Goal: Task Accomplishment & Management: Manage account settings

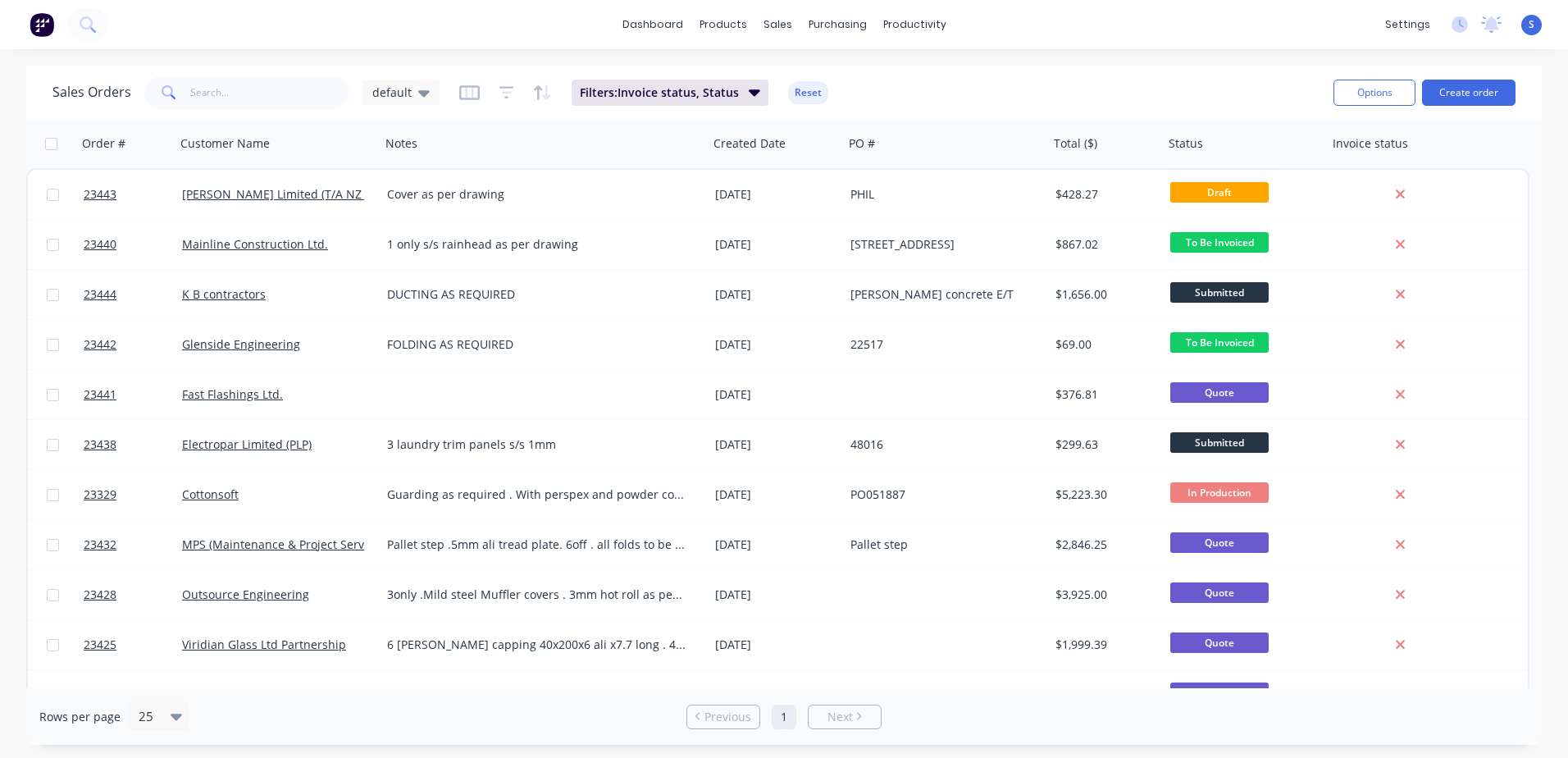
click at [342, 194] on link "[PERSON_NAME] Limited (T/A NZ Creameries)" at bounding box center [307, 194] width 249 height 16
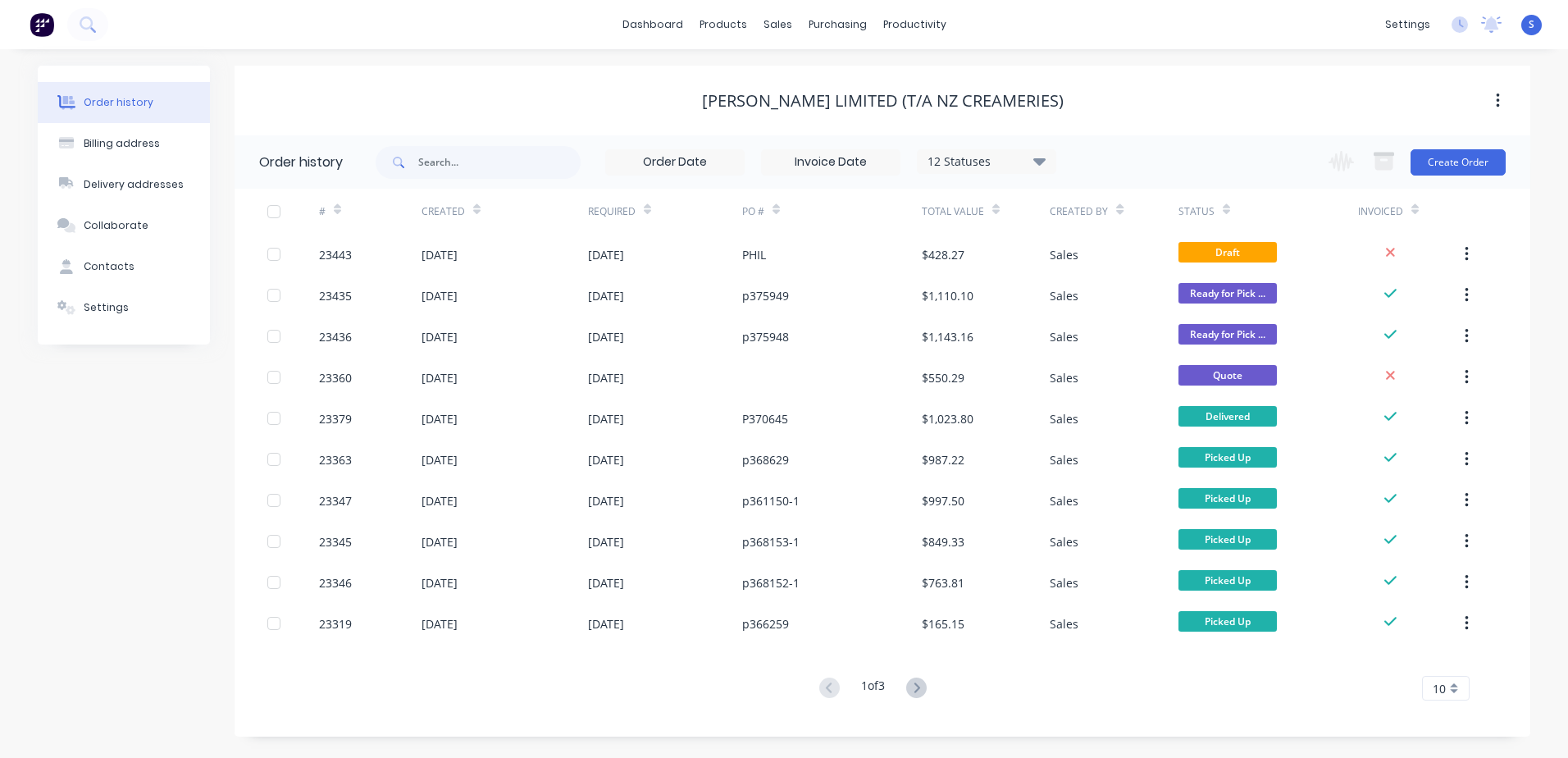
click at [505, 256] on div "[DATE]" at bounding box center [505, 254] width 167 height 41
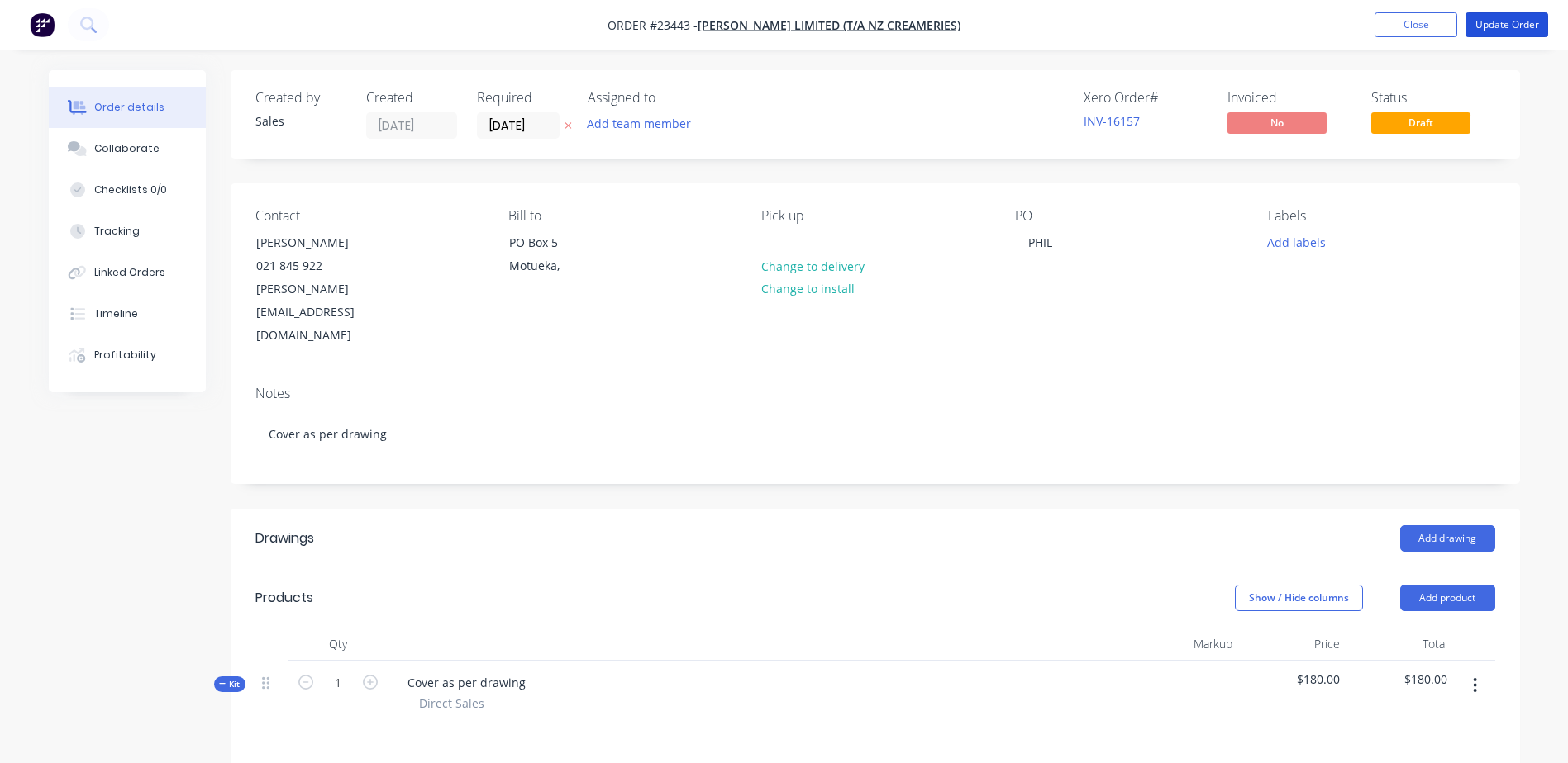
click at [1500, 21] on button "Update Order" at bounding box center [1506, 24] width 83 height 25
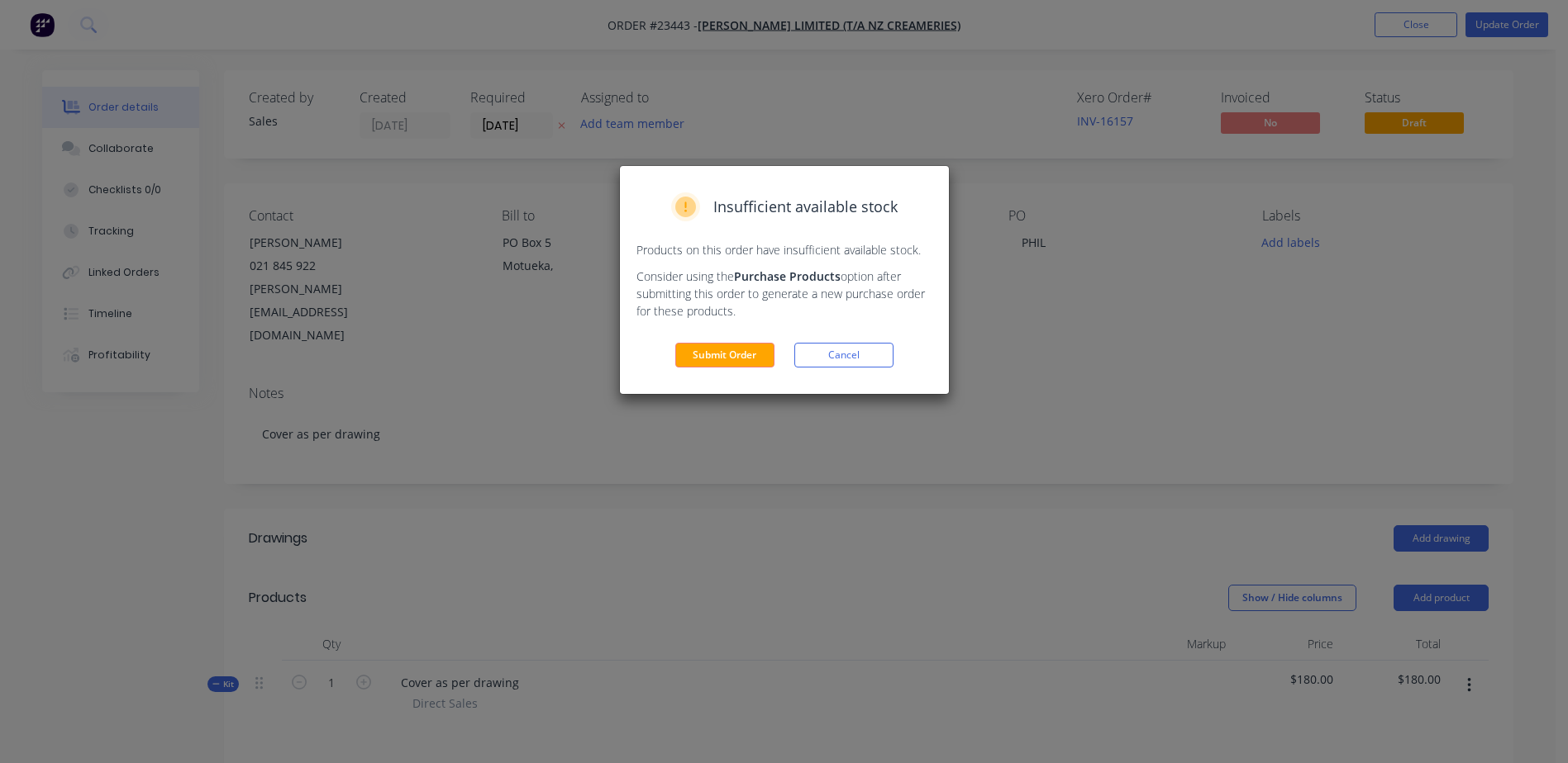
click at [711, 352] on button "Submit Order" at bounding box center [724, 354] width 99 height 25
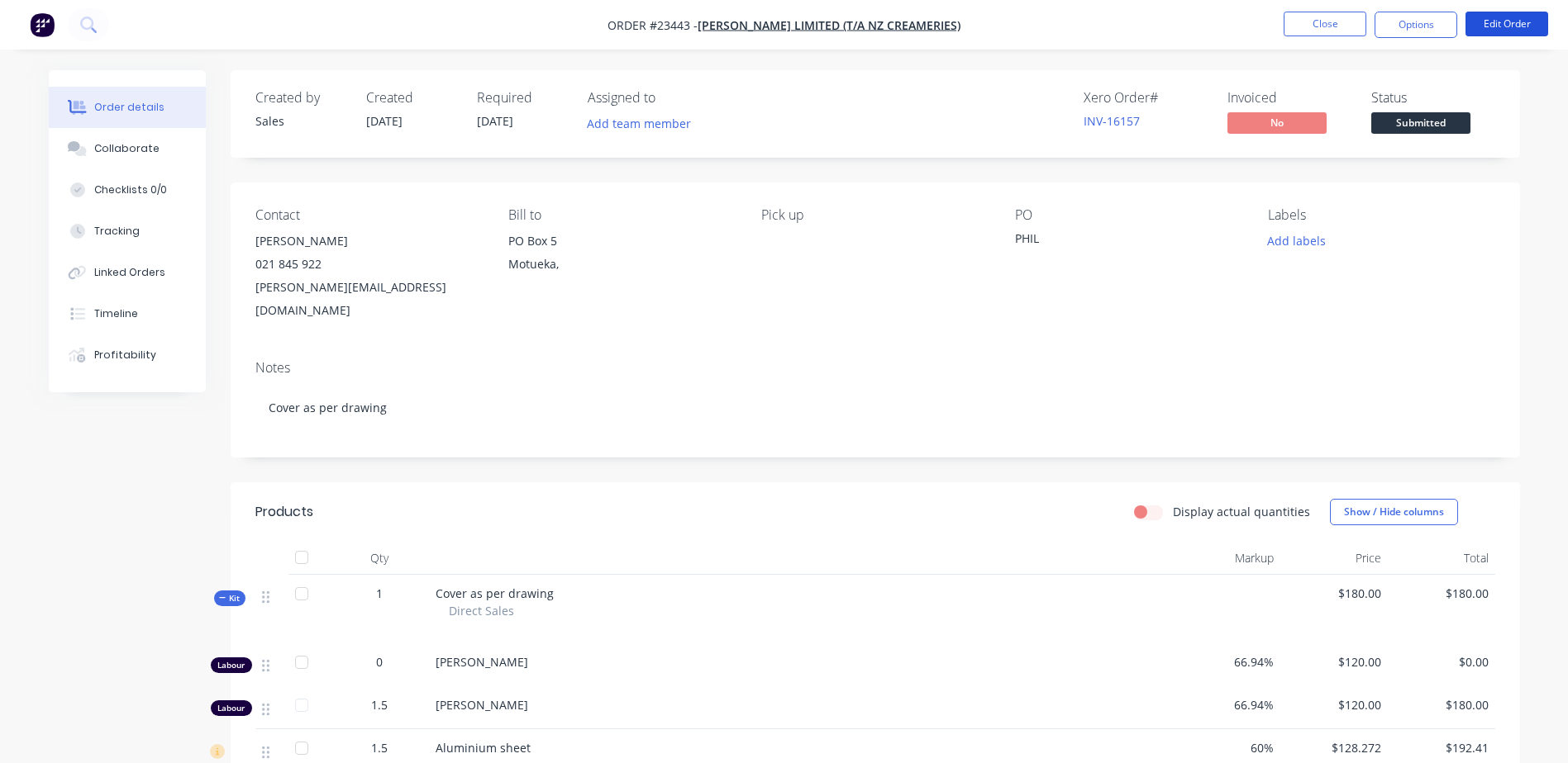
click at [1505, 22] on button "Edit Order" at bounding box center [1506, 23] width 83 height 25
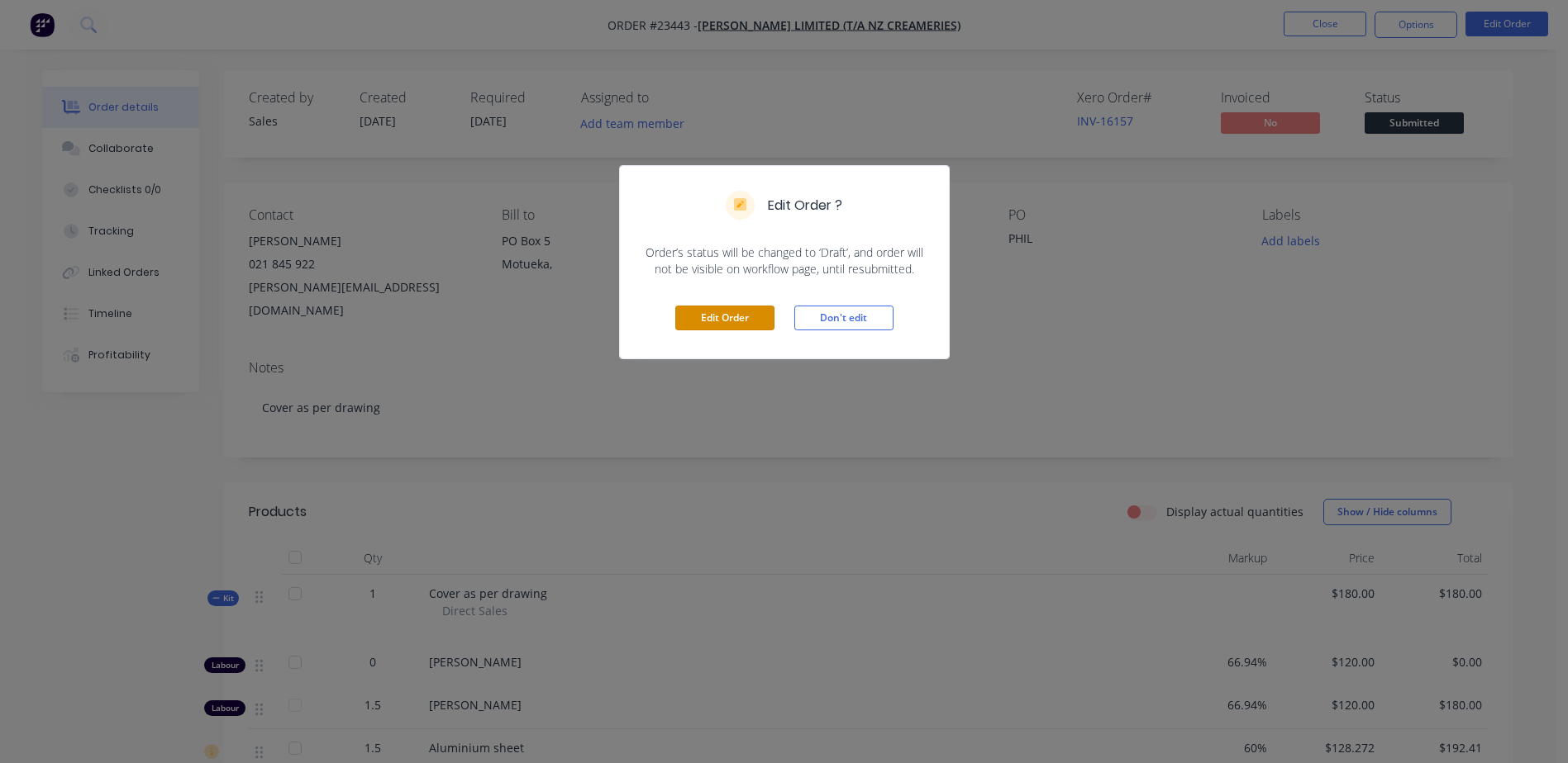
click at [713, 313] on button "Edit Order" at bounding box center [724, 318] width 99 height 25
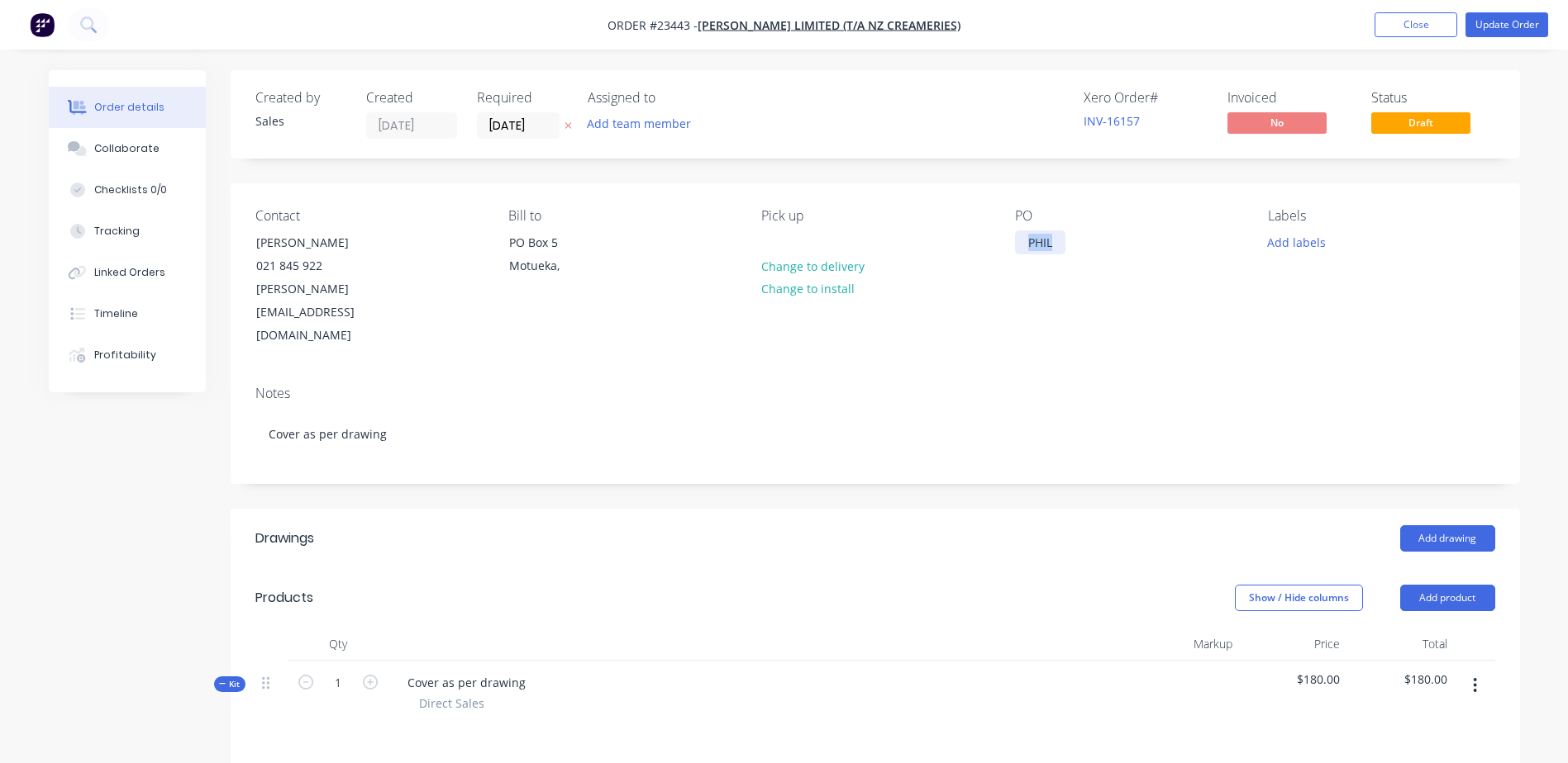
drag, startPoint x: 1025, startPoint y: 244, endPoint x: 1059, endPoint y: 244, distance: 34.0
click at [1059, 244] on div "PHIL" at bounding box center [1040, 243] width 50 height 24
click at [1411, 22] on button "Close" at bounding box center [1416, 24] width 83 height 25
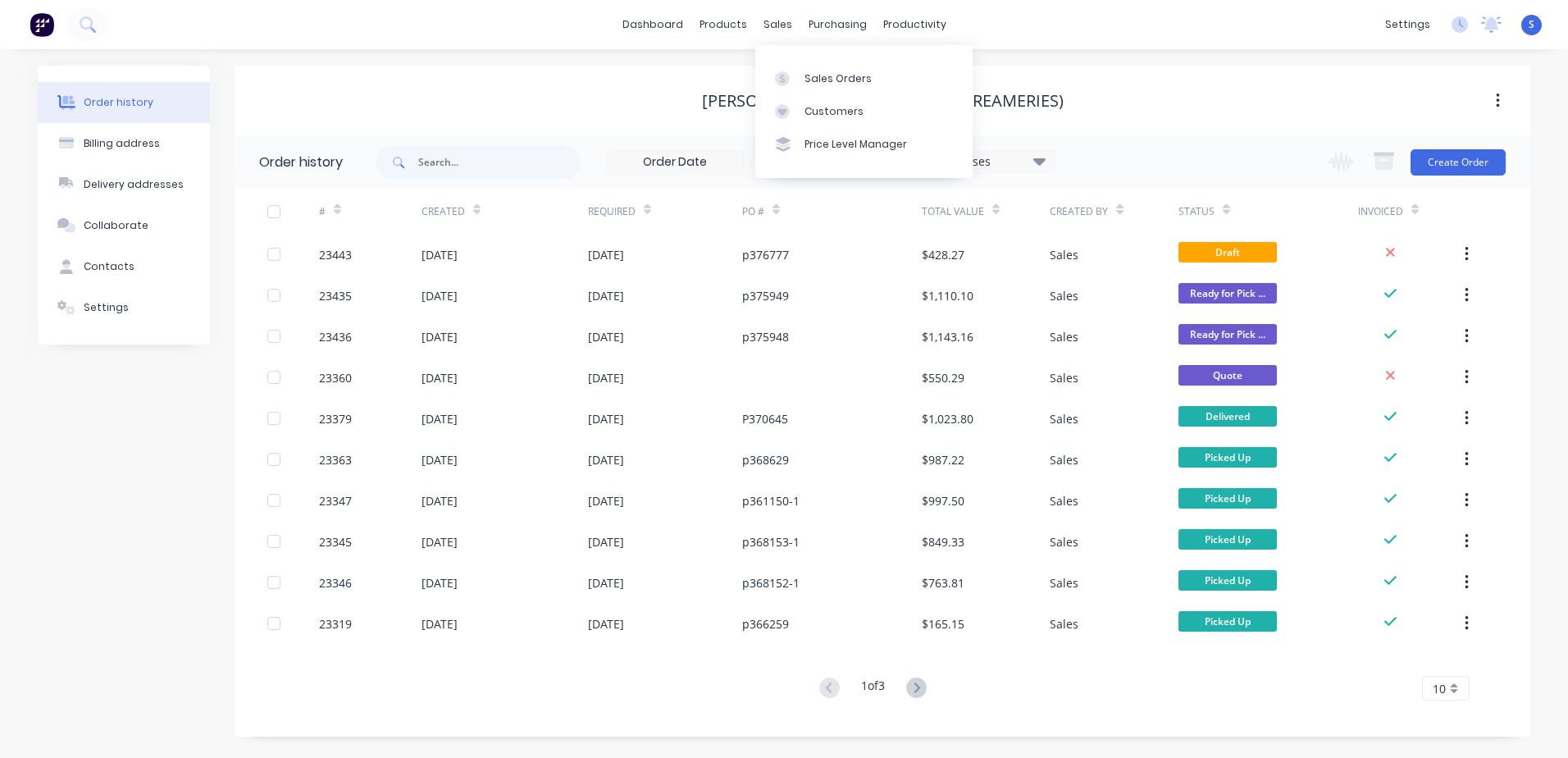
click at [805, 82] on div "Sales Orders" at bounding box center [838, 79] width 68 height 15
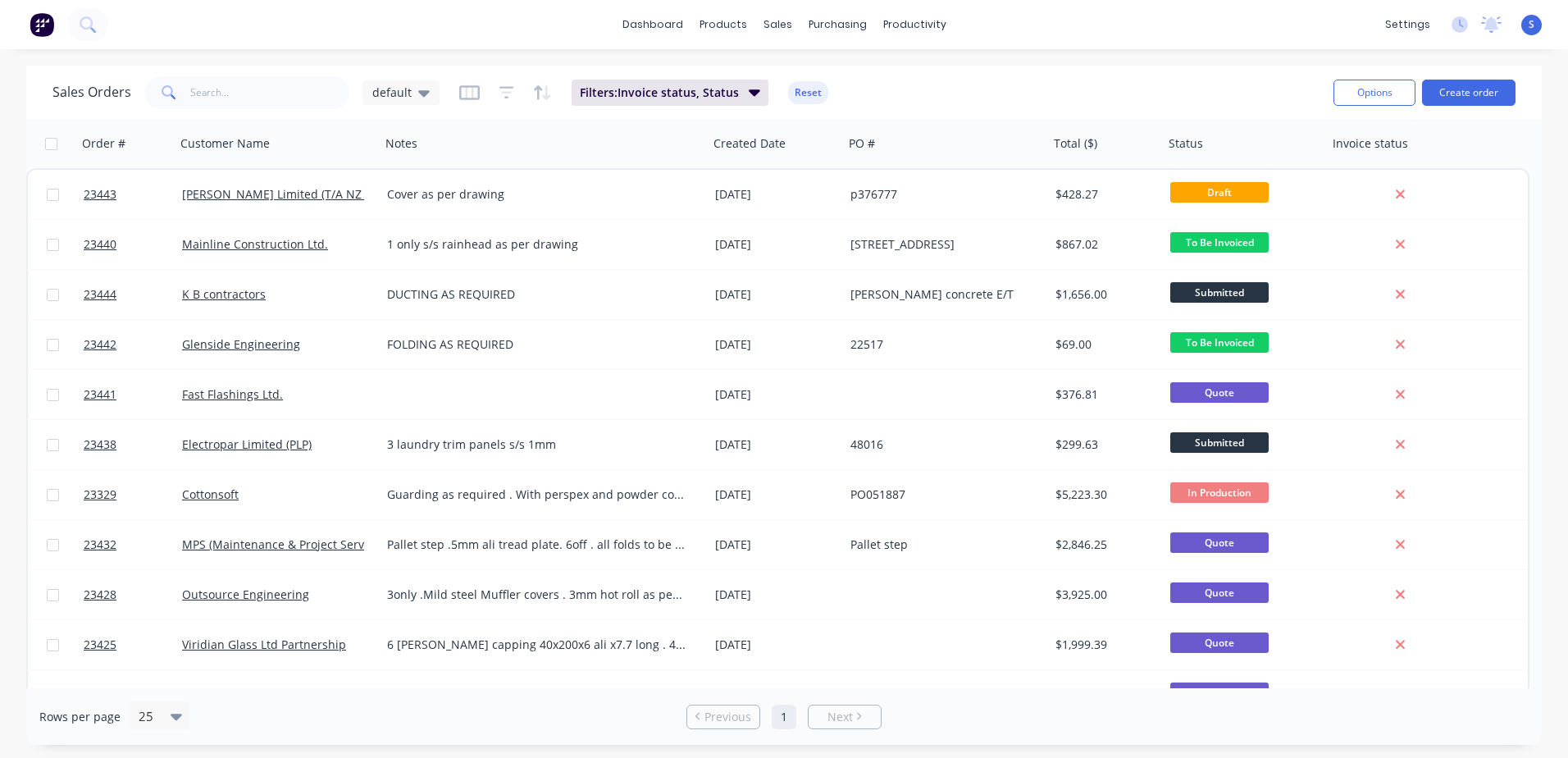
click at [1227, 192] on span "Draft" at bounding box center [1220, 193] width 98 height 20
click at [388, 189] on div "Cover as per drawing" at bounding box center [536, 195] width 299 height 17
click at [287, 196] on link "[PERSON_NAME] Limited (T/A NZ Creameries)" at bounding box center [307, 194] width 249 height 16
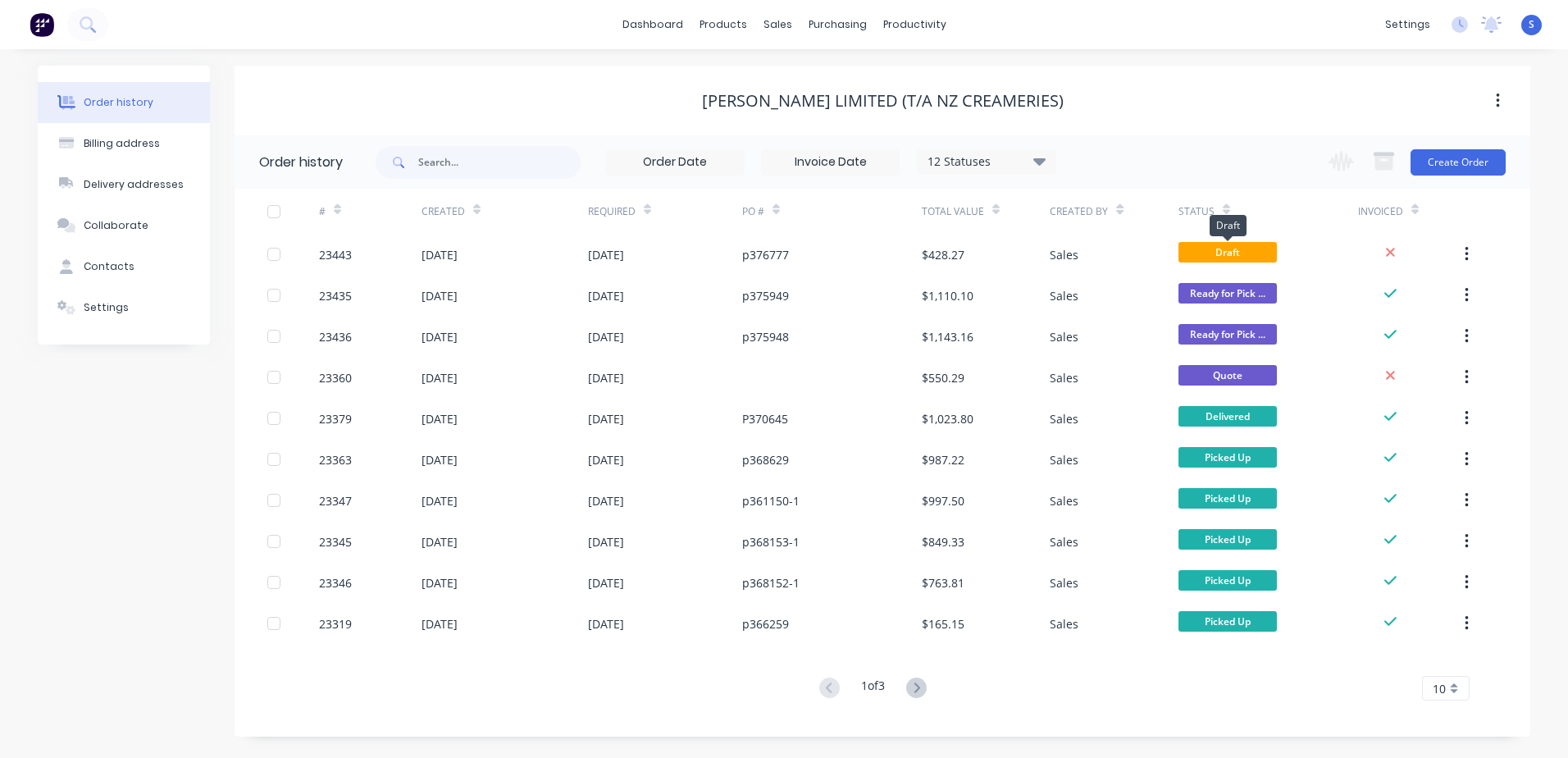
click at [1201, 250] on span "Draft" at bounding box center [1227, 252] width 98 height 20
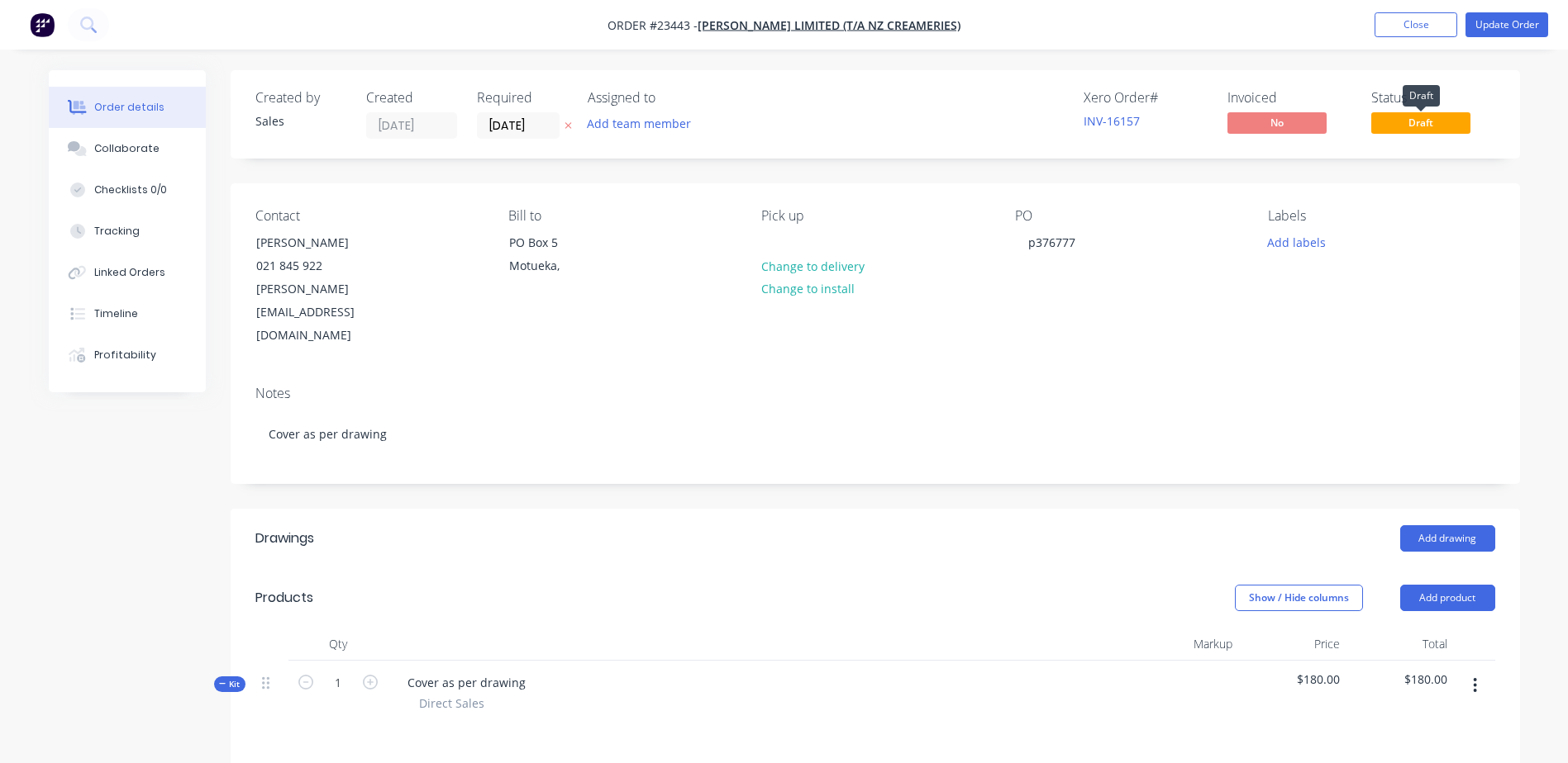
click at [1407, 119] on span "Draft" at bounding box center [1421, 122] width 99 height 21
drag, startPoint x: 1407, startPoint y: 119, endPoint x: 1349, endPoint y: 205, distance: 103.7
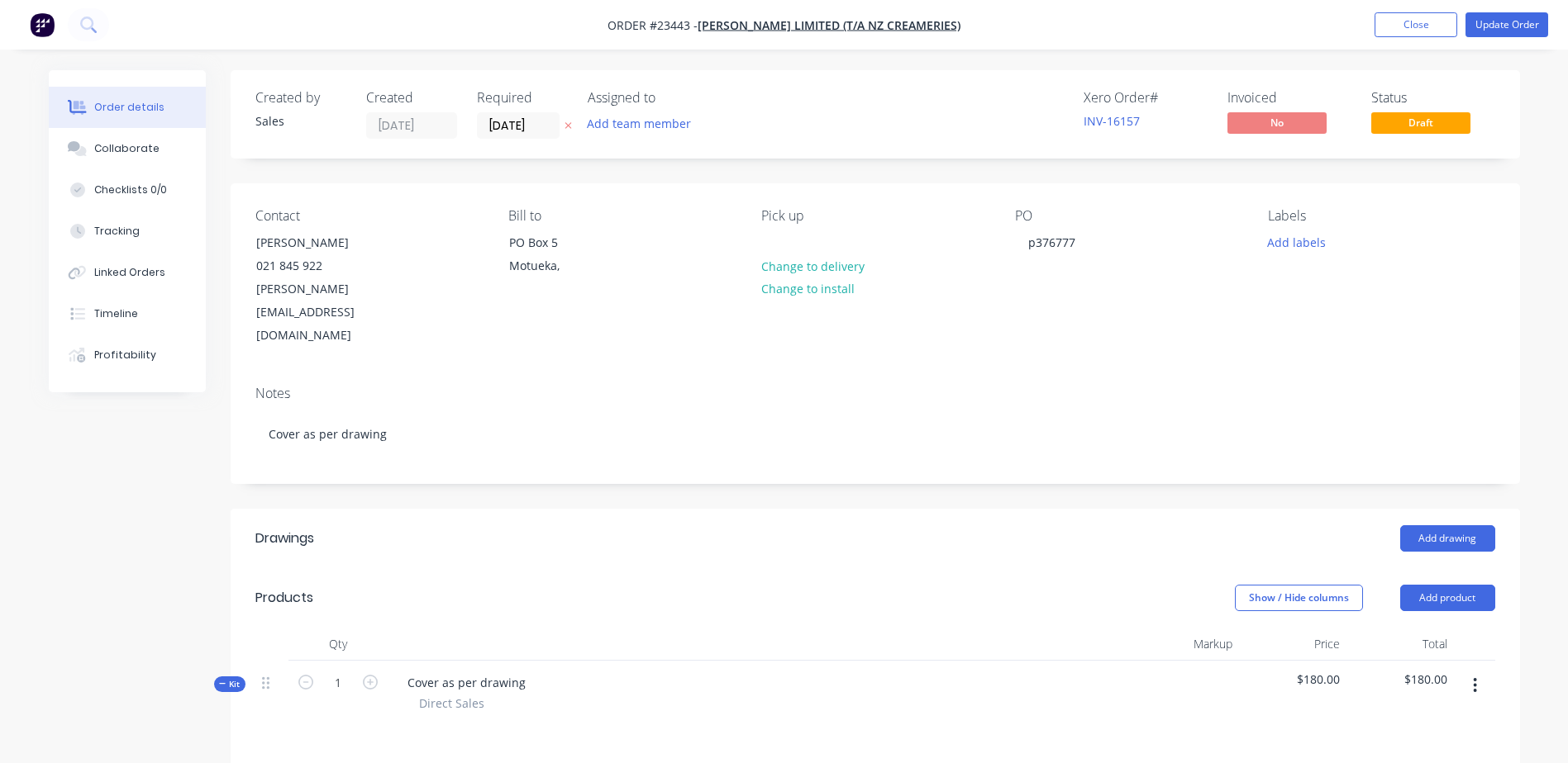
click at [1349, 205] on div "Contact Leon Odendaal 021 845 922 leon.odendaal@opencountry.co.nz Bill to PO Bo…" at bounding box center [875, 278] width 1289 height 189
click at [1487, 21] on button "Update Order" at bounding box center [1506, 24] width 83 height 25
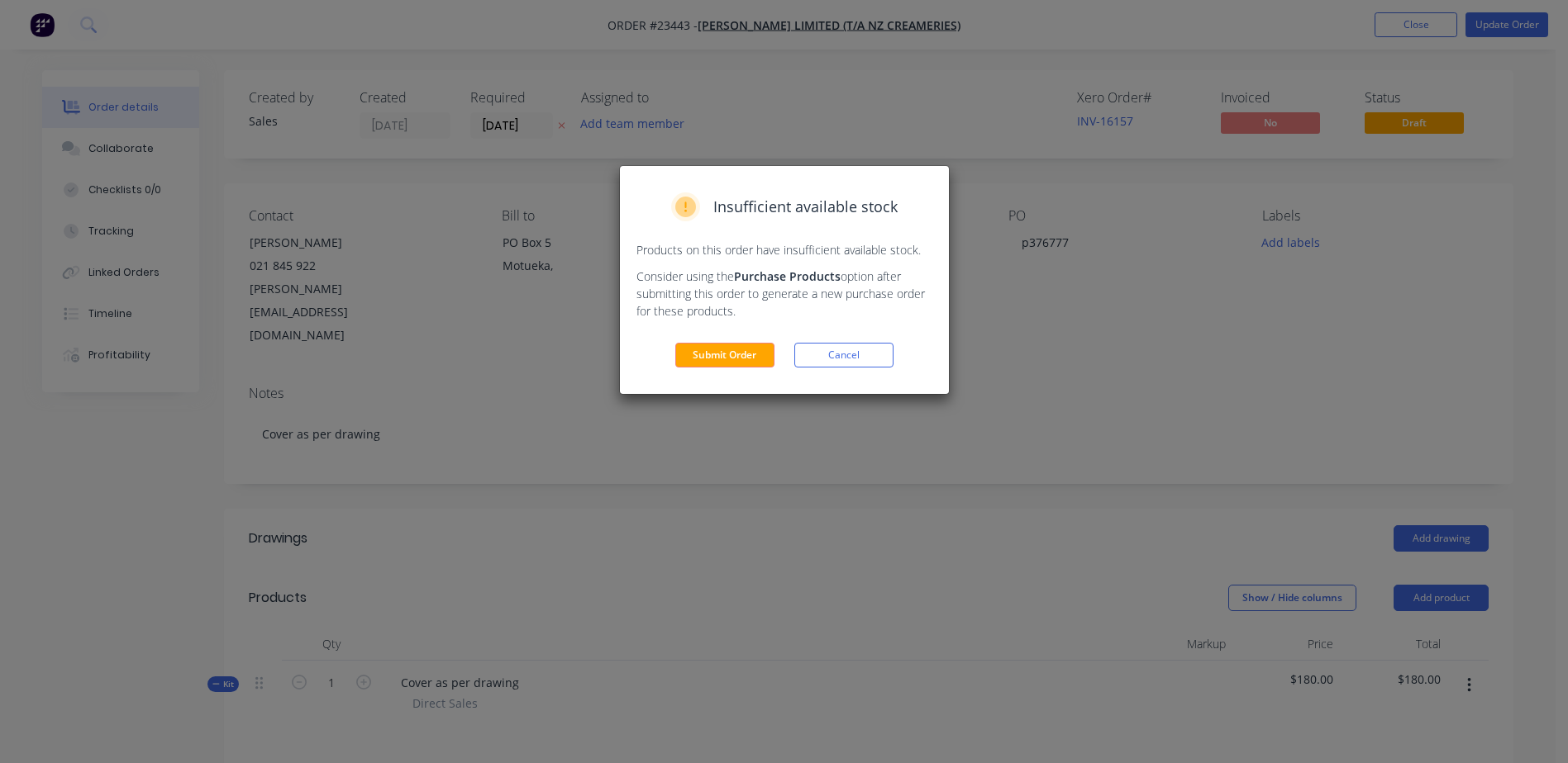
click at [740, 357] on button "Submit Order" at bounding box center [724, 354] width 99 height 25
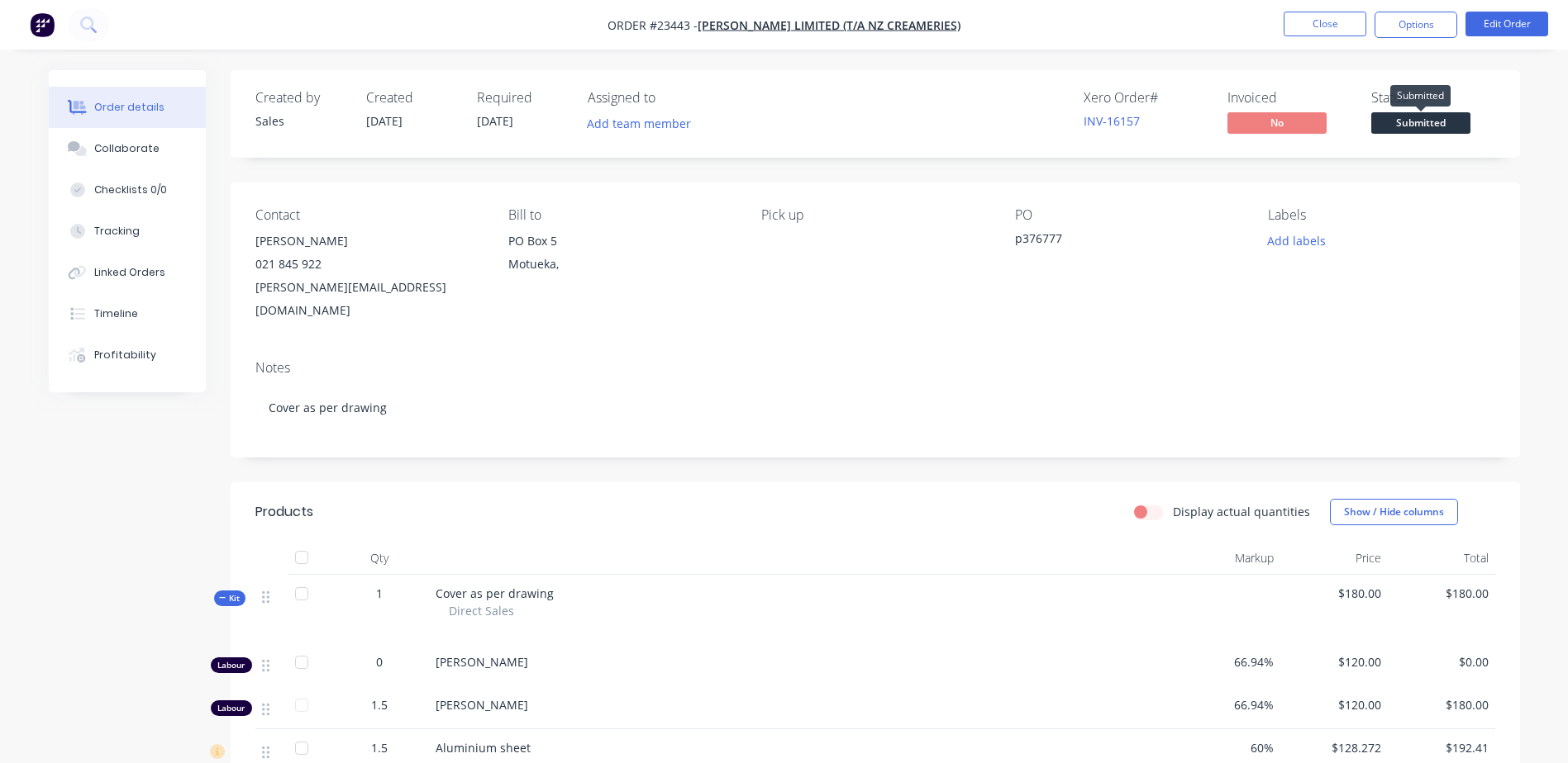
click at [1420, 120] on span "Submitted" at bounding box center [1421, 122] width 99 height 21
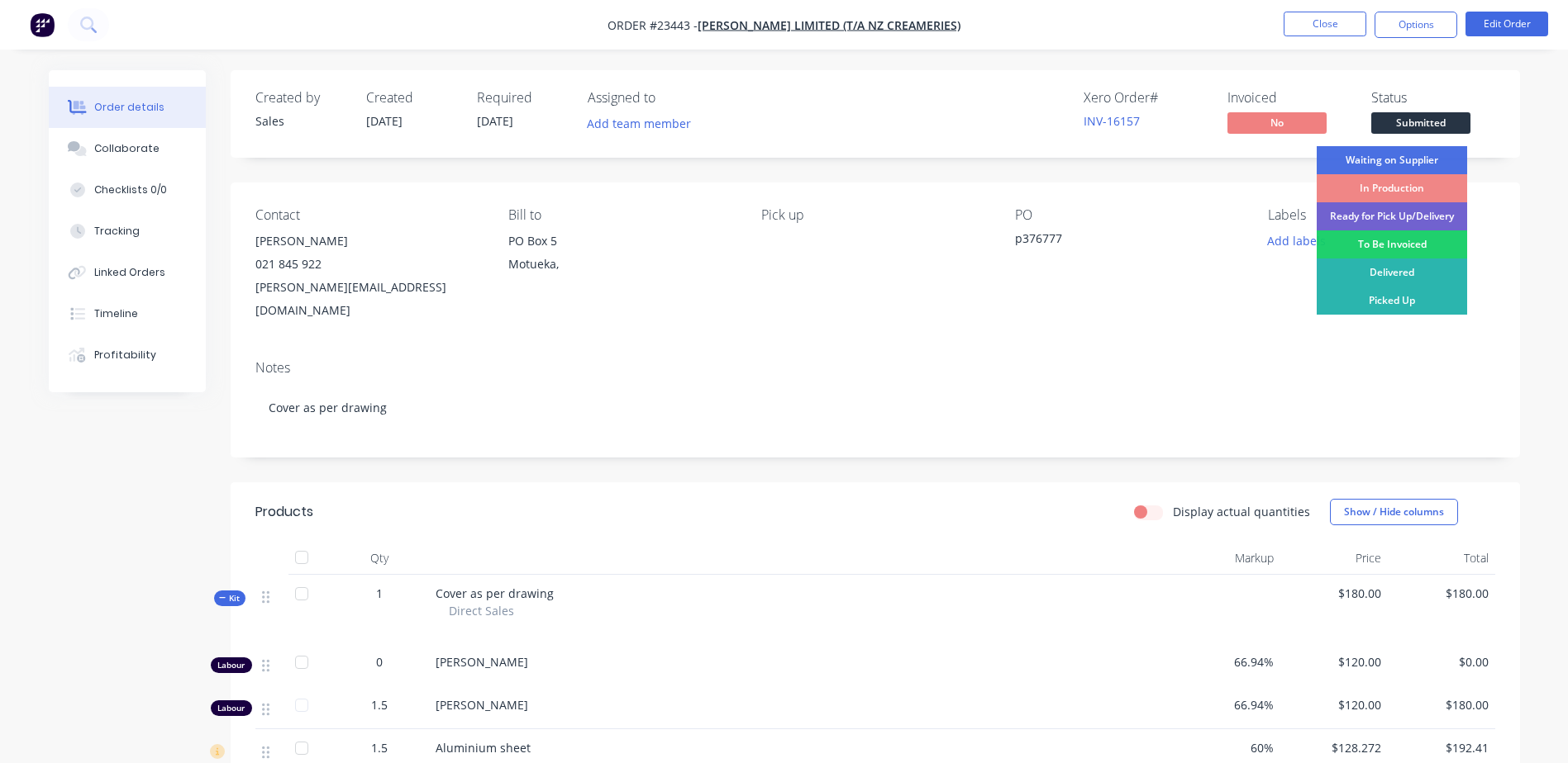
click at [1422, 241] on div "To Be Invoiced" at bounding box center [1392, 244] width 150 height 28
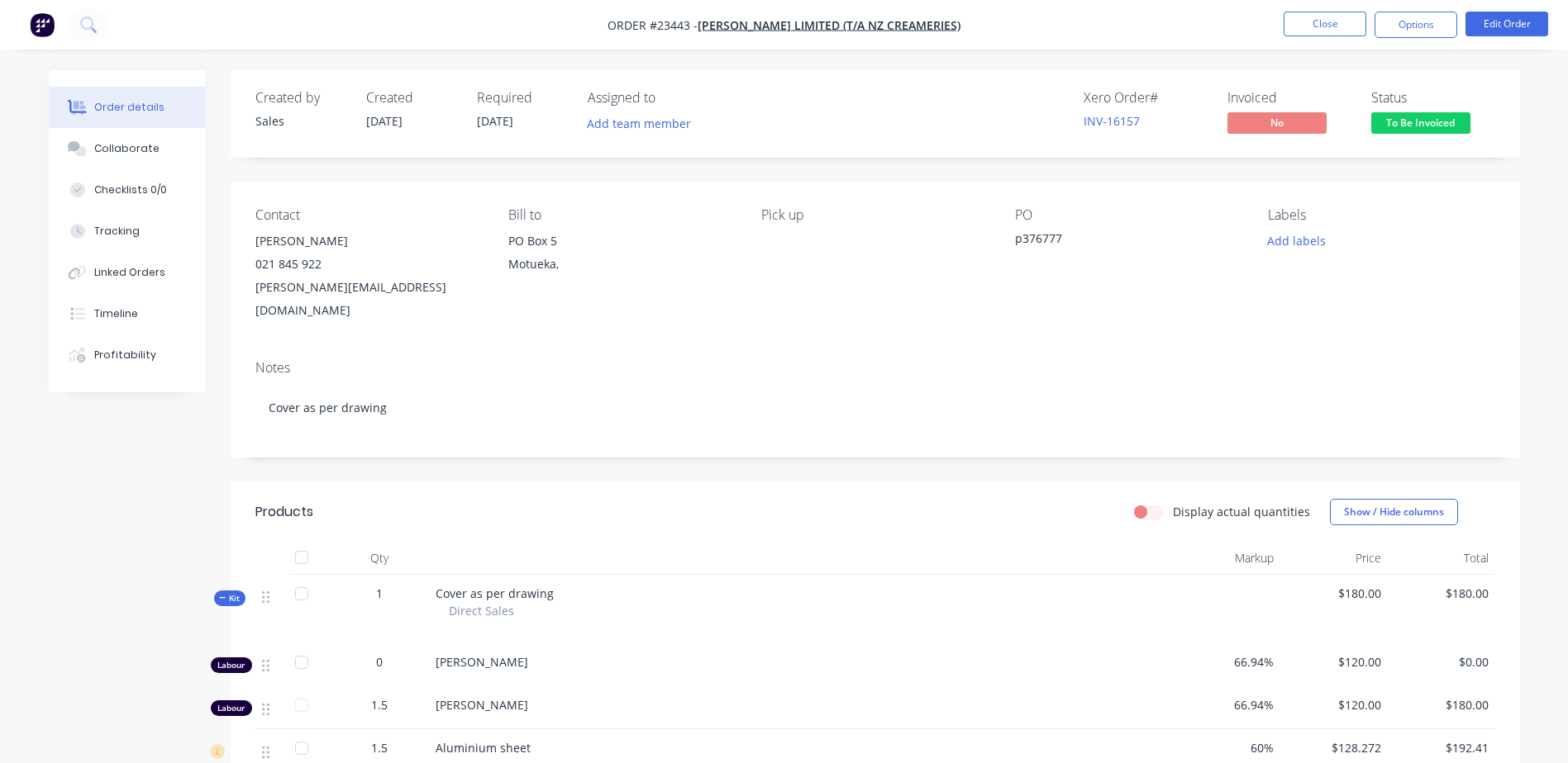
click at [1320, 23] on button "Close" at bounding box center [1324, 23] width 83 height 25
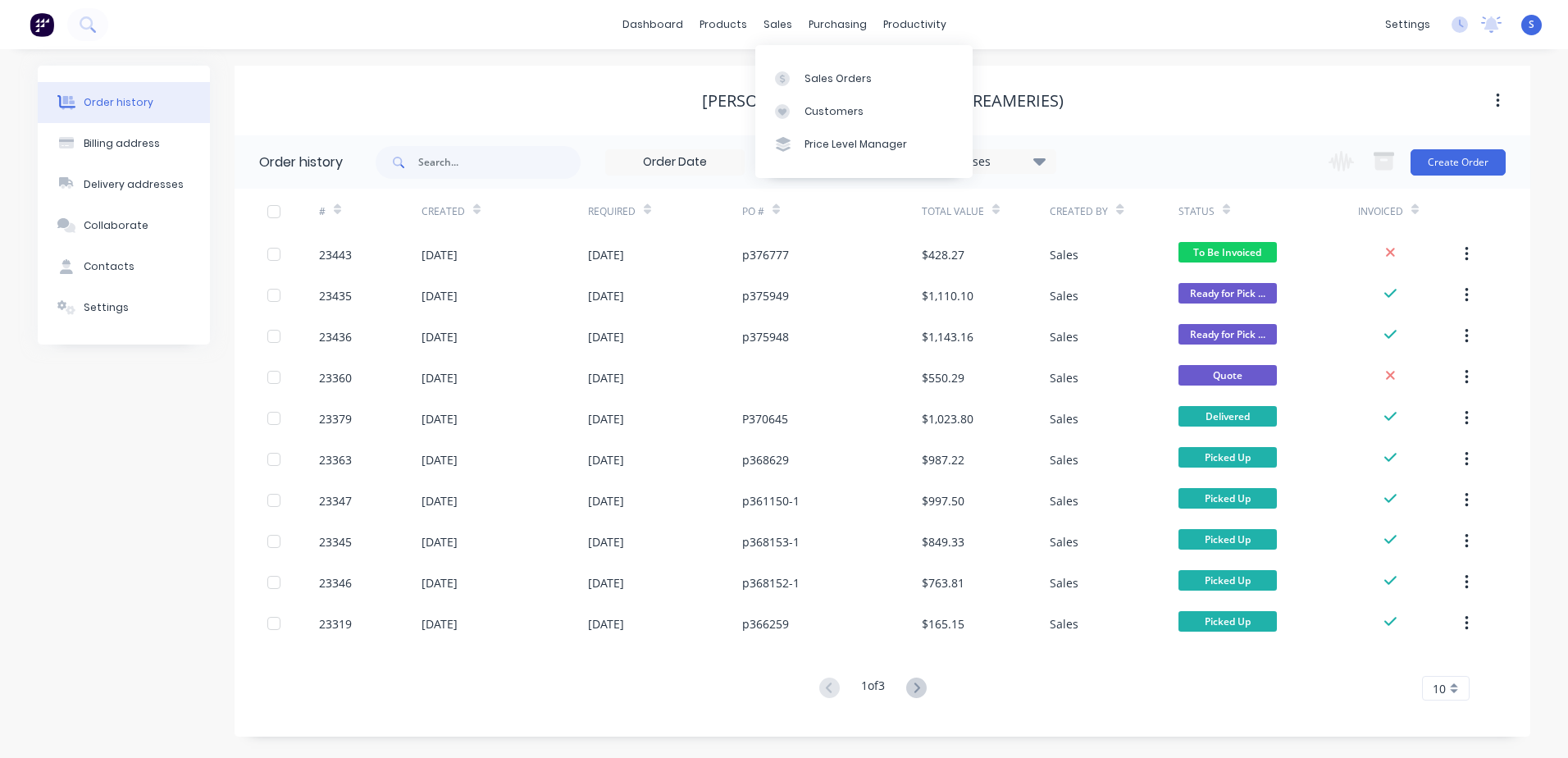
click at [776, 28] on div "sales" at bounding box center [778, 24] width 45 height 25
click at [808, 76] on div "Sales Orders" at bounding box center [838, 79] width 68 height 15
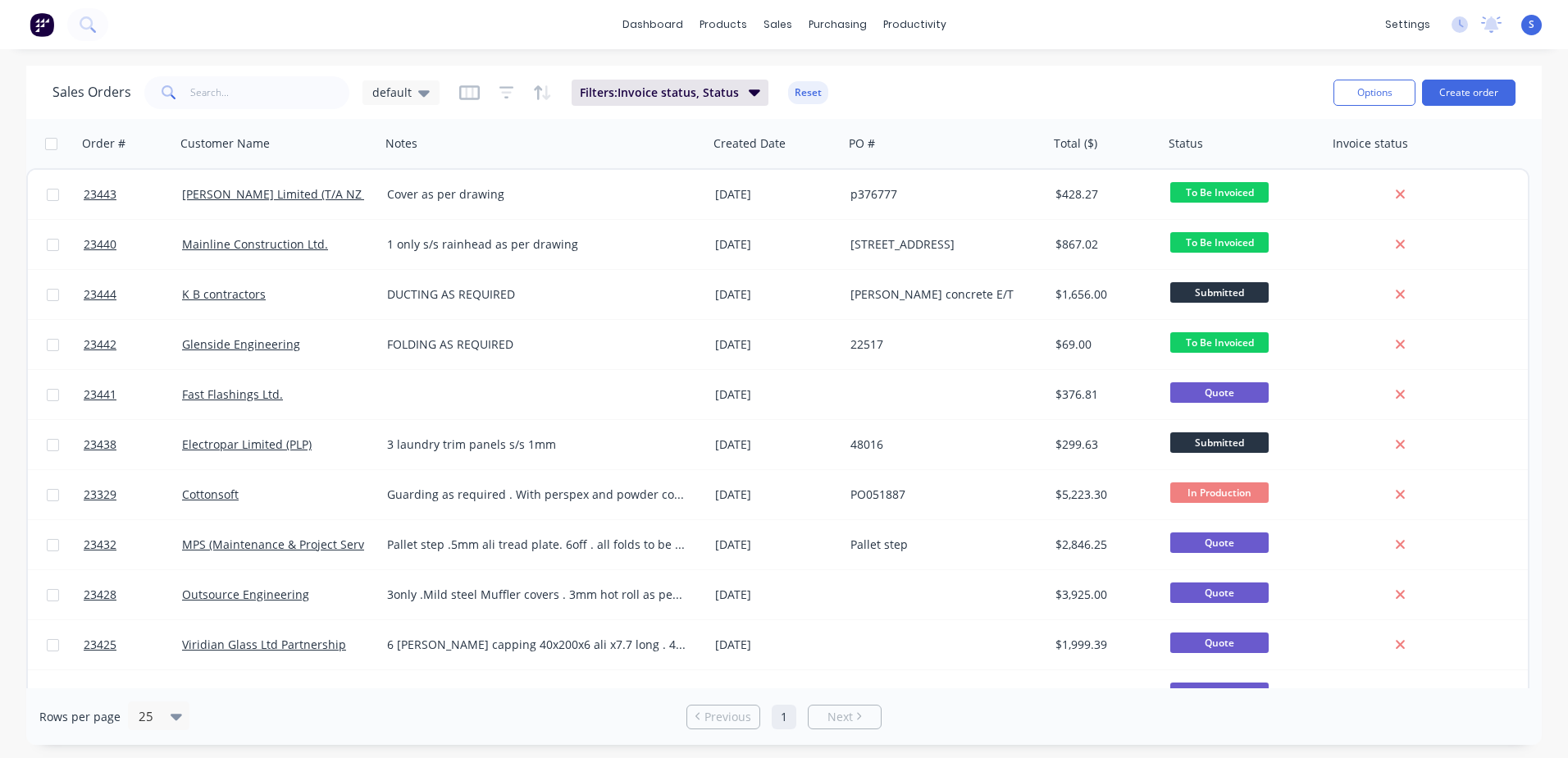
click at [237, 444] on link "Electropar Limited (PLP)" at bounding box center [247, 444] width 130 height 16
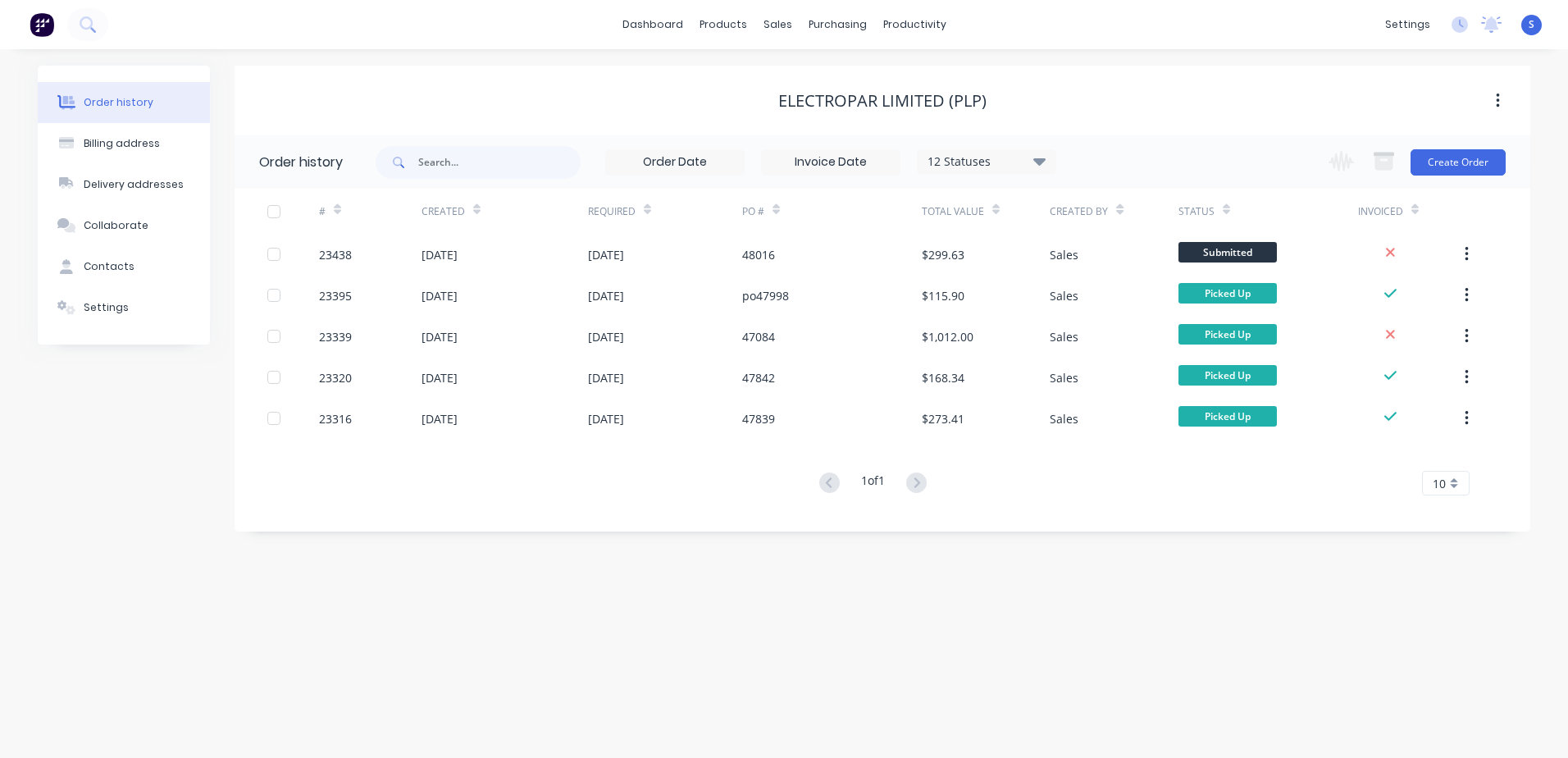
click at [294, 249] on div at bounding box center [294, 254] width 52 height 41
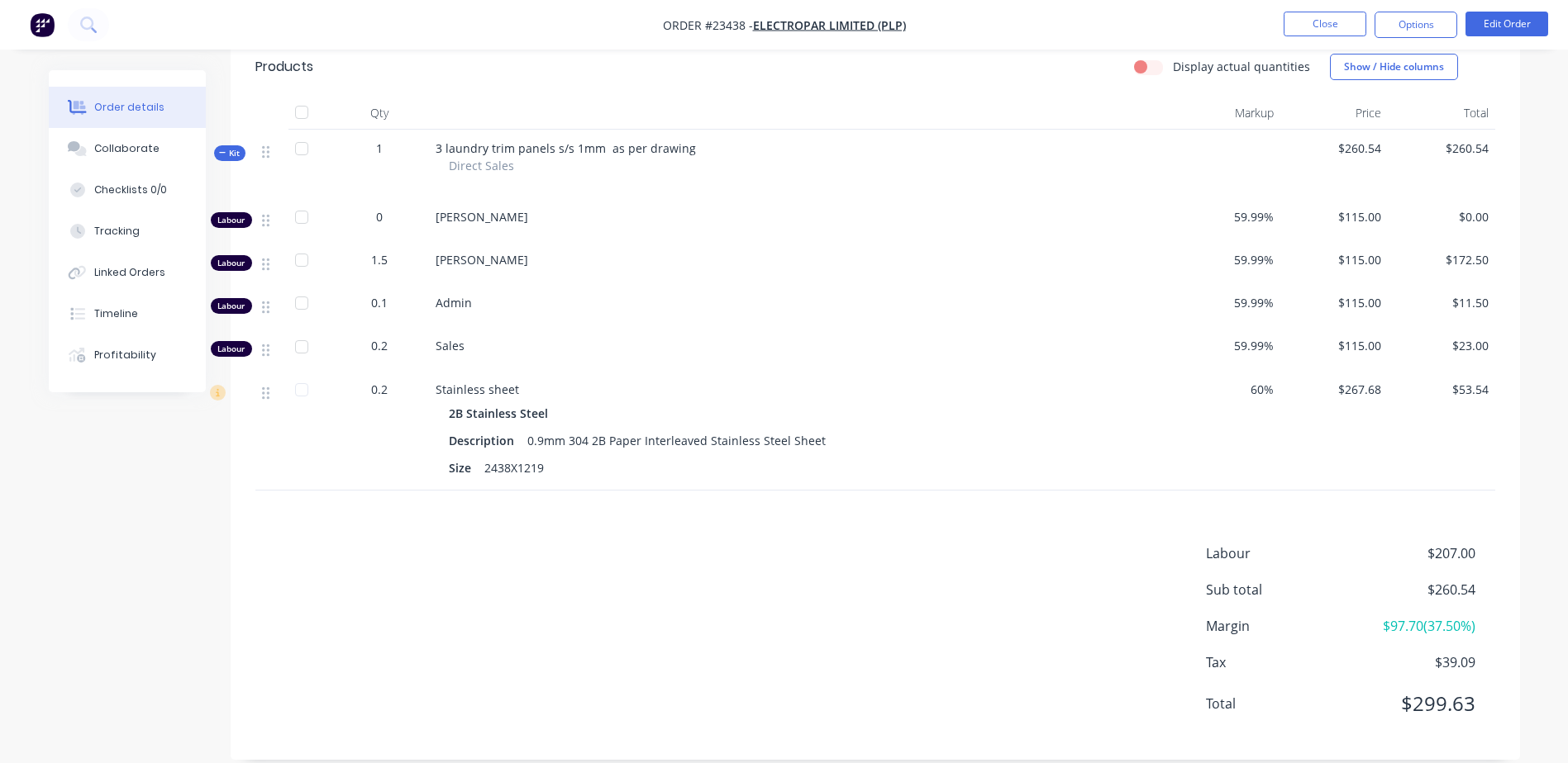
scroll to position [369, 0]
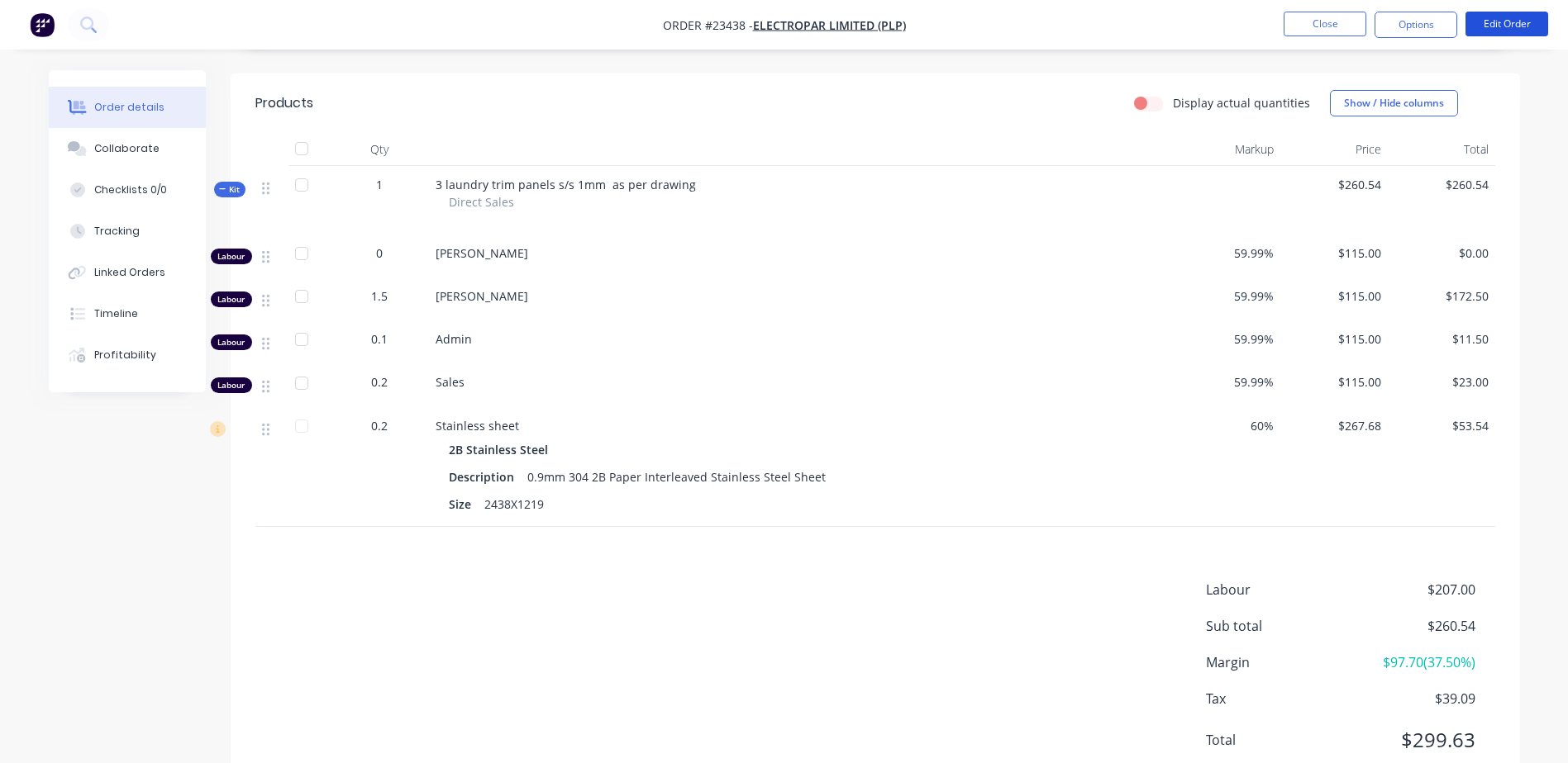
click at [1515, 26] on button "Edit Order" at bounding box center [1506, 23] width 83 height 25
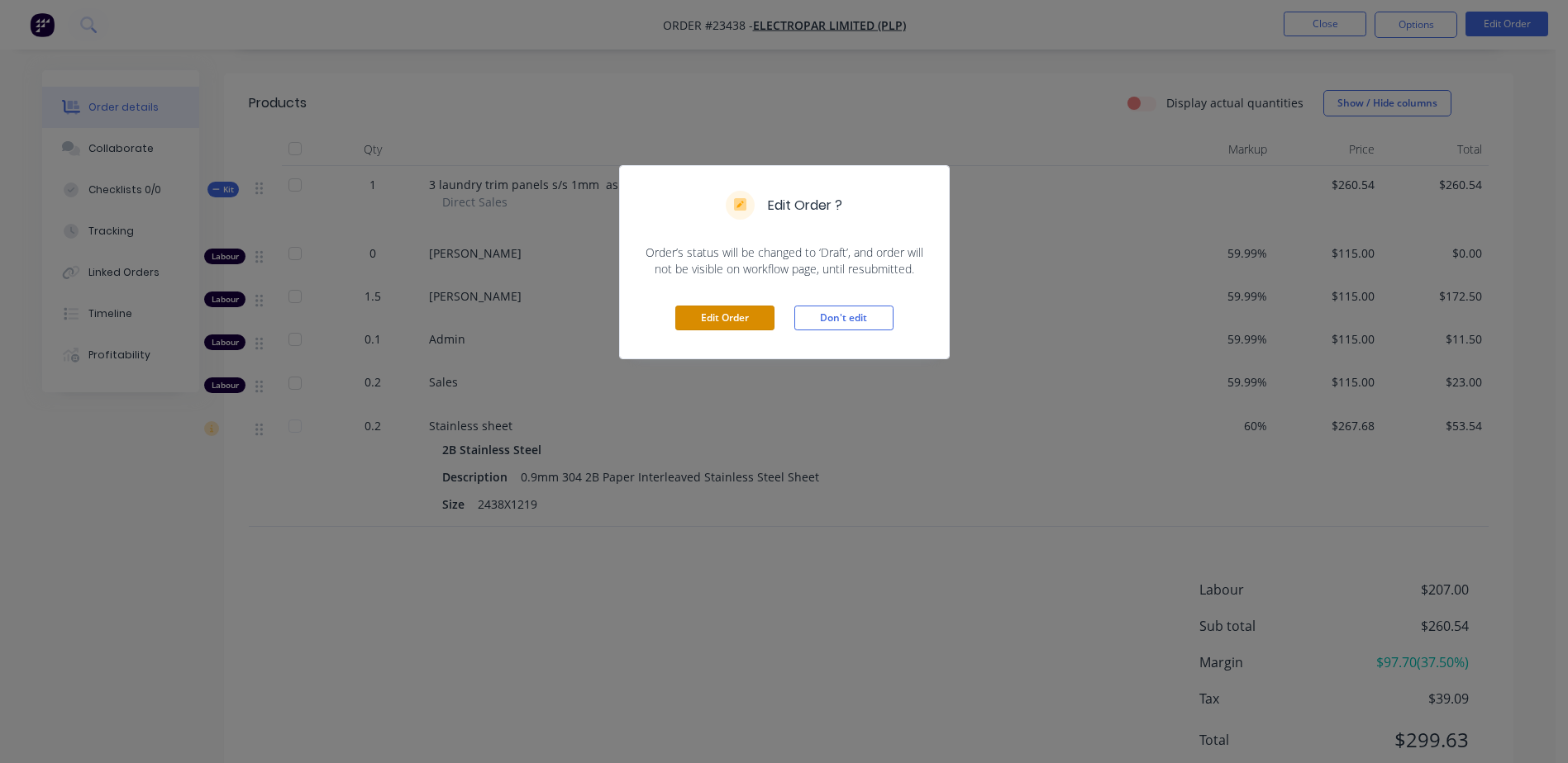
click at [725, 318] on button "Edit Order" at bounding box center [724, 318] width 99 height 25
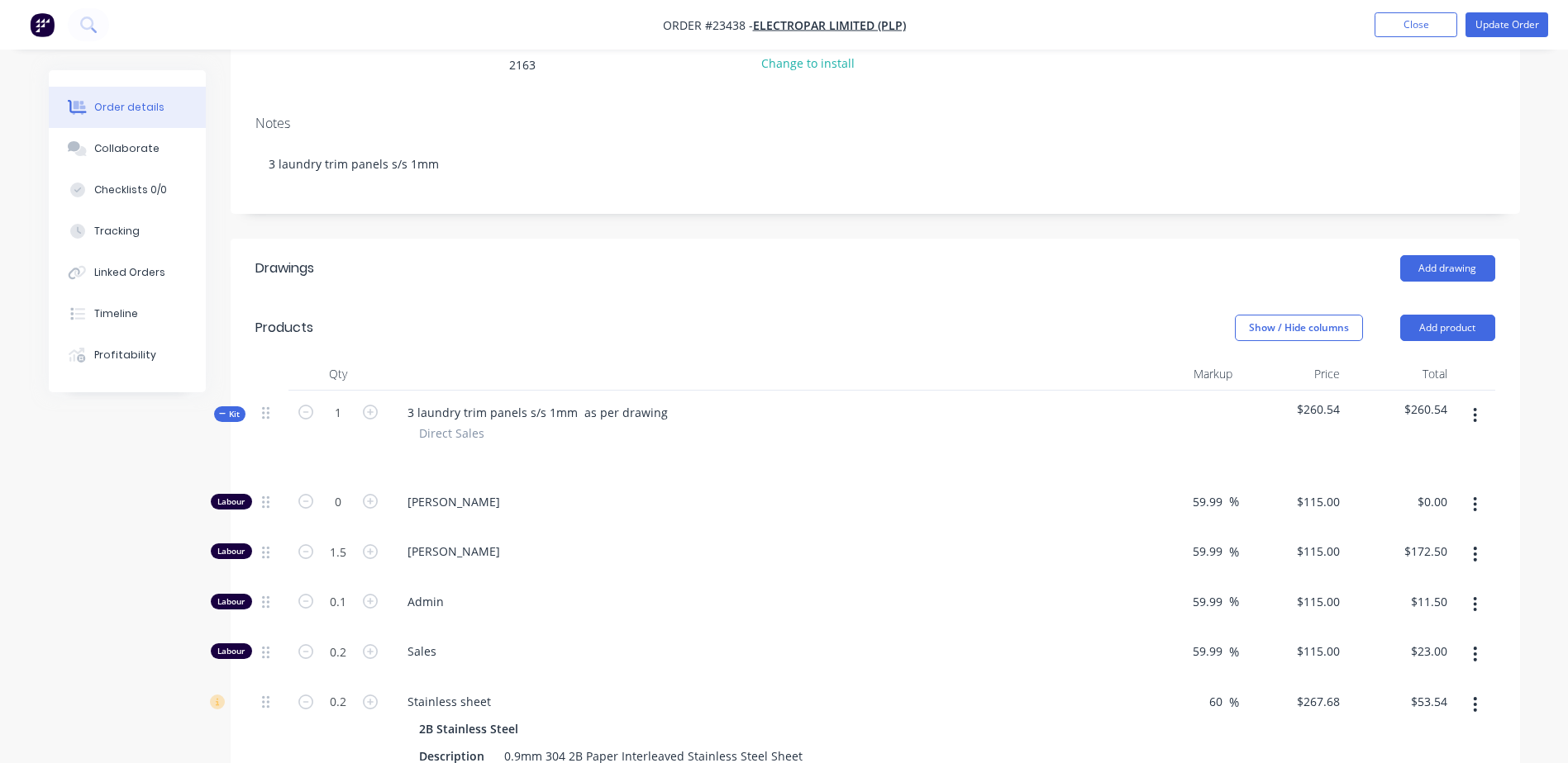
scroll to position [269, 0]
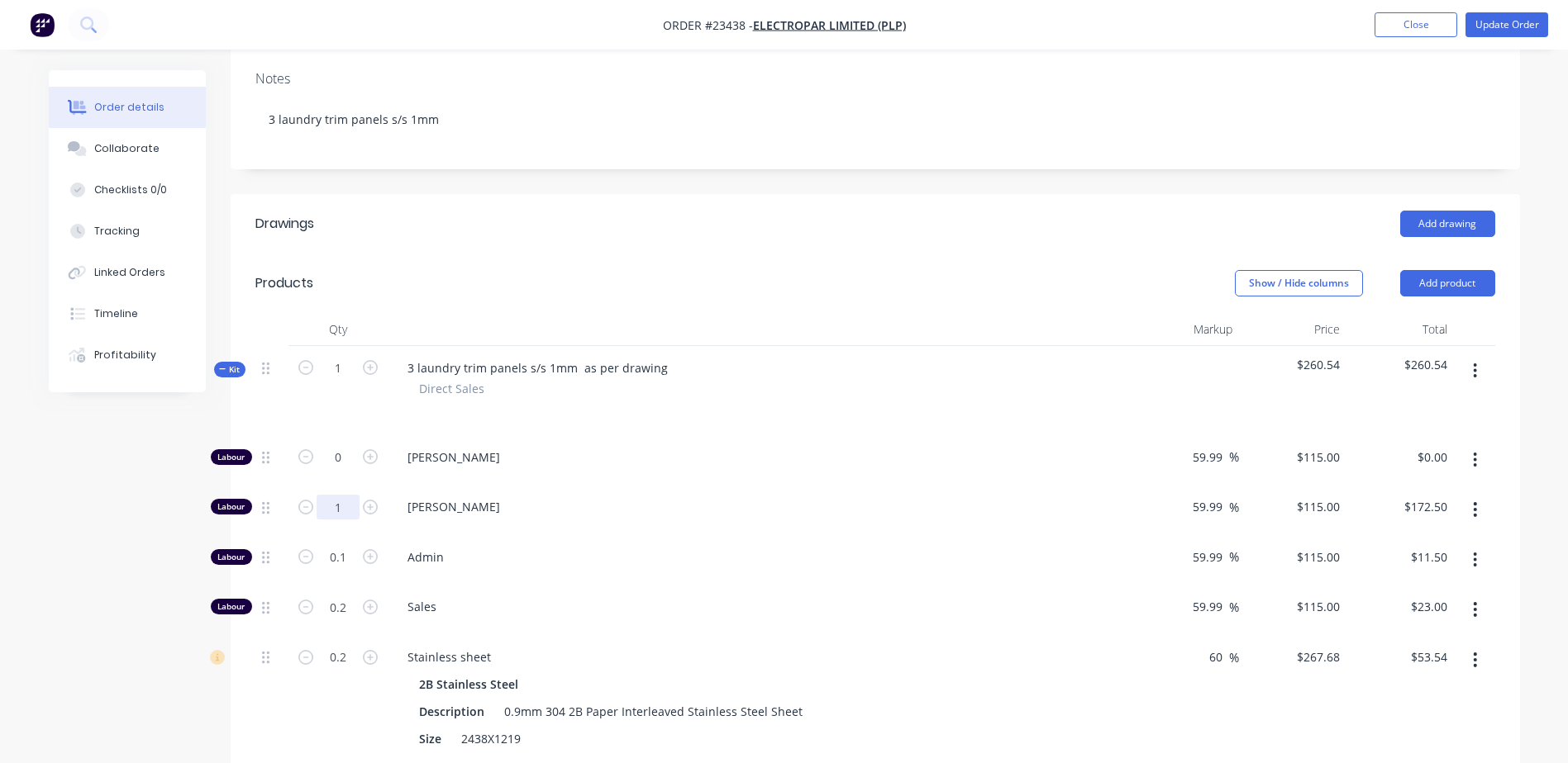
type input "1"
type input "$115.00"
click at [1510, 23] on button "Update Order" at bounding box center [1506, 24] width 83 height 25
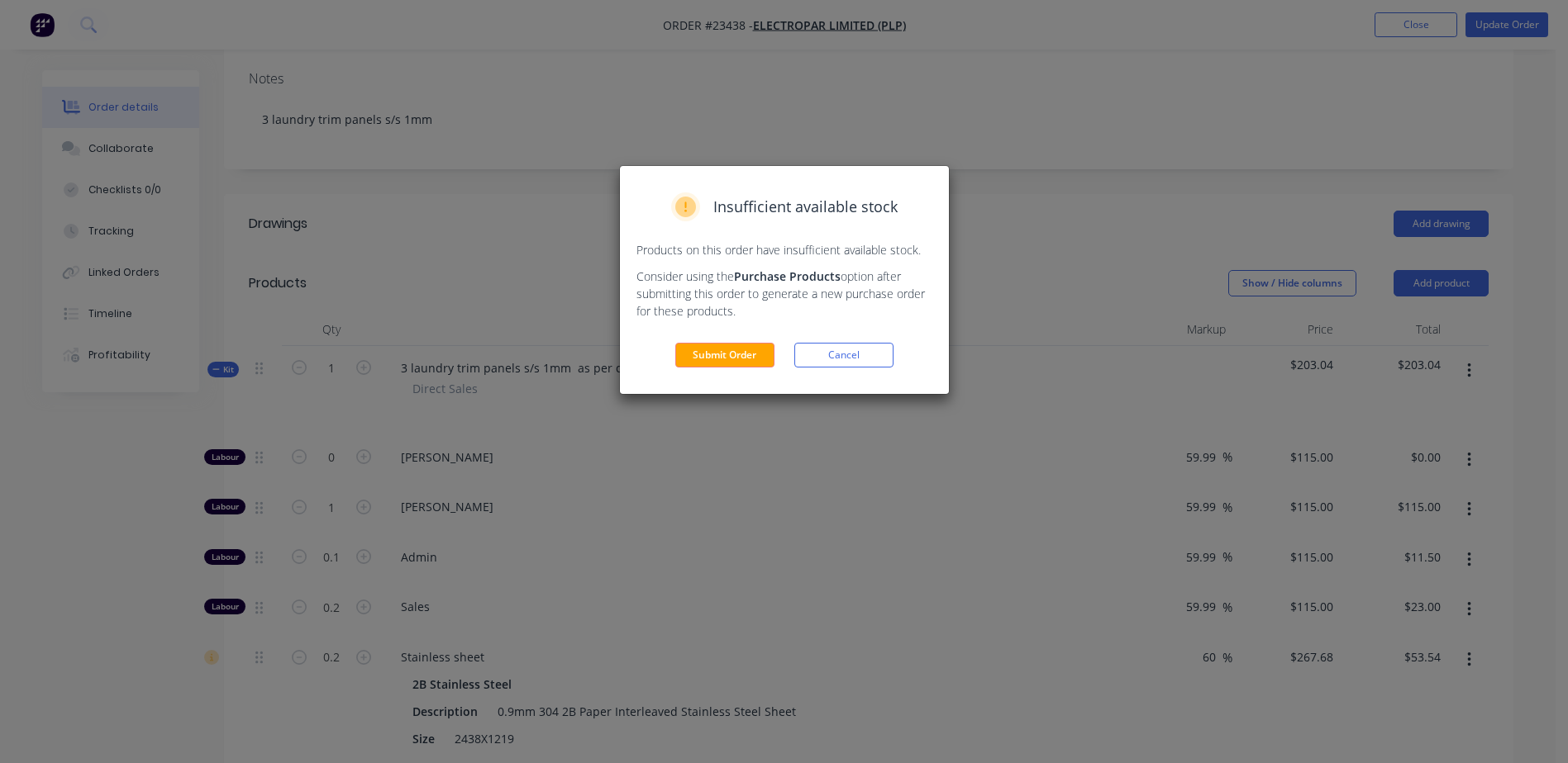
click at [714, 351] on button "Submit Order" at bounding box center [724, 354] width 99 height 25
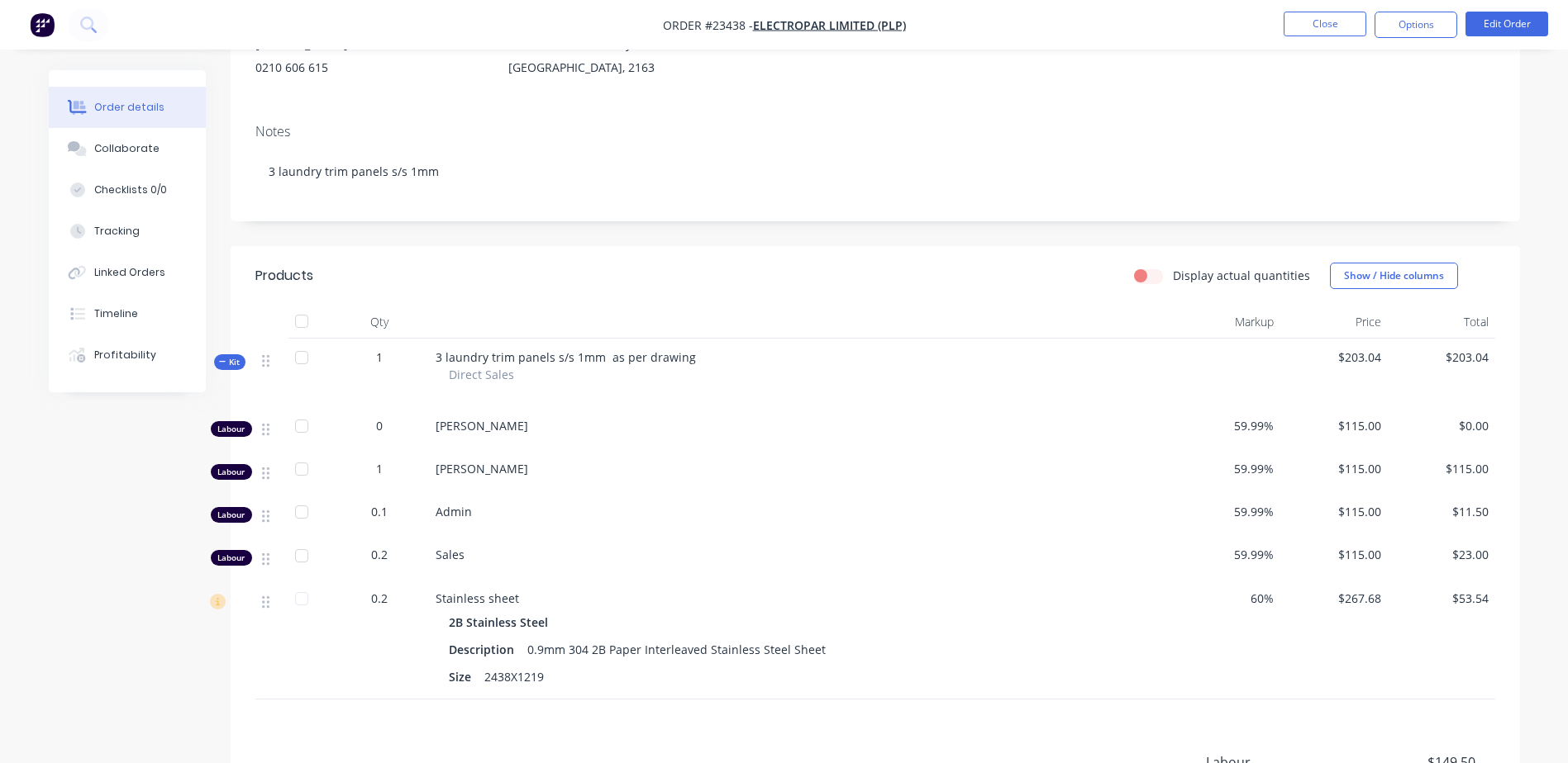
scroll to position [427, 0]
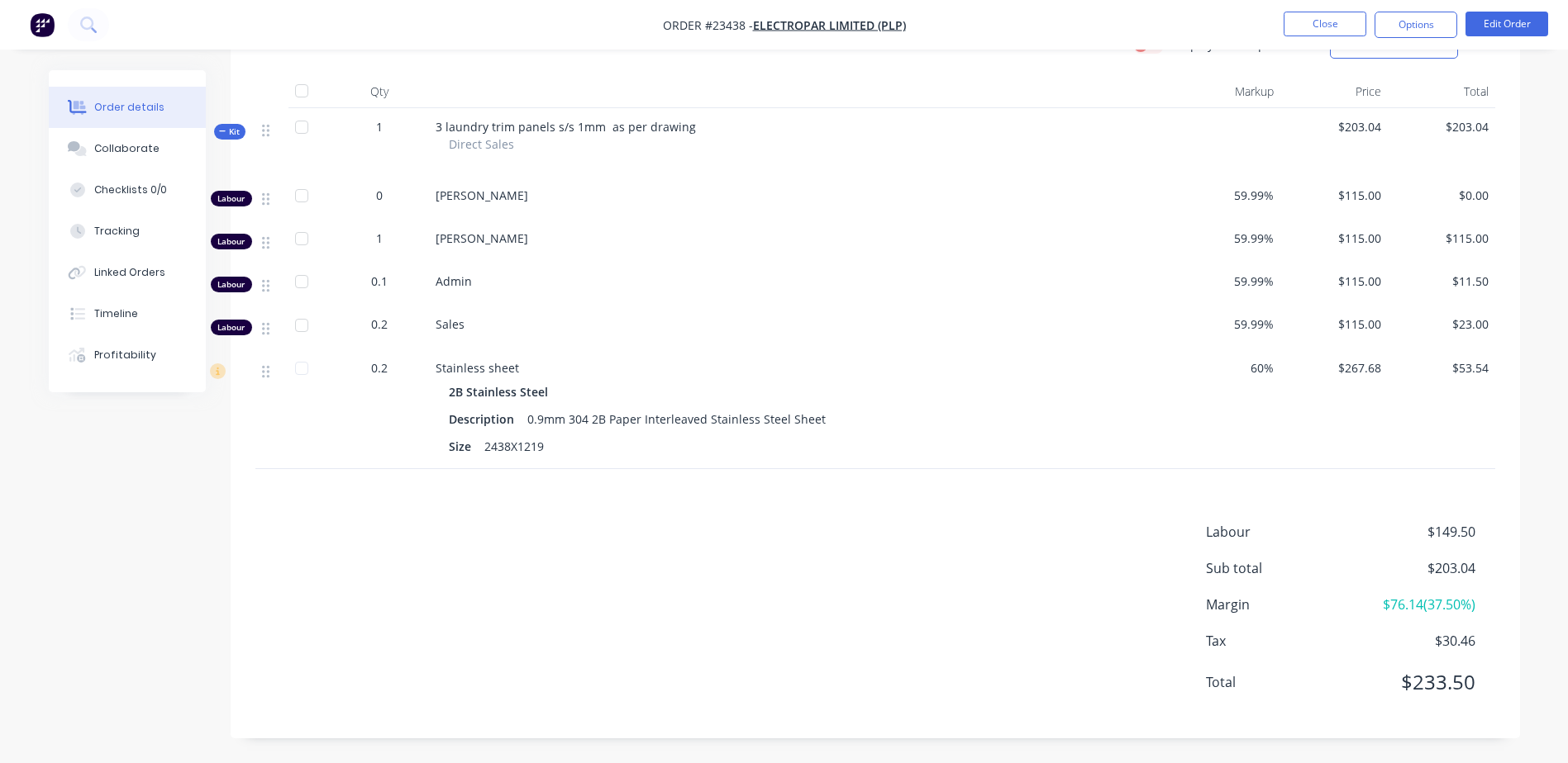
click at [1337, 22] on button "Close" at bounding box center [1324, 23] width 83 height 25
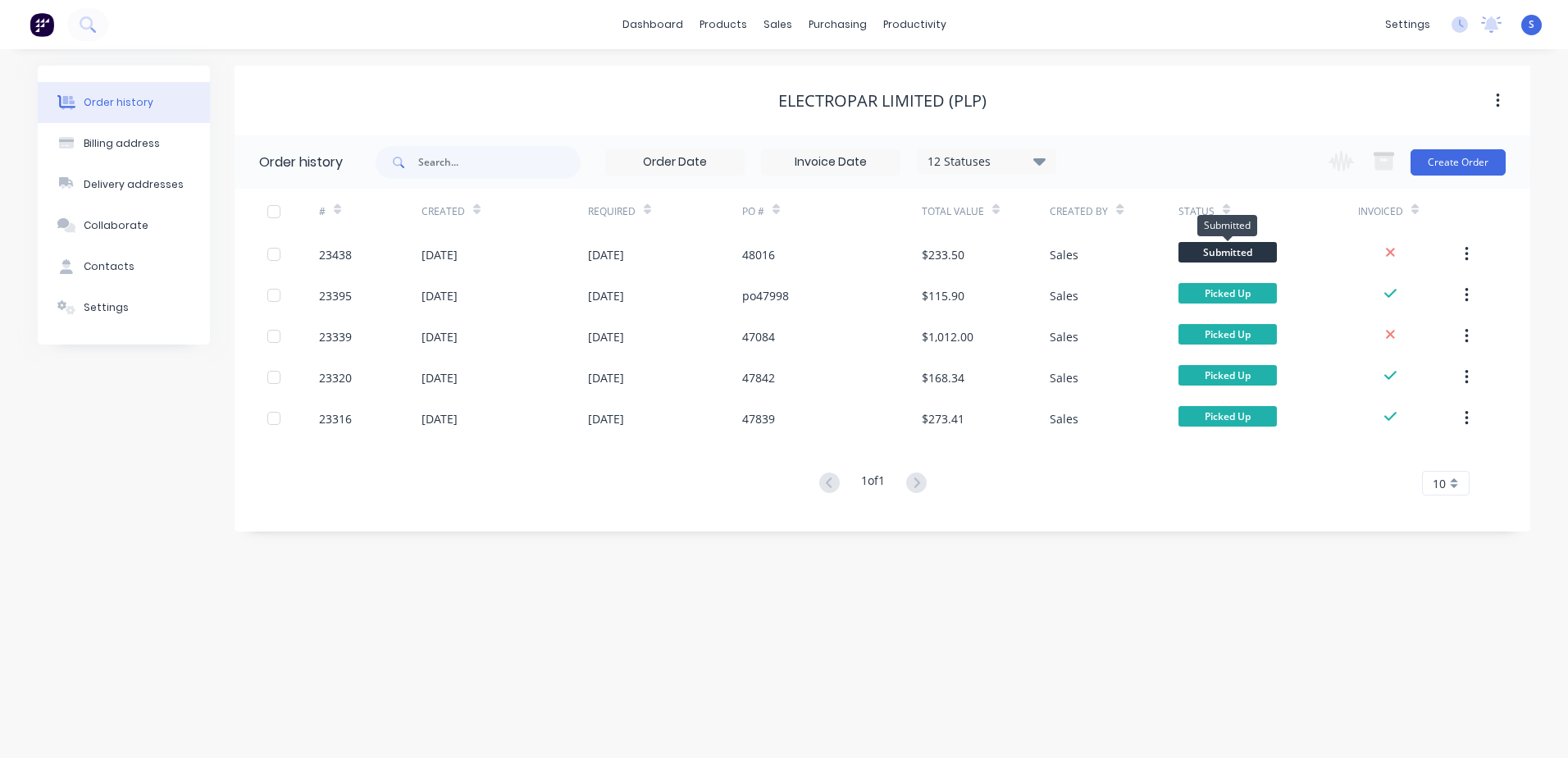
click at [1242, 249] on span "Submitted" at bounding box center [1227, 252] width 98 height 20
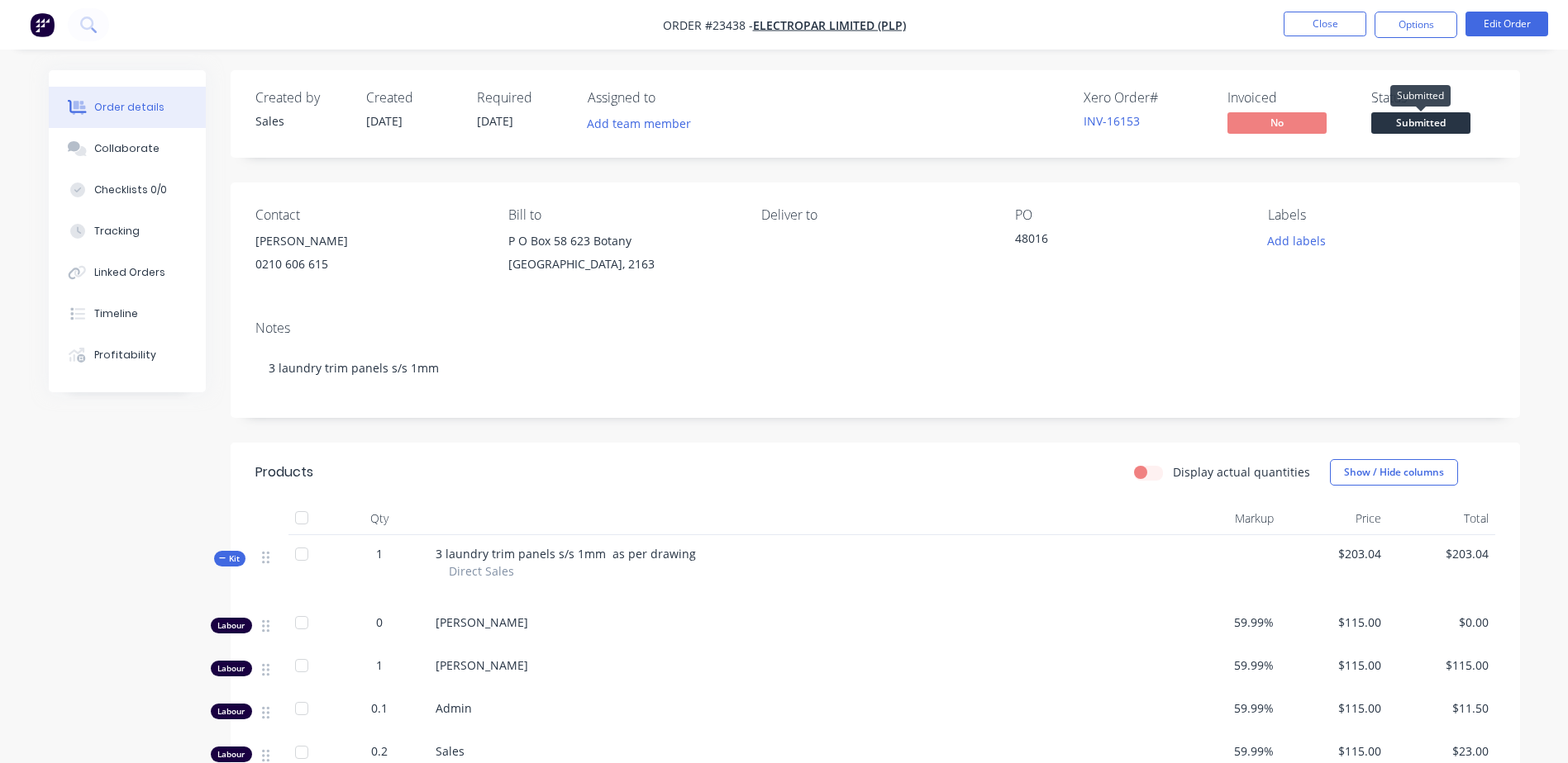
click at [1417, 118] on span "Submitted" at bounding box center [1421, 122] width 99 height 21
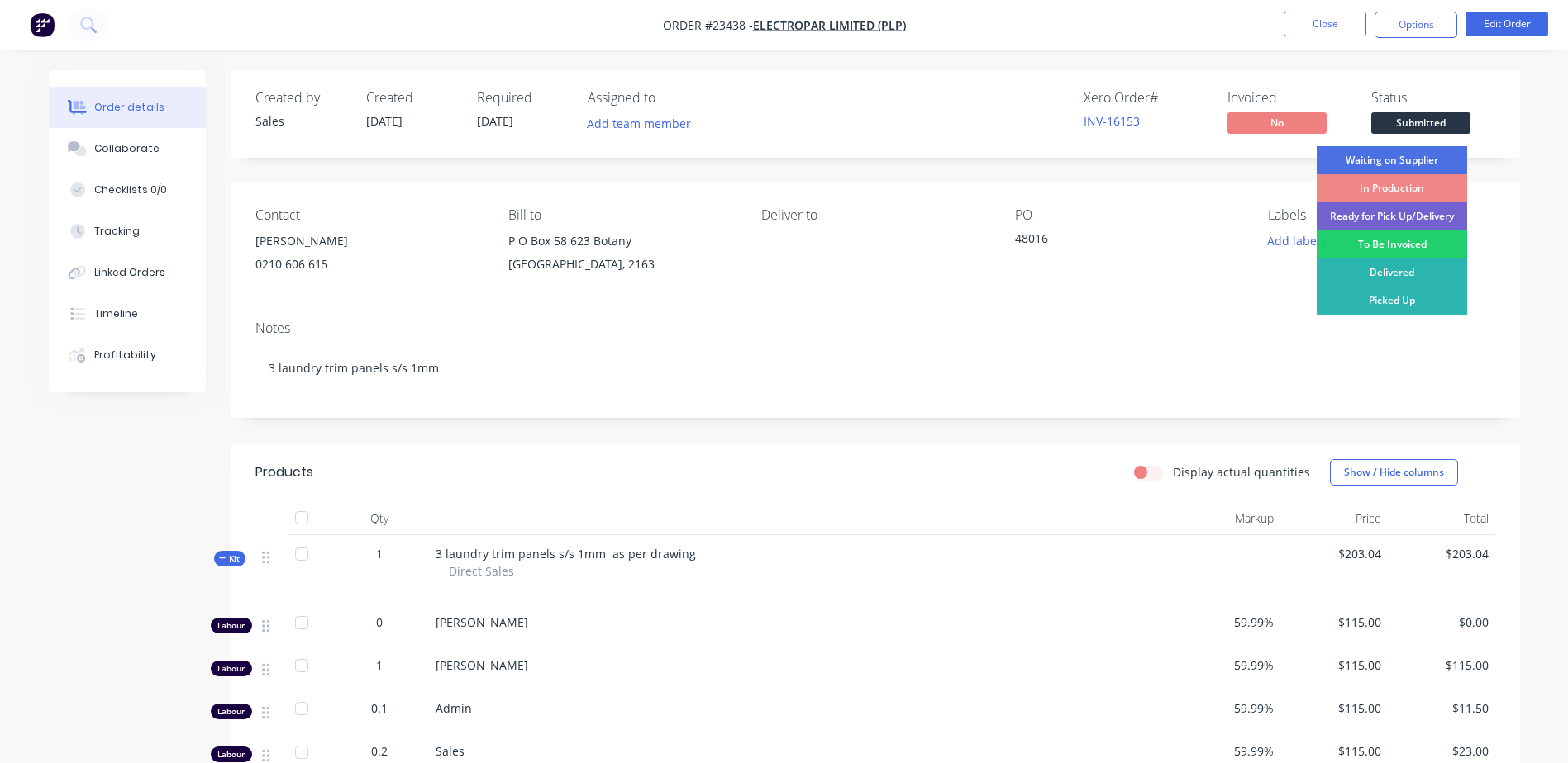
click at [1411, 241] on div "To Be Invoiced" at bounding box center [1392, 244] width 150 height 28
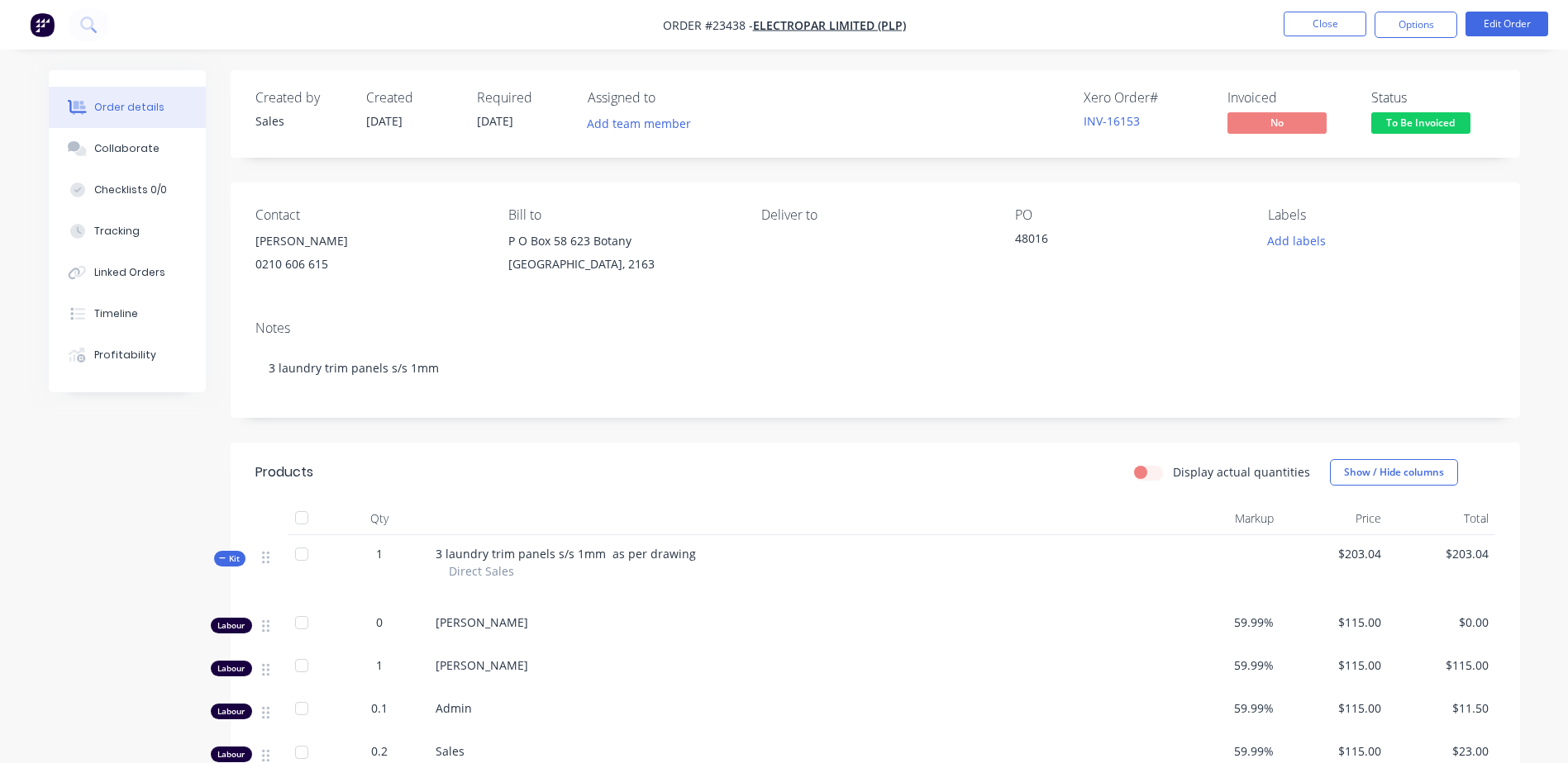
click at [1318, 21] on button "Close" at bounding box center [1324, 23] width 83 height 25
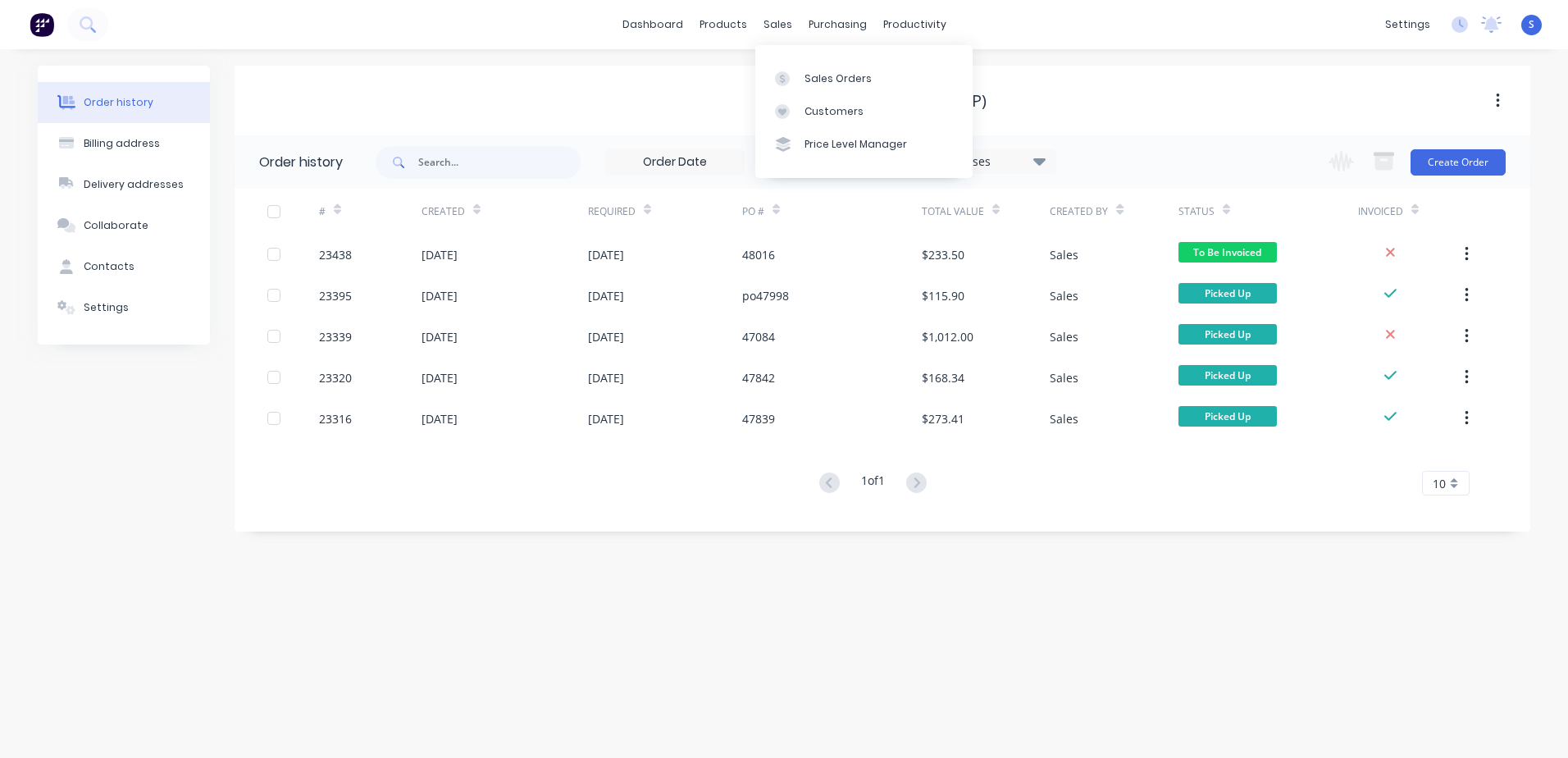
click at [798, 78] on div at bounding box center [787, 79] width 25 height 15
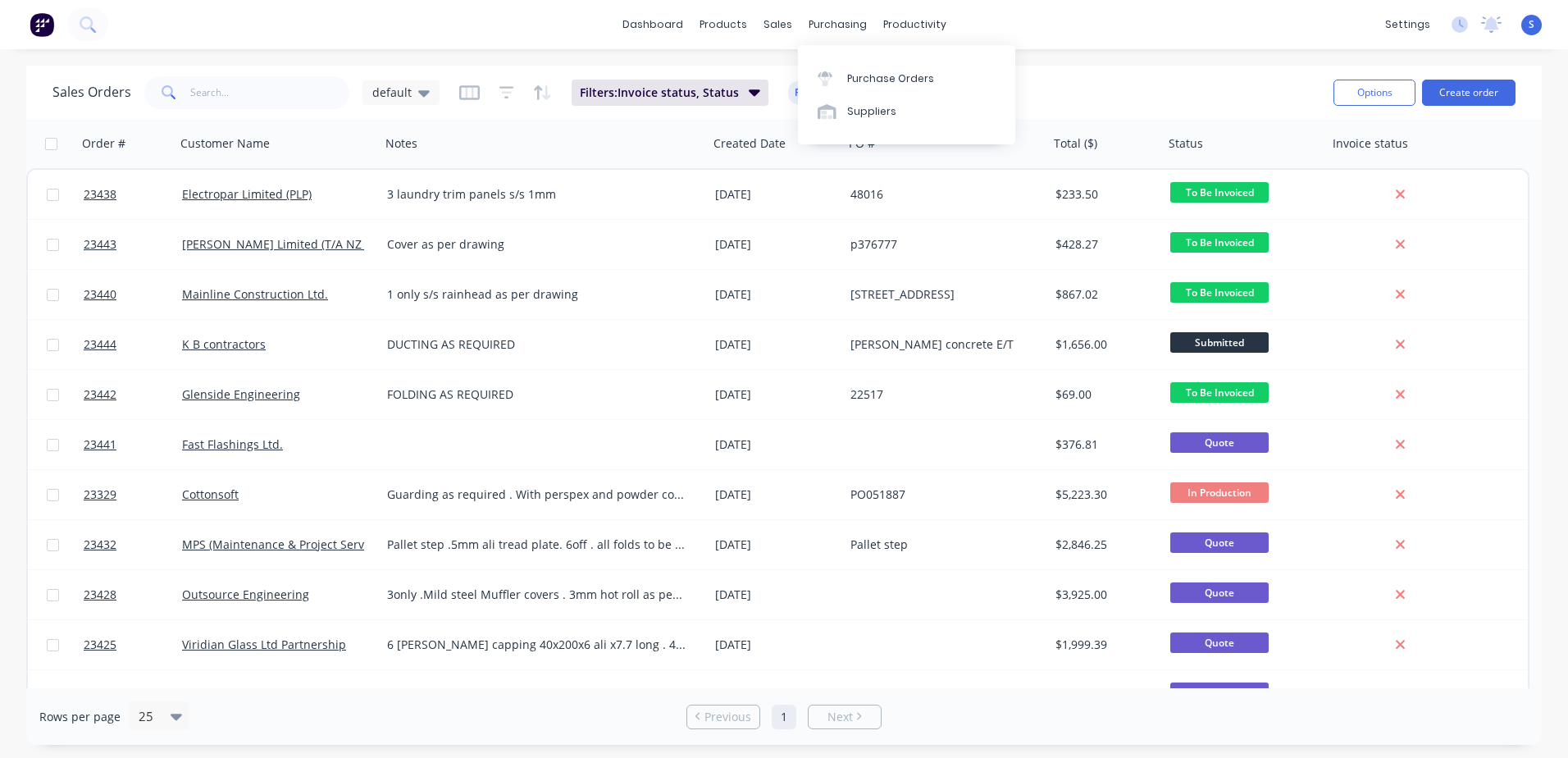
click at [866, 80] on div "Purchase Orders" at bounding box center [891, 79] width 87 height 15
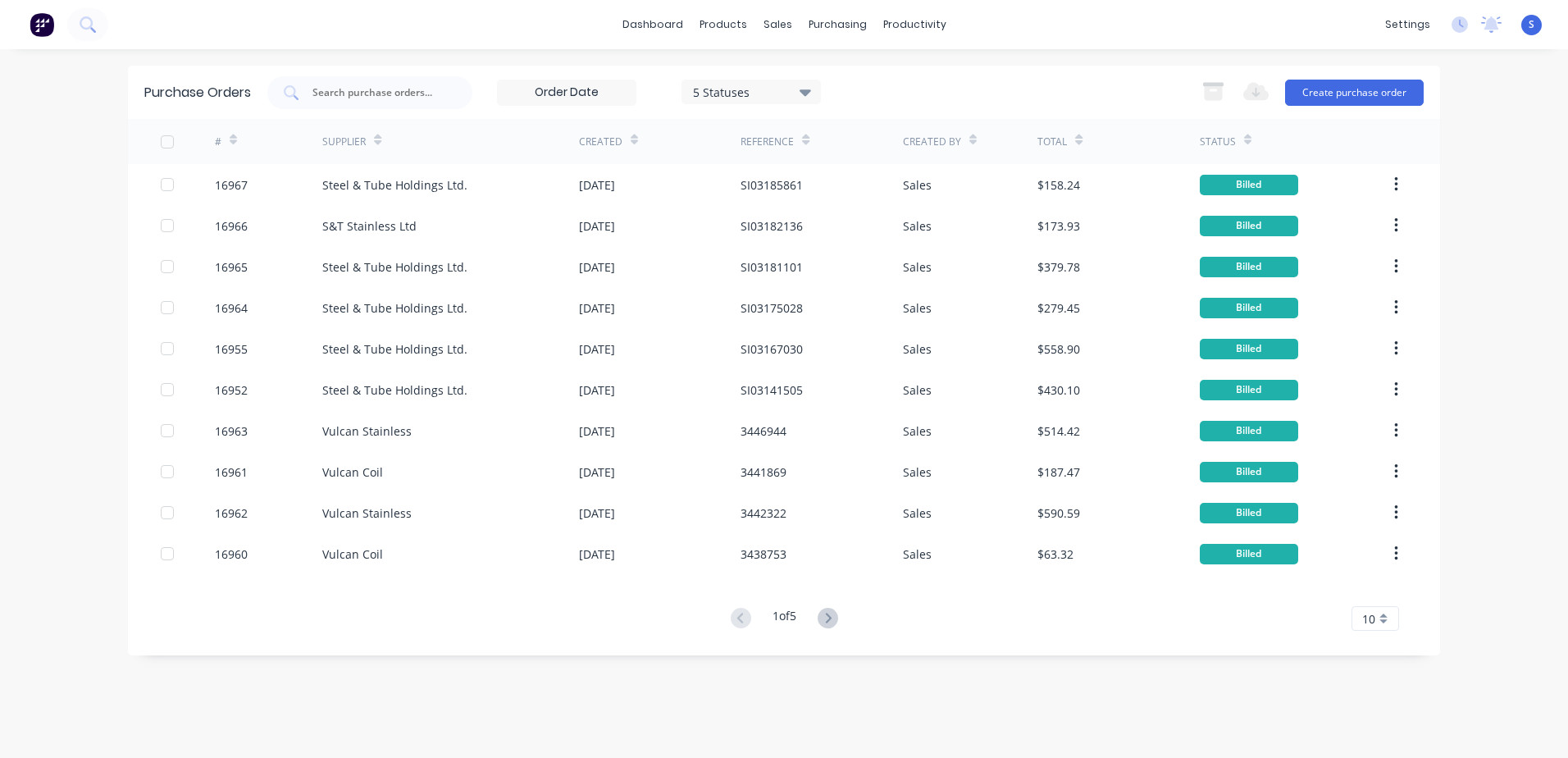
click at [1320, 91] on button "Create purchase order" at bounding box center [1355, 93] width 139 height 26
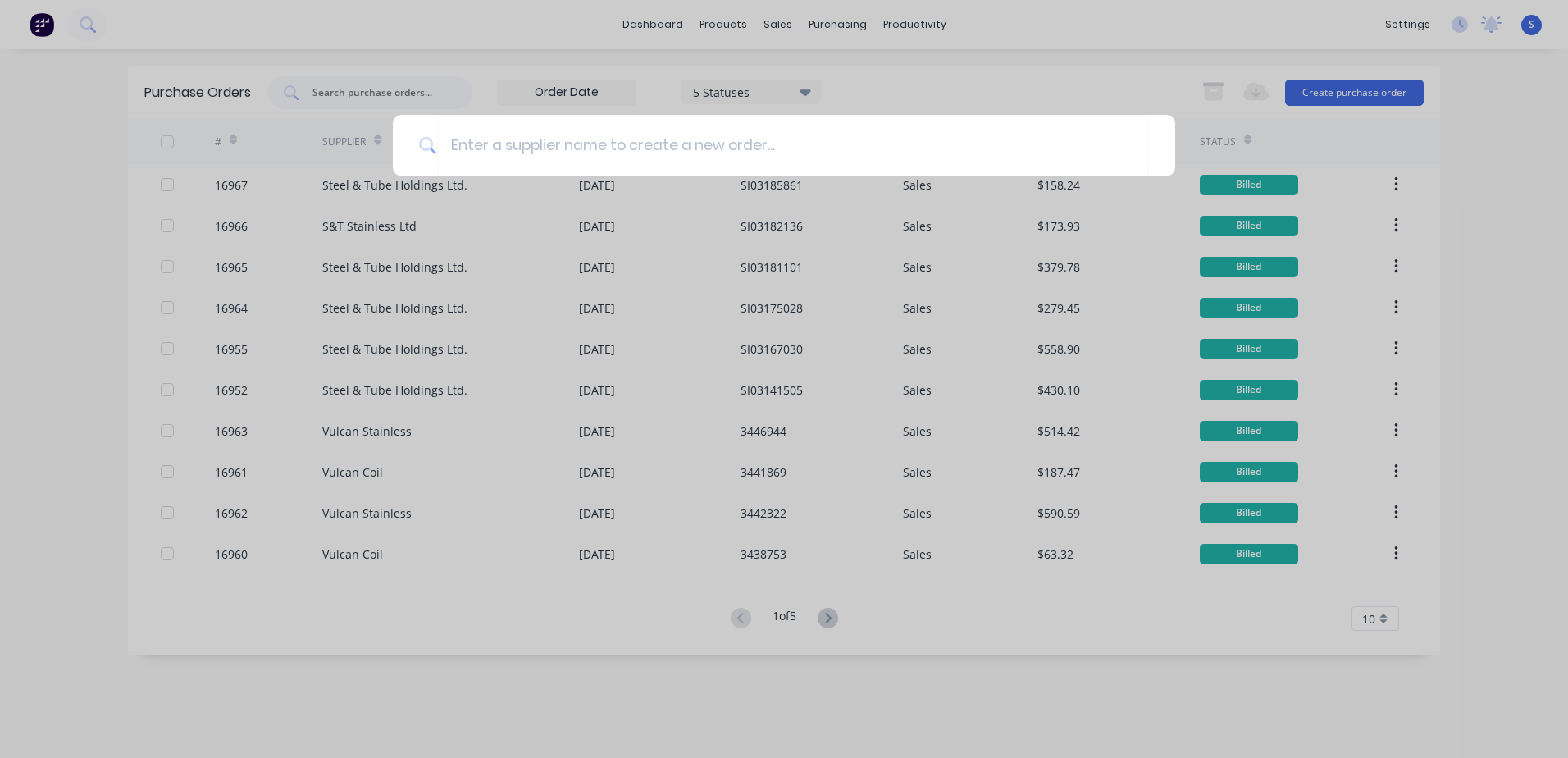
click at [459, 143] on input at bounding box center [793, 145] width 712 height 61
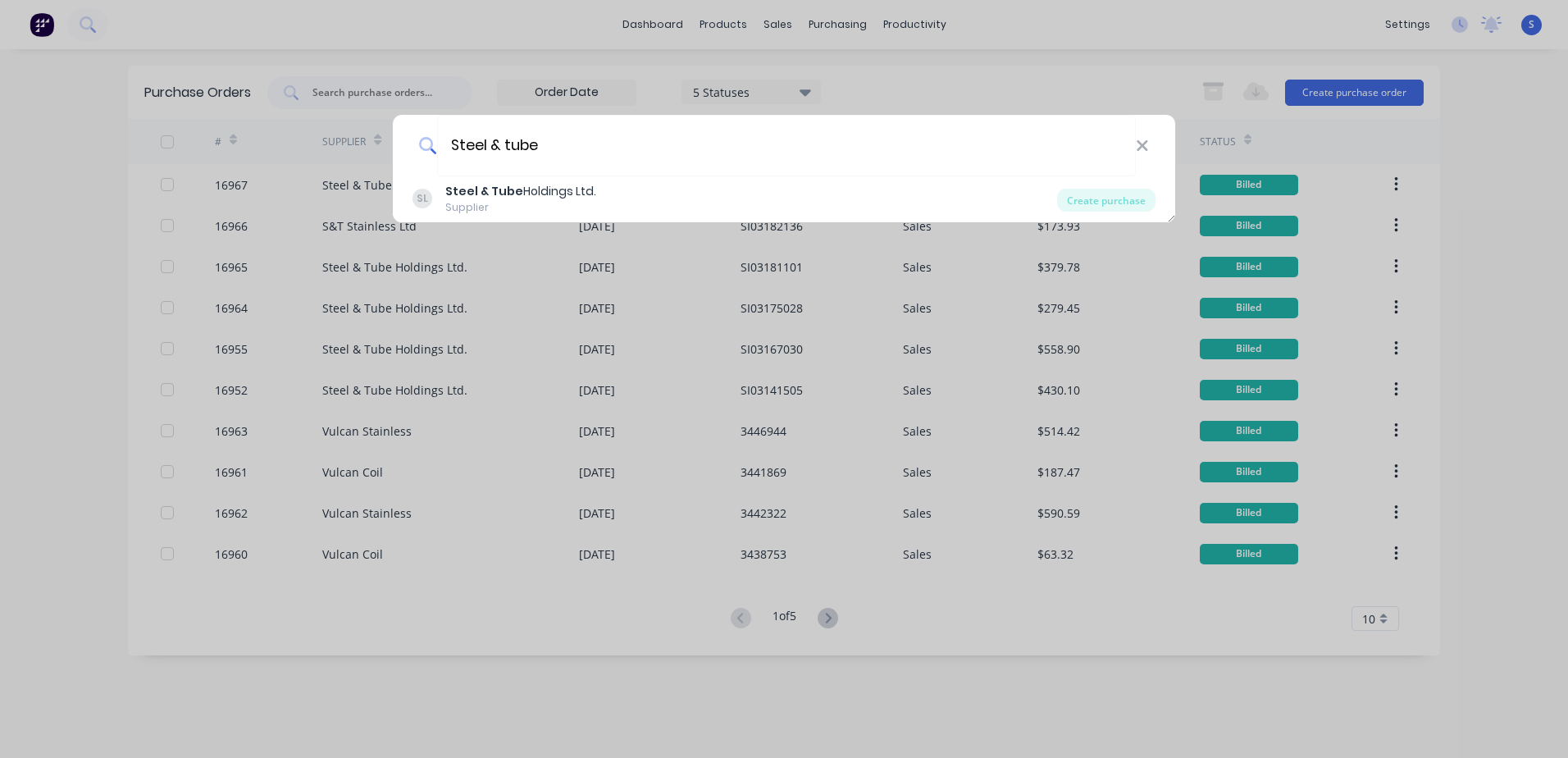
type input "Steel & tube"
click at [483, 192] on b "Steel & Tube" at bounding box center [484, 191] width 78 height 17
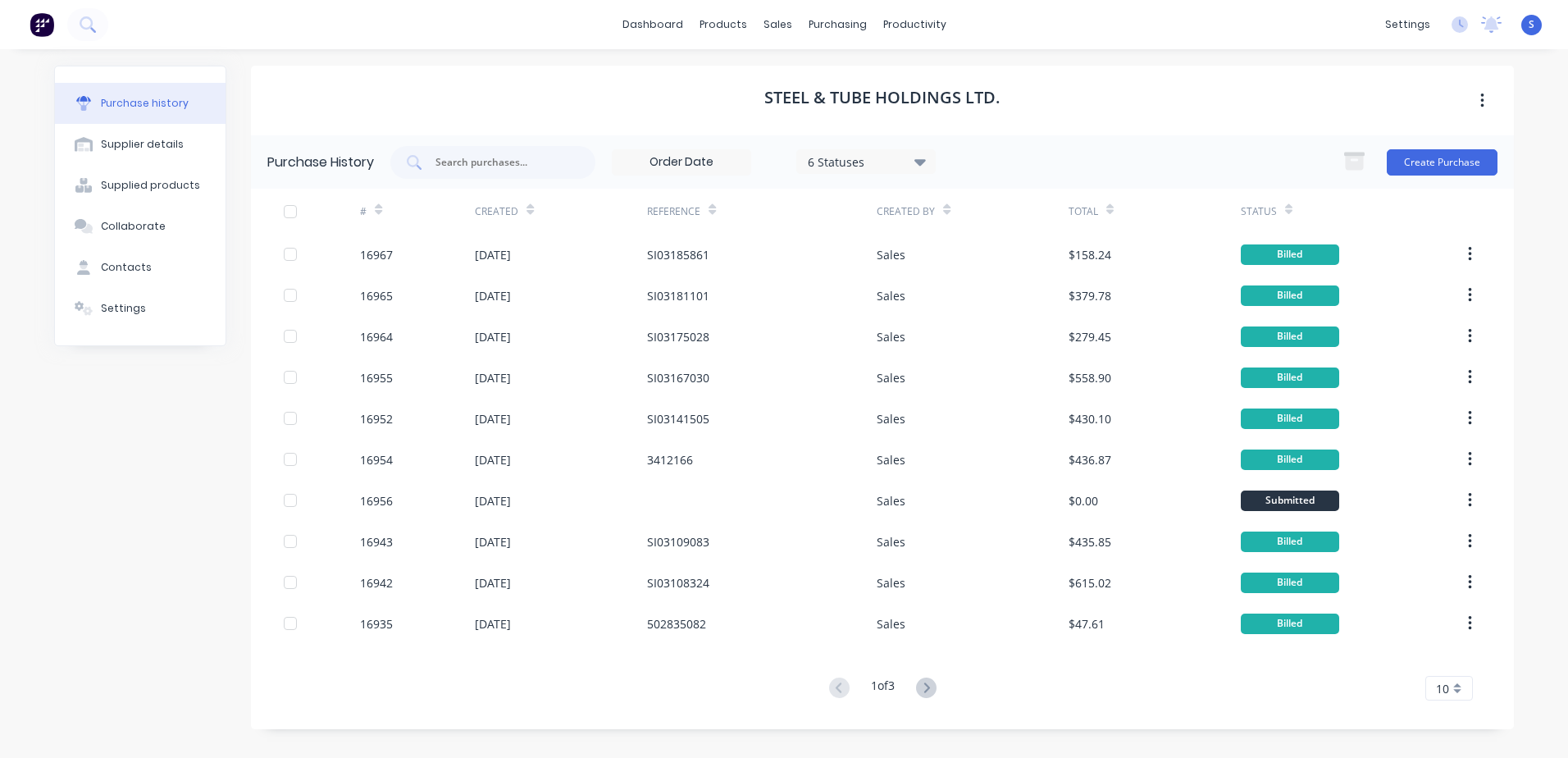
click at [1430, 161] on button "Create Purchase" at bounding box center [1442, 162] width 111 height 26
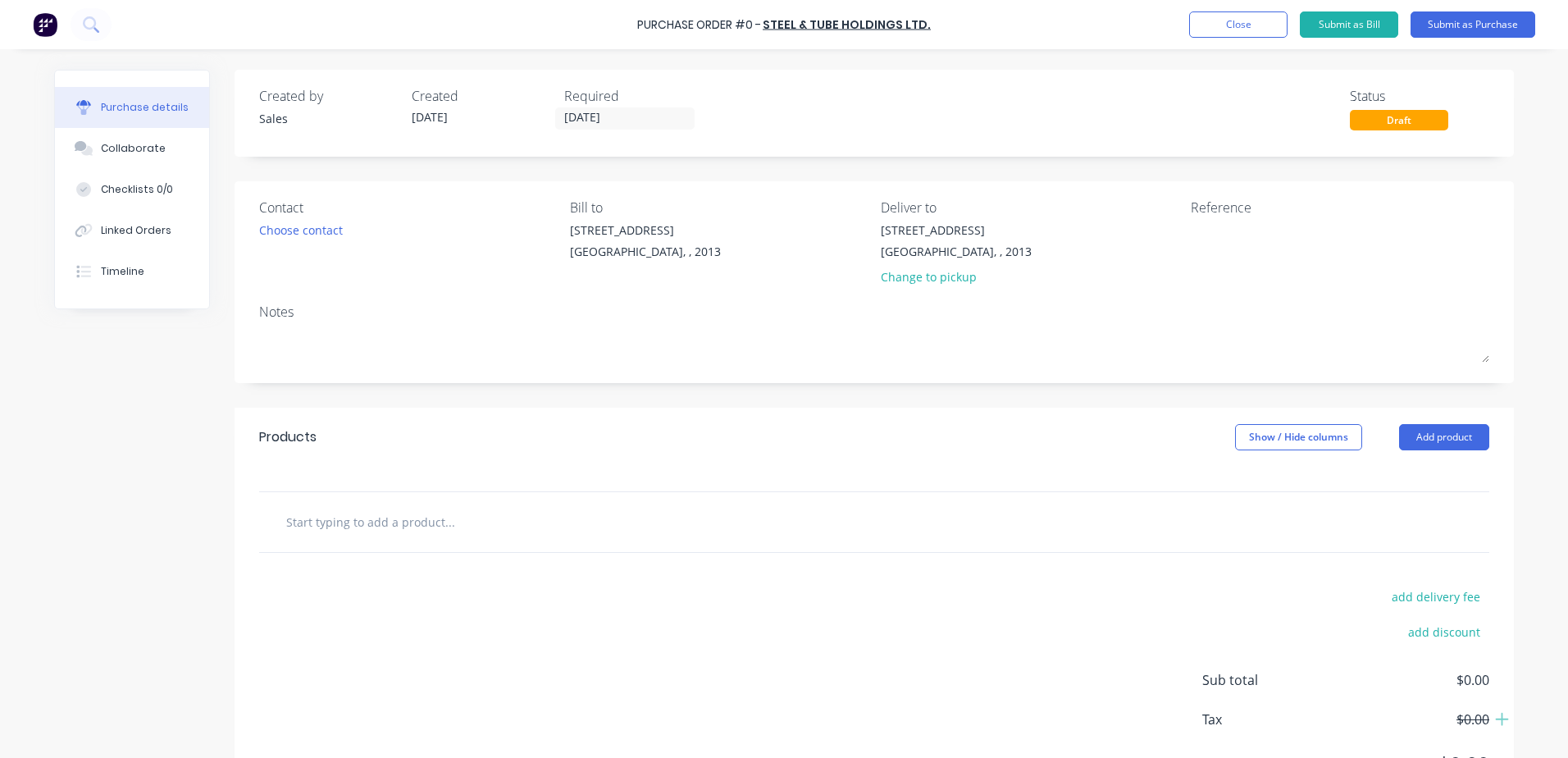
click at [304, 227] on div "Choose contact" at bounding box center [301, 230] width 83 height 18
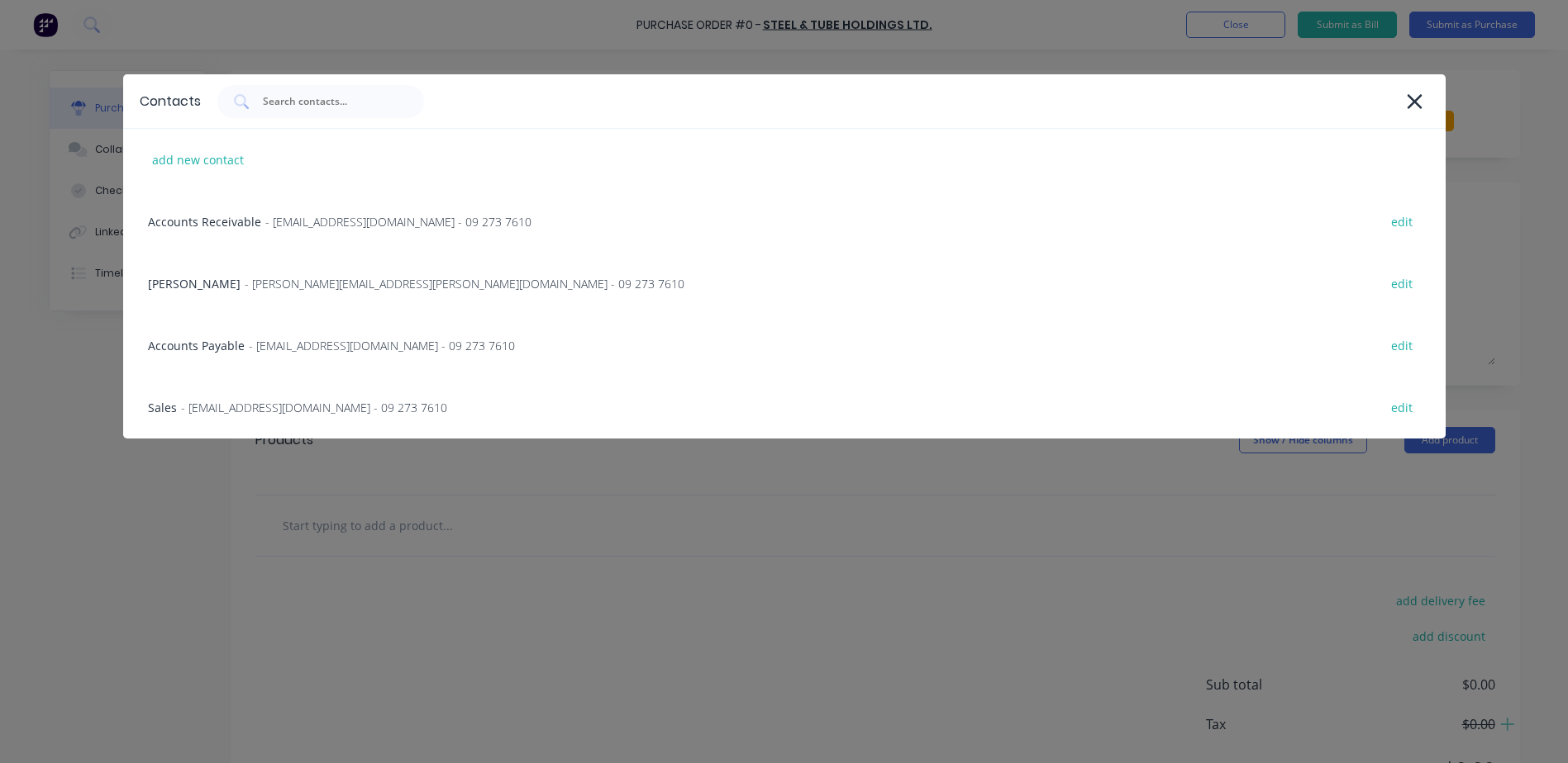
click at [198, 408] on span "- sales@steelandtube.co.nz - 09 273 7610" at bounding box center [314, 408] width 266 height 18
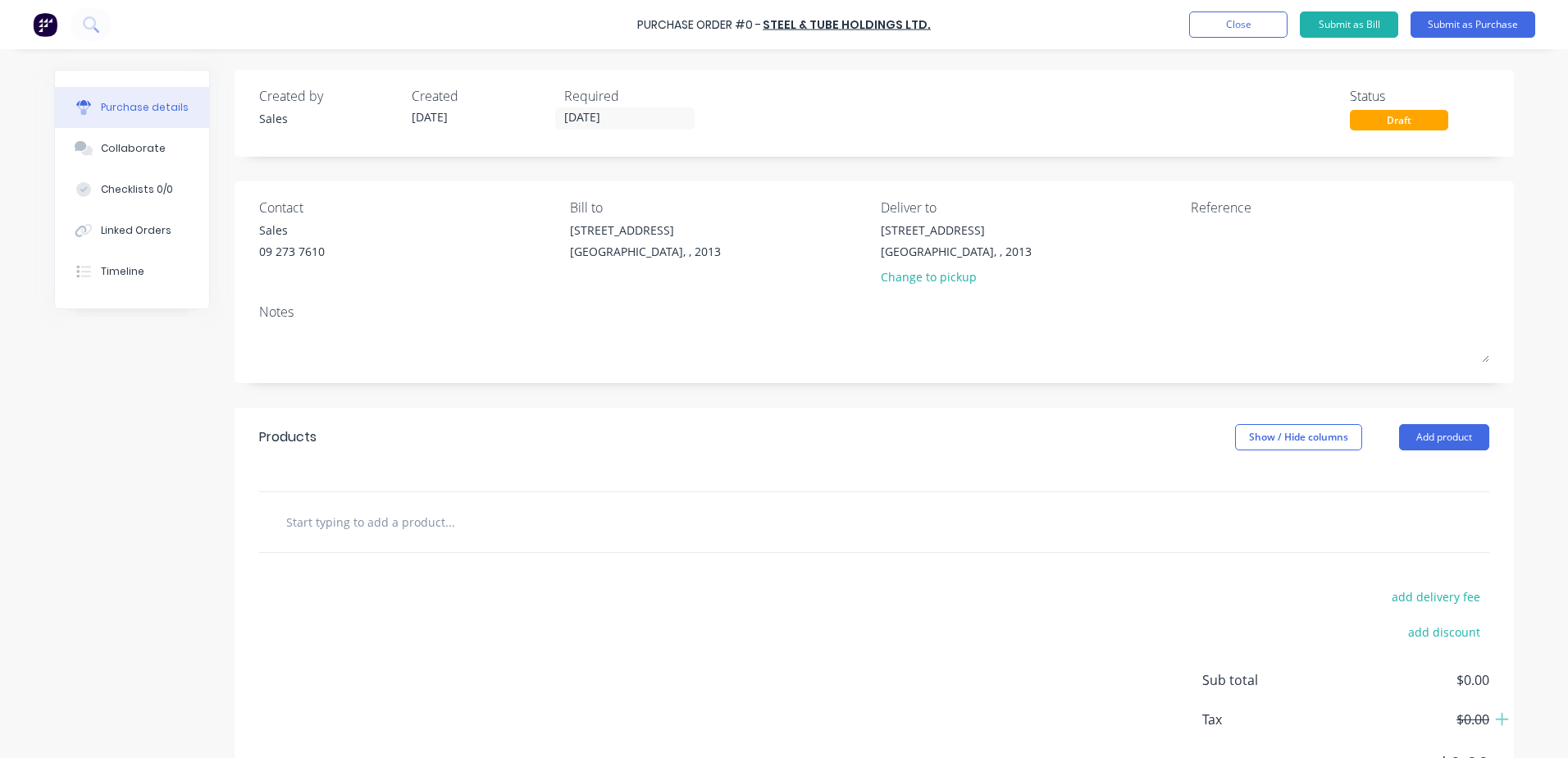
click at [260, 340] on textarea at bounding box center [874, 345] width 1230 height 37
type textarea "x"
type textarea "7"
type textarea "x"
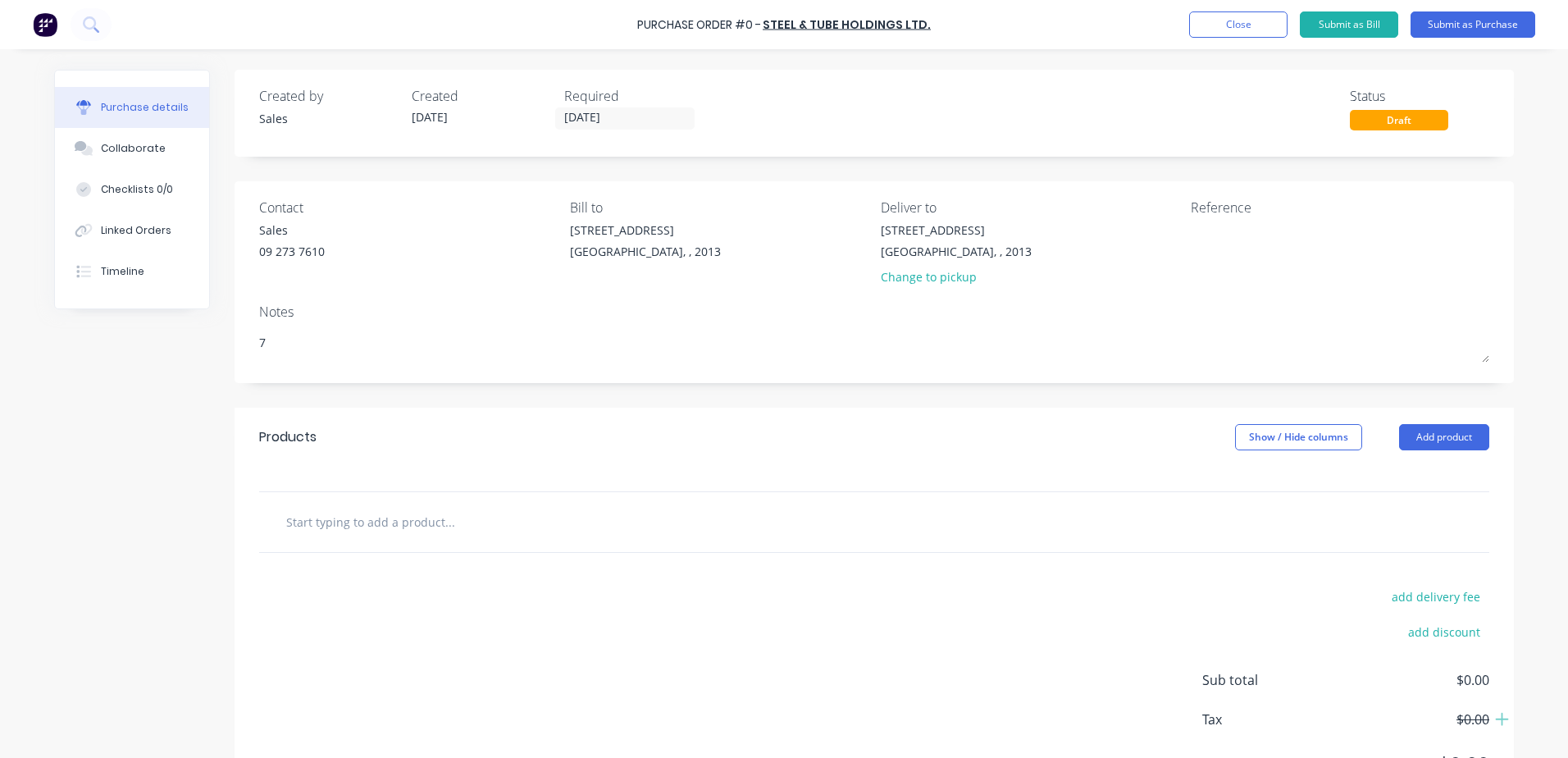
type textarea "7"
type textarea "x"
type textarea "7"
type textarea "x"
type textarea "7"
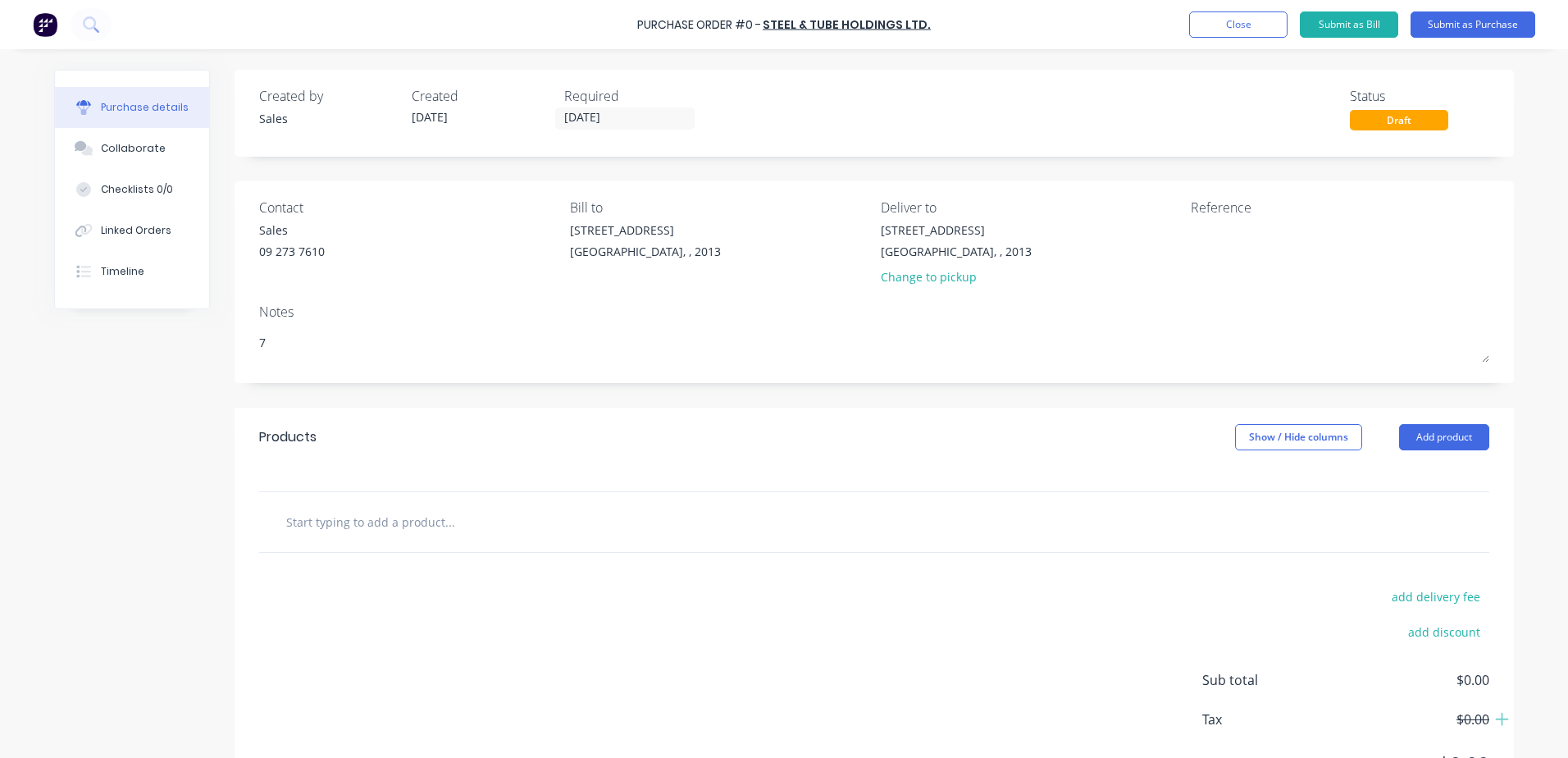
type textarea "x"
type textarea "7 S"
type textarea "x"
type textarea "7 Sh"
type textarea "x"
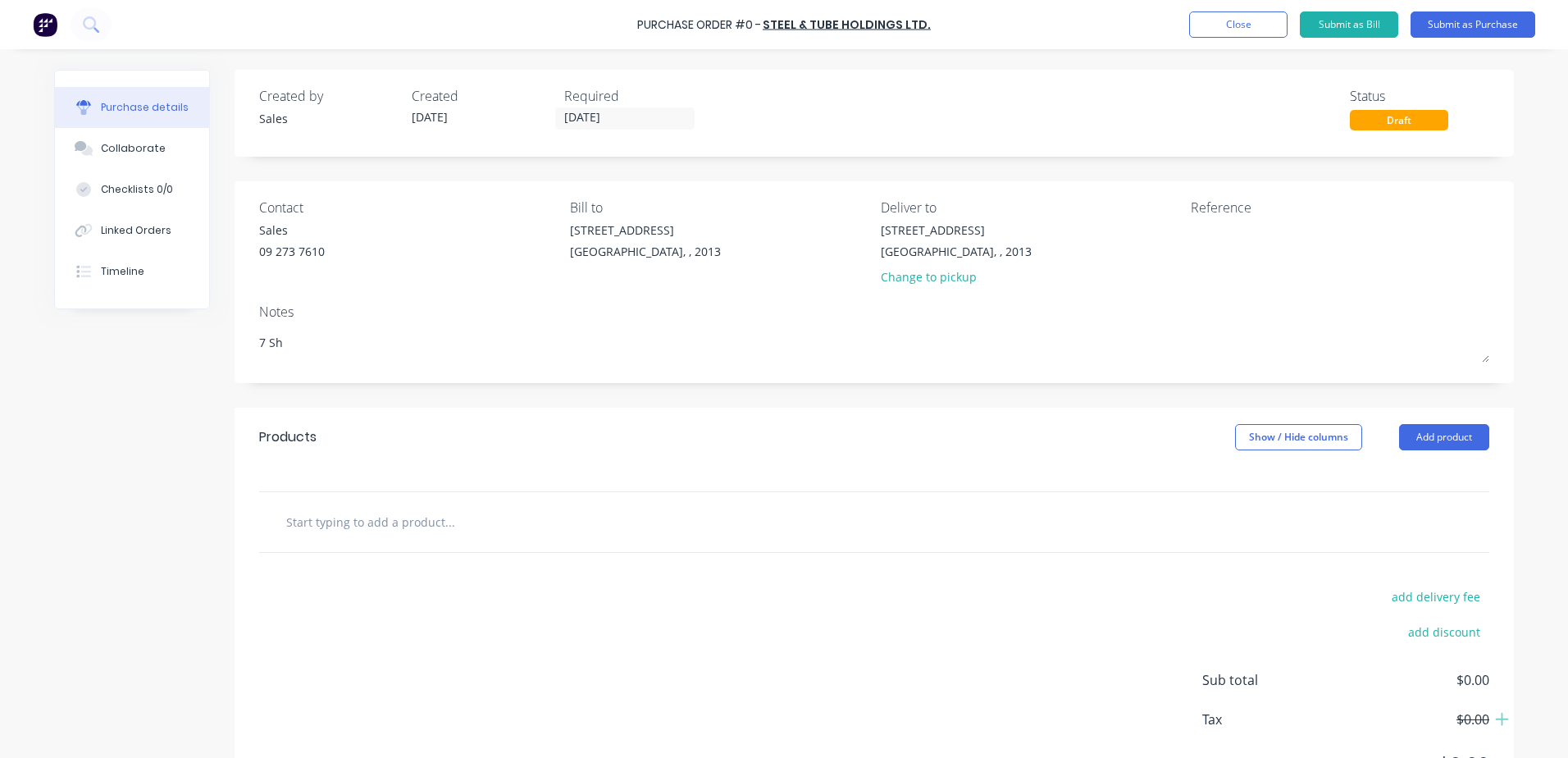
type textarea "7 She"
type textarea "x"
type textarea "7 Shee"
type textarea "x"
type textarea "7 Sheet"
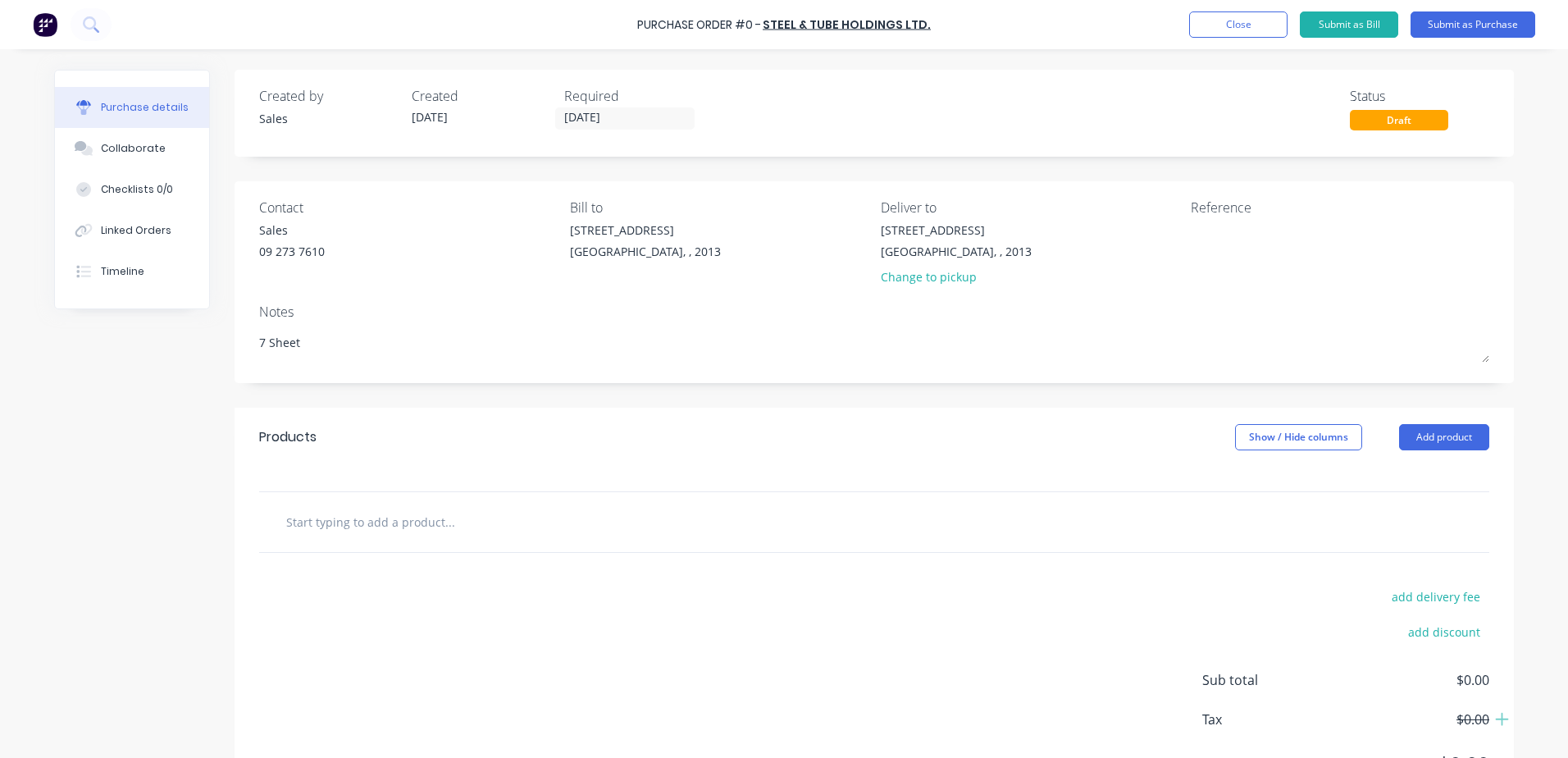
type textarea "x"
type textarea "7 Sheets"
type textarea "x"
type textarea "7 Sheets"
type textarea "x"
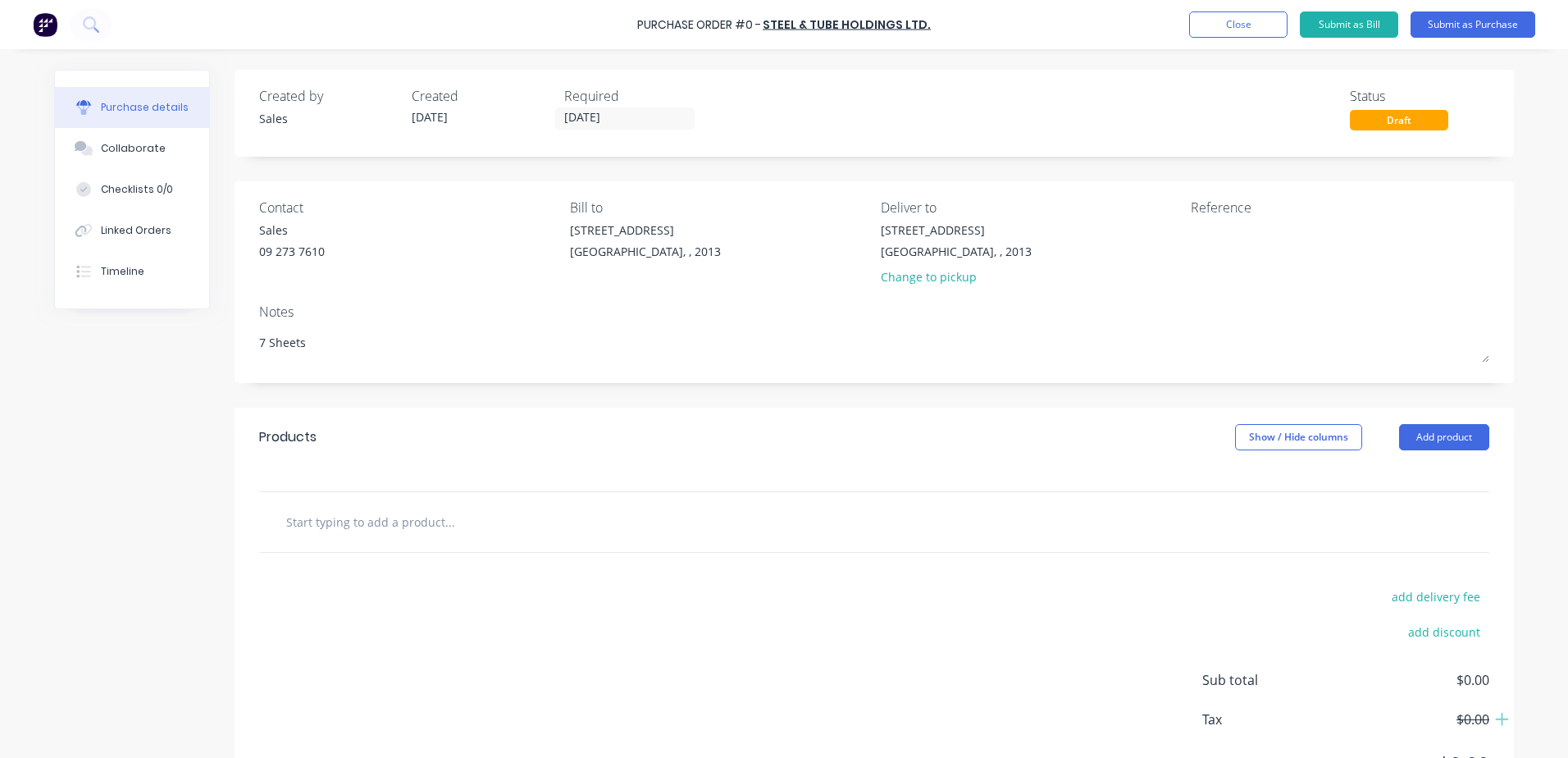
type textarea "7 Sheets o"
type textarea "x"
type textarea "7 Sheets o."
type textarea "x"
type textarea "7 Sheets o.9"
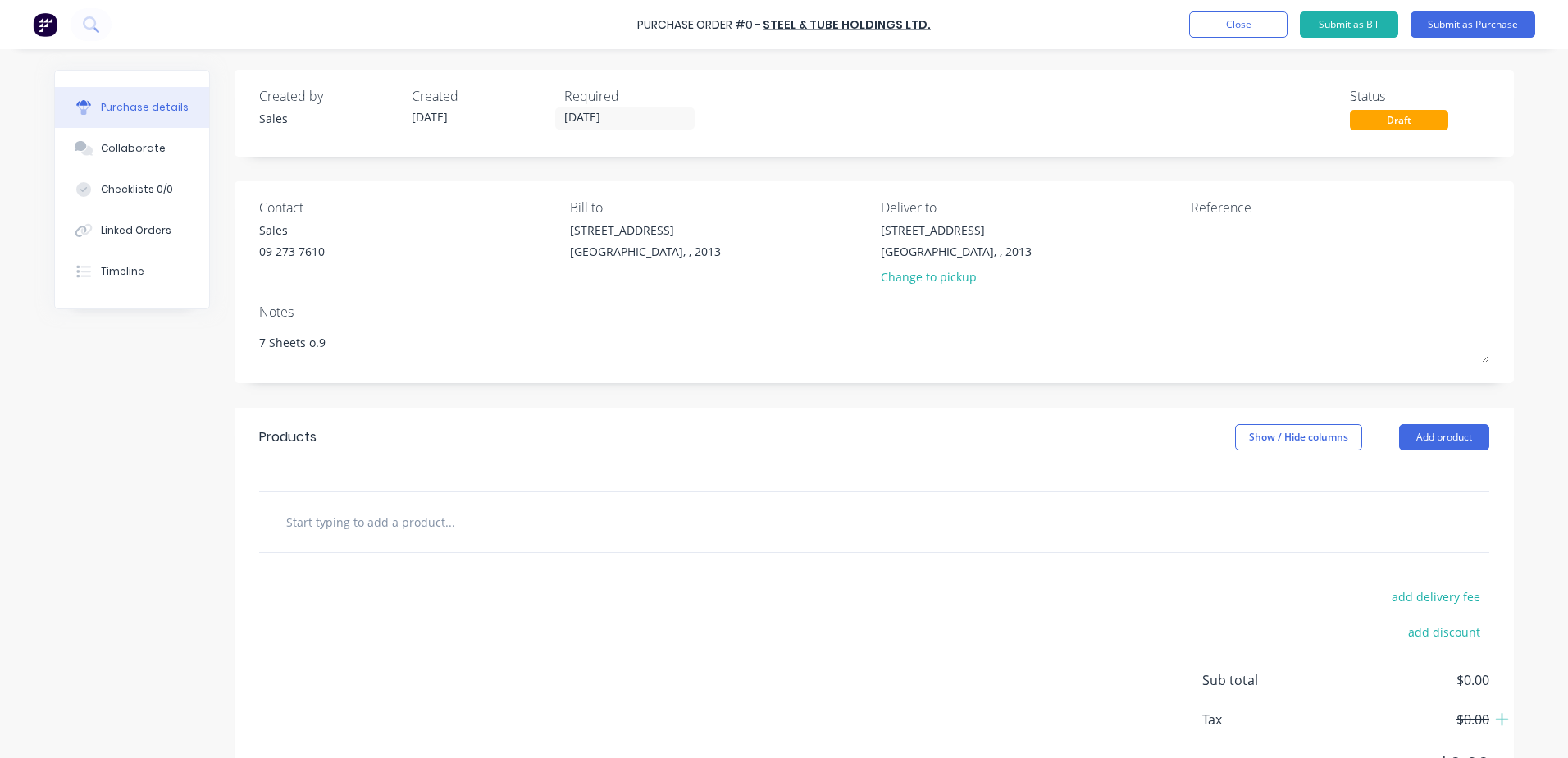
type textarea "x"
type textarea "7 Sheets o.95"
type textarea "x"
type textarea "7 Sheets o.9"
type textarea "x"
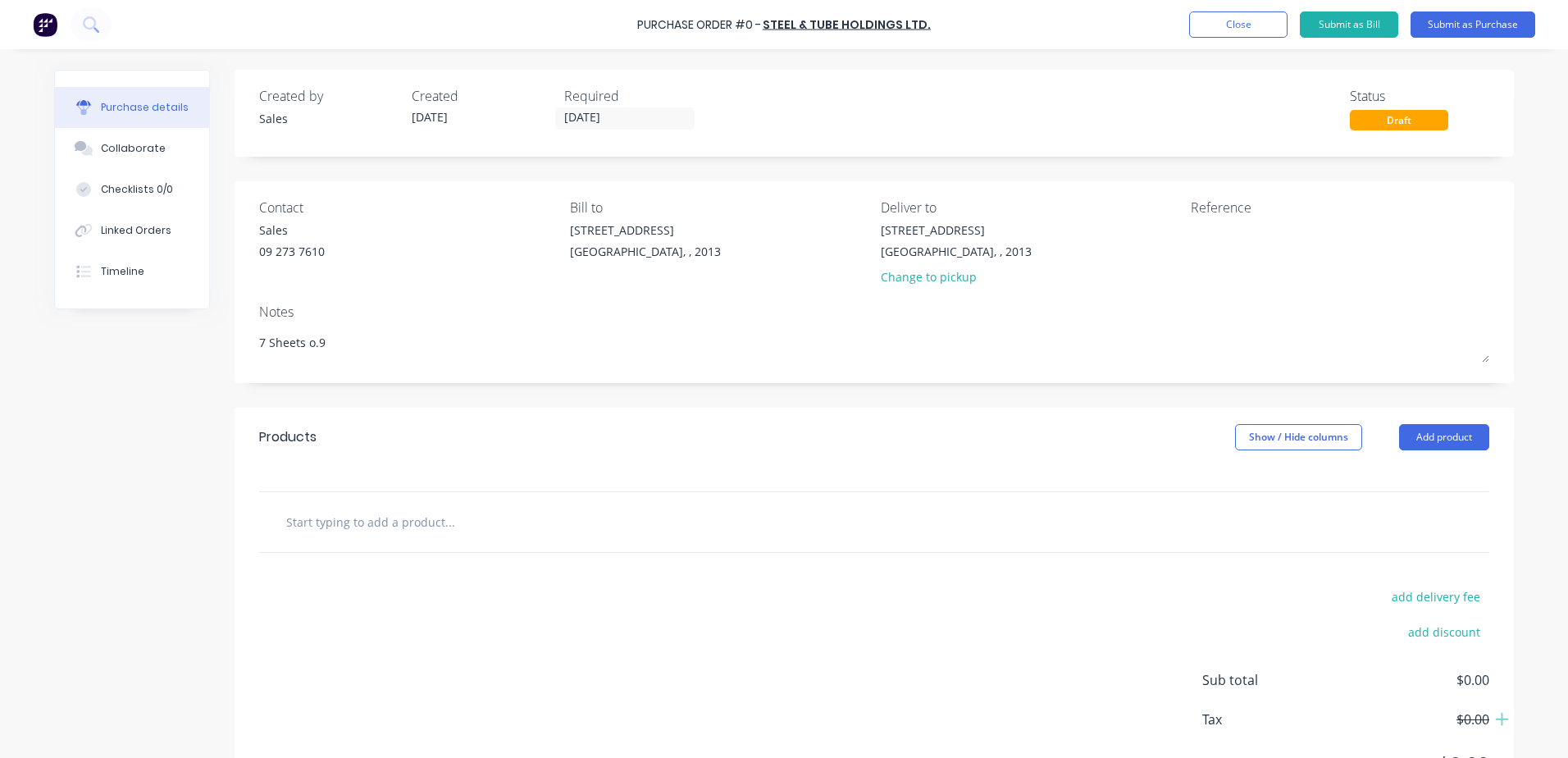
type textarea "7 Sheets o."
type textarea "x"
type textarea "7 Sheets o.7"
type textarea "x"
type textarea "7 Sheets o.75"
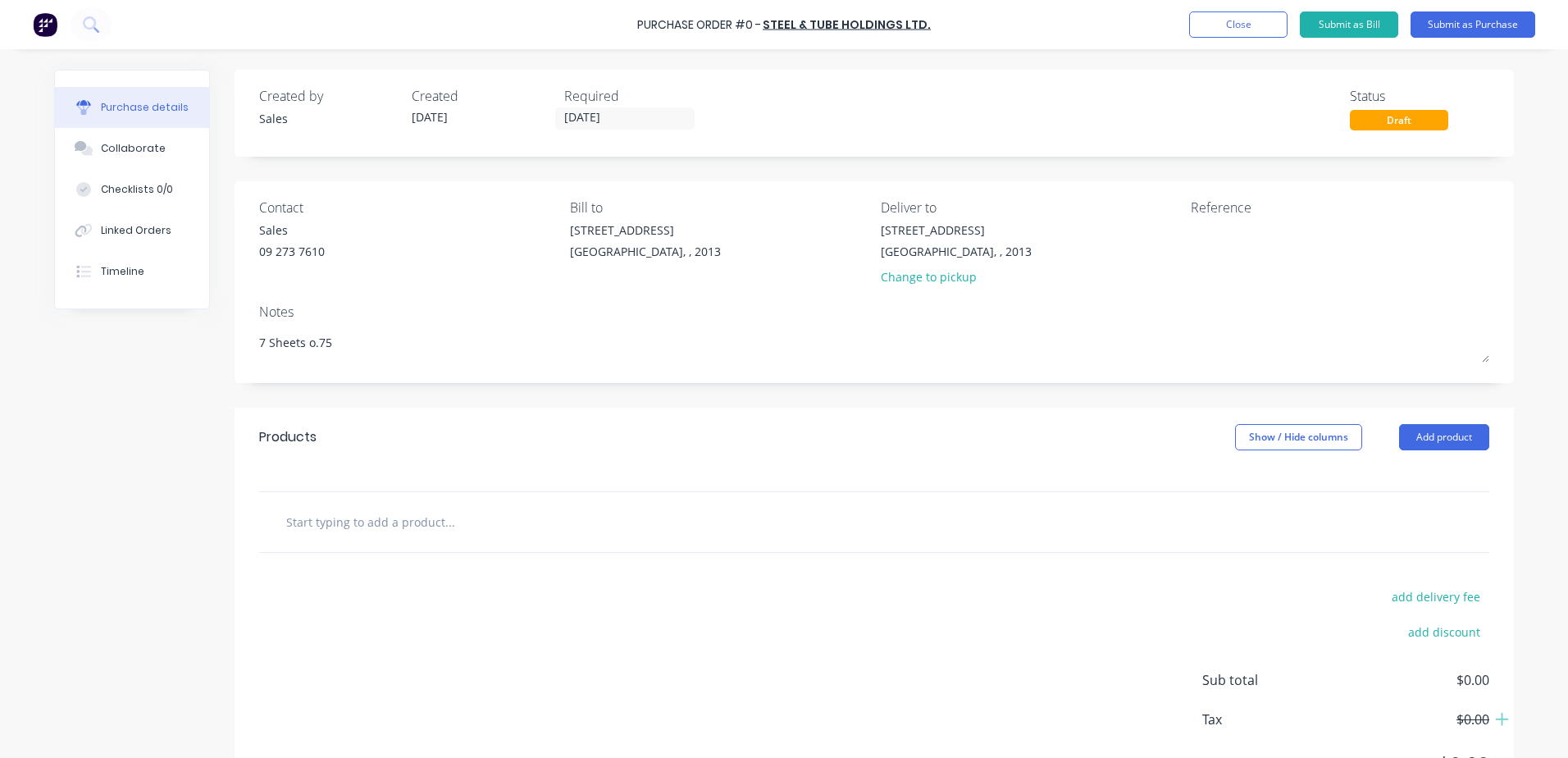
type textarea "x"
type textarea "7 Sheets o.75"
type textarea "x"
type textarea "7 Sheets o.75 g"
type textarea "x"
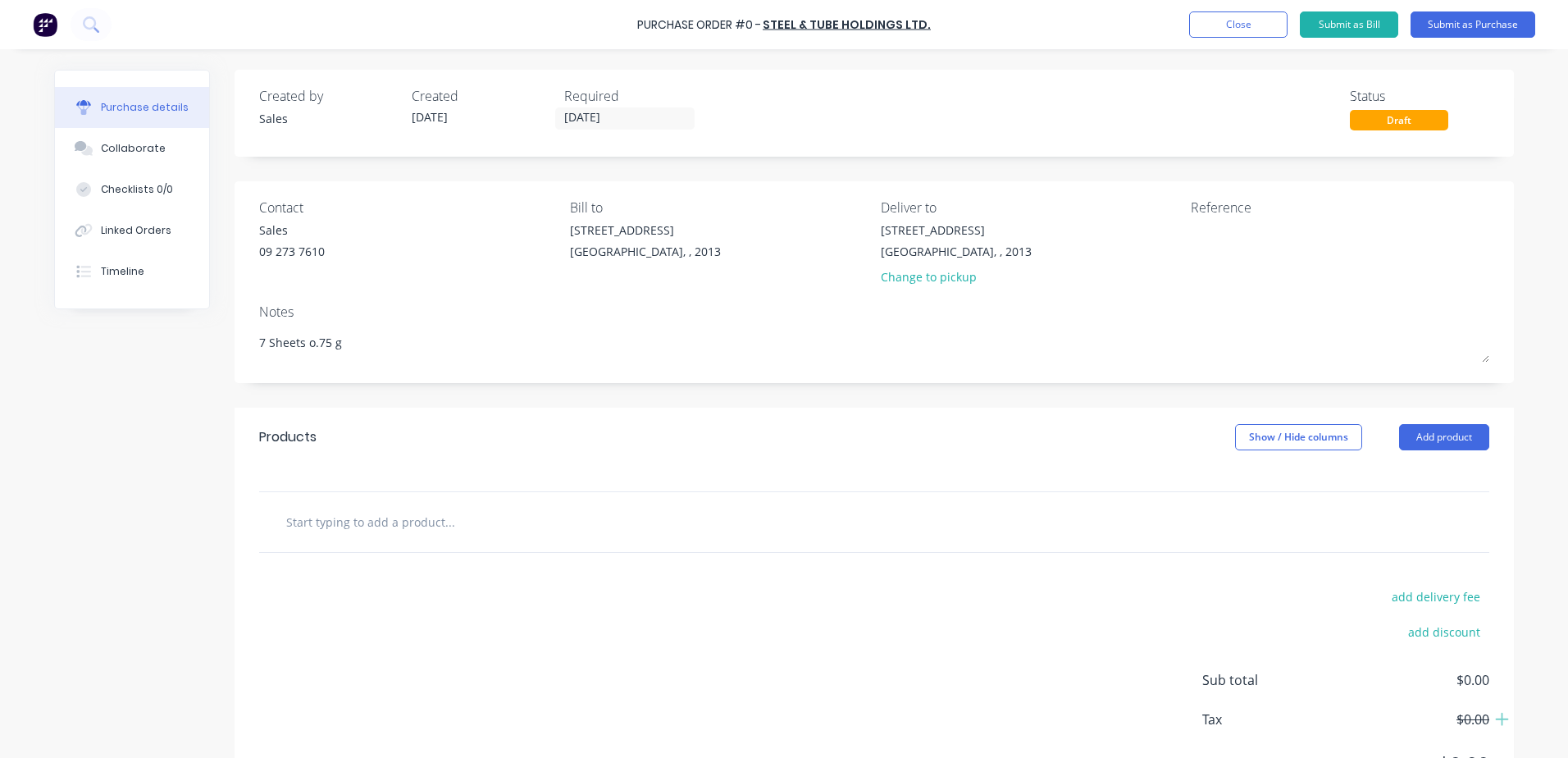
type textarea "7 Sheets o.75 ga"
type textarea "x"
type textarea "7 Sheets o.75 gal"
type textarea "x"
type textarea "7 Sheets o.75 galv"
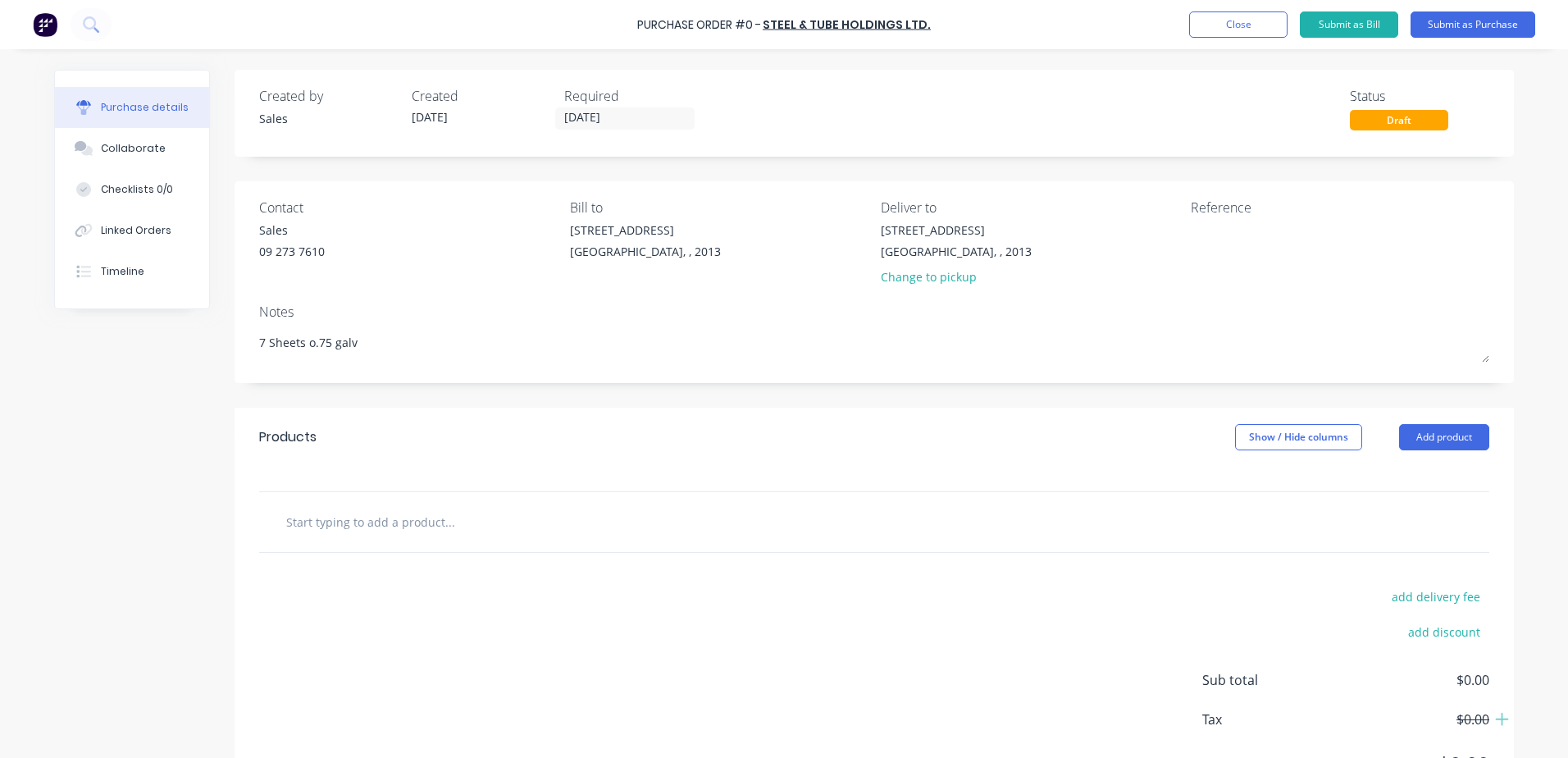
type textarea "x"
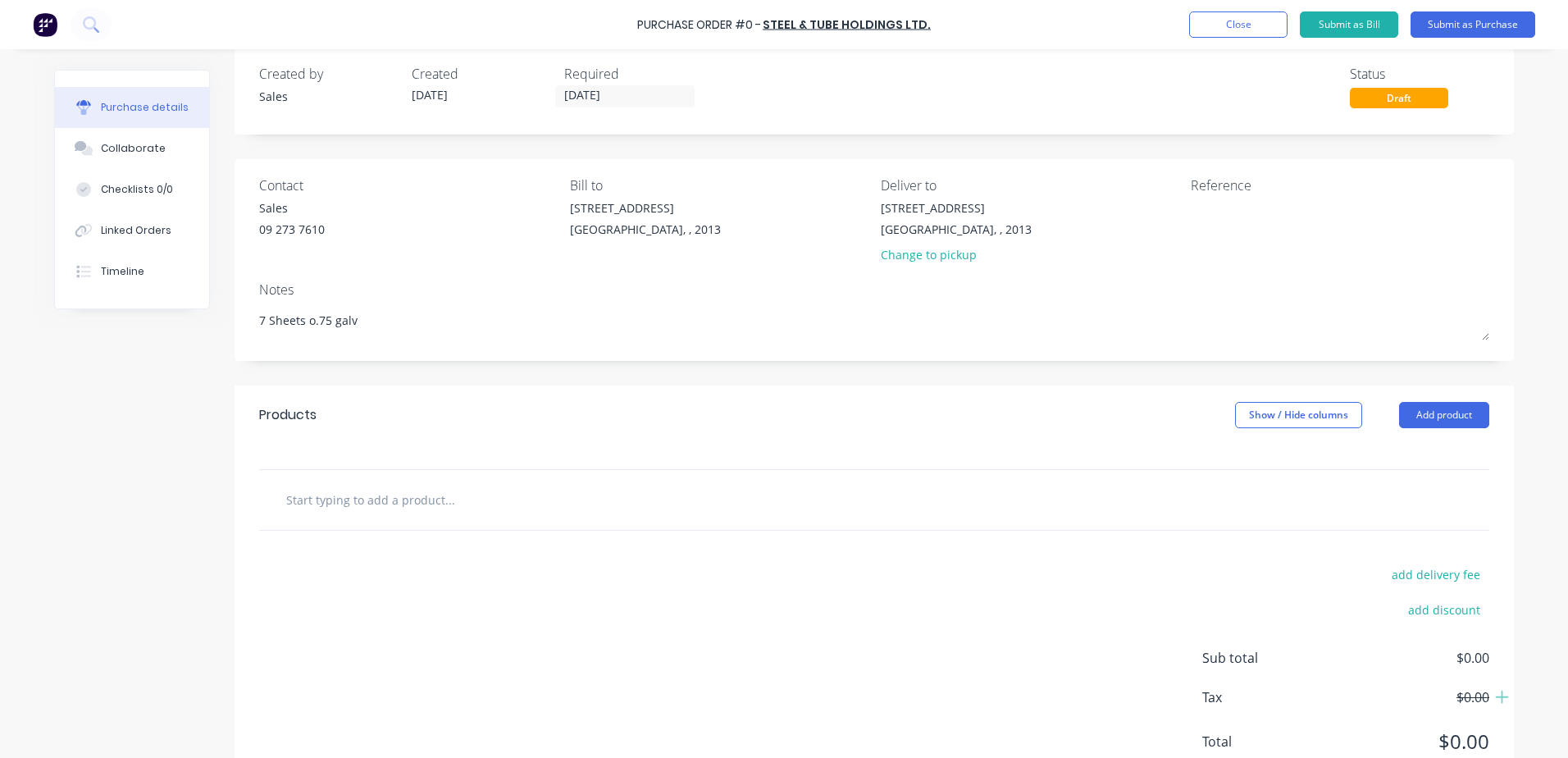
scroll to position [28, 0]
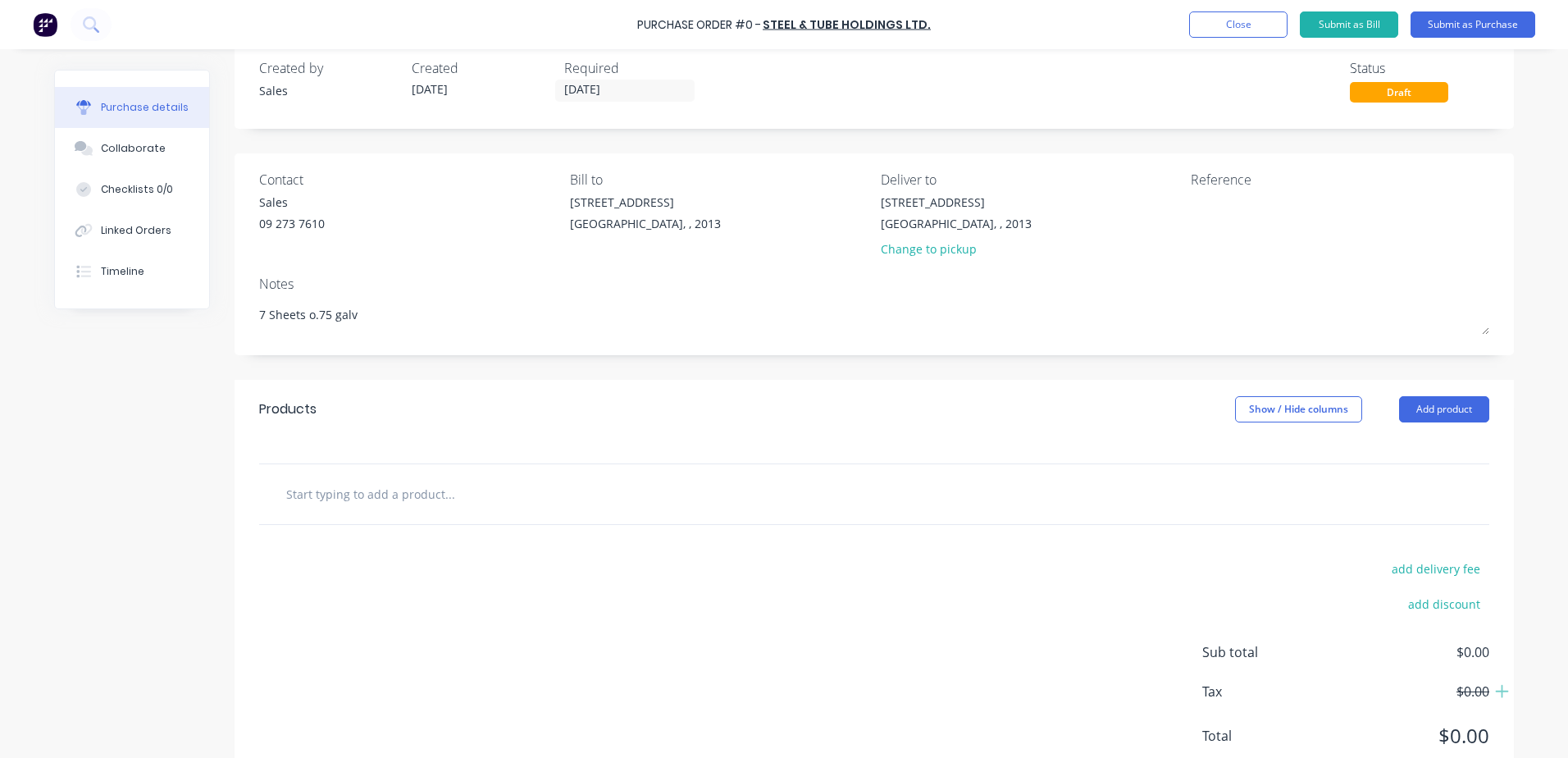
type textarea "7 Sheets o.75 galv"
type textarea "x"
type textarea "7 Sheets o.75 galv"
click at [355, 438] on div "Products Show / Hide columns Add product" at bounding box center [873, 410] width 1279 height 59
drag, startPoint x: 347, startPoint y: 446, endPoint x: 346, endPoint y: 408, distance: 38.0
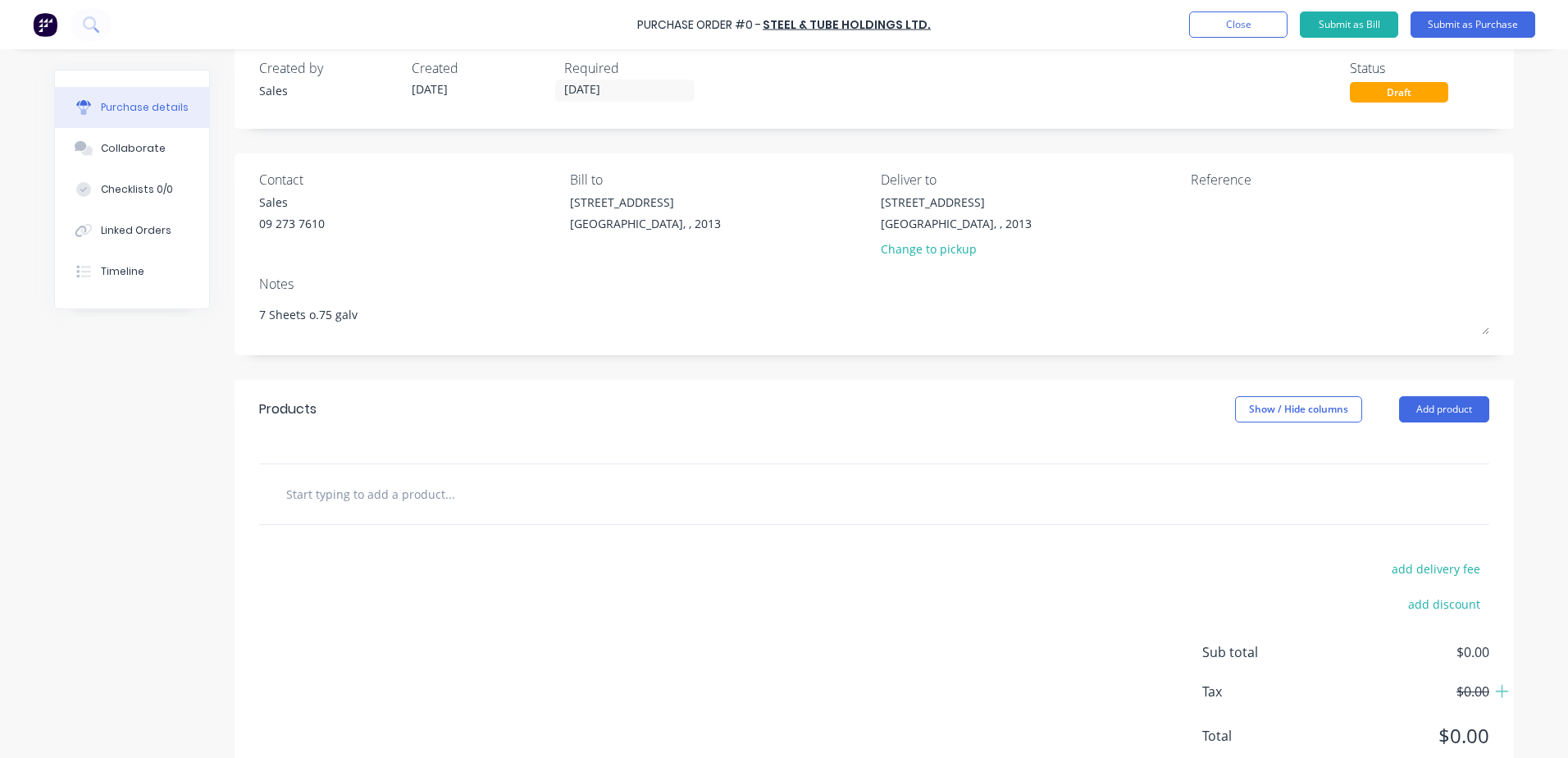
click at [346, 408] on div "Products Show / Hide columns Add product" at bounding box center [873, 410] width 1279 height 59
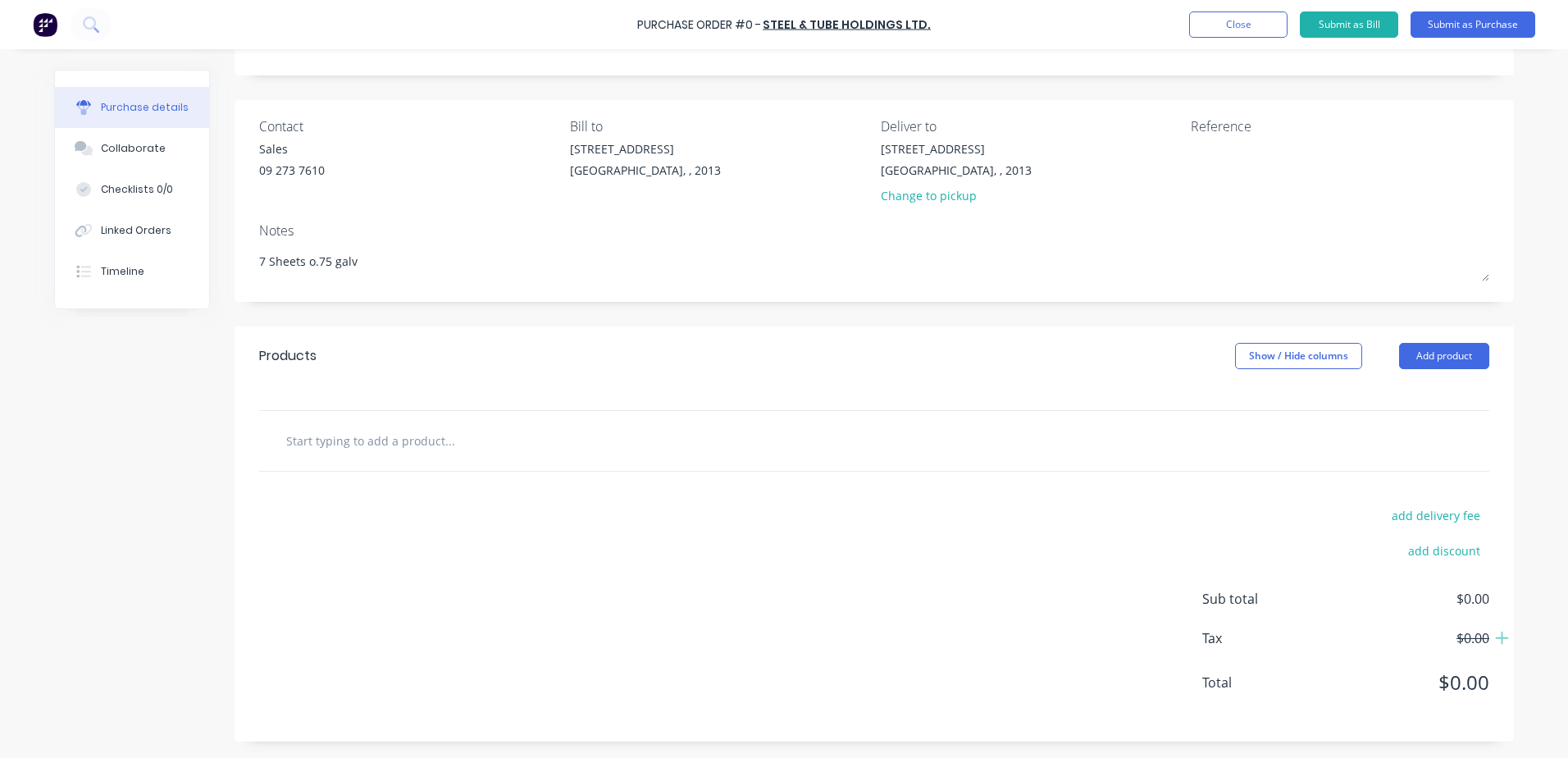
click at [338, 445] on input "text" at bounding box center [449, 440] width 328 height 32
type textarea "x"
type input "7"
type textarea "x"
type input "7"
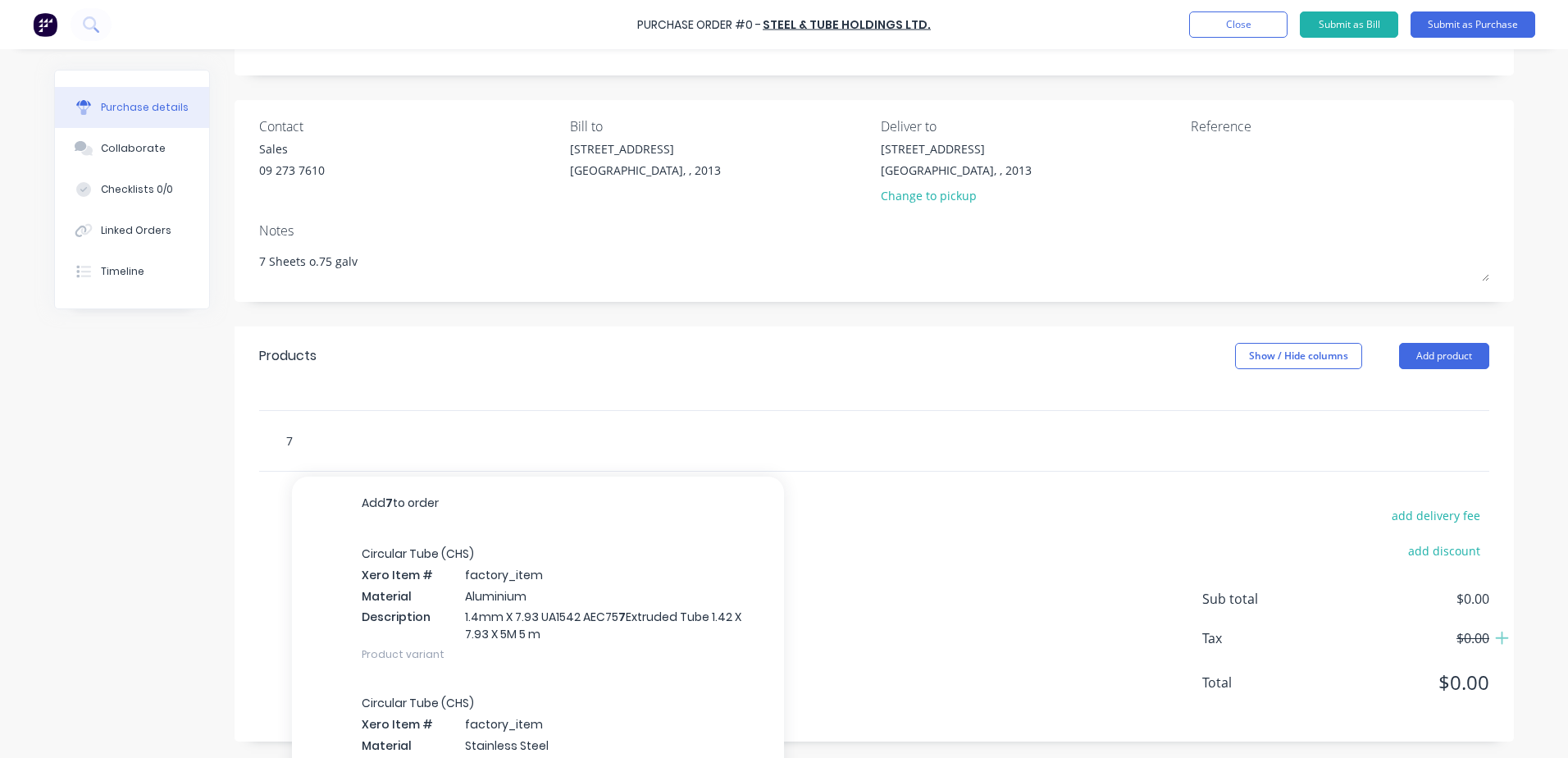
type textarea "x"
type input "7 i"
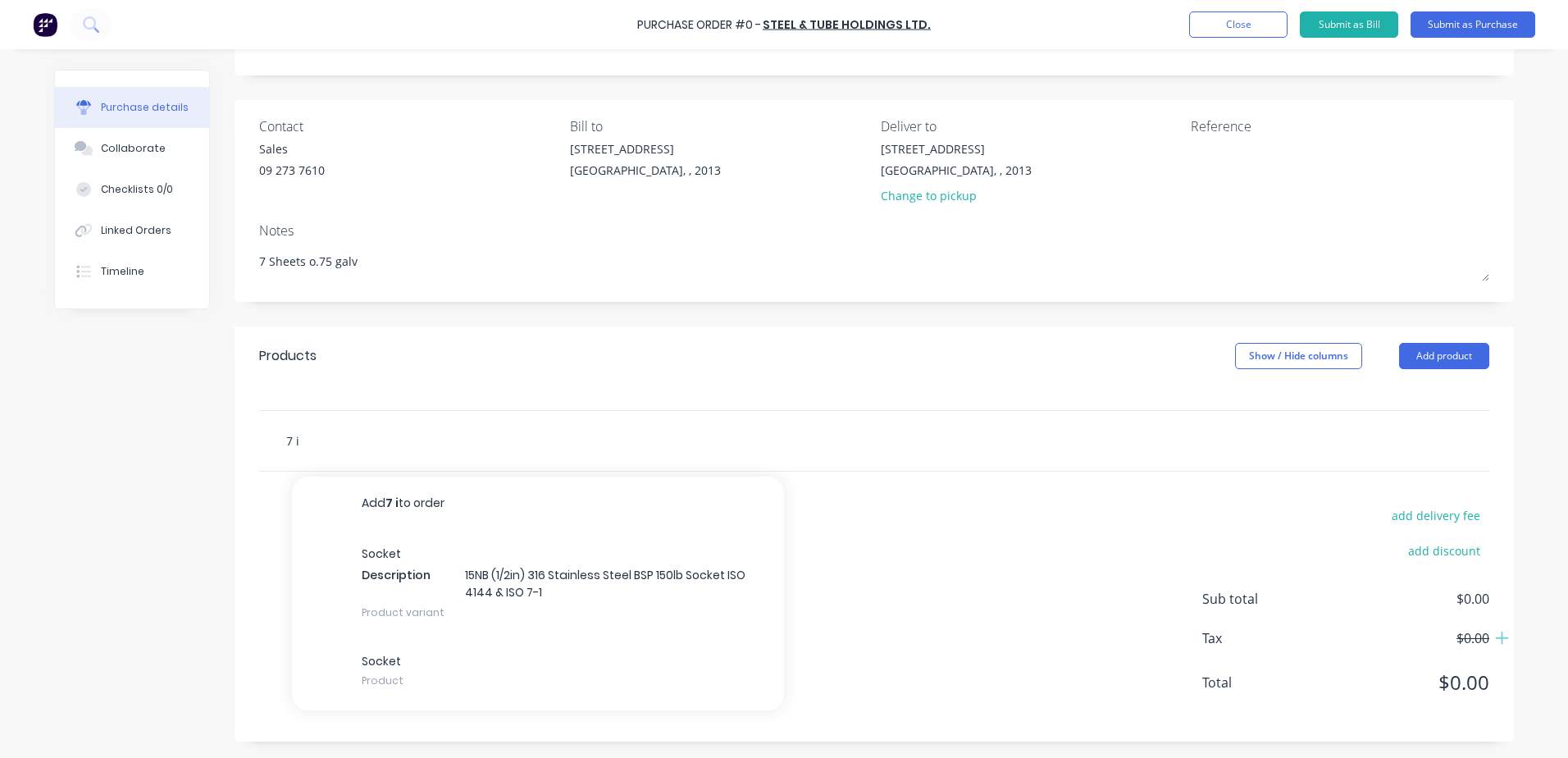
type textarea "x"
type input "7"
type textarea "x"
type input "7 o"
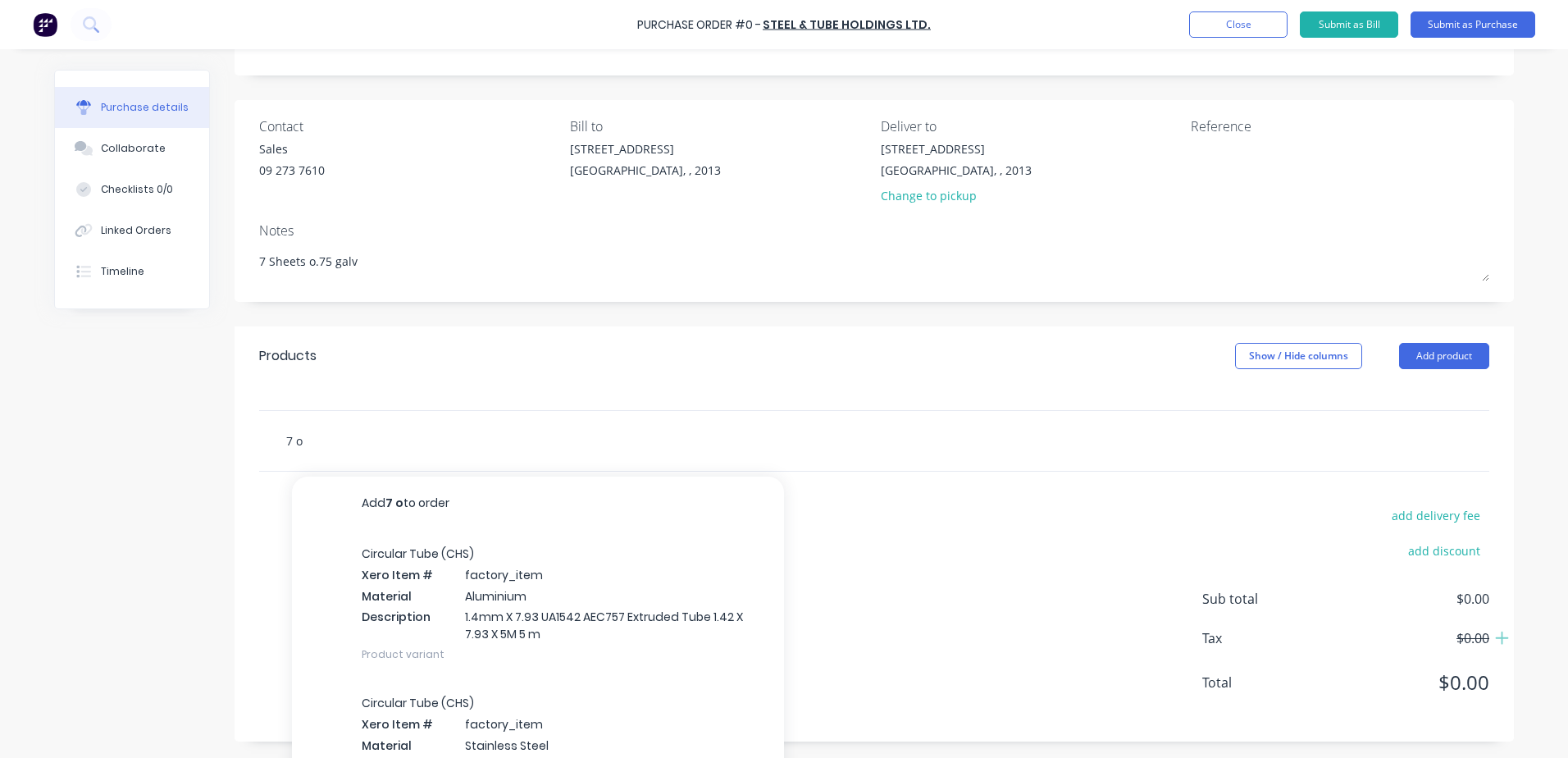
type textarea "x"
type input "7 of"
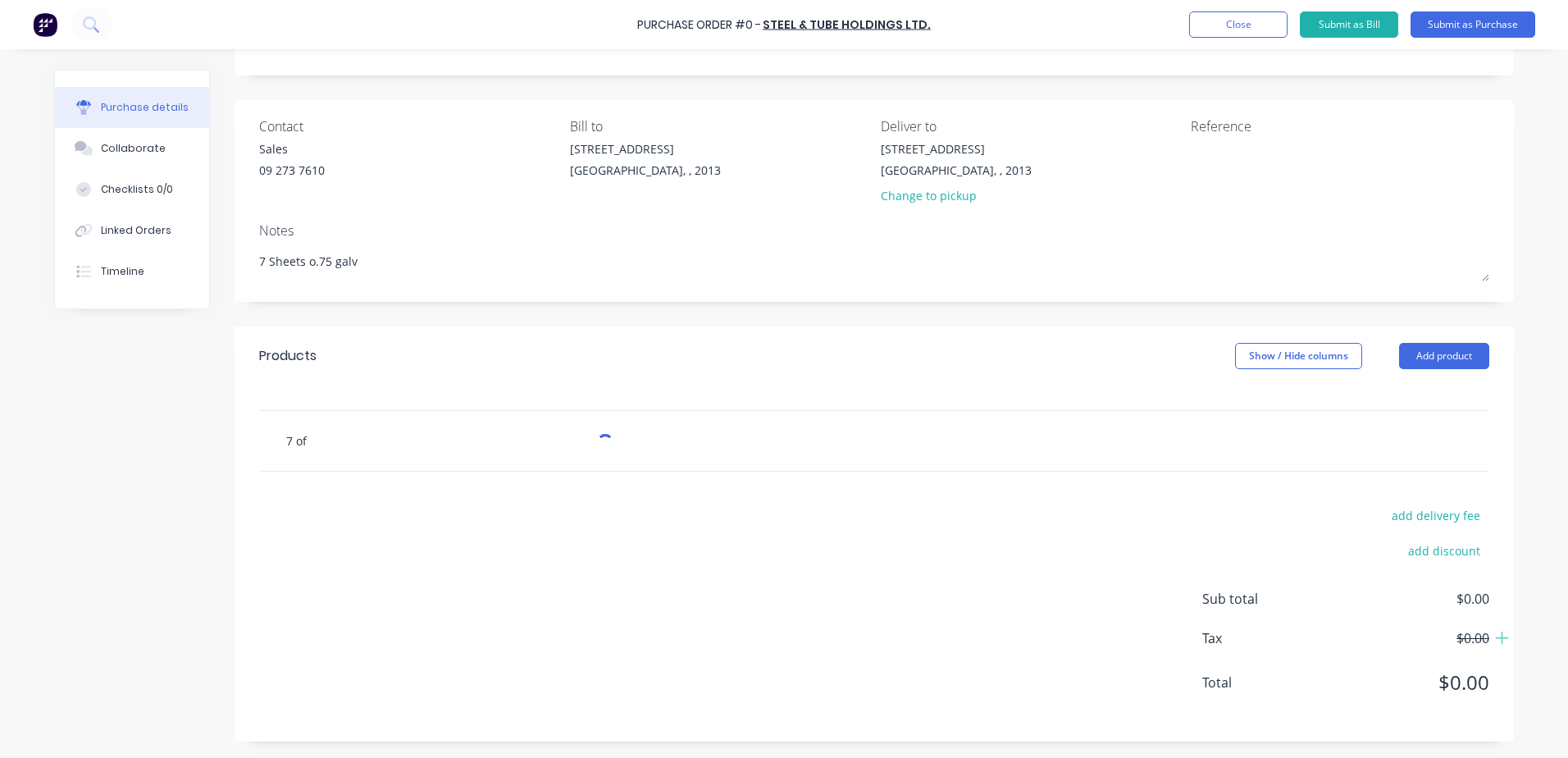
type textarea "x"
type input "7 off"
type textarea "x"
type input "7 off"
type textarea "x"
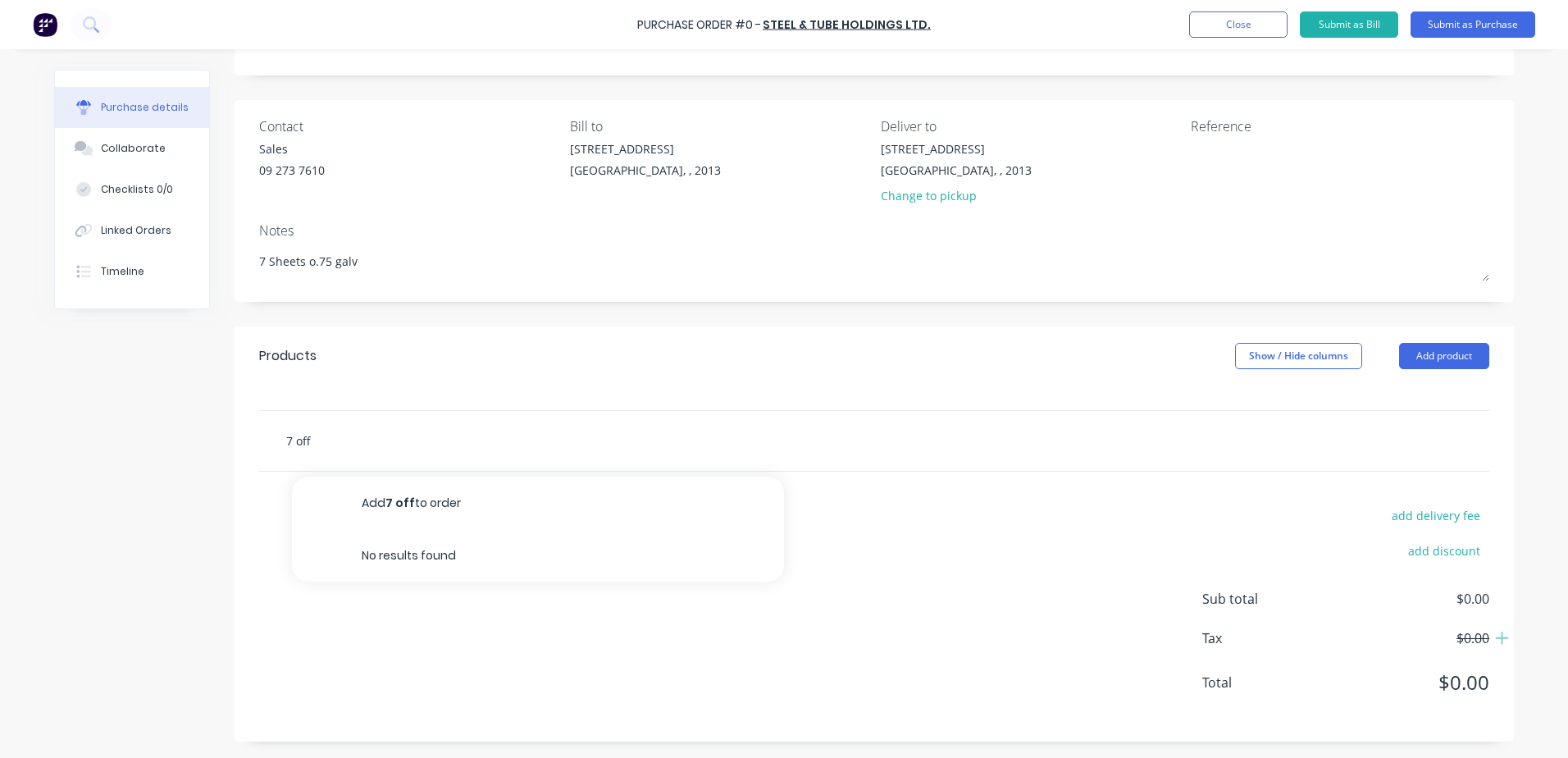
type input "7 off 1"
type textarea "x"
type input "7 off 12"
type textarea "x"
type input "7 off 120"
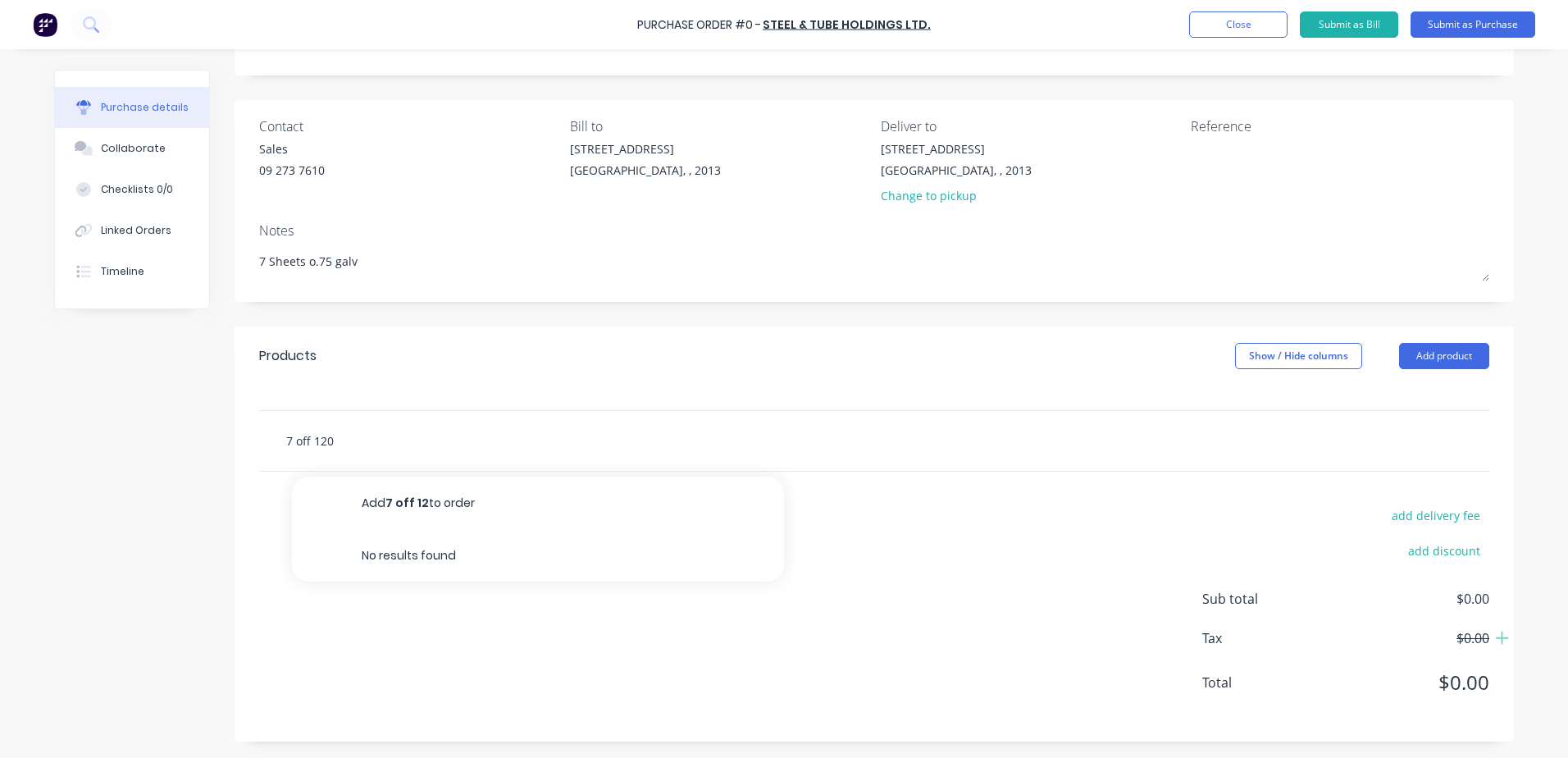
type textarea "x"
type input "7 off 1200"
type textarea "x"
type input "7 off 1200x"
type textarea "x"
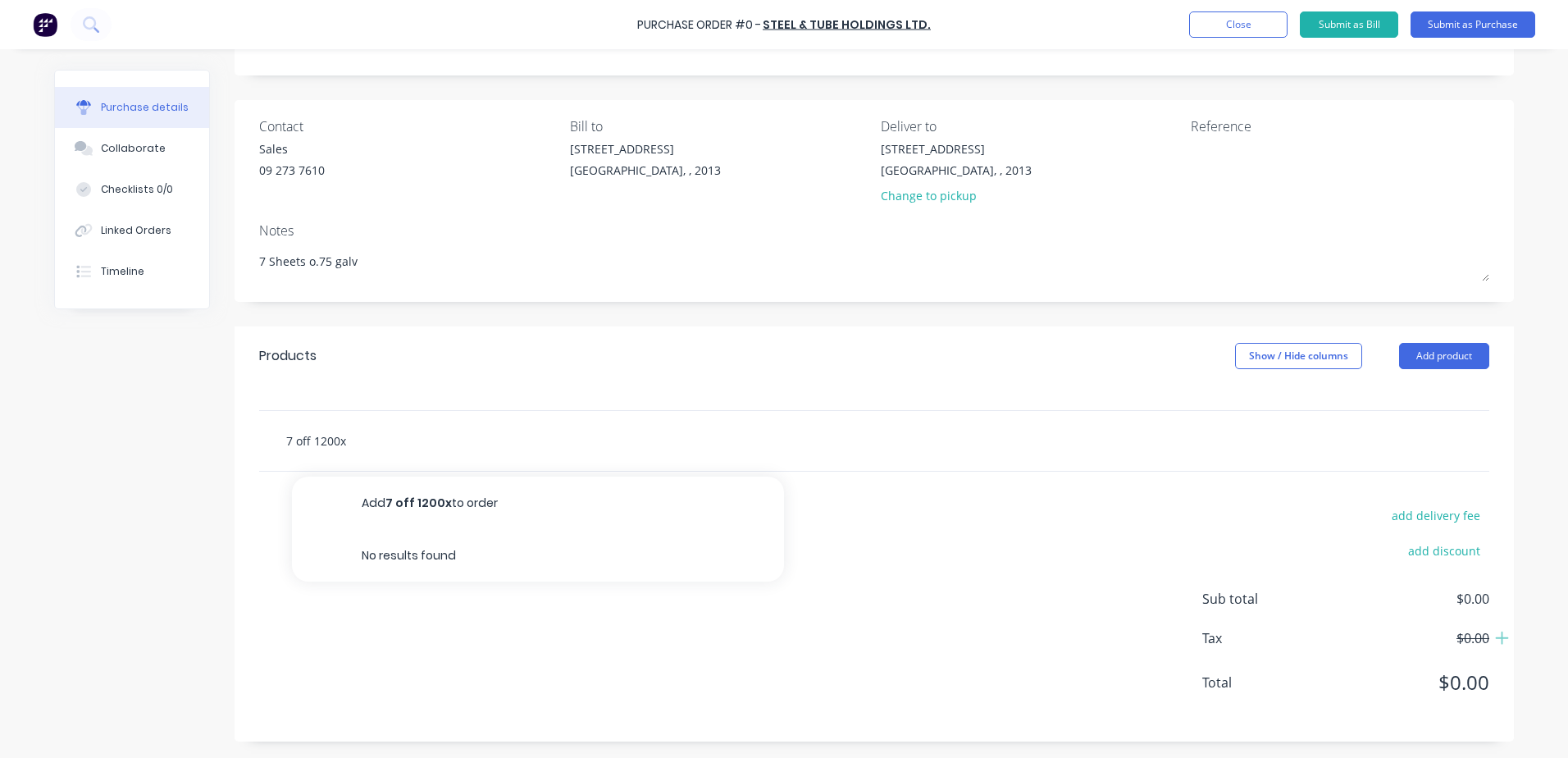
type input "7 off 1200x2"
type textarea "x"
type input "7 off 1200x24"
type textarea "x"
type input "7 off 1200x240"
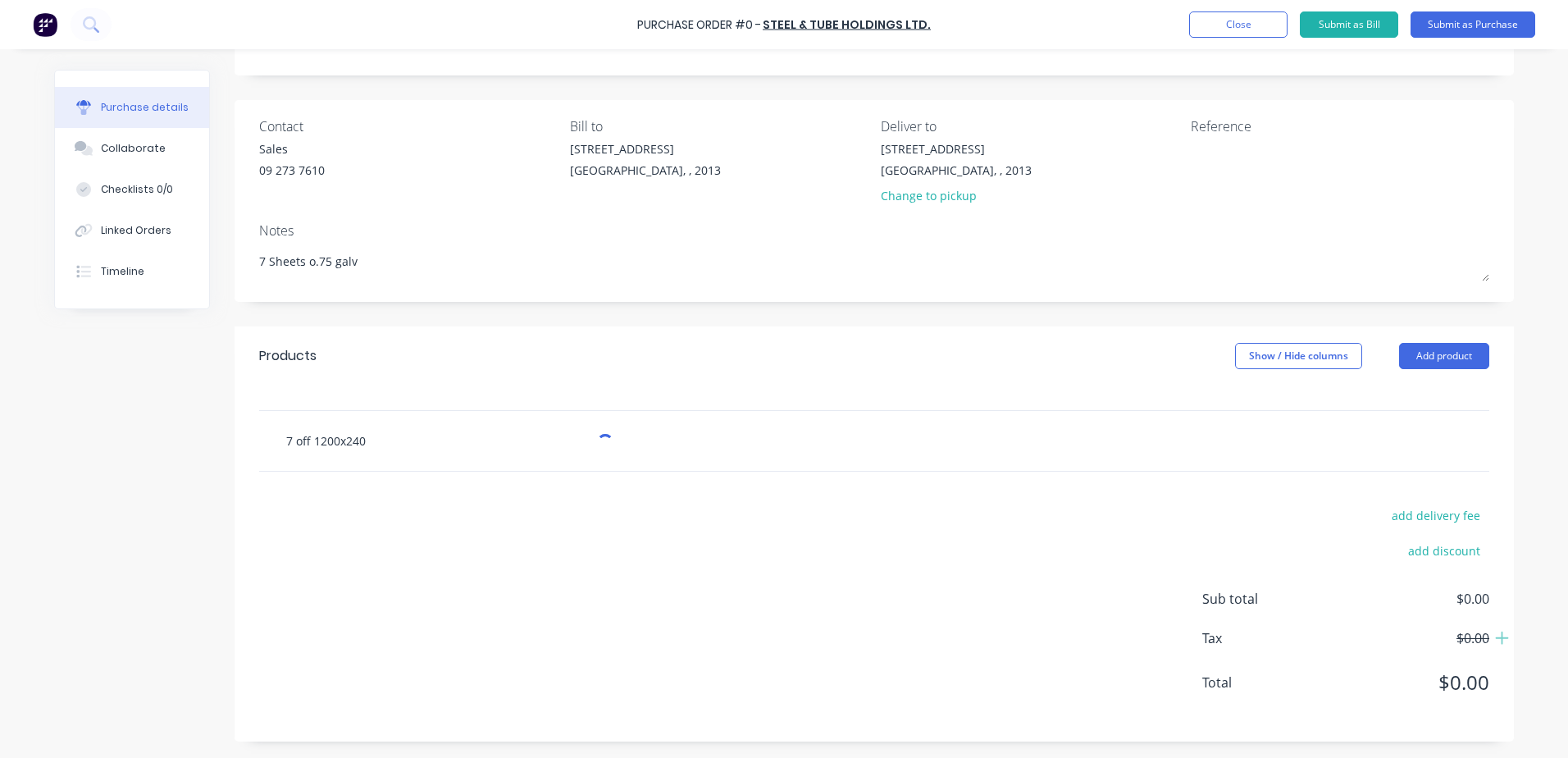
type textarea "x"
type input "7 off 1200x2400"
type textarea "x"
type input "7 off 1200x2400x"
type textarea "x"
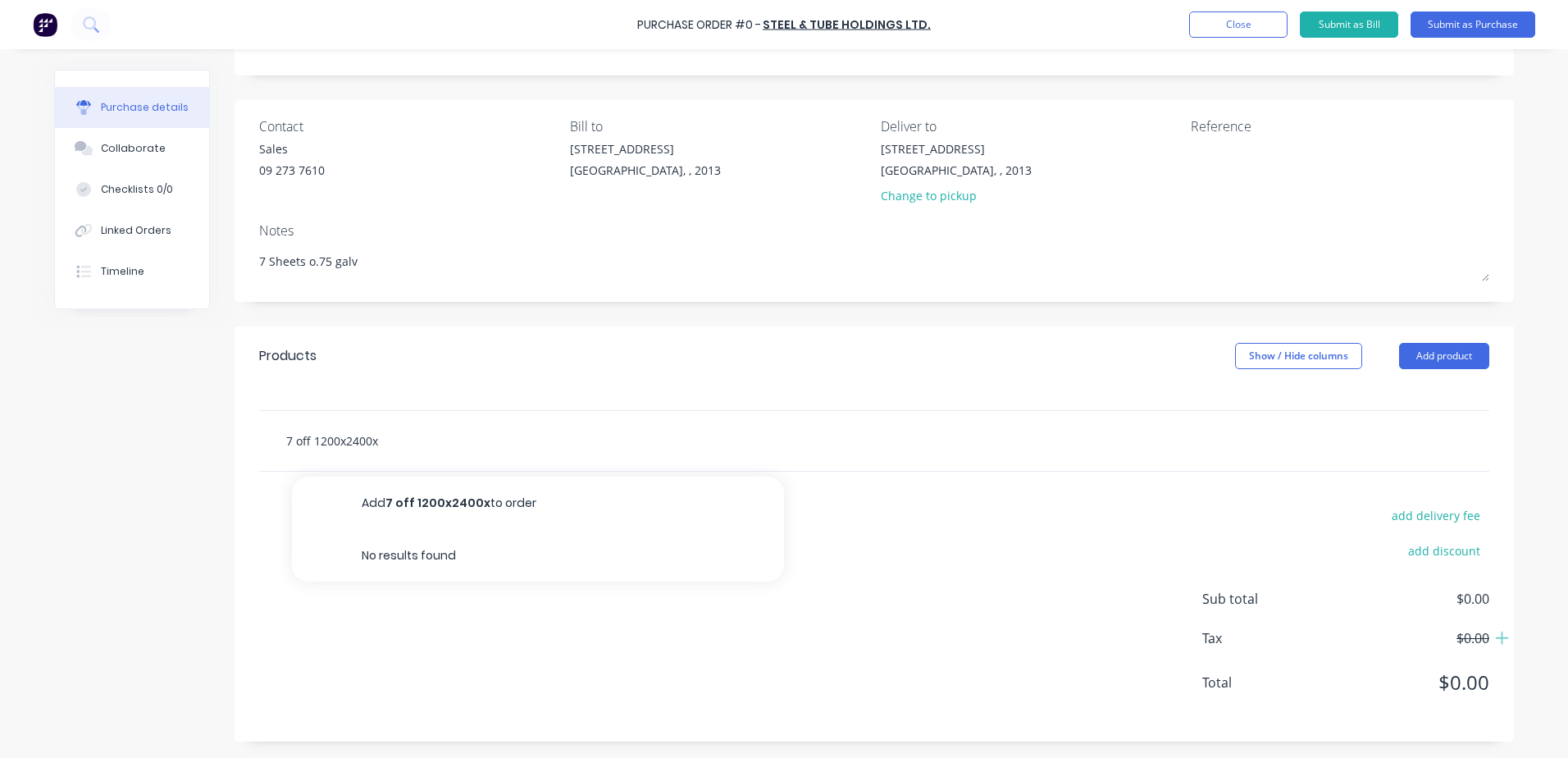
type input "7 off 1200x2400x0"
type textarea "x"
type input "7 off 1200x2400x0."
type textarea "x"
type input "7 off 1200x2400x0.7"
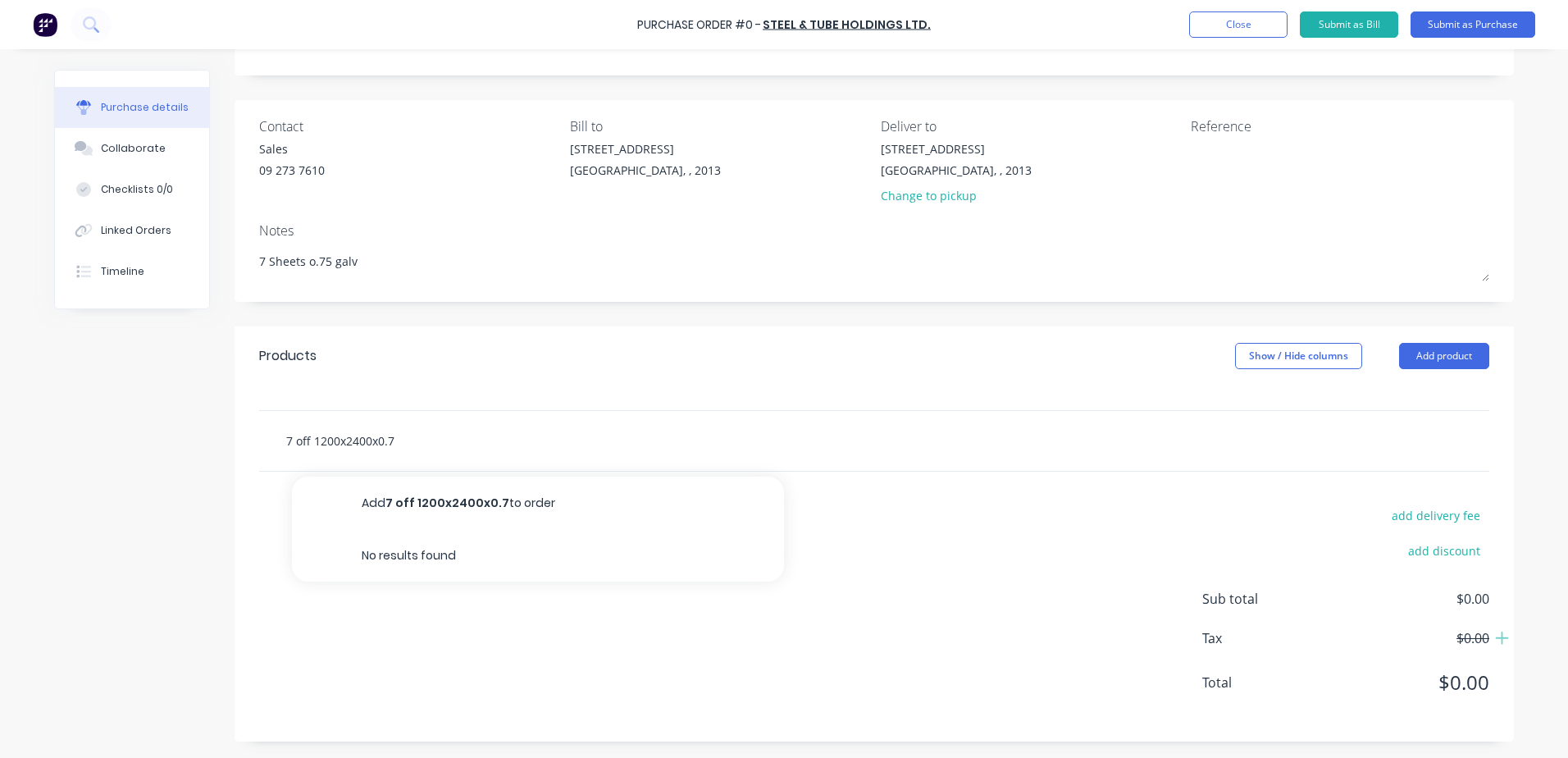
type textarea "x"
type input "7 off 1200x2400x0.75"
type textarea "x"
type input "7 off 1200x2400x0.75"
type textarea "x"
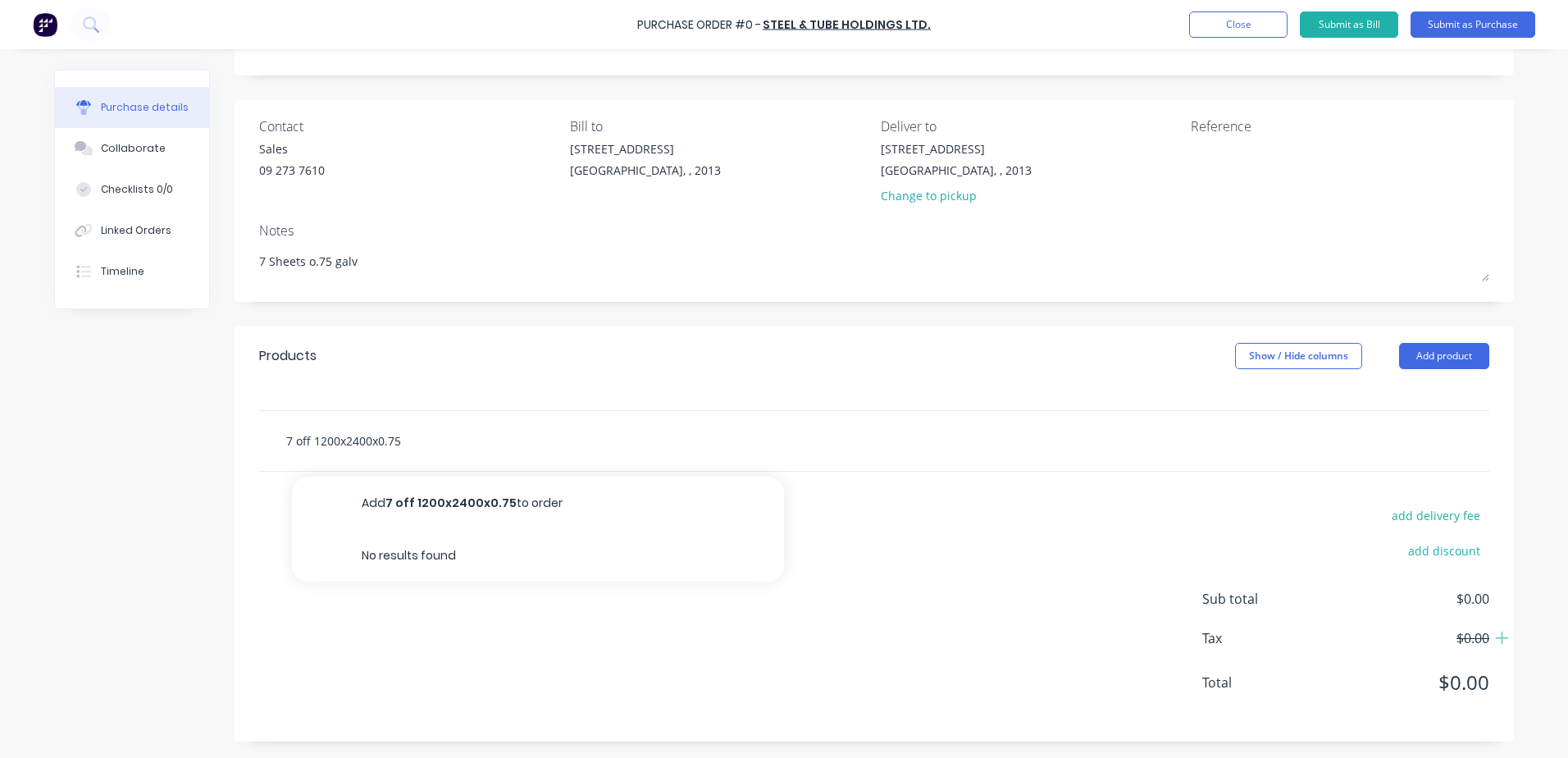
type input "7 off 1200x2400x0.75 g"
type textarea "x"
type input "7 off 1200x2400x0.75 ga"
type textarea "x"
type input "7 off 1200x2400x0.75 gal"
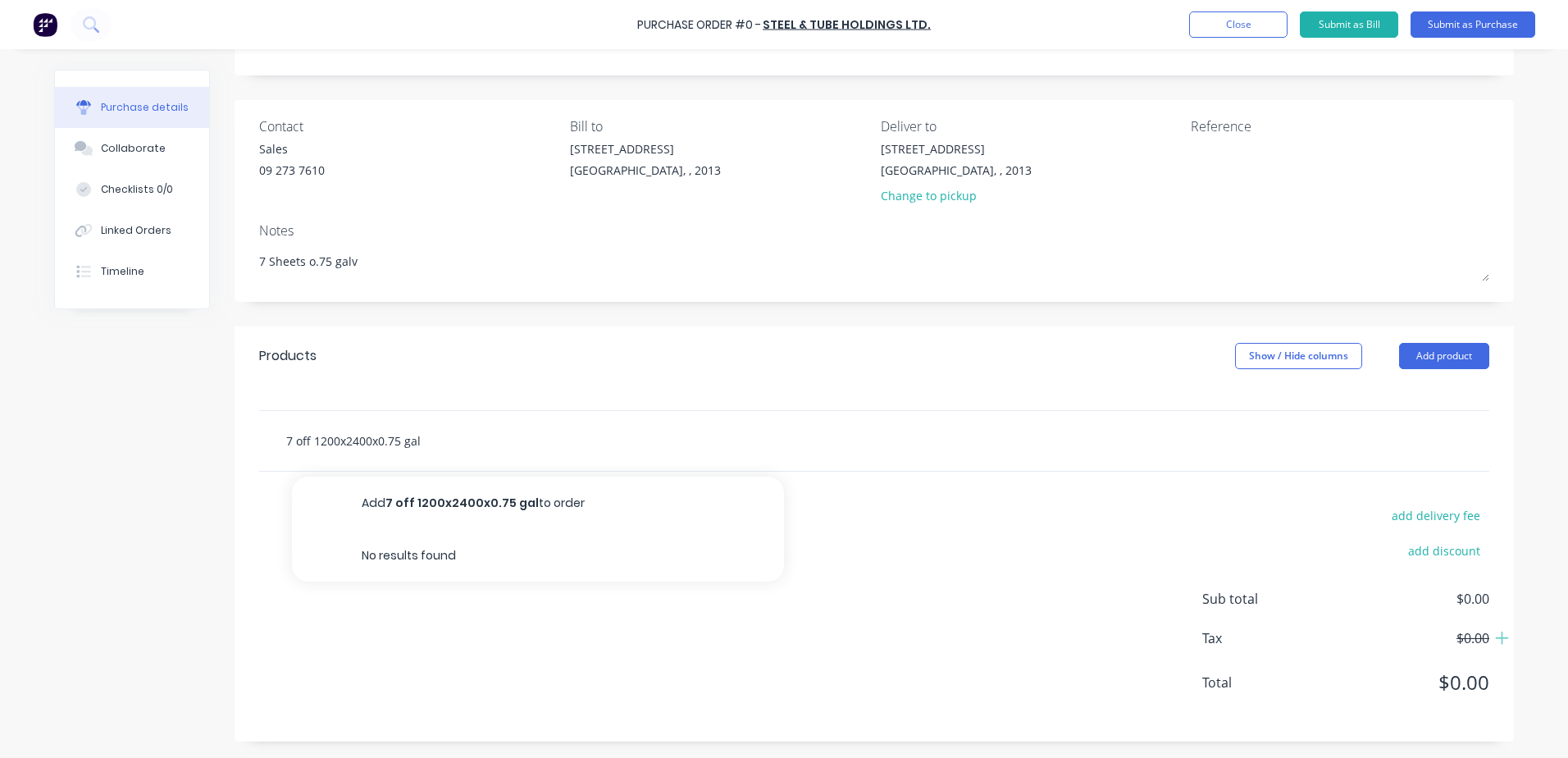
type textarea "x"
type input "7 off 1200x2400x0.75 galv"
type textarea "x"
type input "7 off 1200x2400x0.75 galv"
type textarea "x"
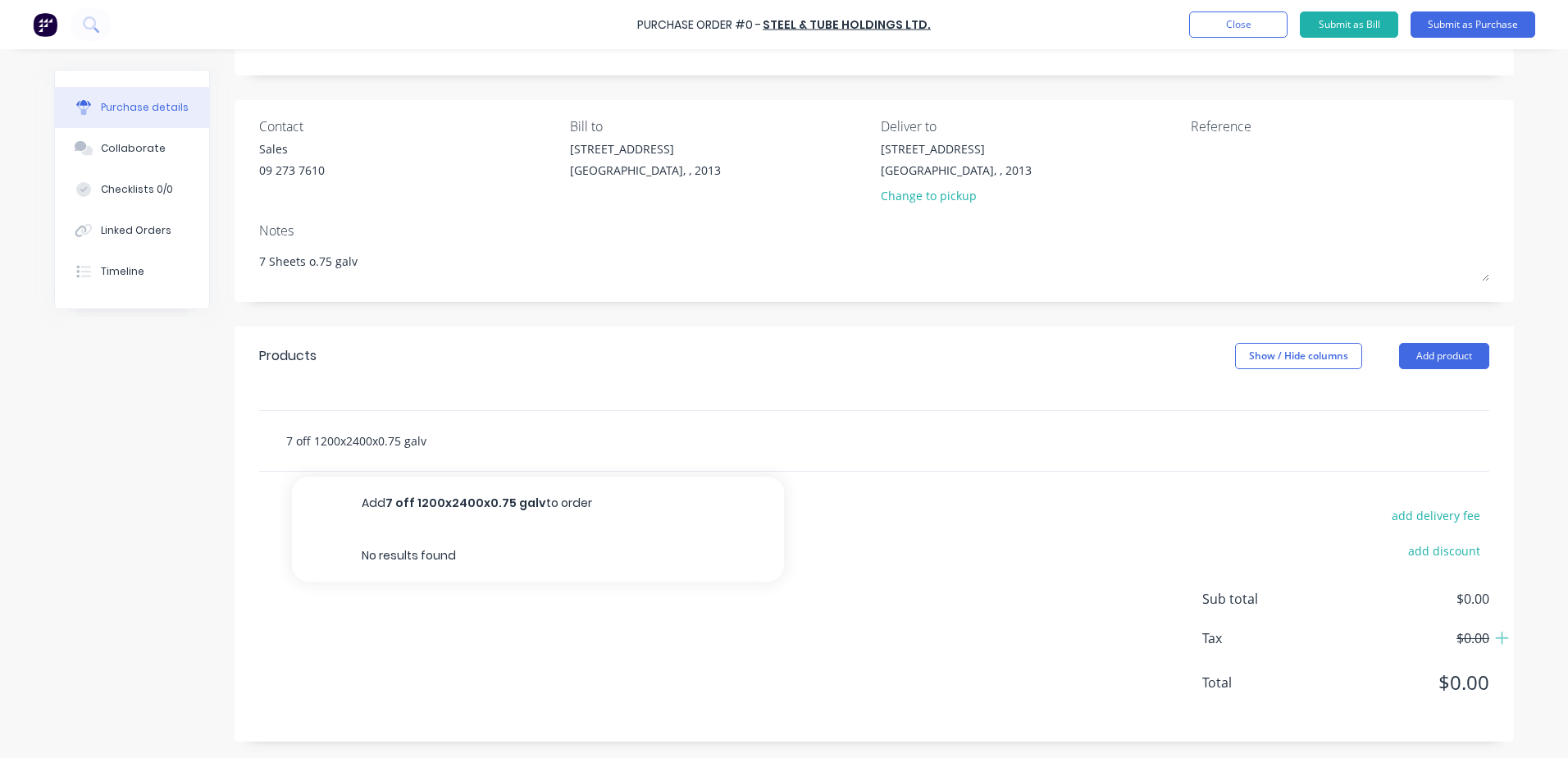
type input "7 off 1200x2400x0.75 galv s"
type textarea "x"
type input "7 off 1200x2400x0.75 galv sh"
type textarea "x"
type input "7 off 1200x2400x0.75 galv she"
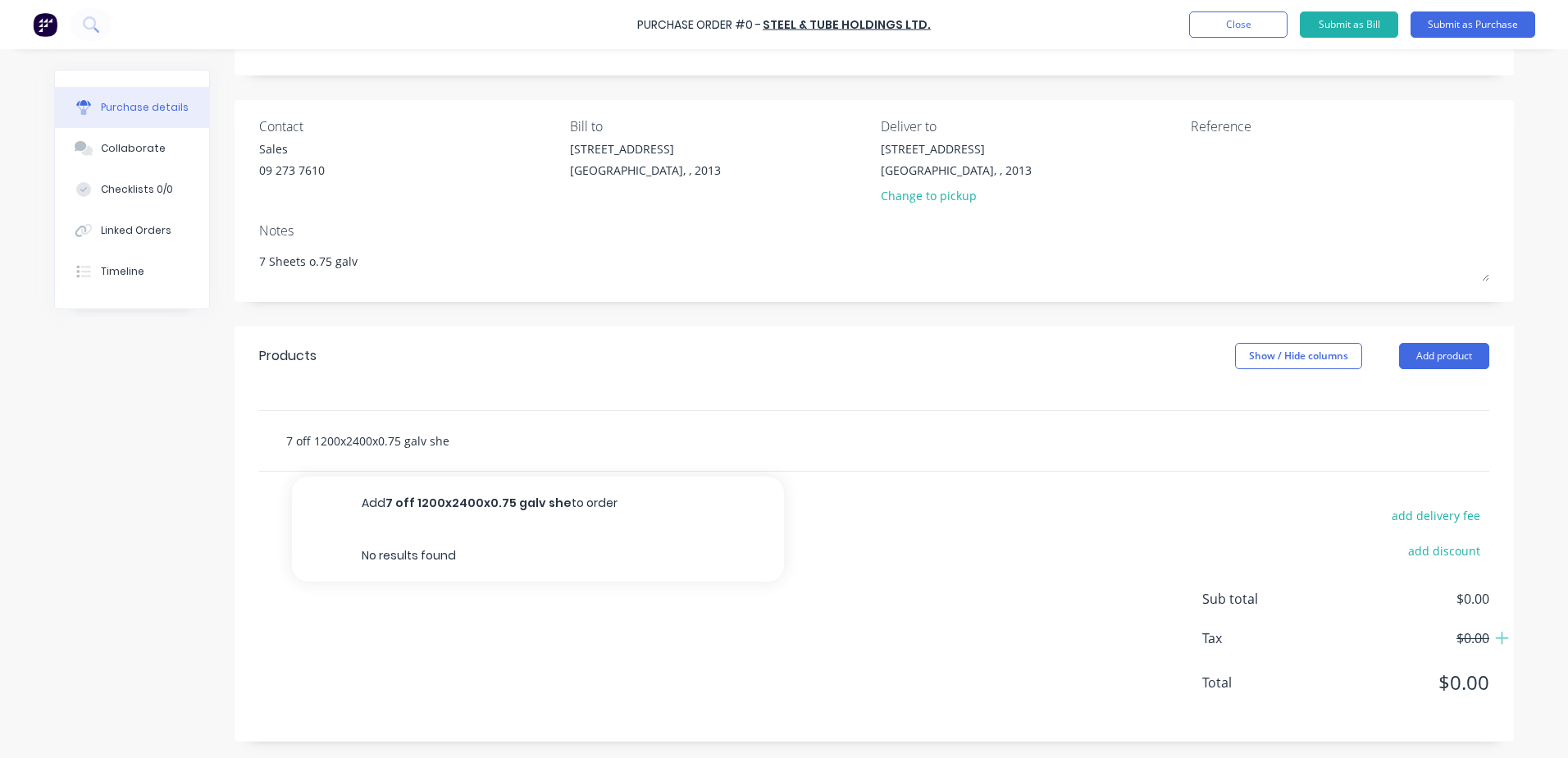
type textarea "x"
type input "7 off 1200x2400x0.75 galv shee"
type textarea "x"
type input "7 off 1200x2400x0.75 galv sheet"
type textarea "x"
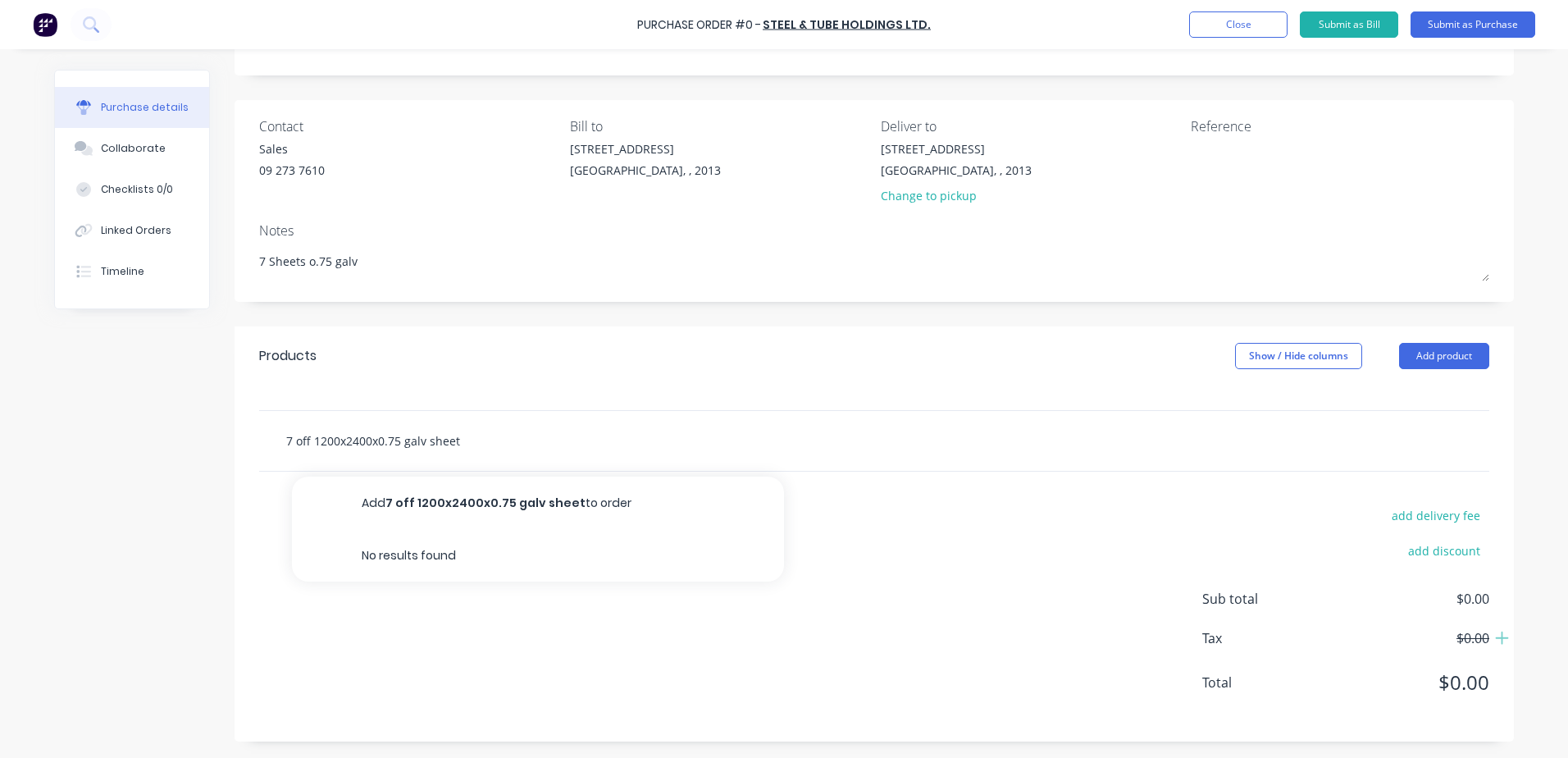
type input "7 off 1200x2400x0.75 galv sheets"
type textarea "x"
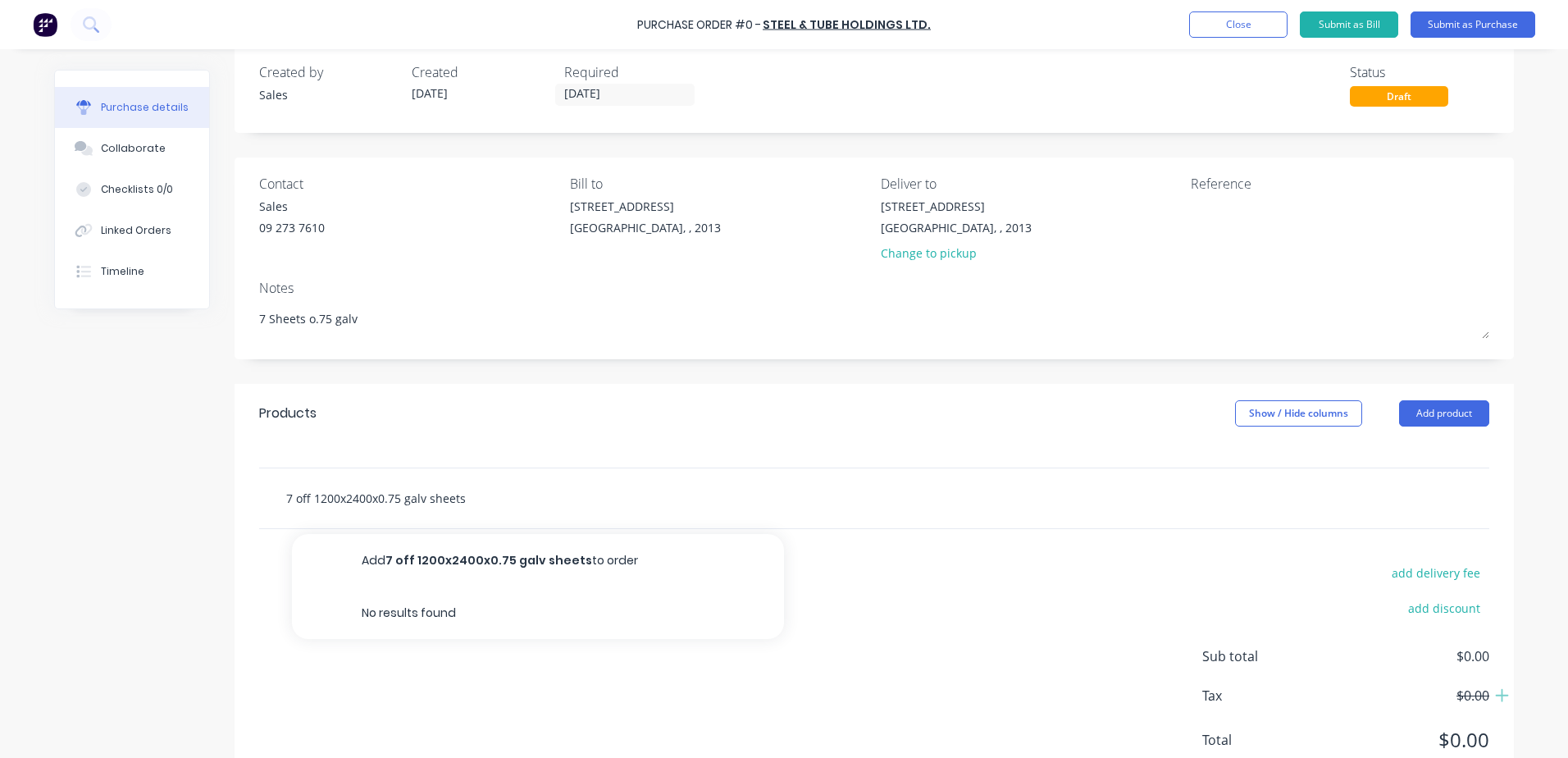
scroll to position [0, 0]
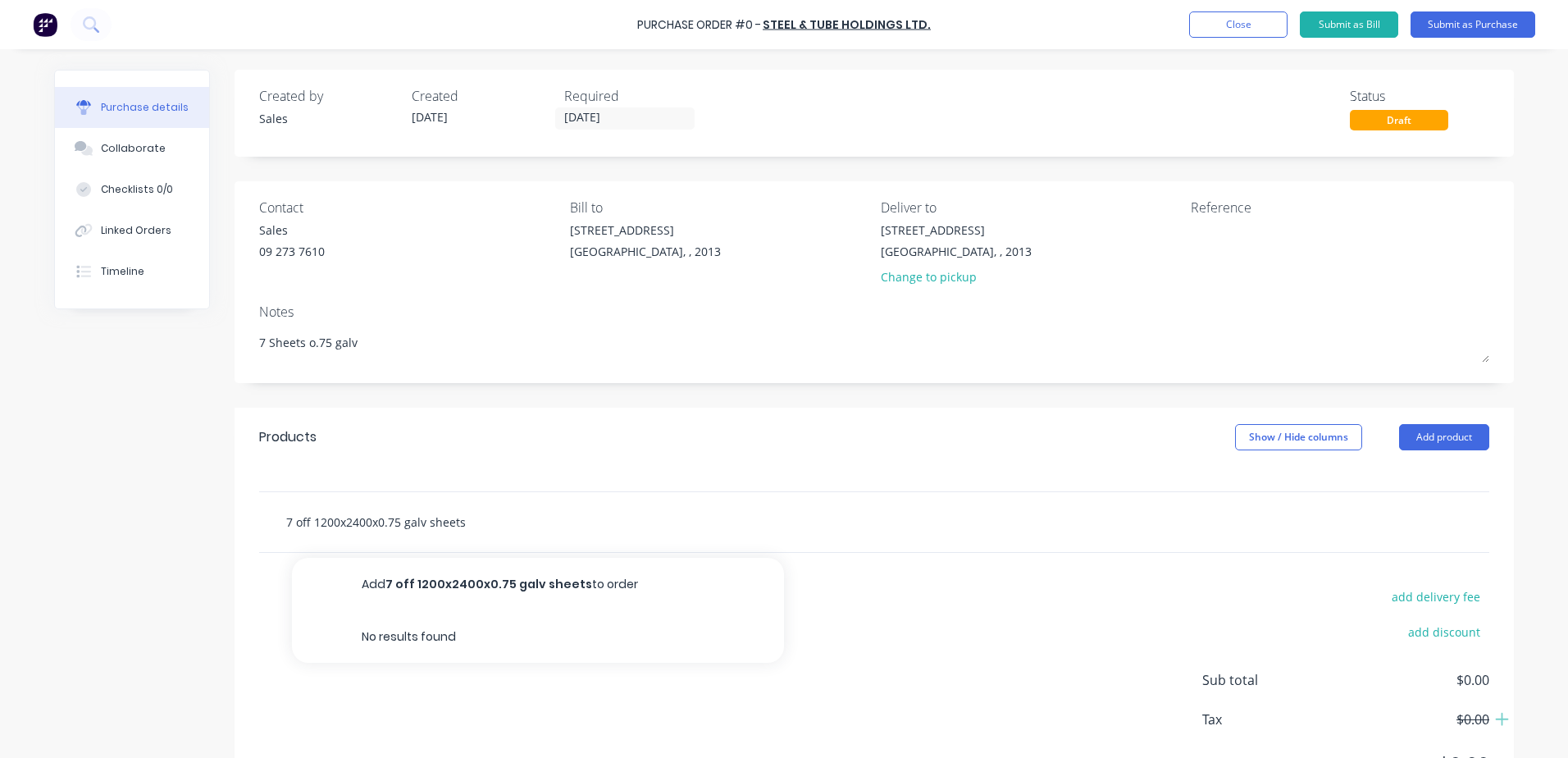
type input "7 off 1200x2400x0.75 galv sheets"
click at [1494, 18] on button "Submit as Purchase" at bounding box center [1473, 24] width 125 height 26
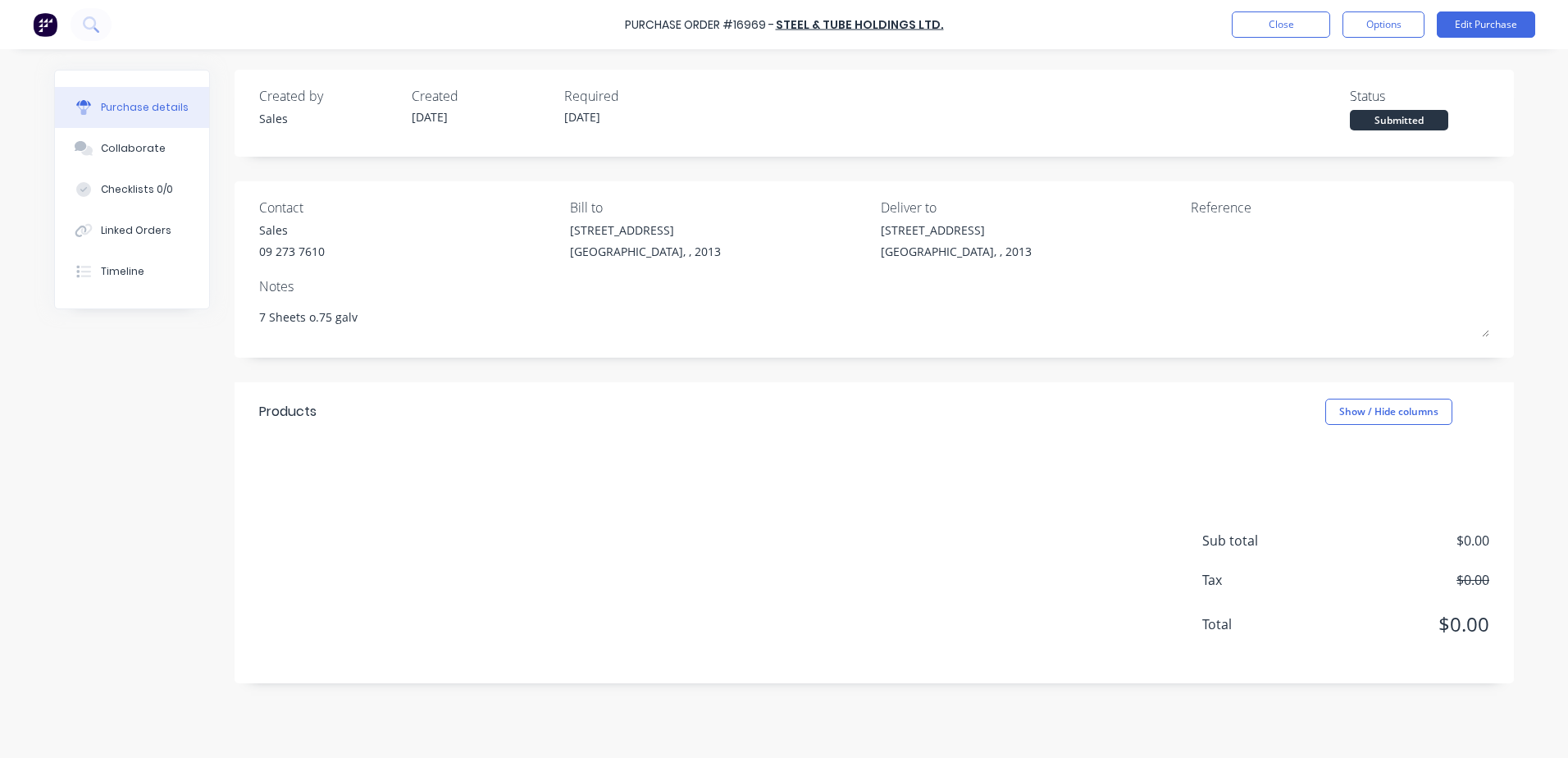
click at [1389, 24] on button "Options" at bounding box center [1384, 24] width 82 height 26
click at [1384, 63] on div "Print / Email" at bounding box center [1347, 67] width 126 height 24
click at [1382, 129] on div "Without pricing" at bounding box center [1347, 133] width 126 height 24
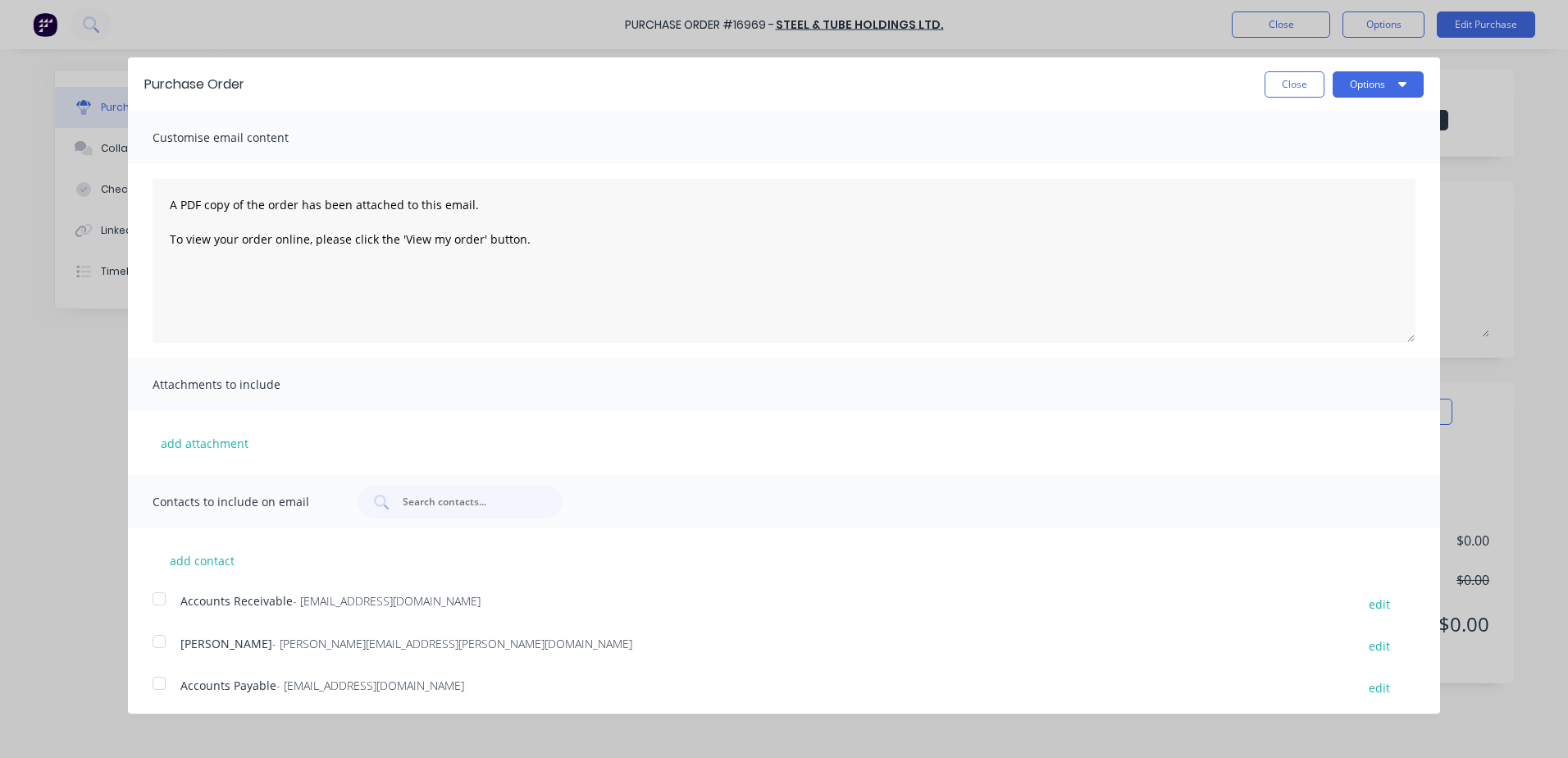
click at [1367, 82] on button "Options" at bounding box center [1378, 84] width 91 height 26
click at [1357, 125] on div "Print" at bounding box center [1346, 126] width 126 height 24
click at [1286, 82] on button "Close" at bounding box center [1294, 84] width 60 height 26
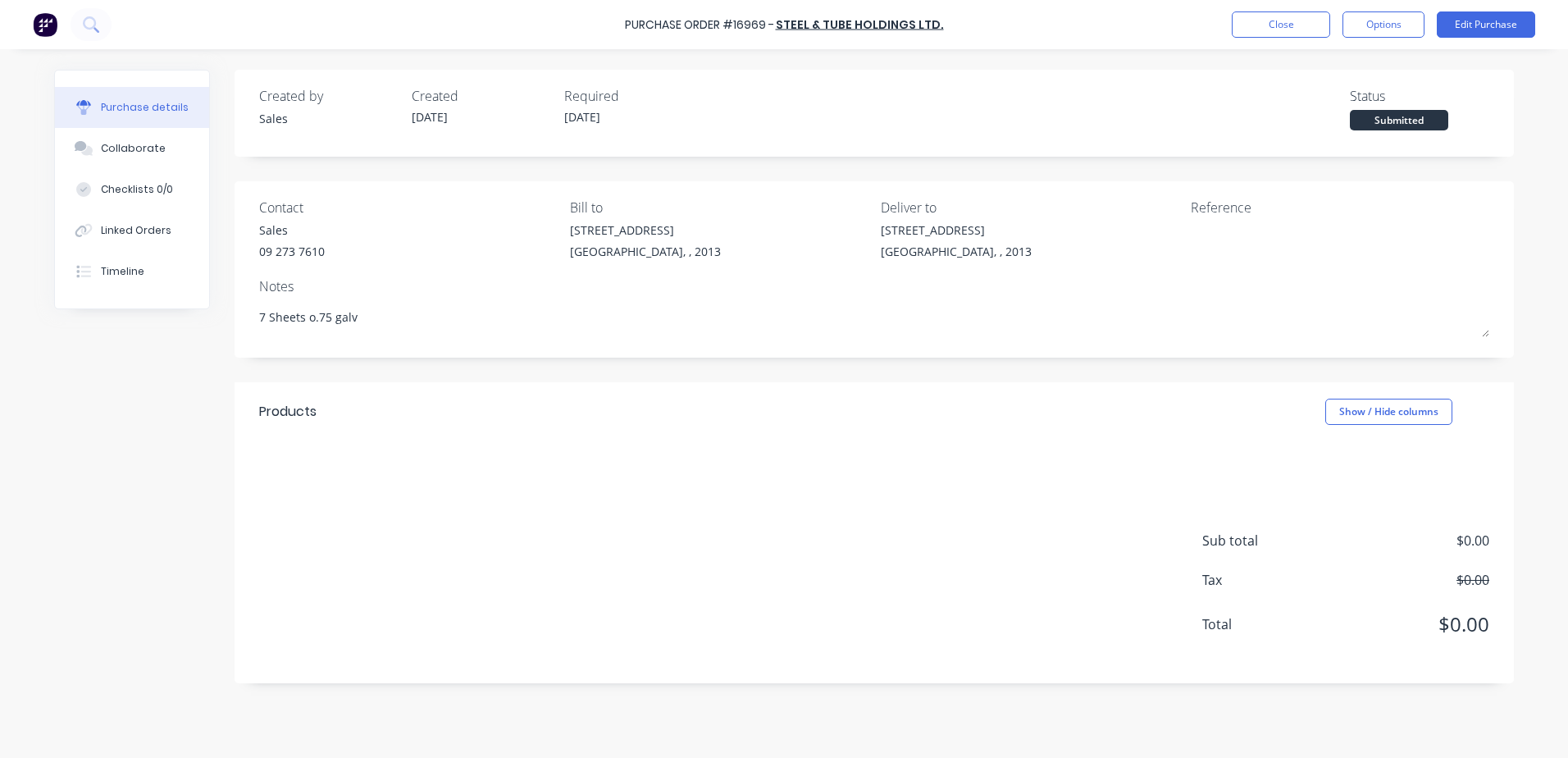
click at [1286, 21] on button "Close" at bounding box center [1281, 24] width 98 height 26
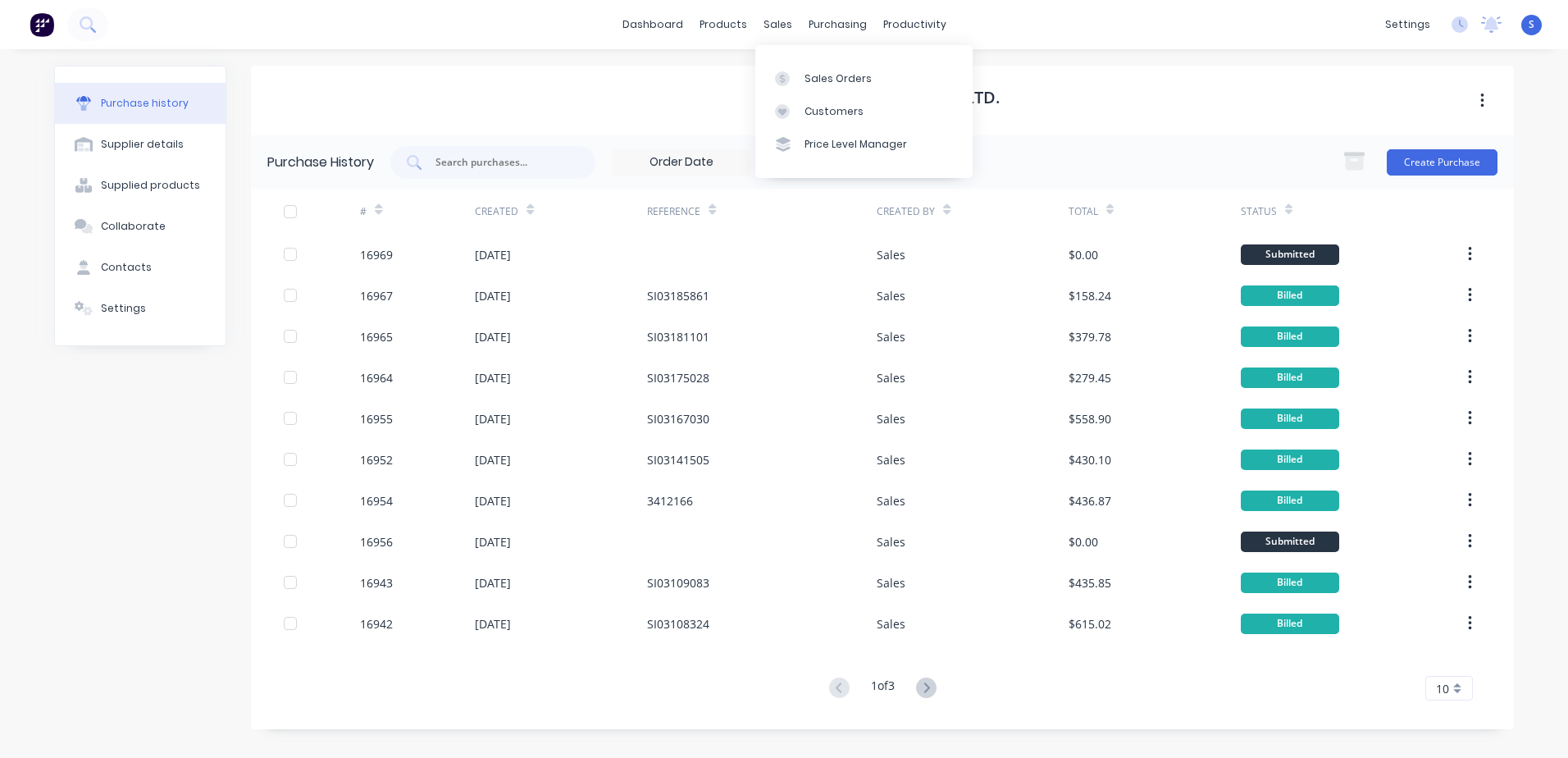
click at [797, 78] on div at bounding box center [787, 79] width 25 height 15
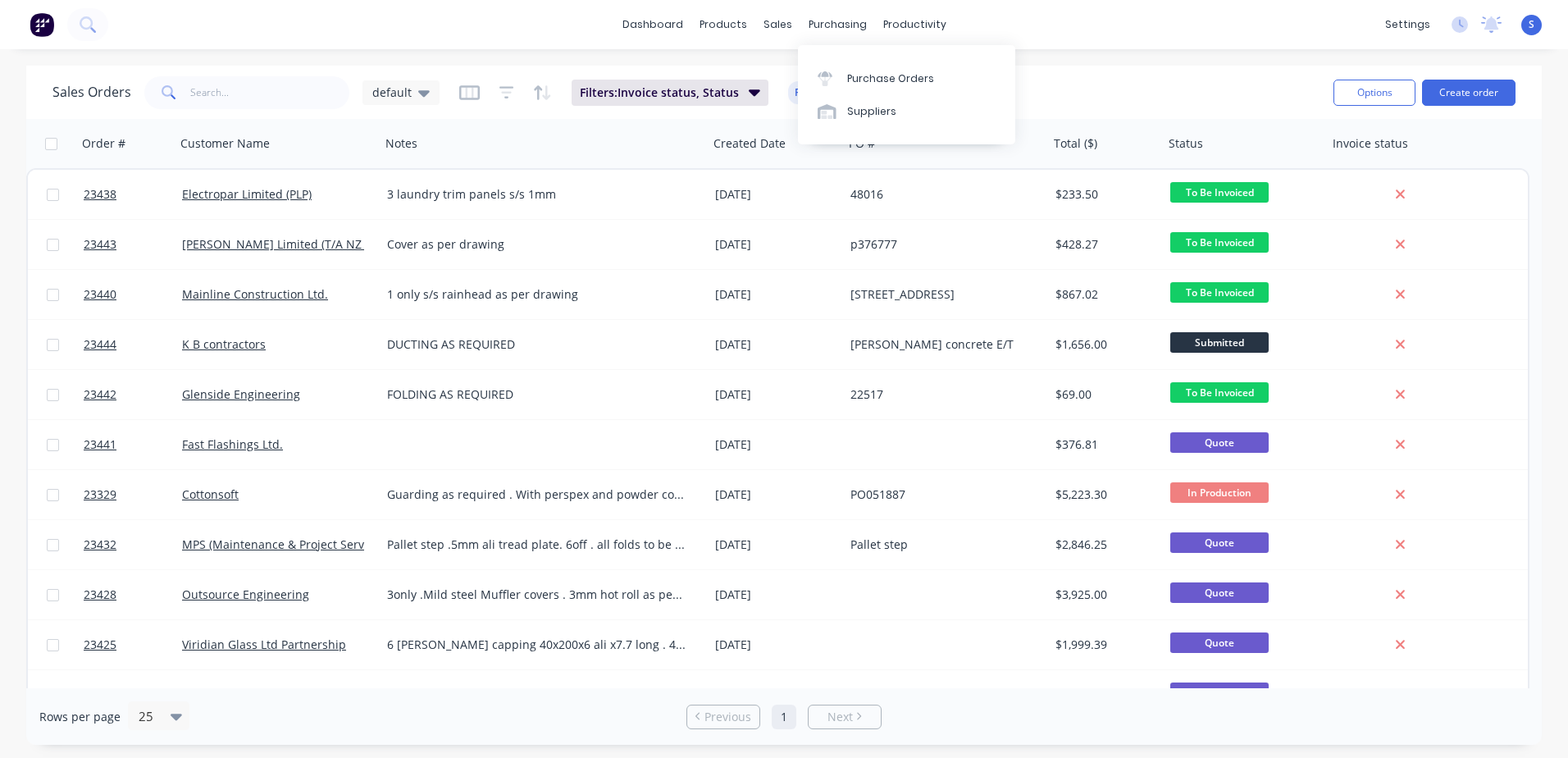
click at [849, 83] on div "Purchase Orders" at bounding box center [891, 79] width 87 height 15
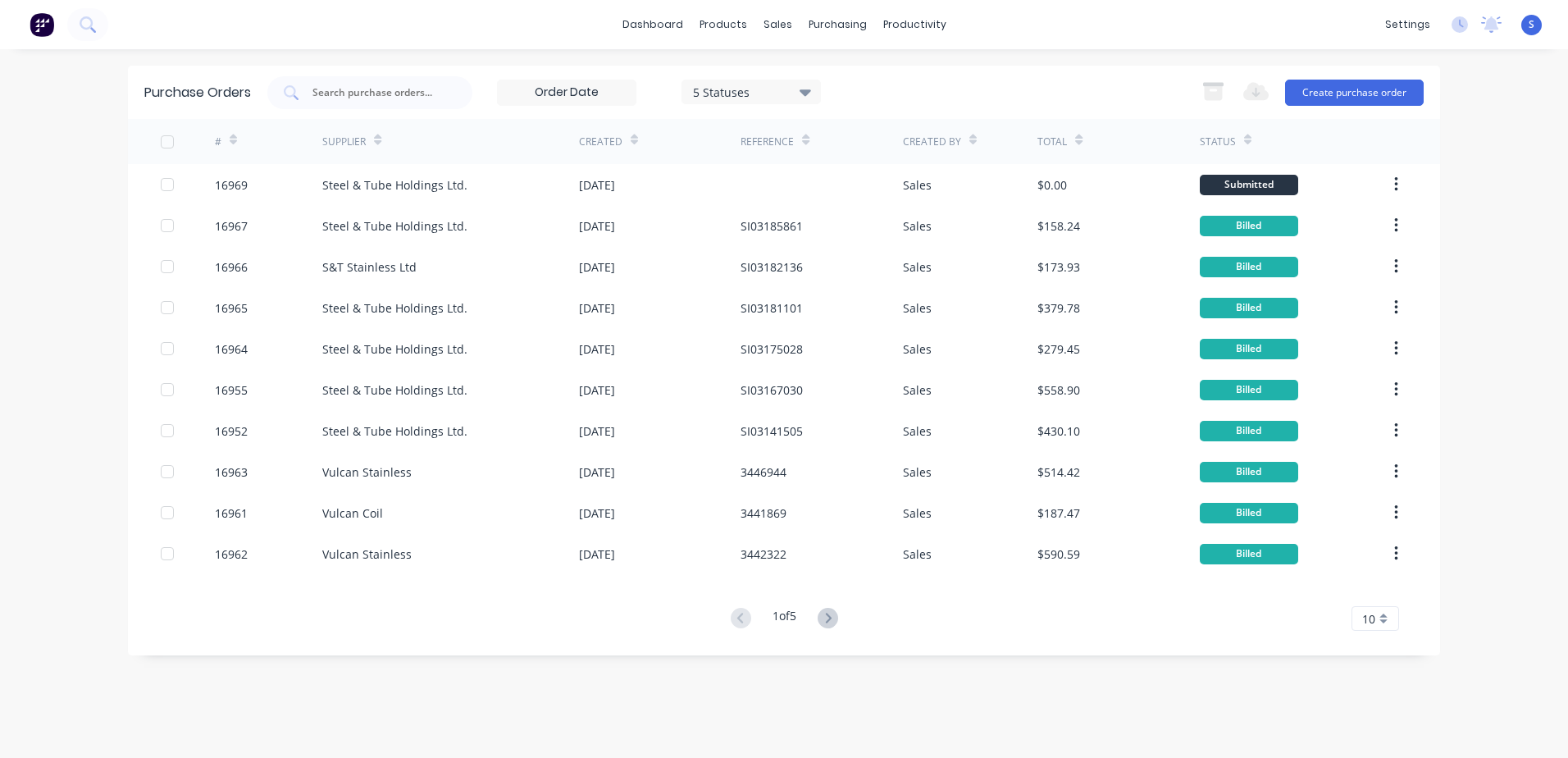
click at [178, 184] on div at bounding box center [188, 184] width 54 height 41
type textarea "x"
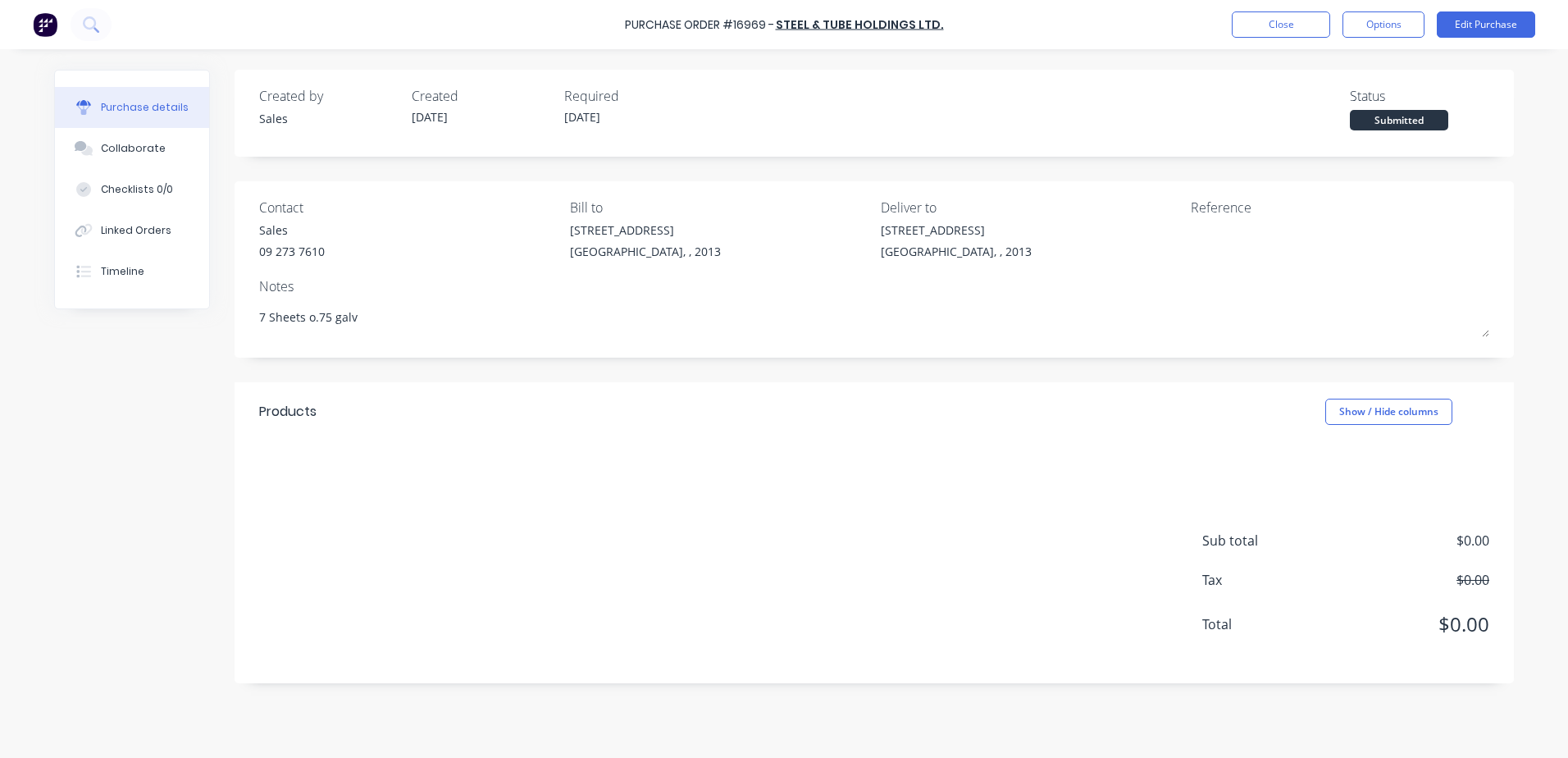
click at [170, 232] on button "Linked Orders" at bounding box center [132, 231] width 154 height 41
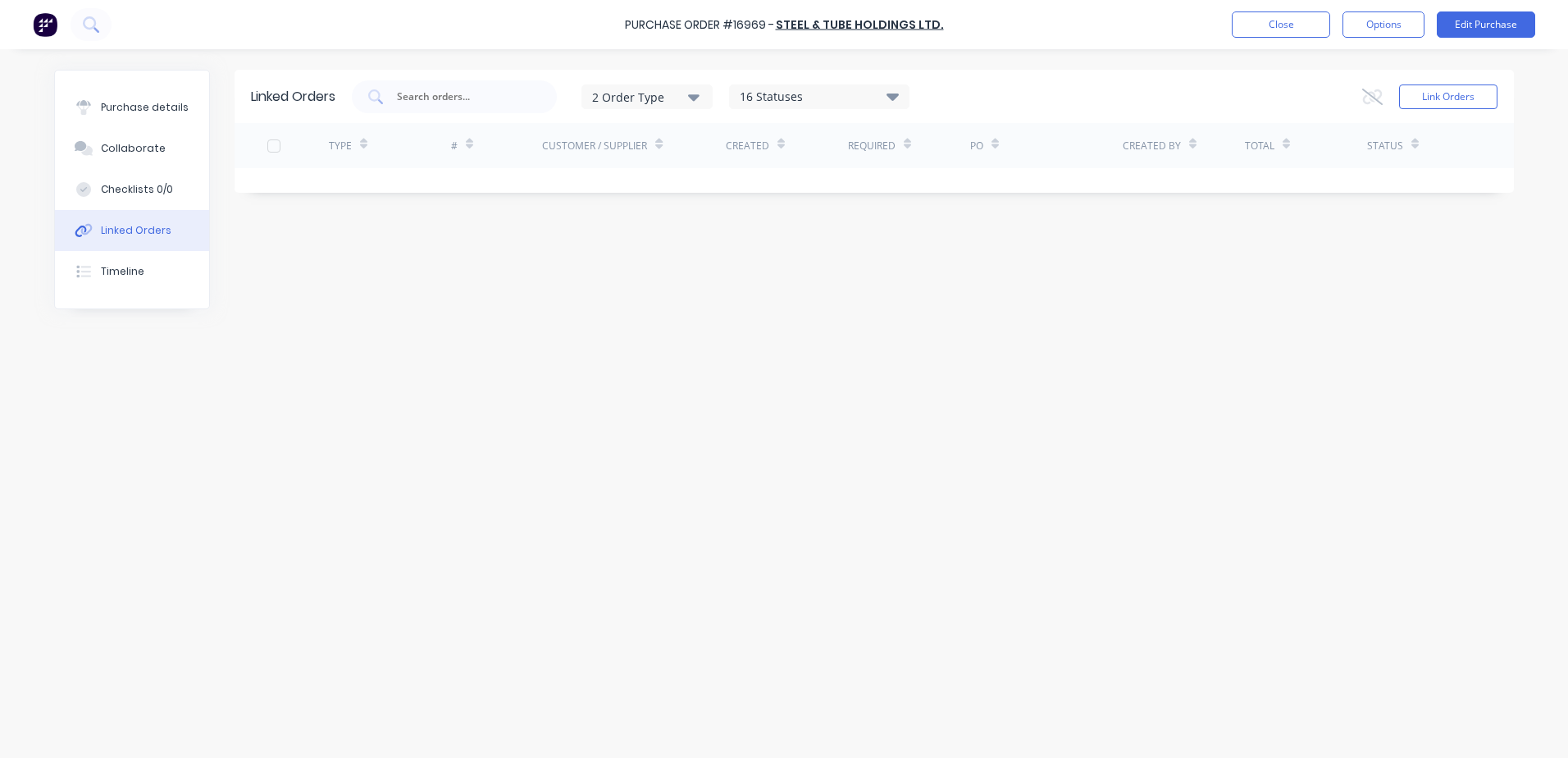
click at [1436, 93] on button "Link Orders" at bounding box center [1449, 96] width 98 height 25
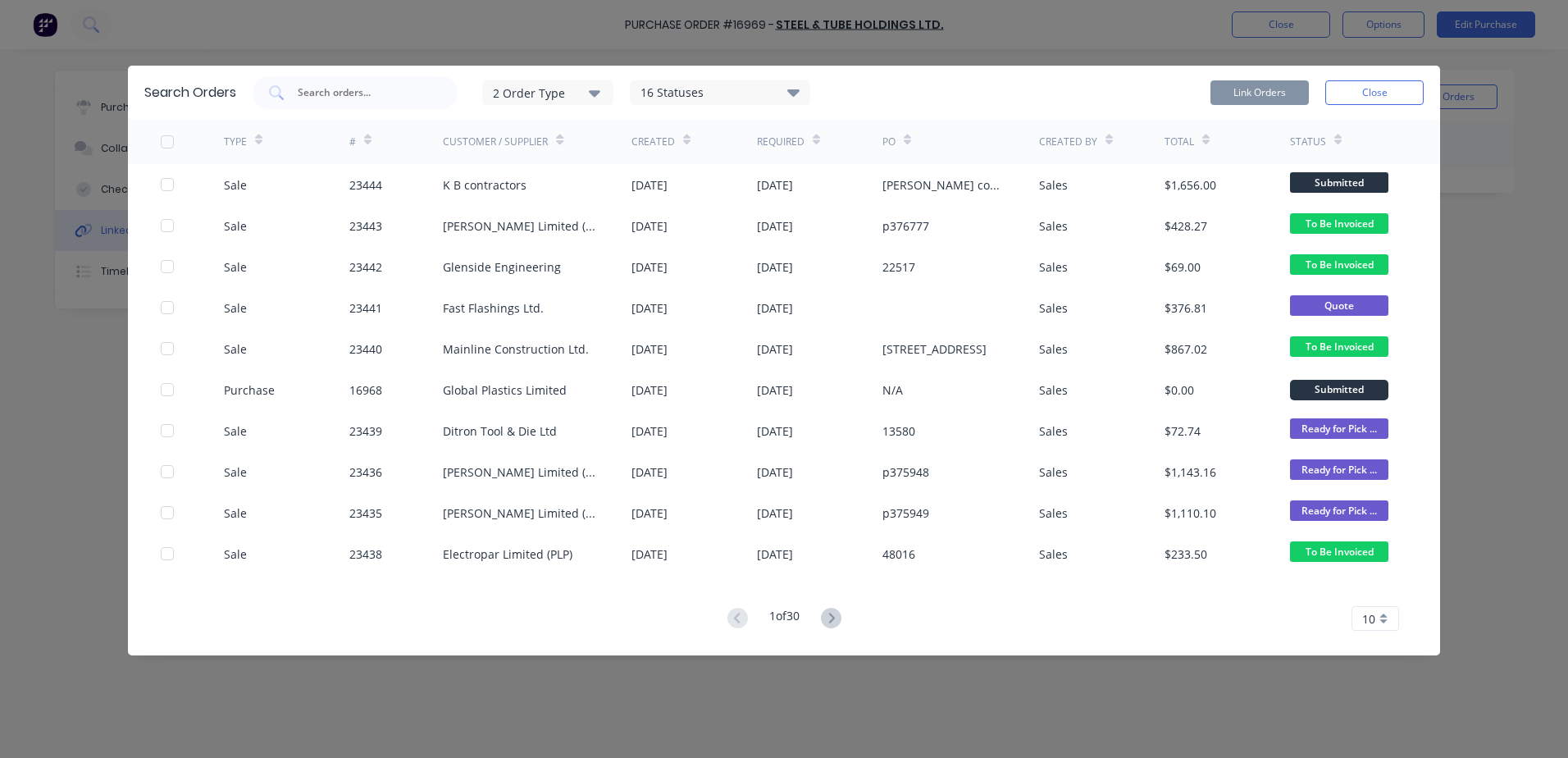
click at [167, 183] on div at bounding box center [167, 184] width 32 height 32
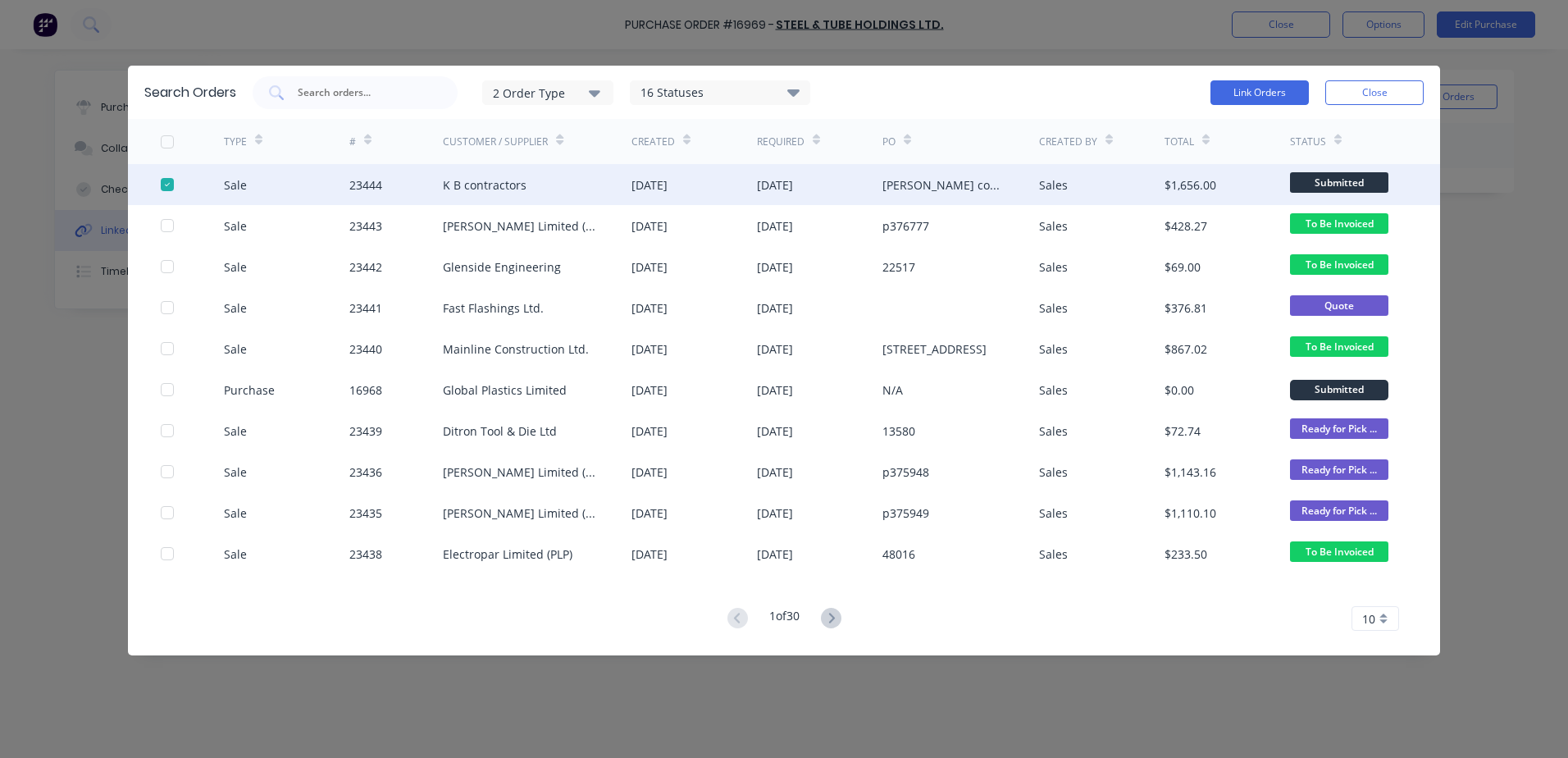
click at [1250, 90] on button "Link Orders" at bounding box center [1260, 93] width 98 height 25
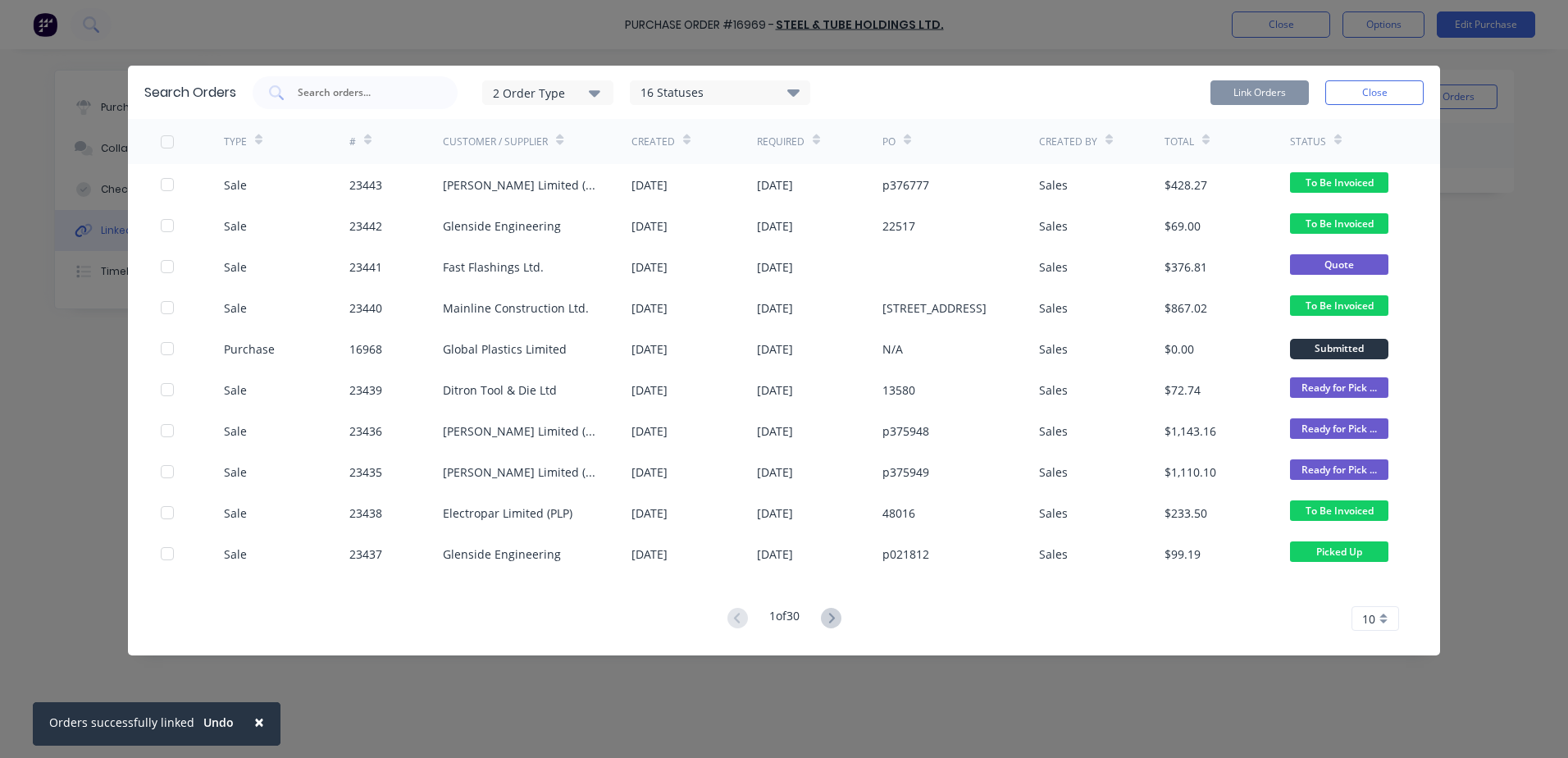
click at [1385, 89] on button "Close" at bounding box center [1374, 93] width 98 height 25
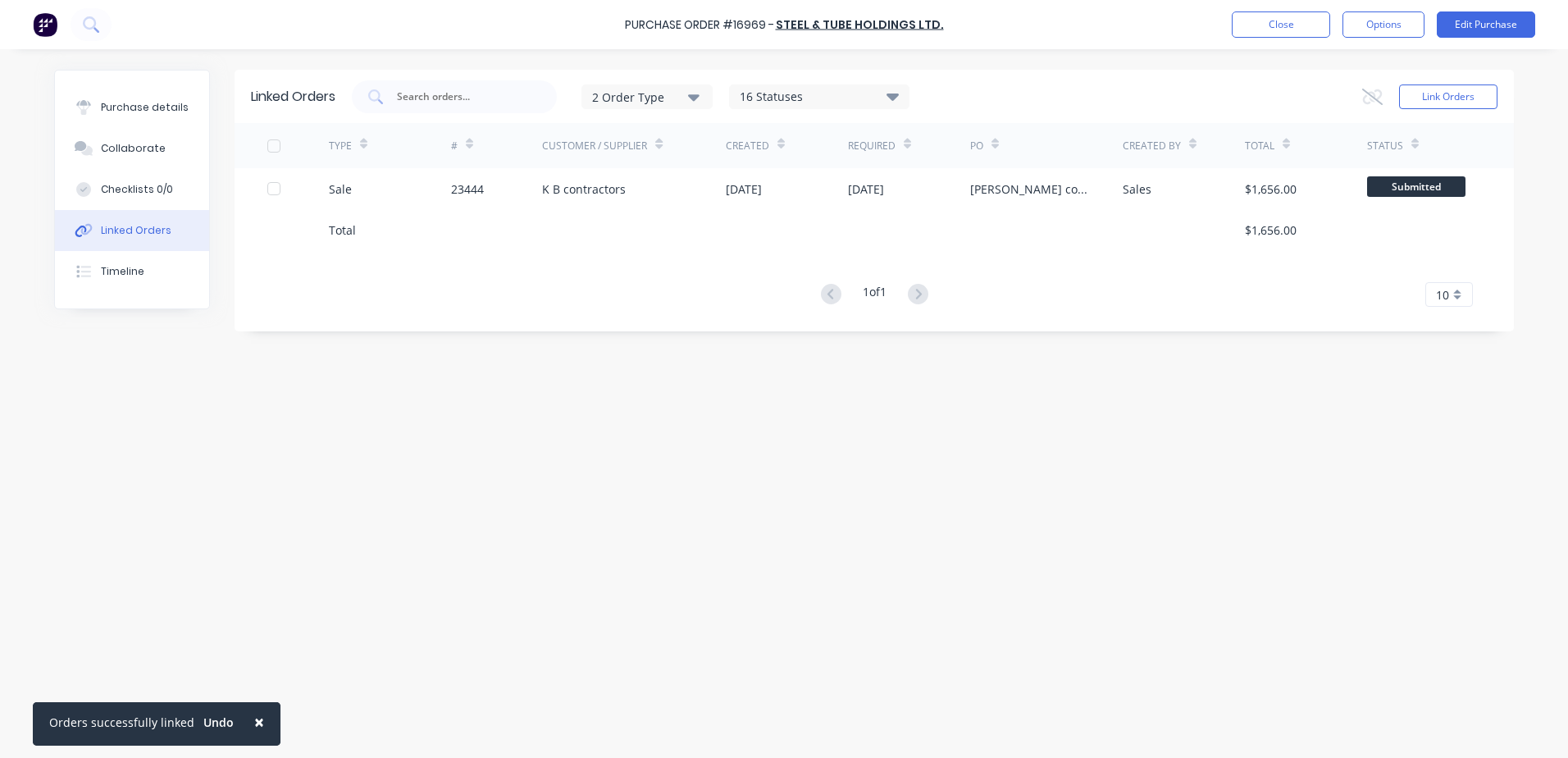
click at [1280, 22] on button "Close" at bounding box center [1281, 24] width 98 height 26
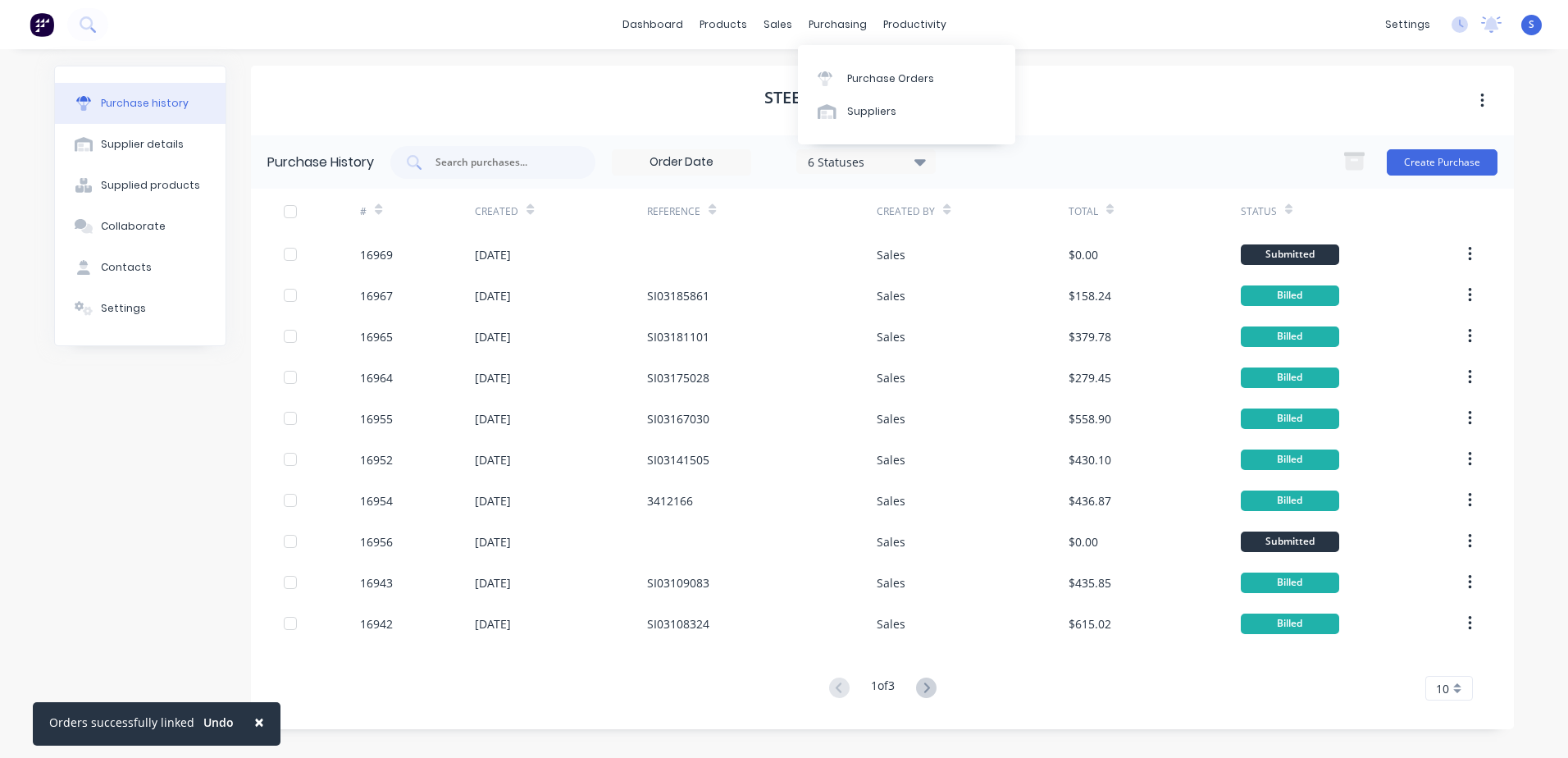
click at [849, 81] on div "Purchase Orders" at bounding box center [891, 79] width 87 height 15
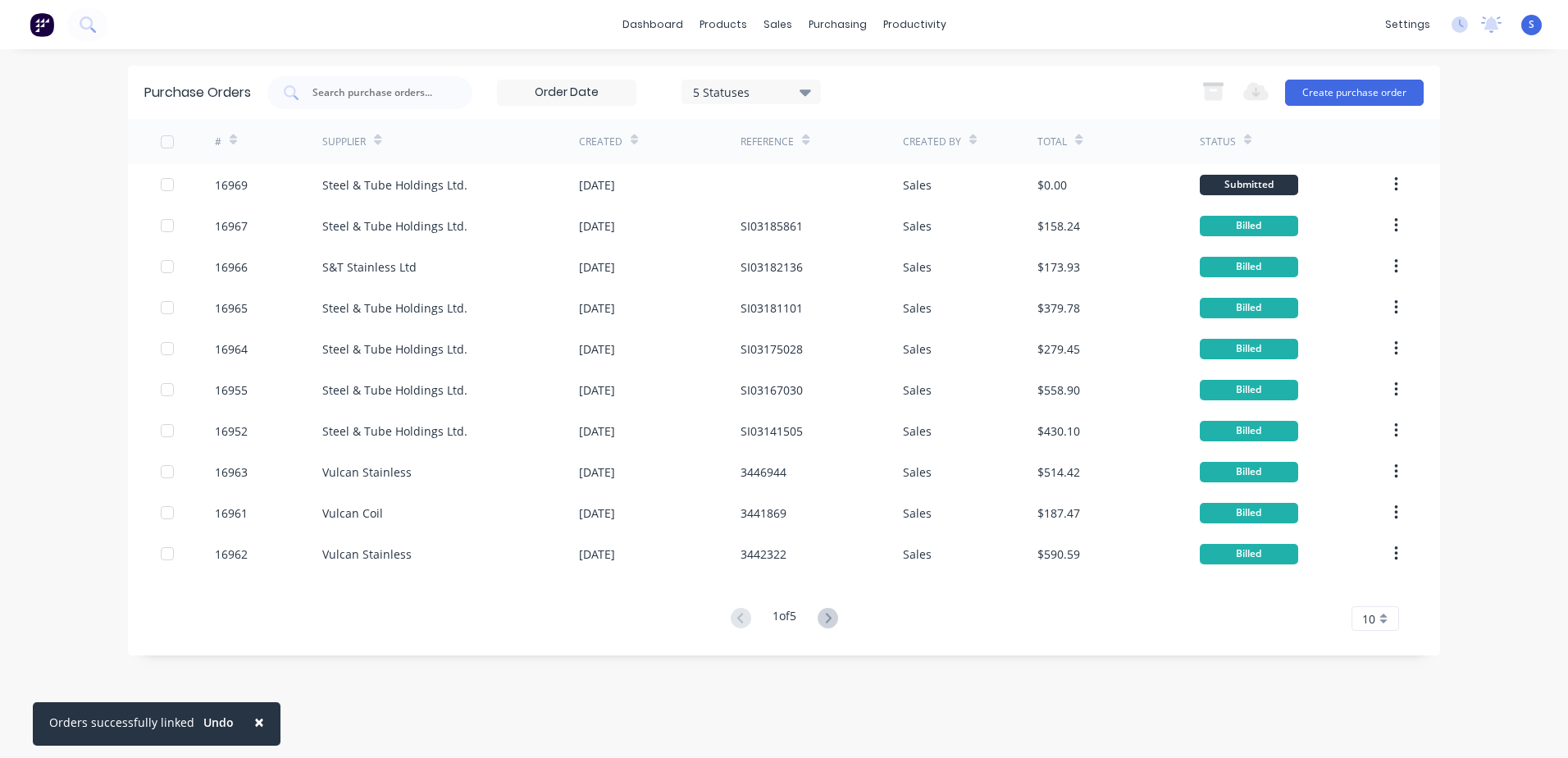
click at [1329, 93] on button "Create purchase order" at bounding box center [1355, 93] width 139 height 26
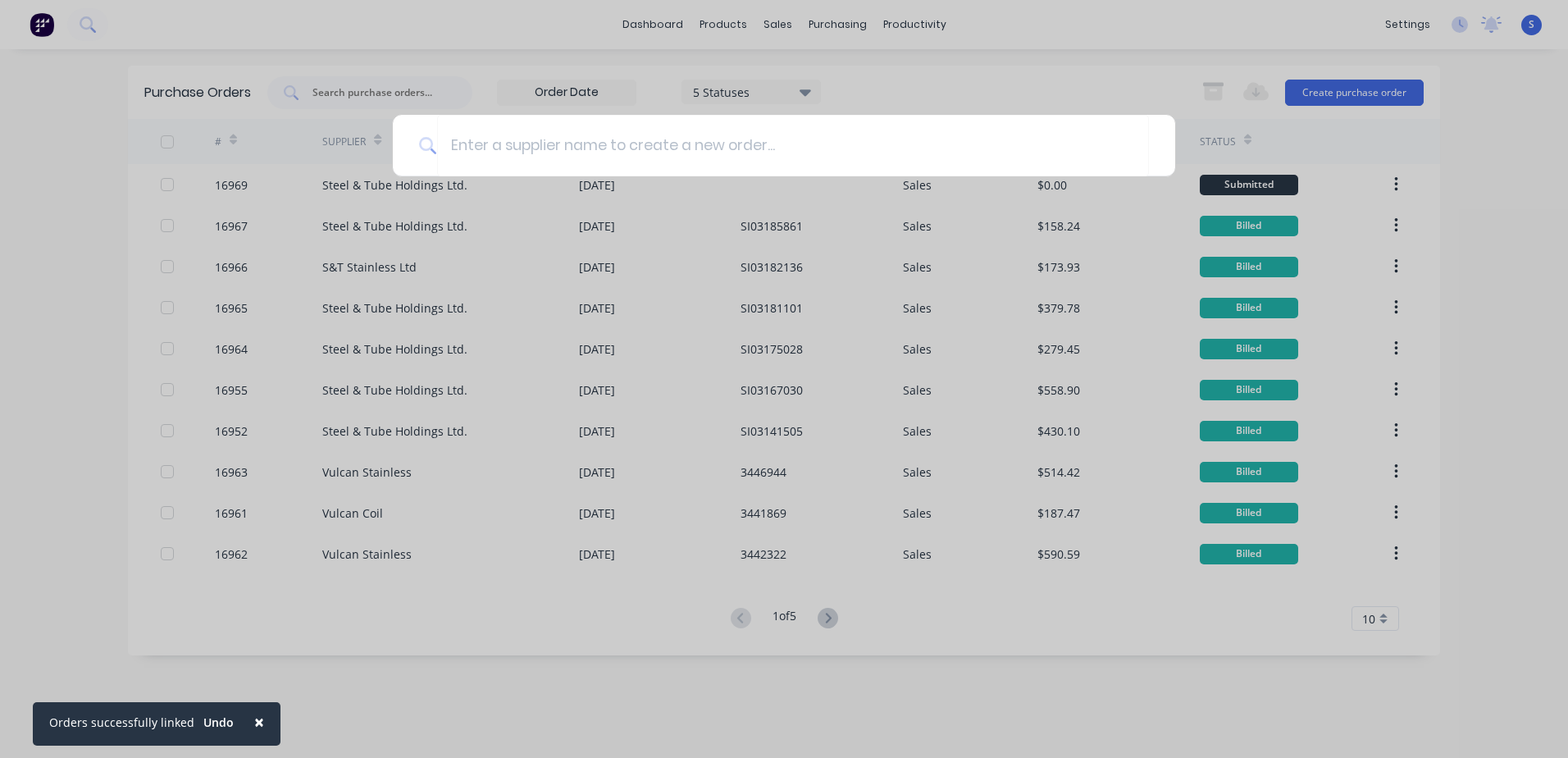
click at [478, 146] on input at bounding box center [793, 145] width 712 height 61
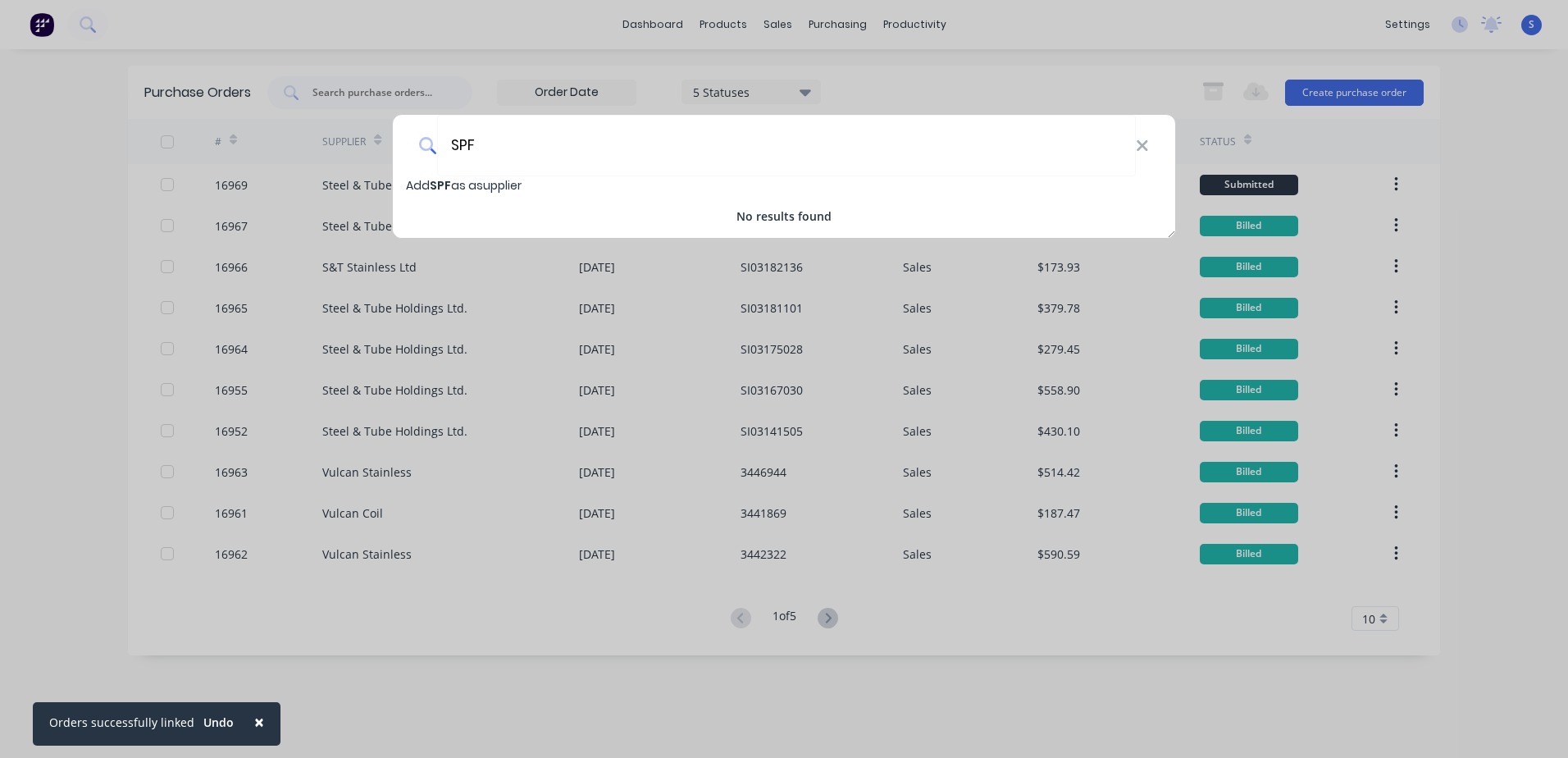
type input "SPF"
click at [1144, 144] on icon at bounding box center [1142, 145] width 11 height 11
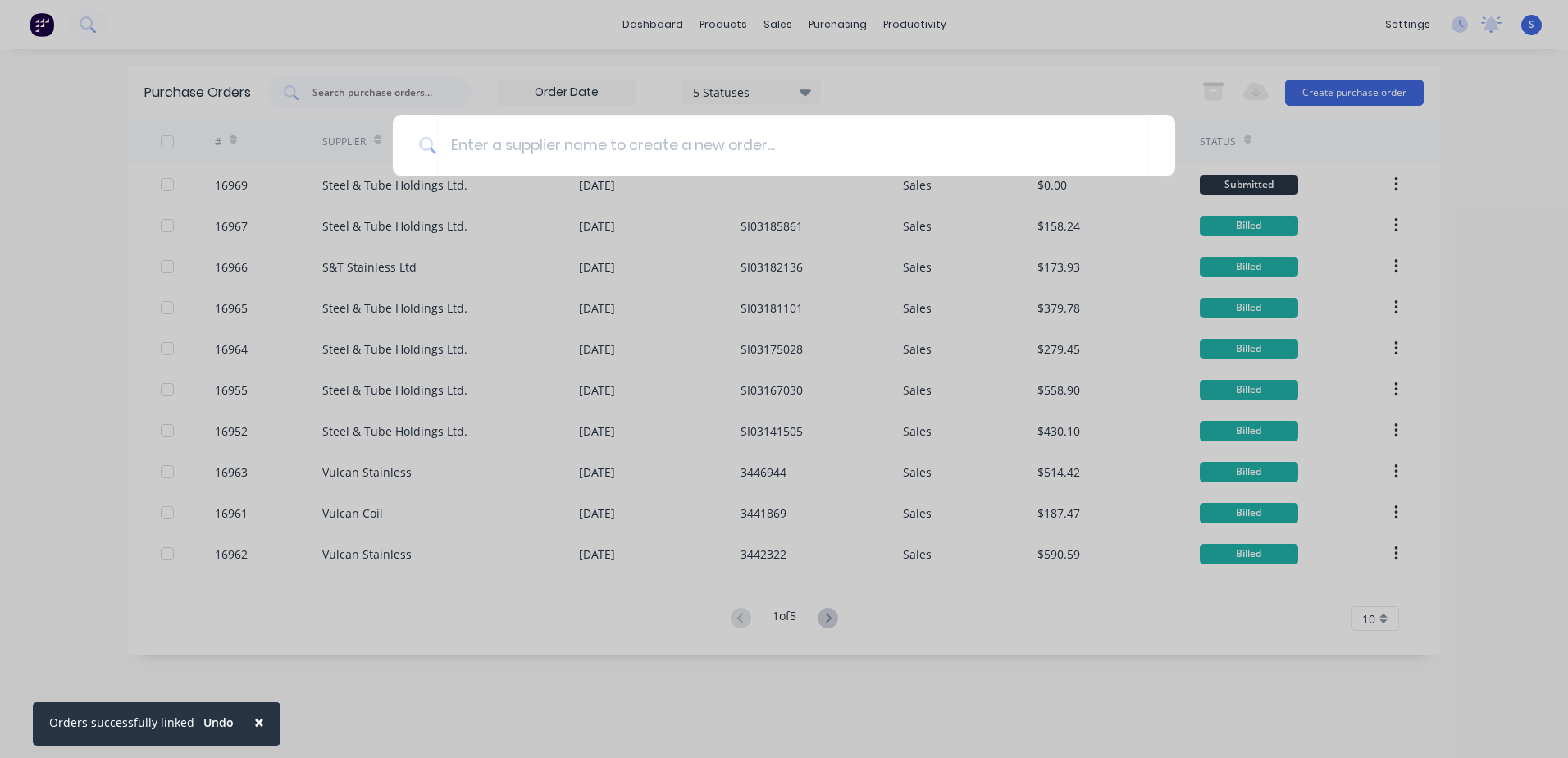
click at [662, 68] on div at bounding box center [784, 379] width 1568 height 758
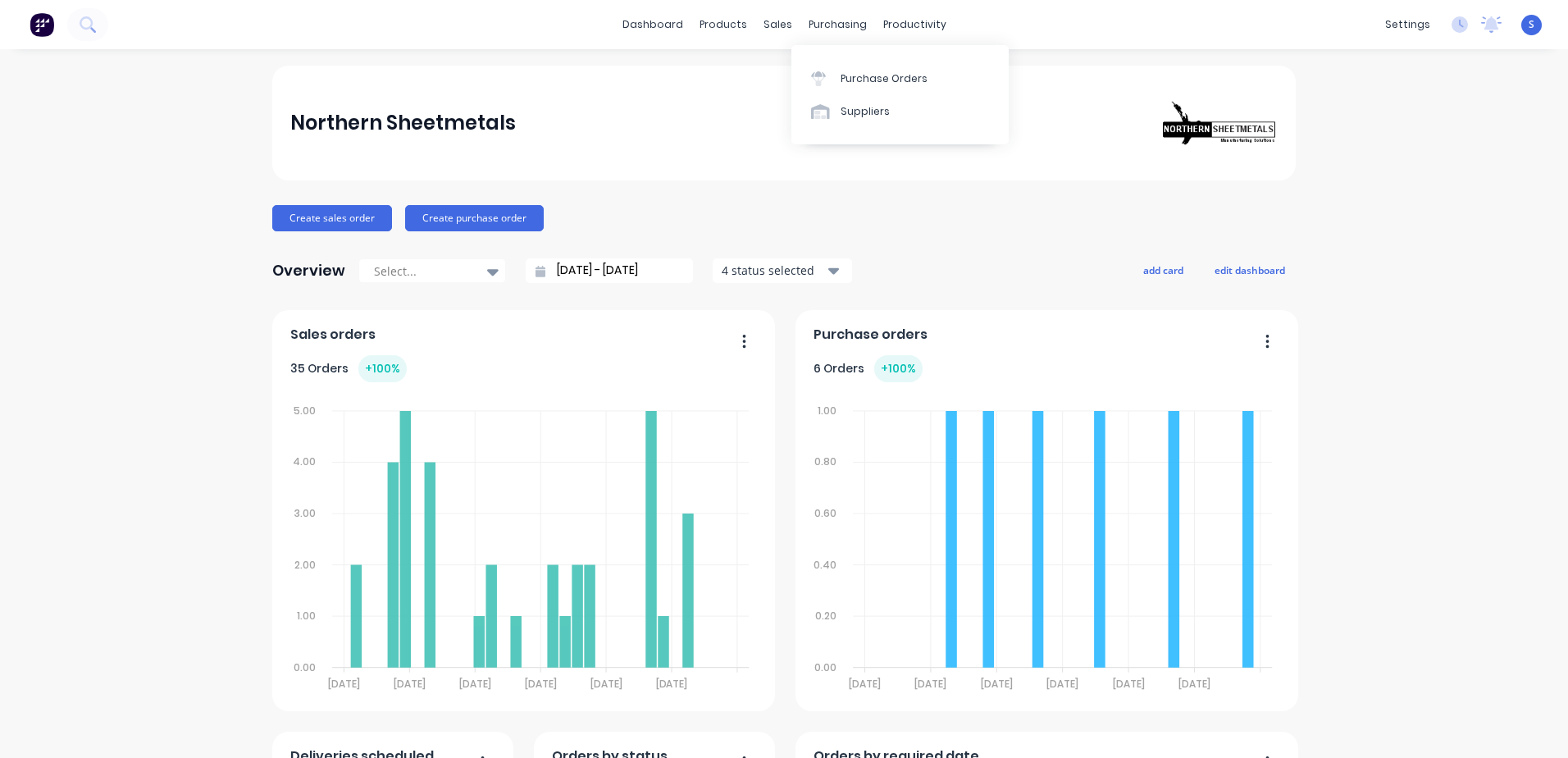
click at [891, 111] on link "Suppliers" at bounding box center [900, 111] width 218 height 32
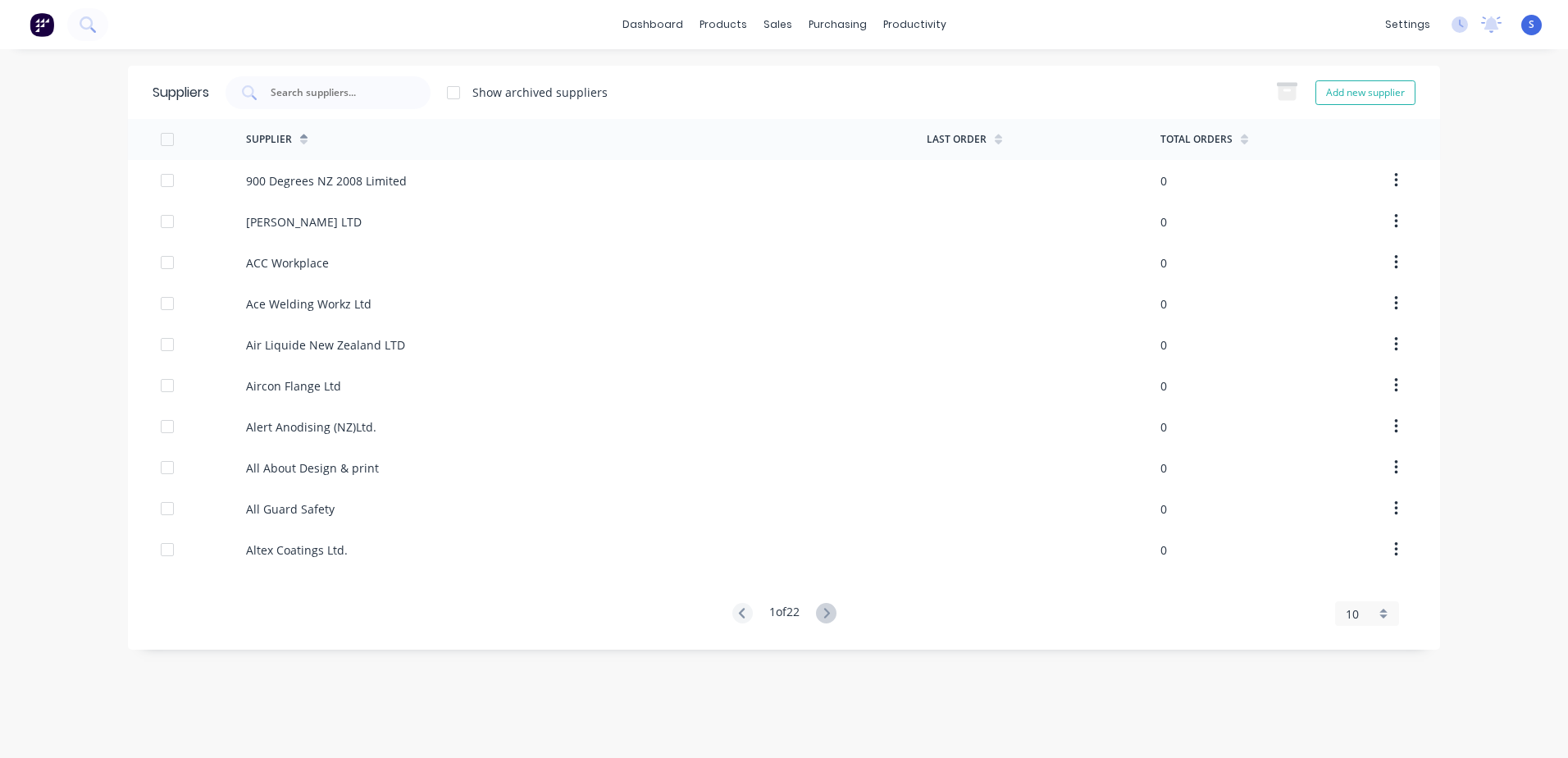
click at [833, 527] on icon at bounding box center [826, 613] width 20 height 20
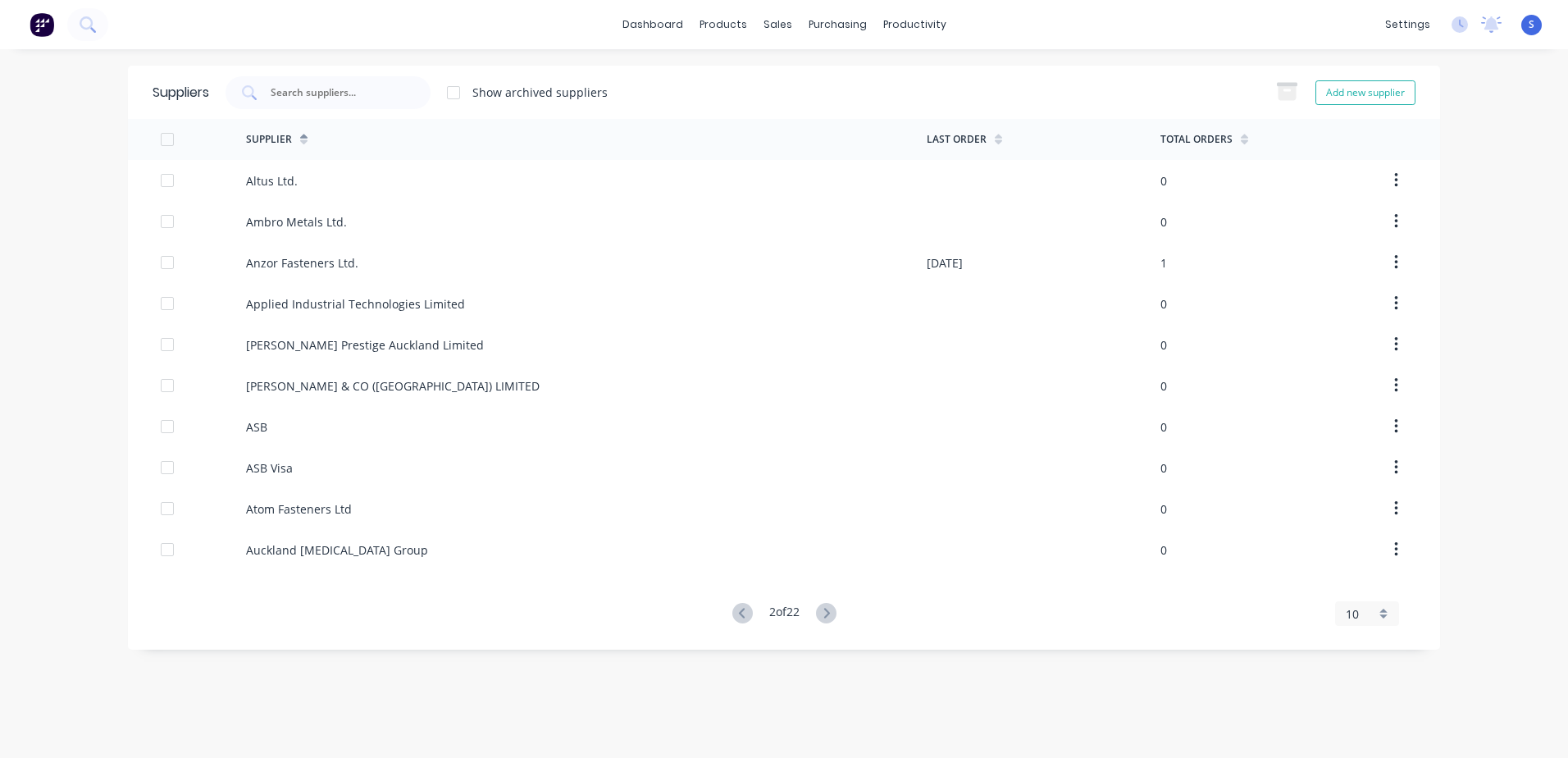
click at [829, 527] on icon at bounding box center [826, 613] width 6 height 10
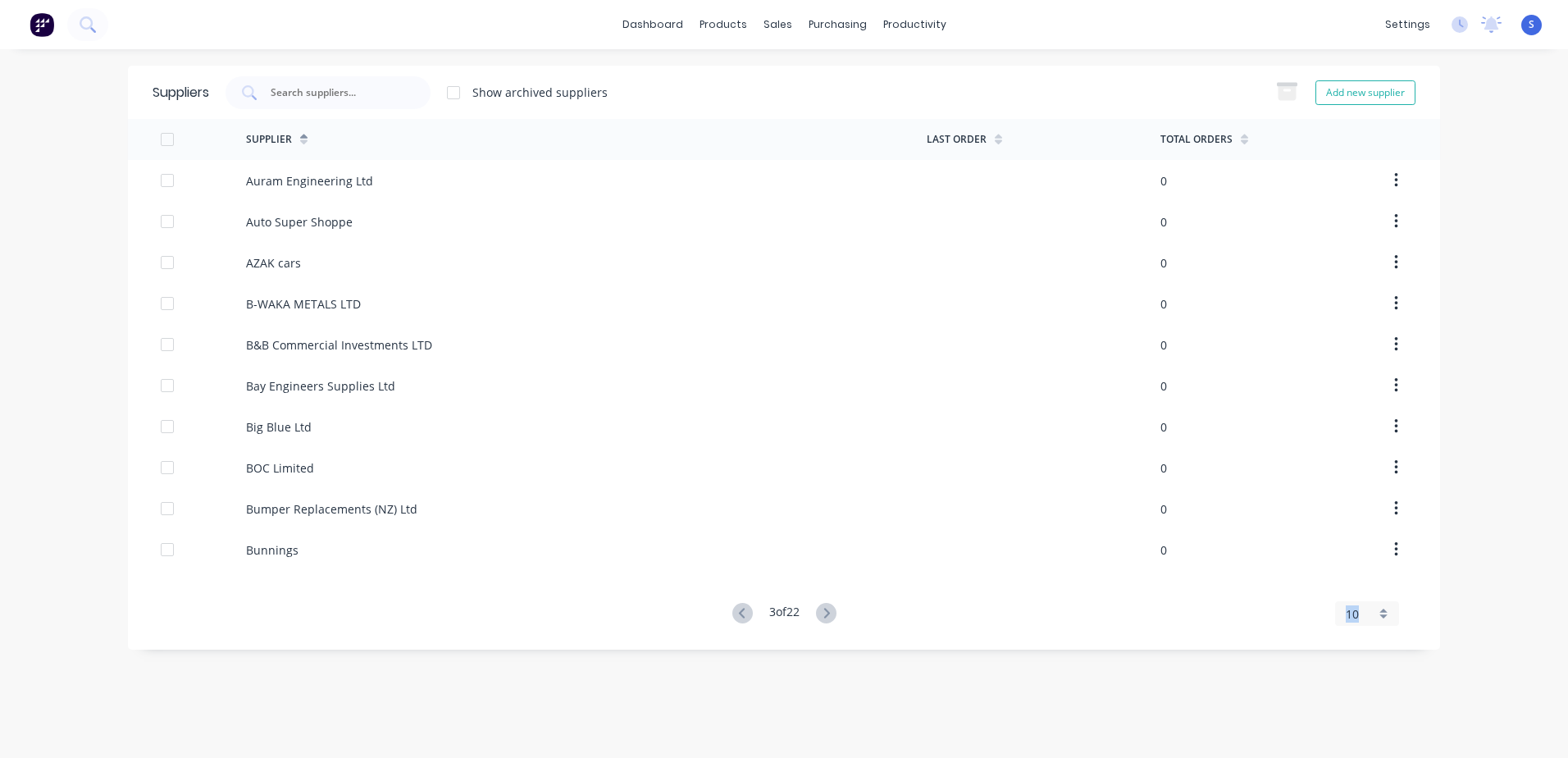
click at [829, 527] on icon at bounding box center [826, 613] width 6 height 10
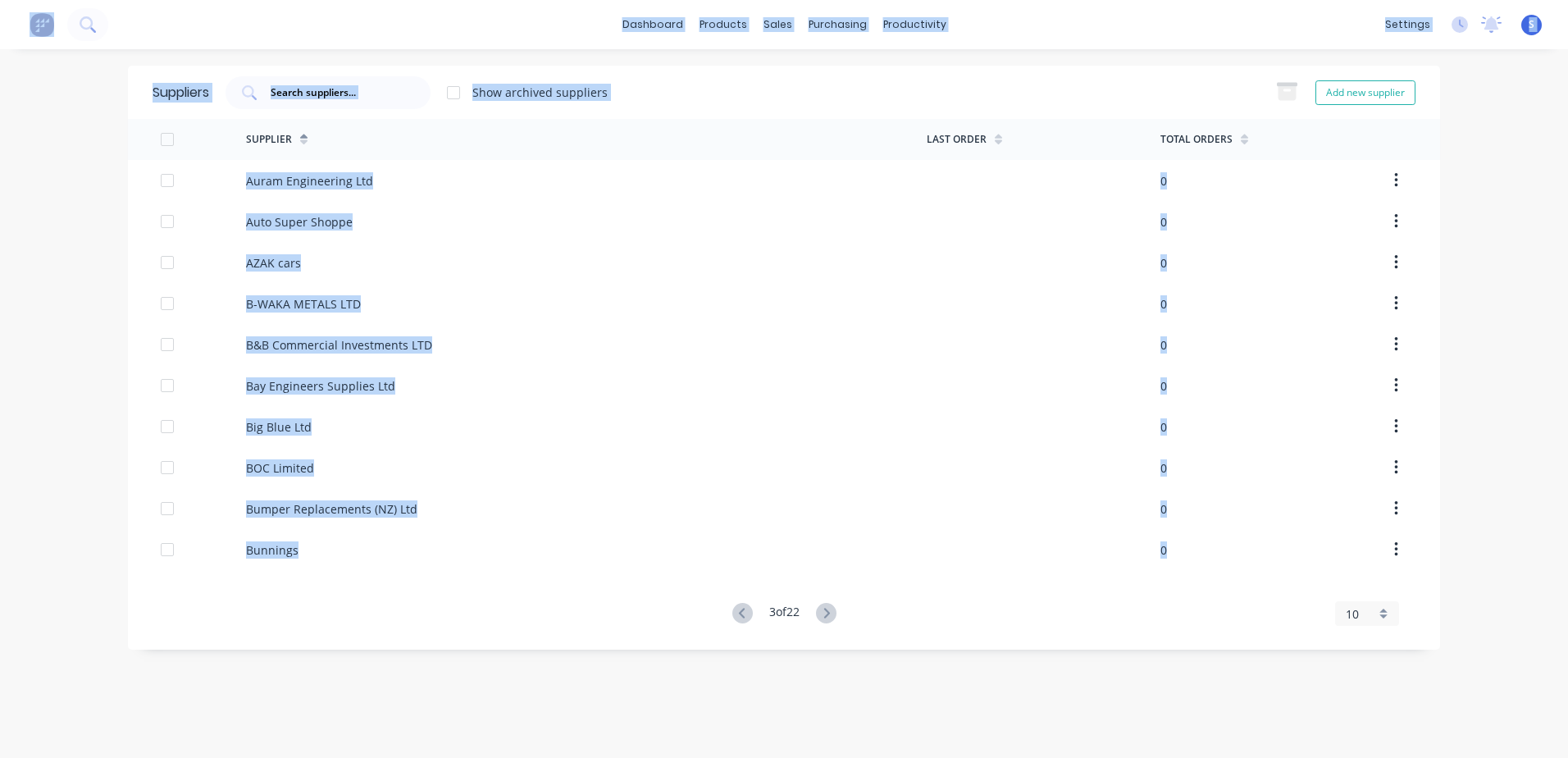
click at [829, 527] on icon at bounding box center [826, 613] width 6 height 10
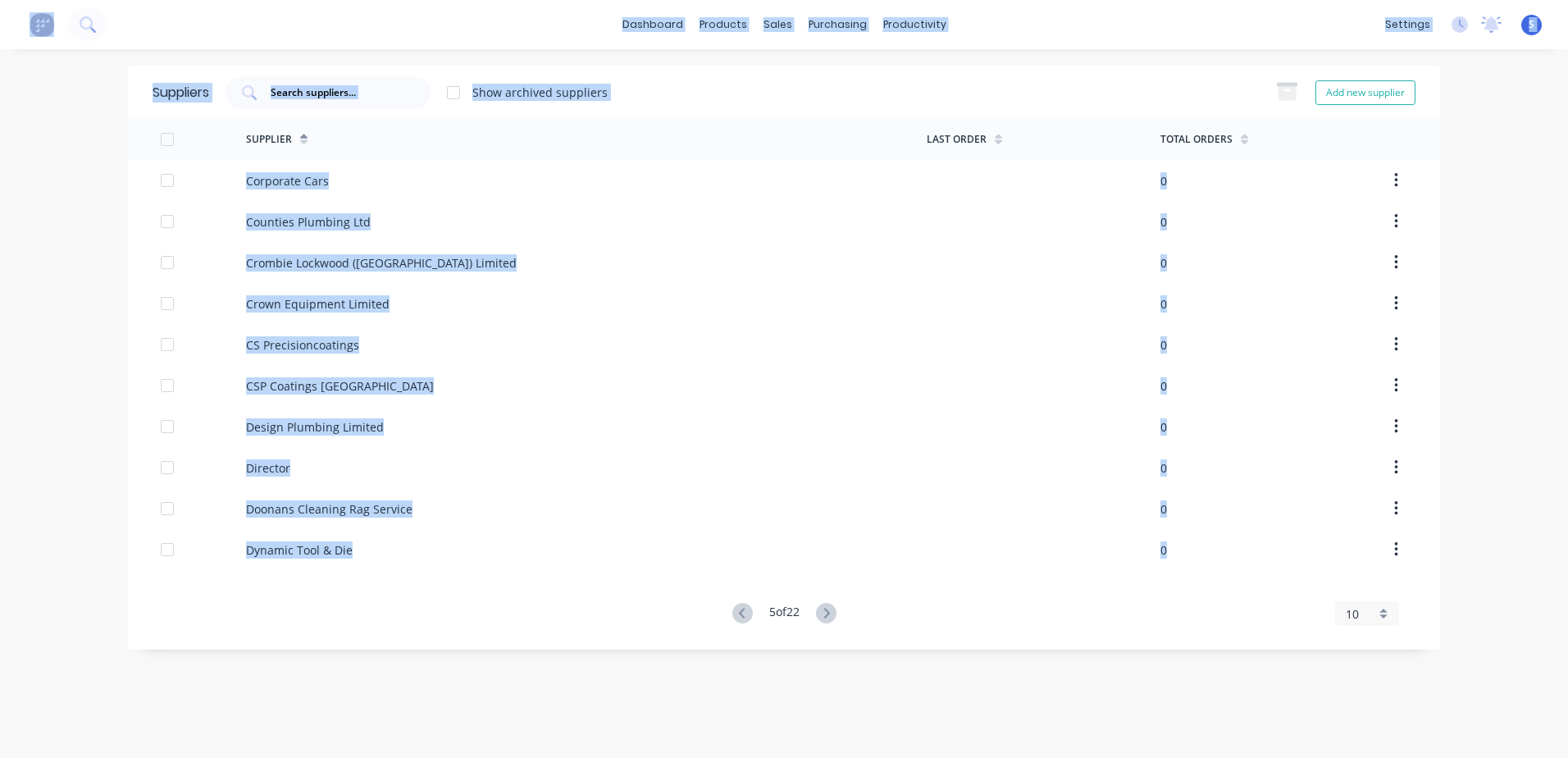
click at [829, 527] on icon at bounding box center [826, 613] width 6 height 10
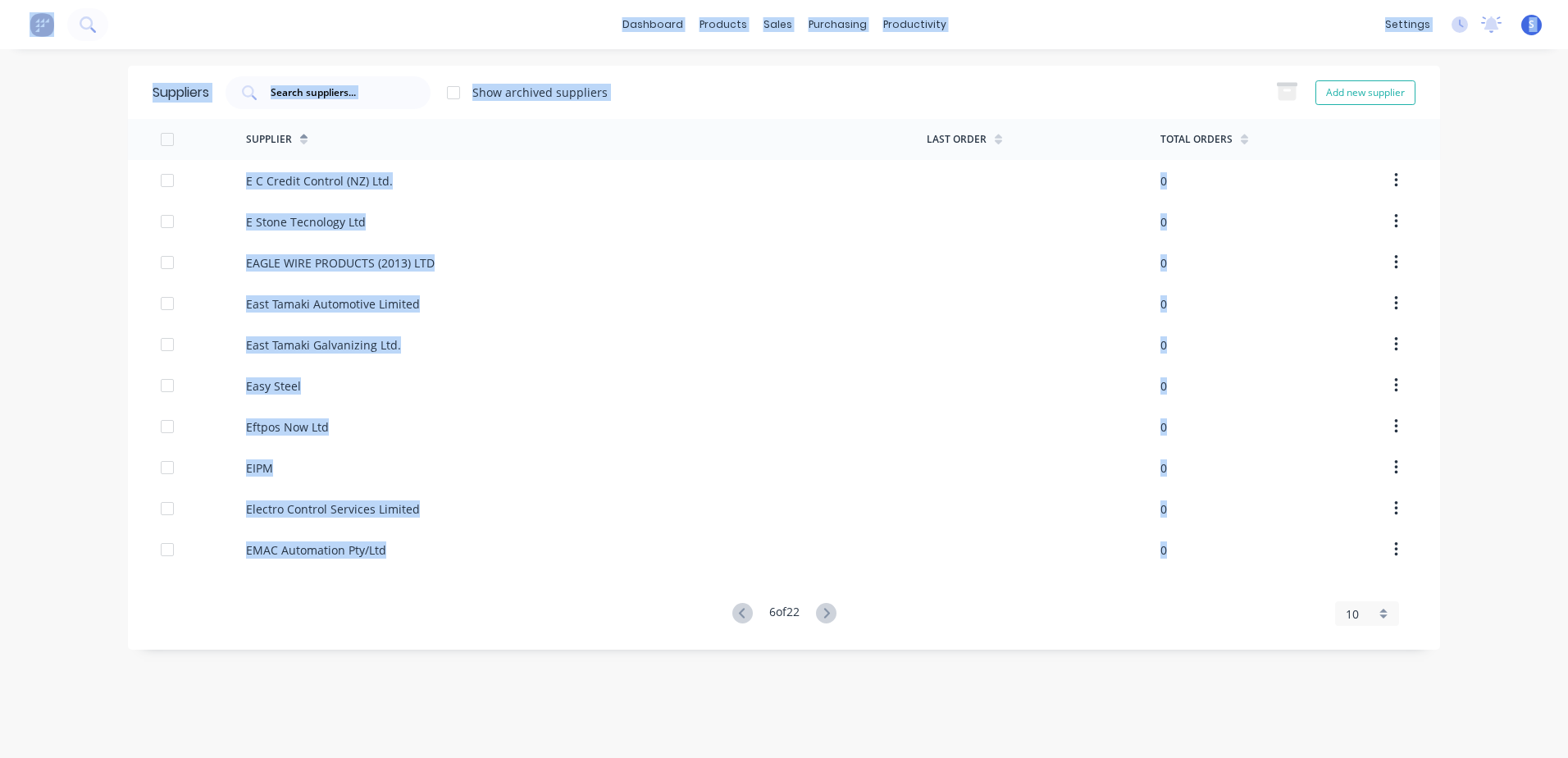
click at [829, 527] on icon at bounding box center [826, 613] width 6 height 10
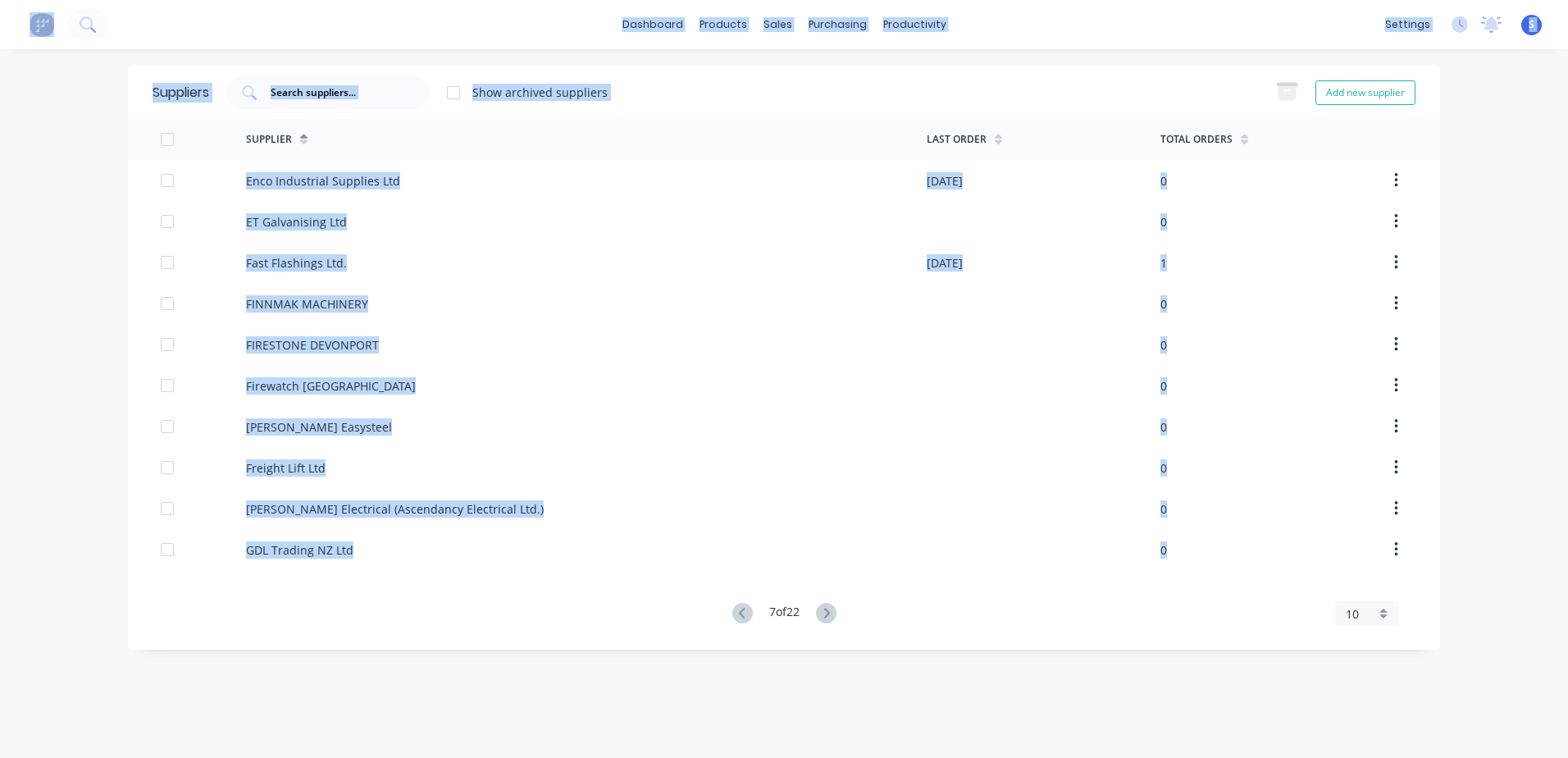
click at [829, 527] on icon at bounding box center [826, 613] width 6 height 10
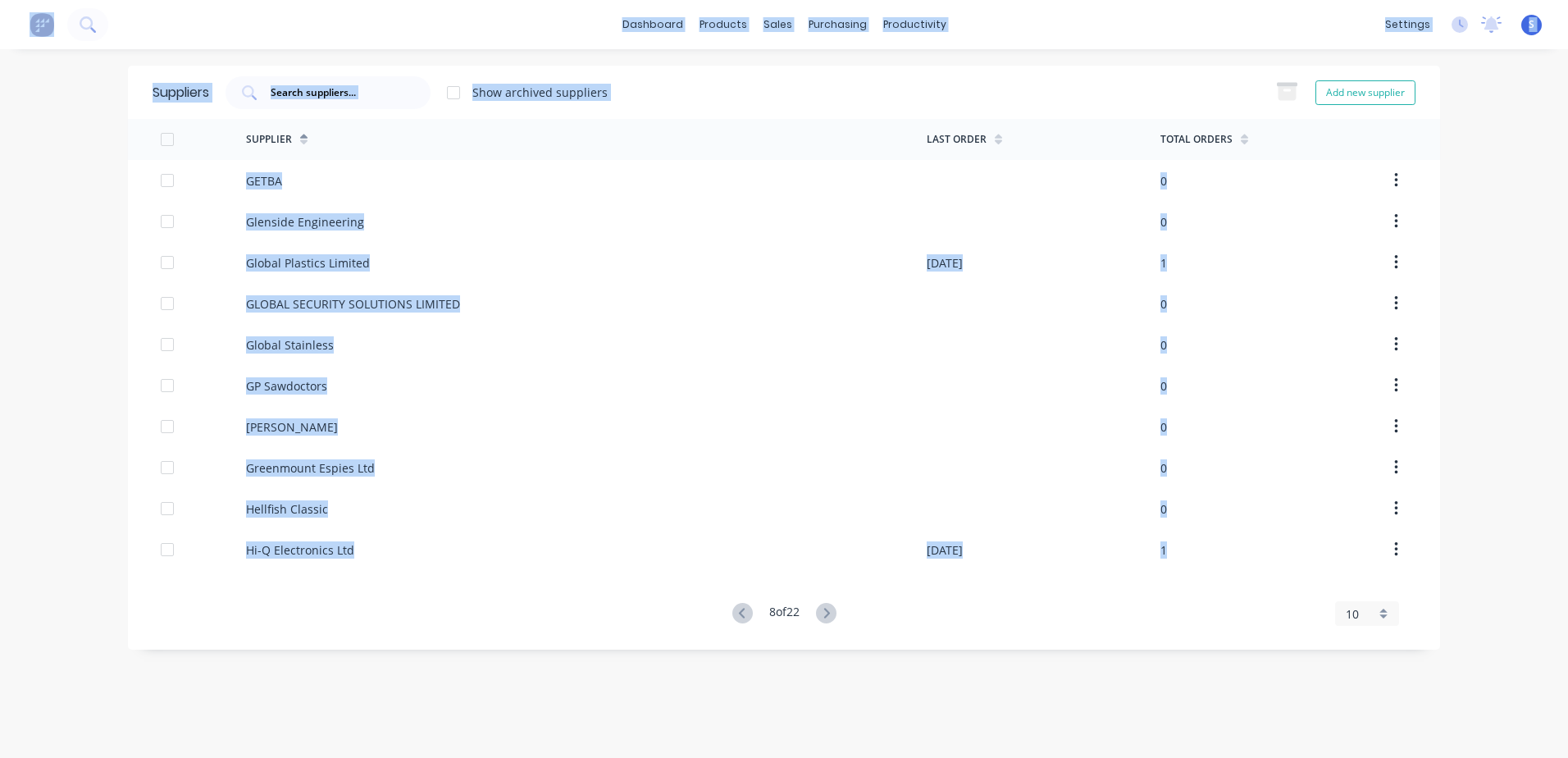
click at [829, 527] on icon at bounding box center [826, 613] width 6 height 10
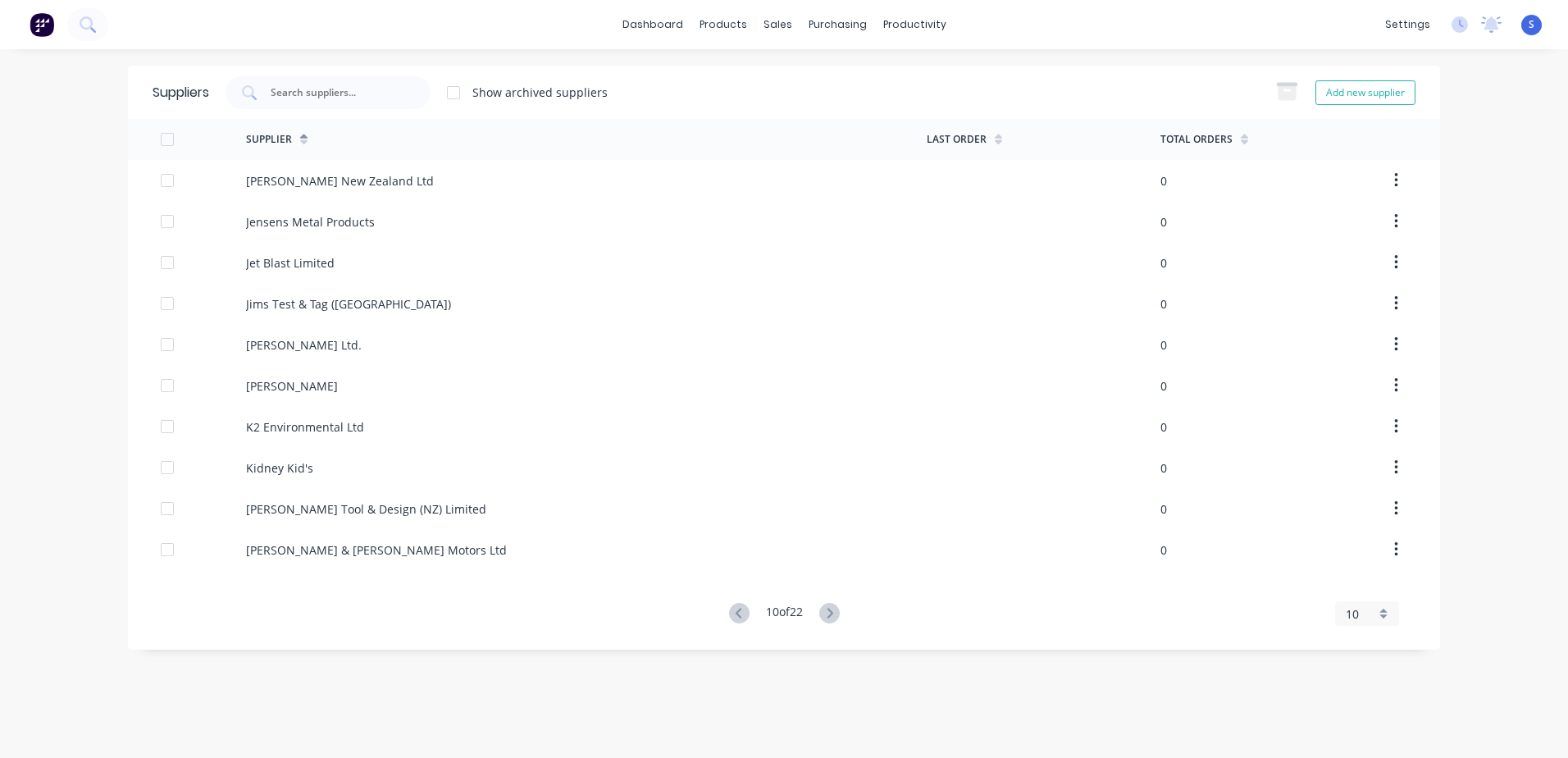
click at [829, 527] on icon at bounding box center [830, 613] width 20 height 20
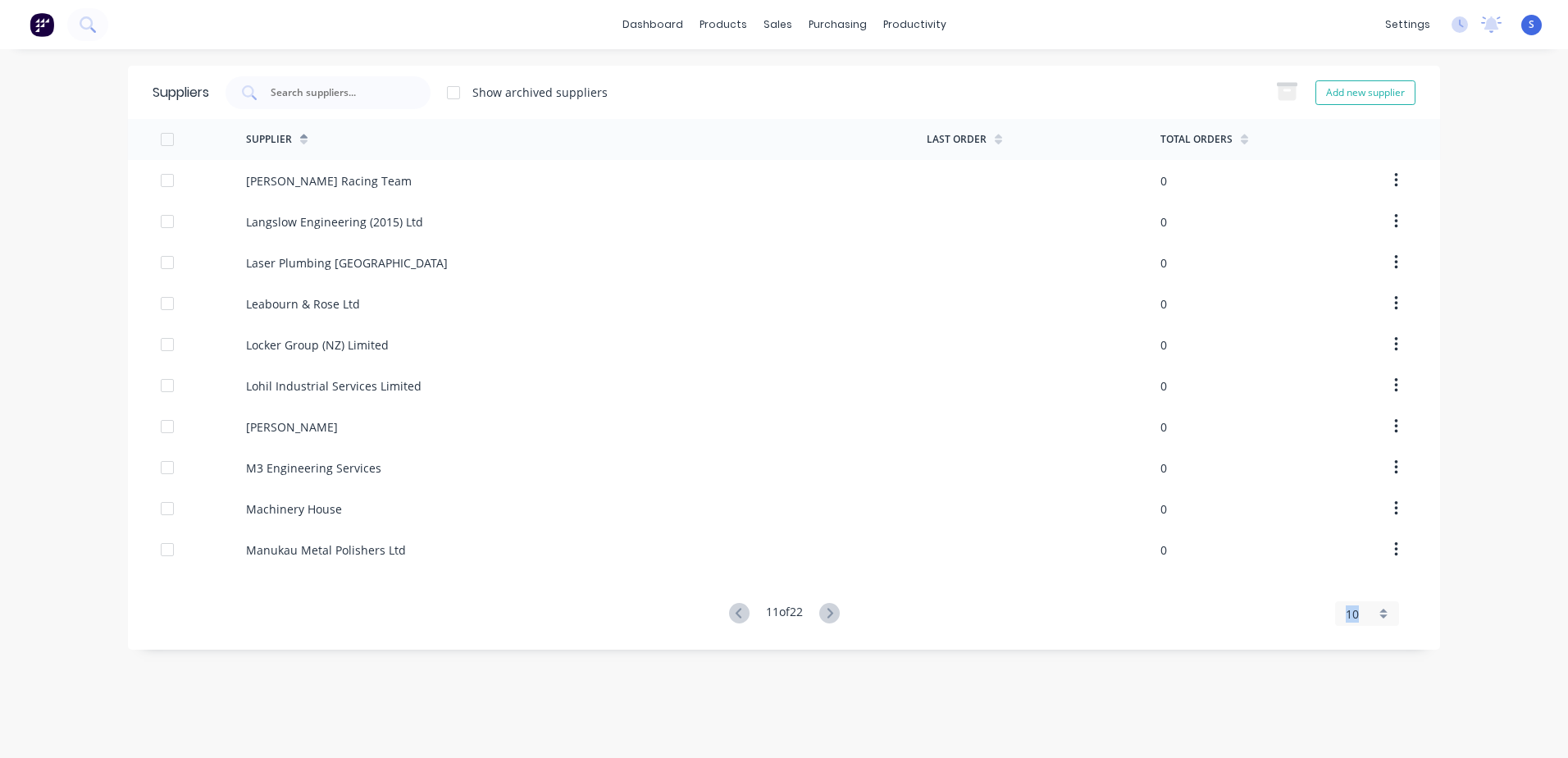
click at [829, 527] on icon at bounding box center [830, 613] width 20 height 20
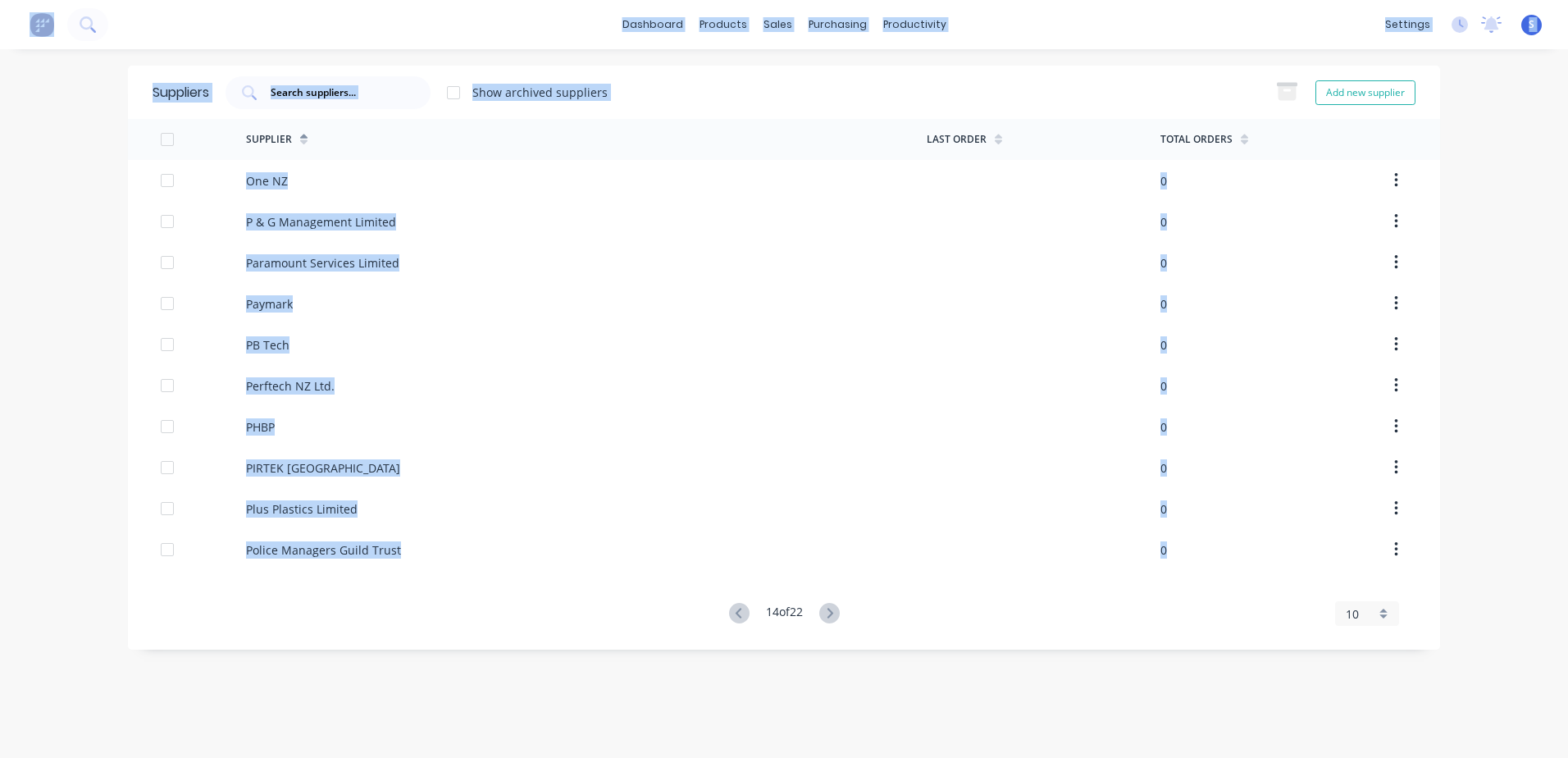
click at [829, 527] on icon at bounding box center [830, 613] width 20 height 20
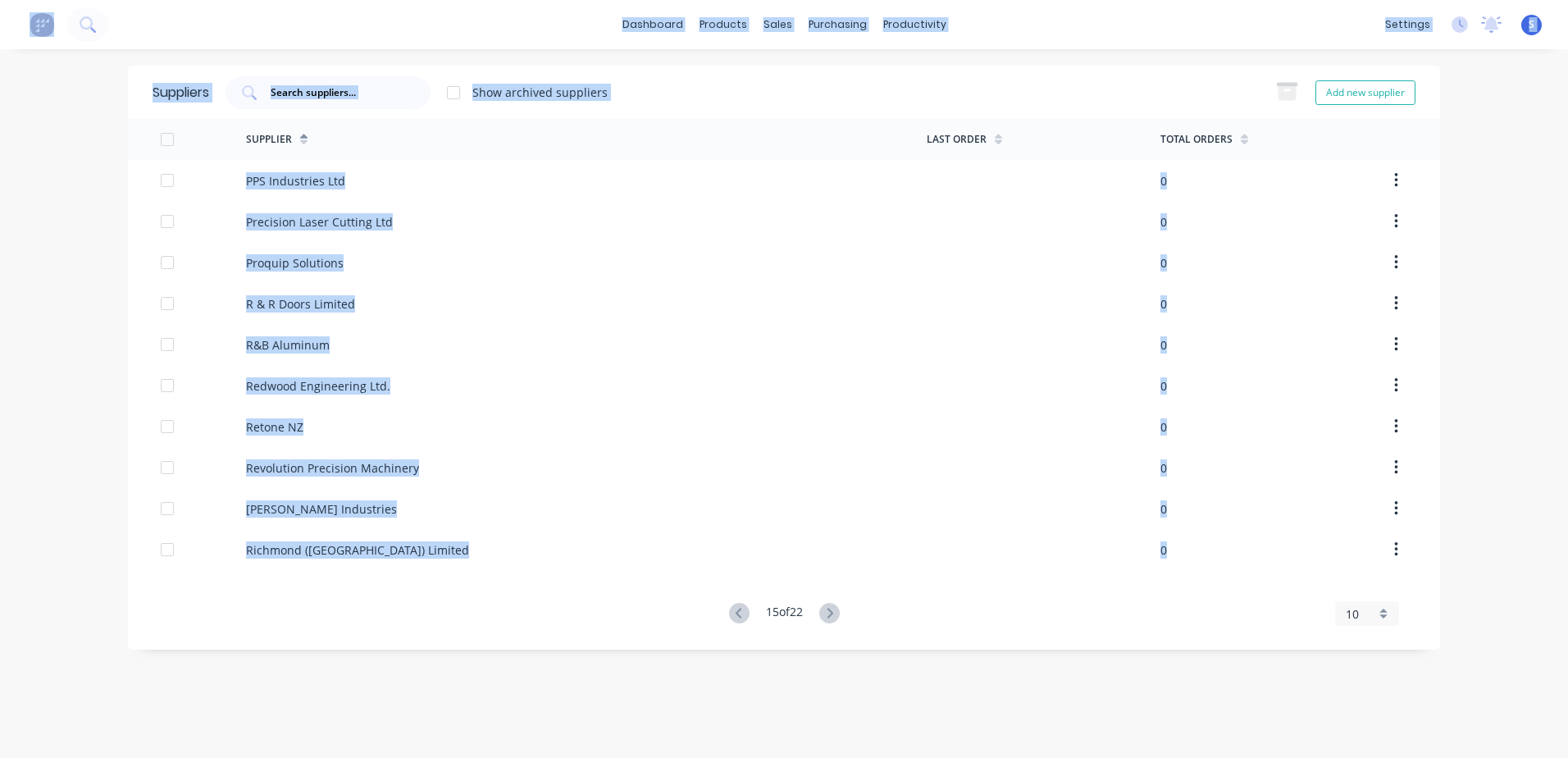
click at [829, 527] on icon at bounding box center [830, 613] width 20 height 20
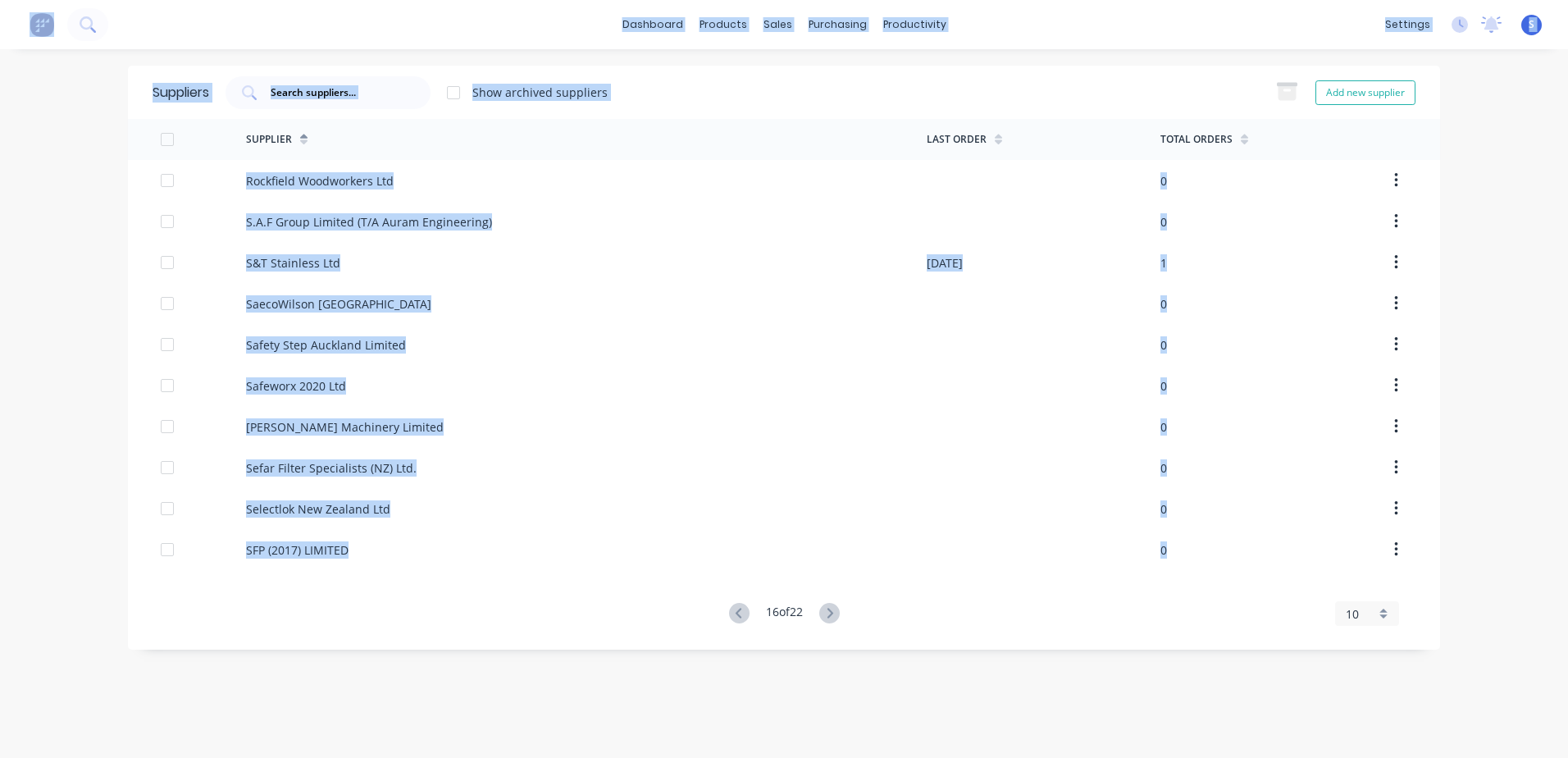
click at [829, 527] on icon at bounding box center [830, 613] width 20 height 20
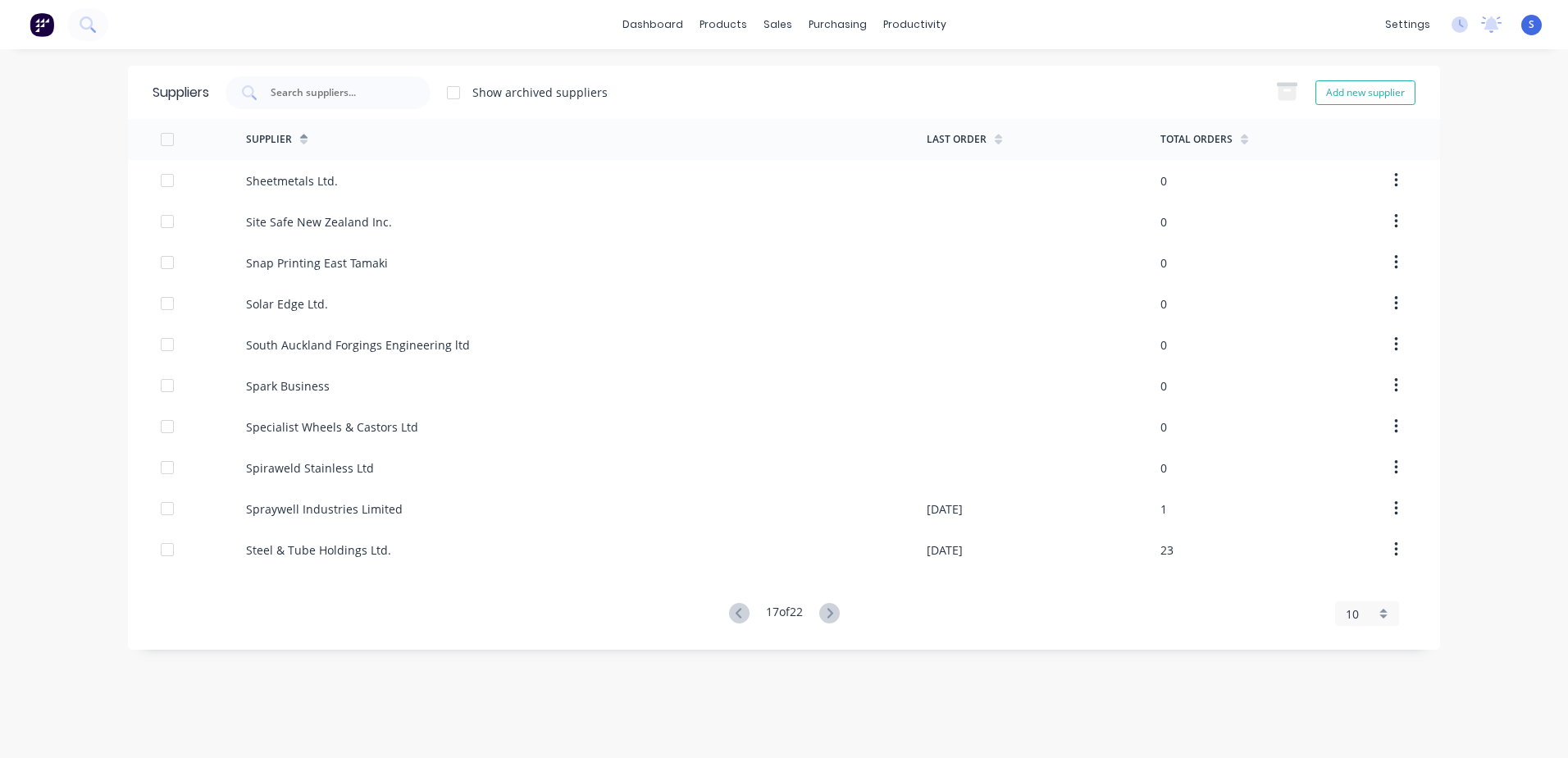
click at [734, 527] on icon at bounding box center [739, 613] width 20 height 20
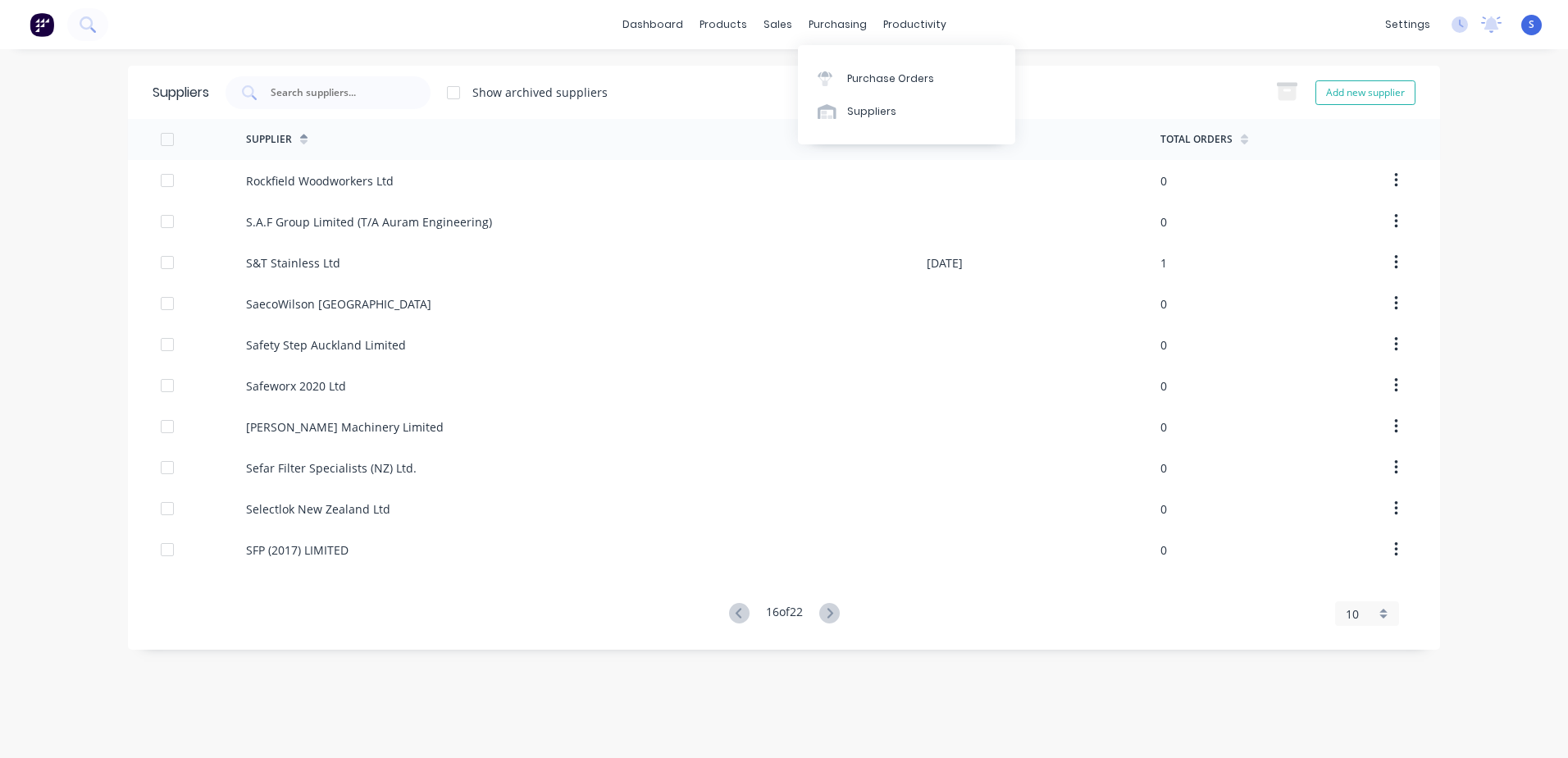
click at [845, 84] on link "Purchase Orders" at bounding box center [907, 77] width 218 height 32
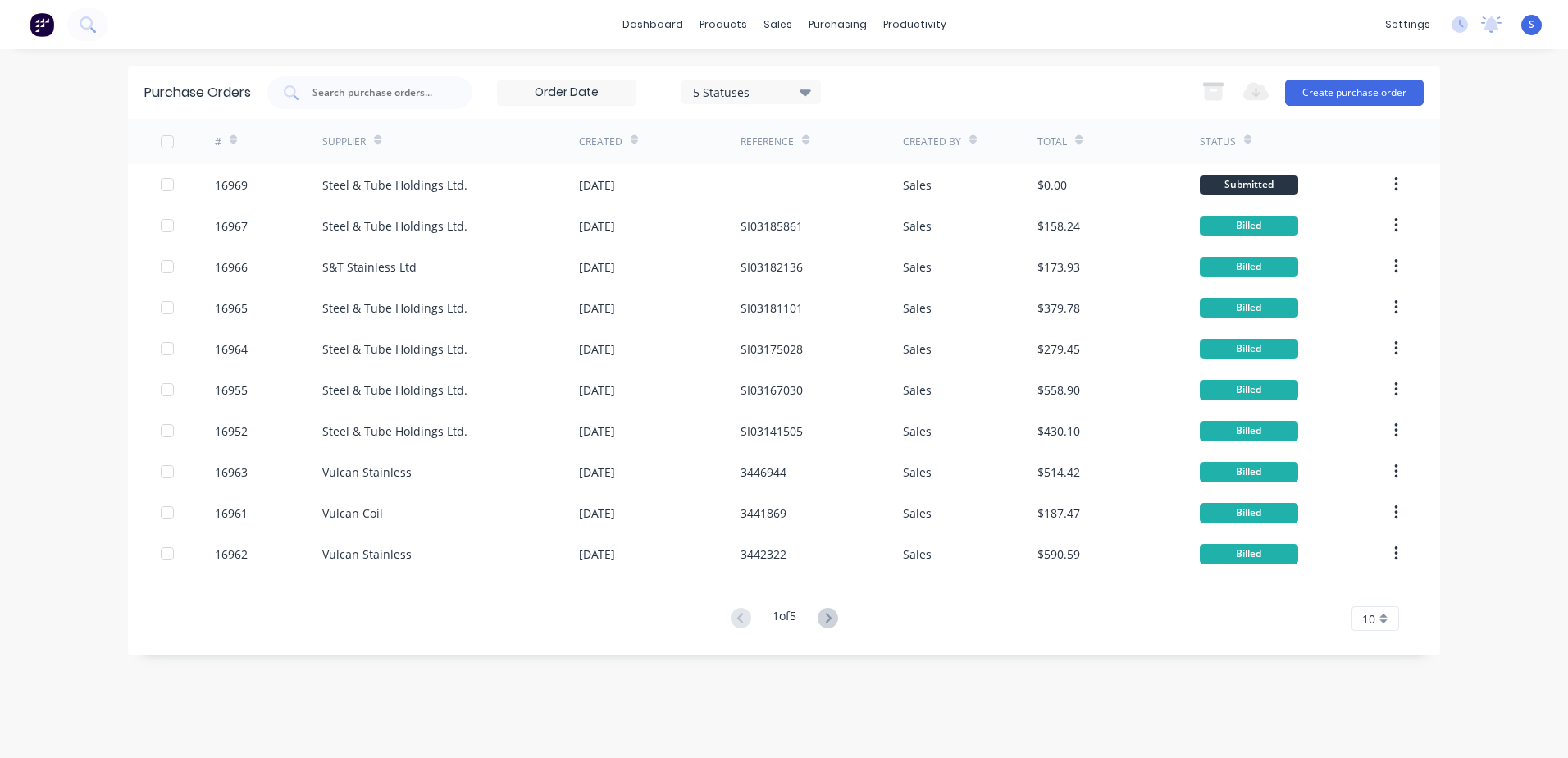
click at [1042, 89] on button "Create purchase order" at bounding box center [1355, 93] width 139 height 26
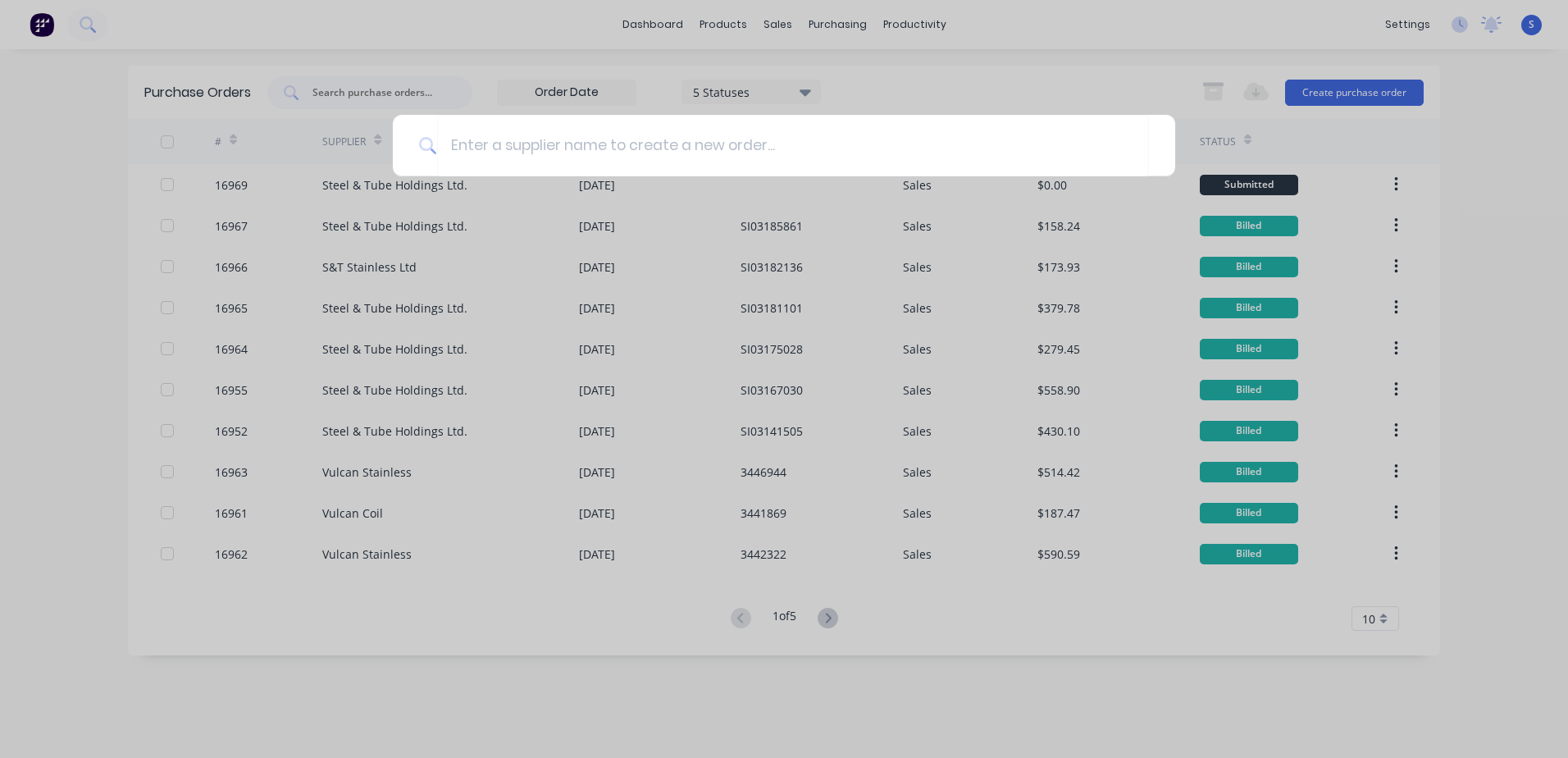
click at [459, 143] on input at bounding box center [793, 145] width 712 height 61
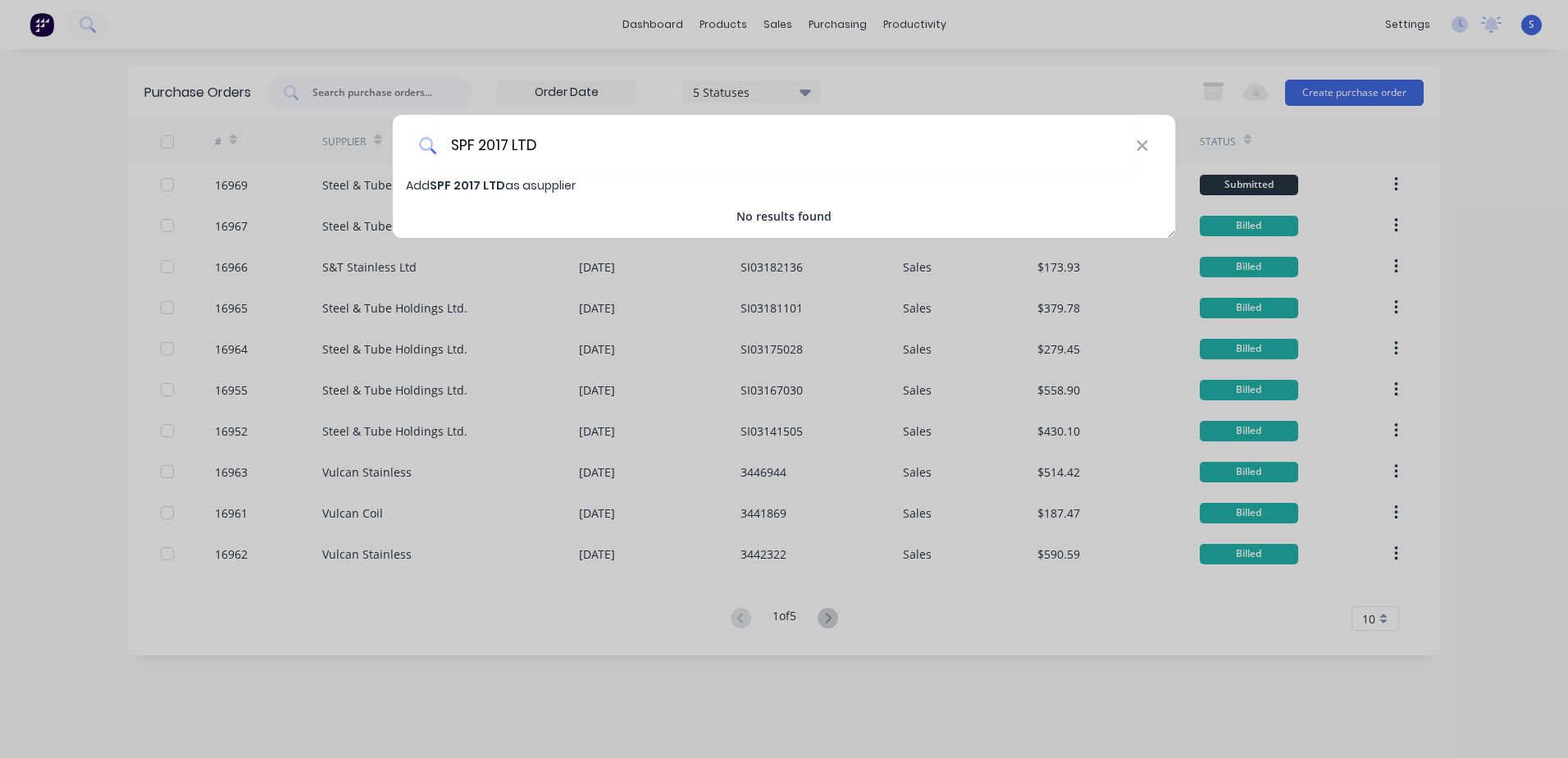
type input "SPF 2017 LTD"
click at [1042, 144] on icon at bounding box center [1142, 145] width 11 height 11
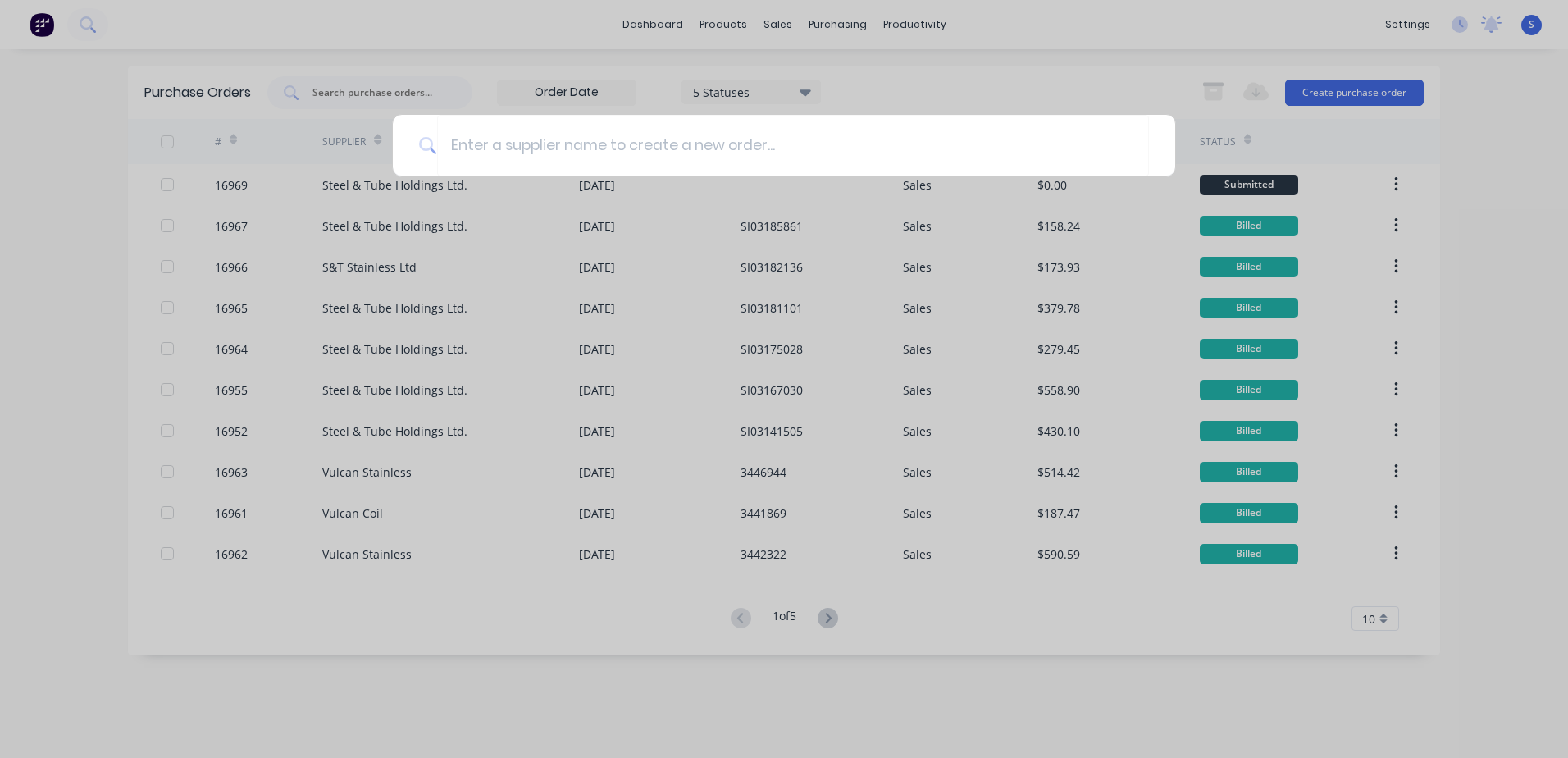
click at [906, 63] on div at bounding box center [784, 379] width 1568 height 758
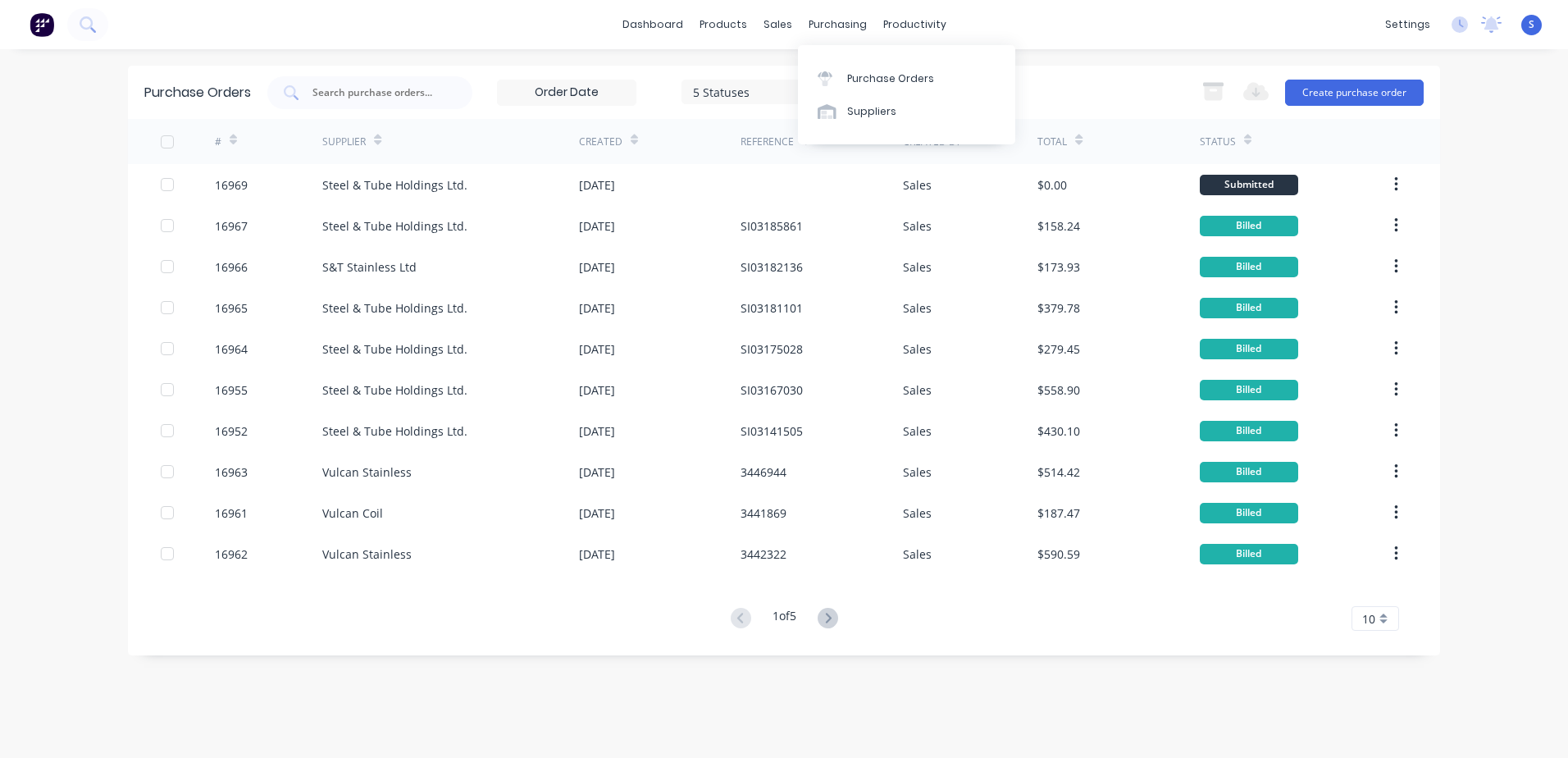
click at [843, 111] on link "Suppliers" at bounding box center [907, 111] width 218 height 32
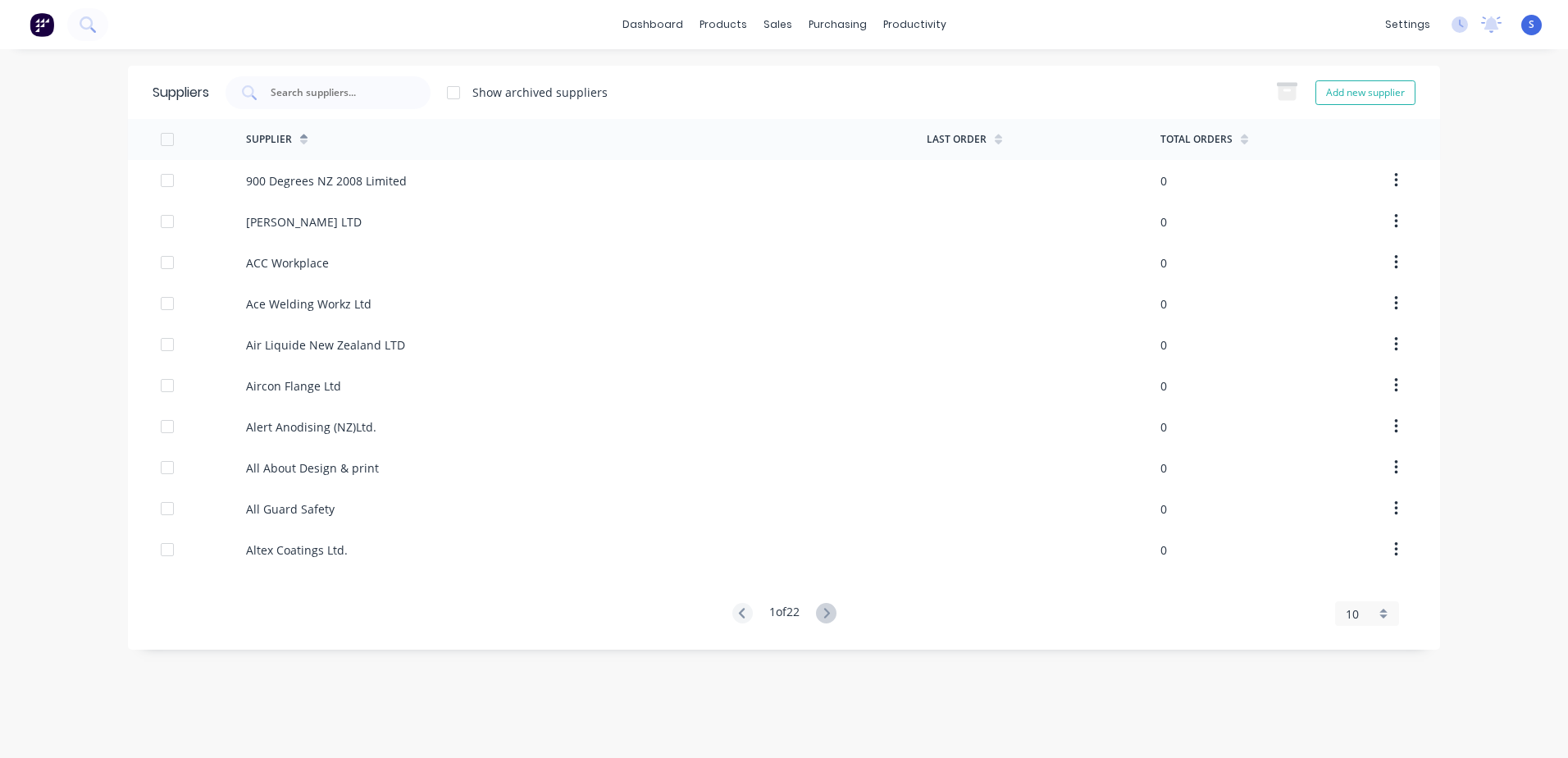
click at [829, 527] on icon at bounding box center [826, 613] width 20 height 20
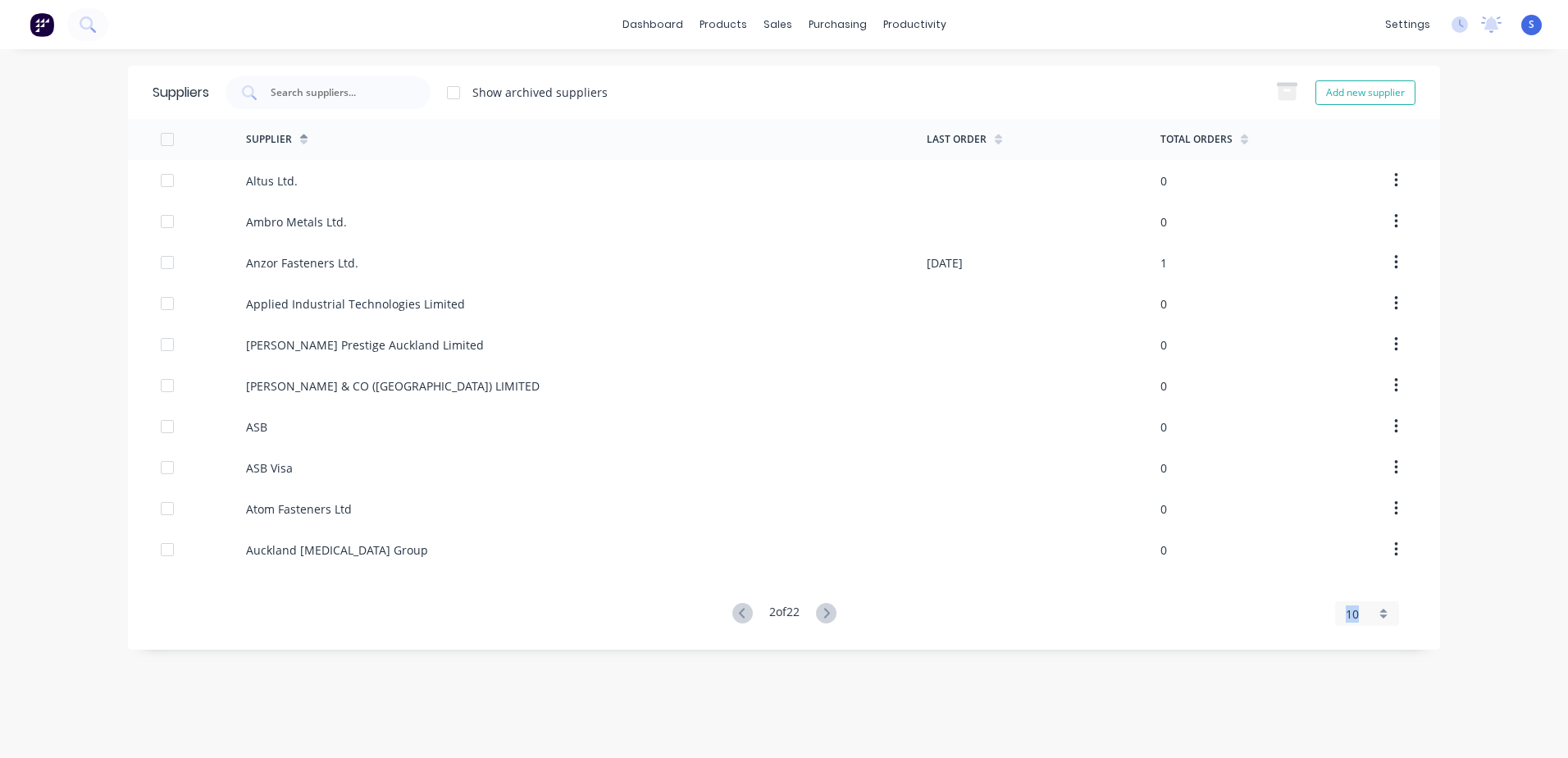
click at [829, 527] on icon at bounding box center [826, 613] width 20 height 20
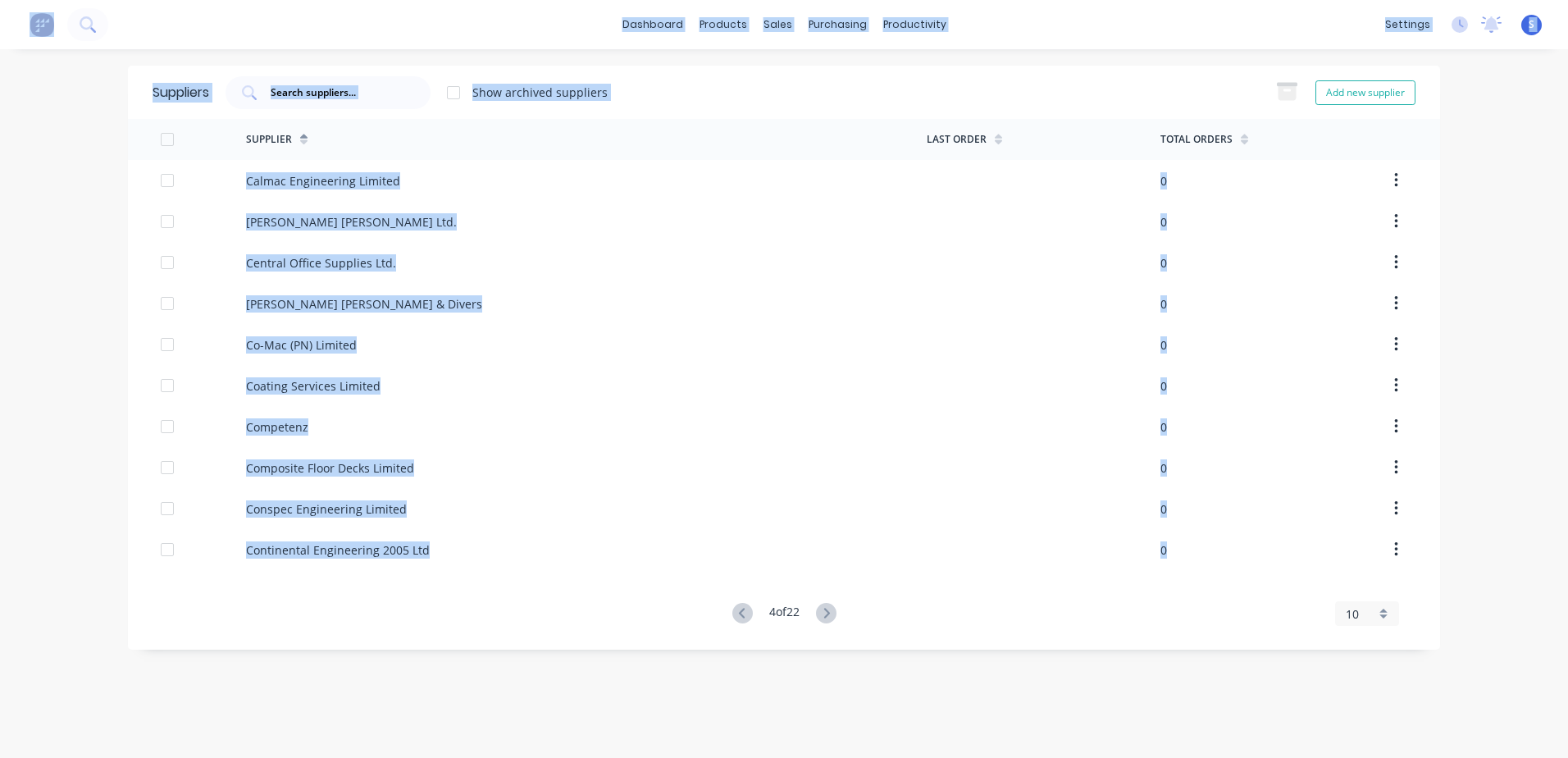
click at [829, 527] on icon at bounding box center [826, 613] width 20 height 20
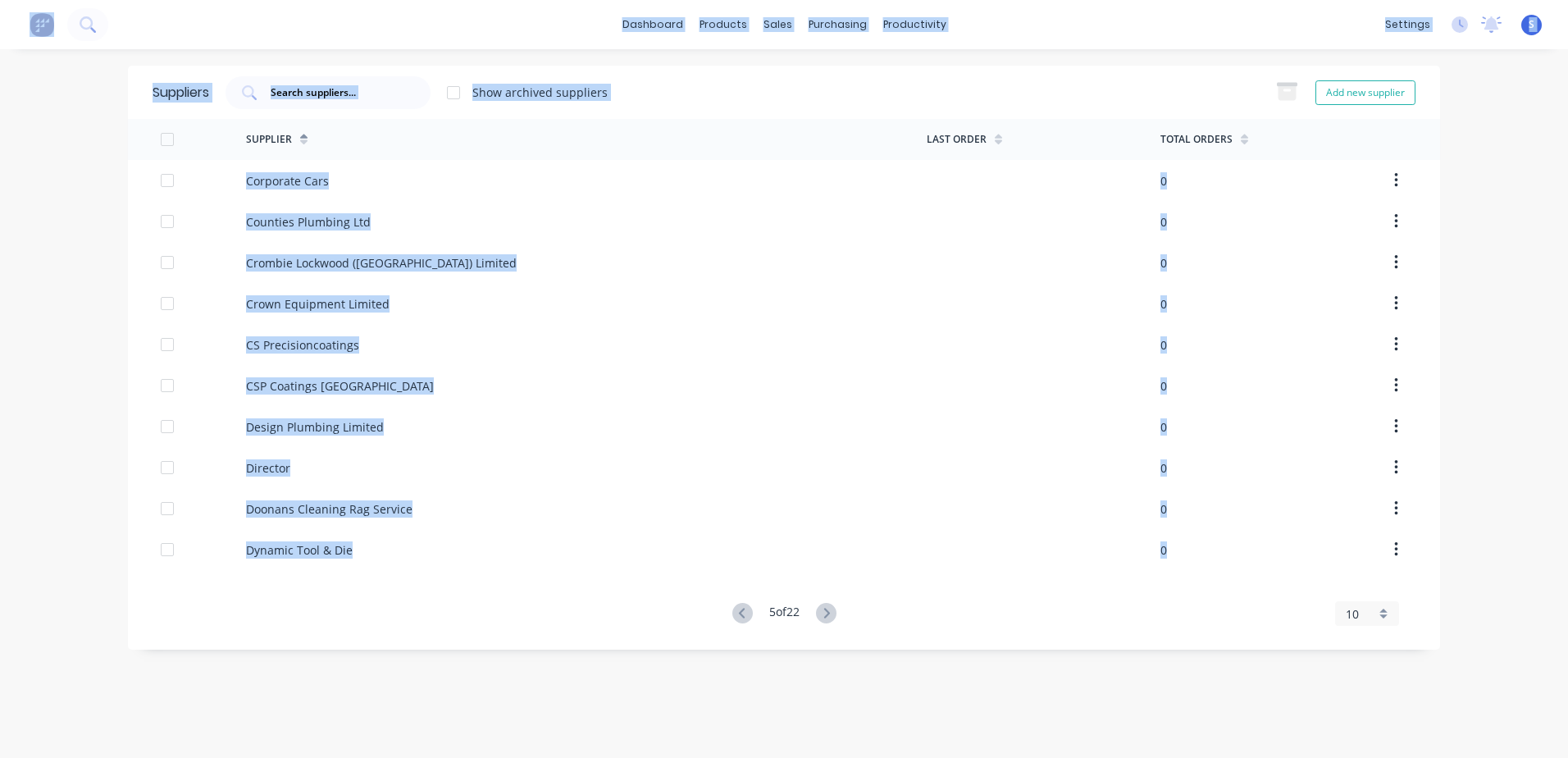
click at [829, 527] on icon at bounding box center [826, 613] width 20 height 20
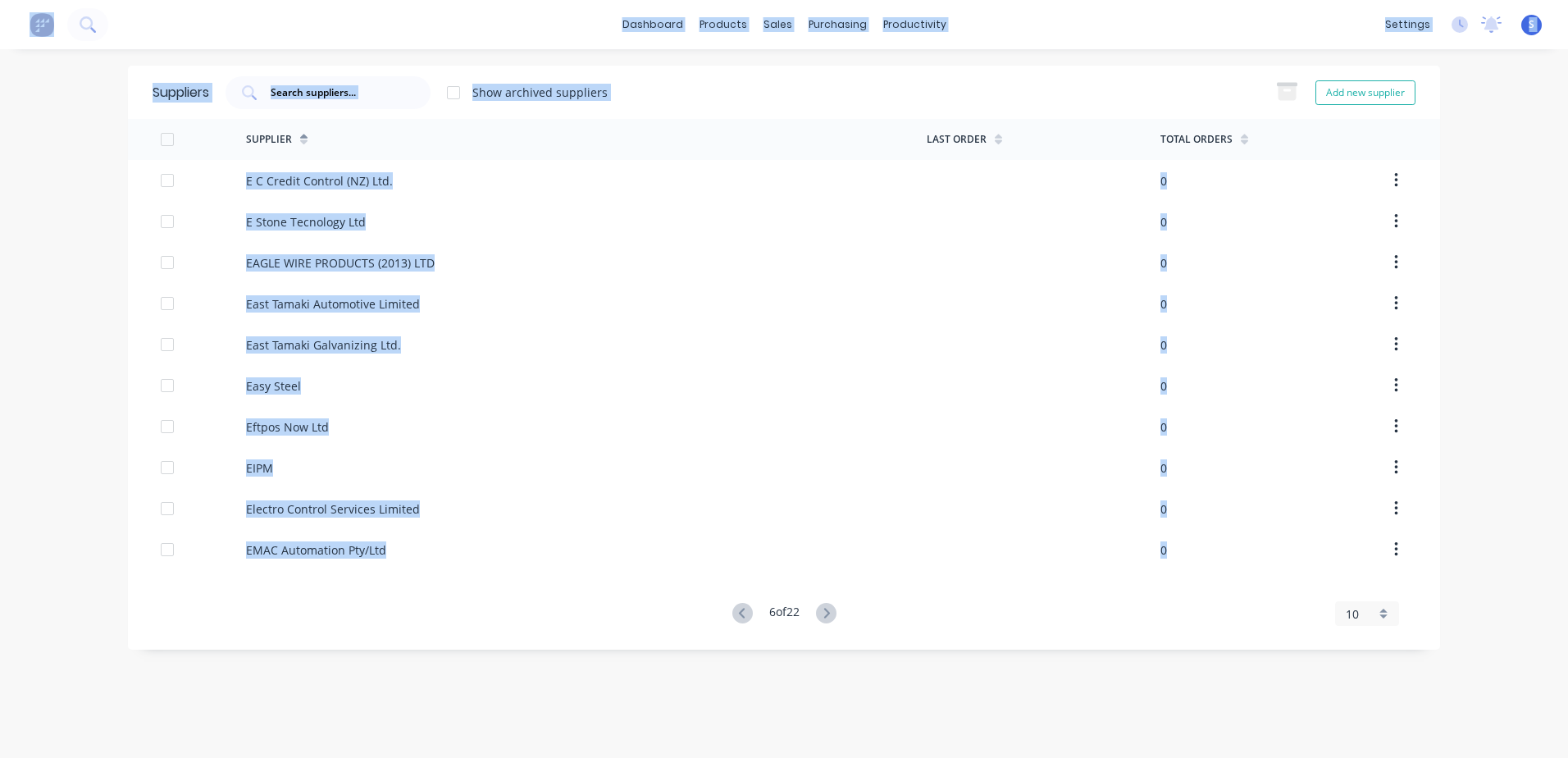
click at [829, 527] on icon at bounding box center [826, 613] width 20 height 20
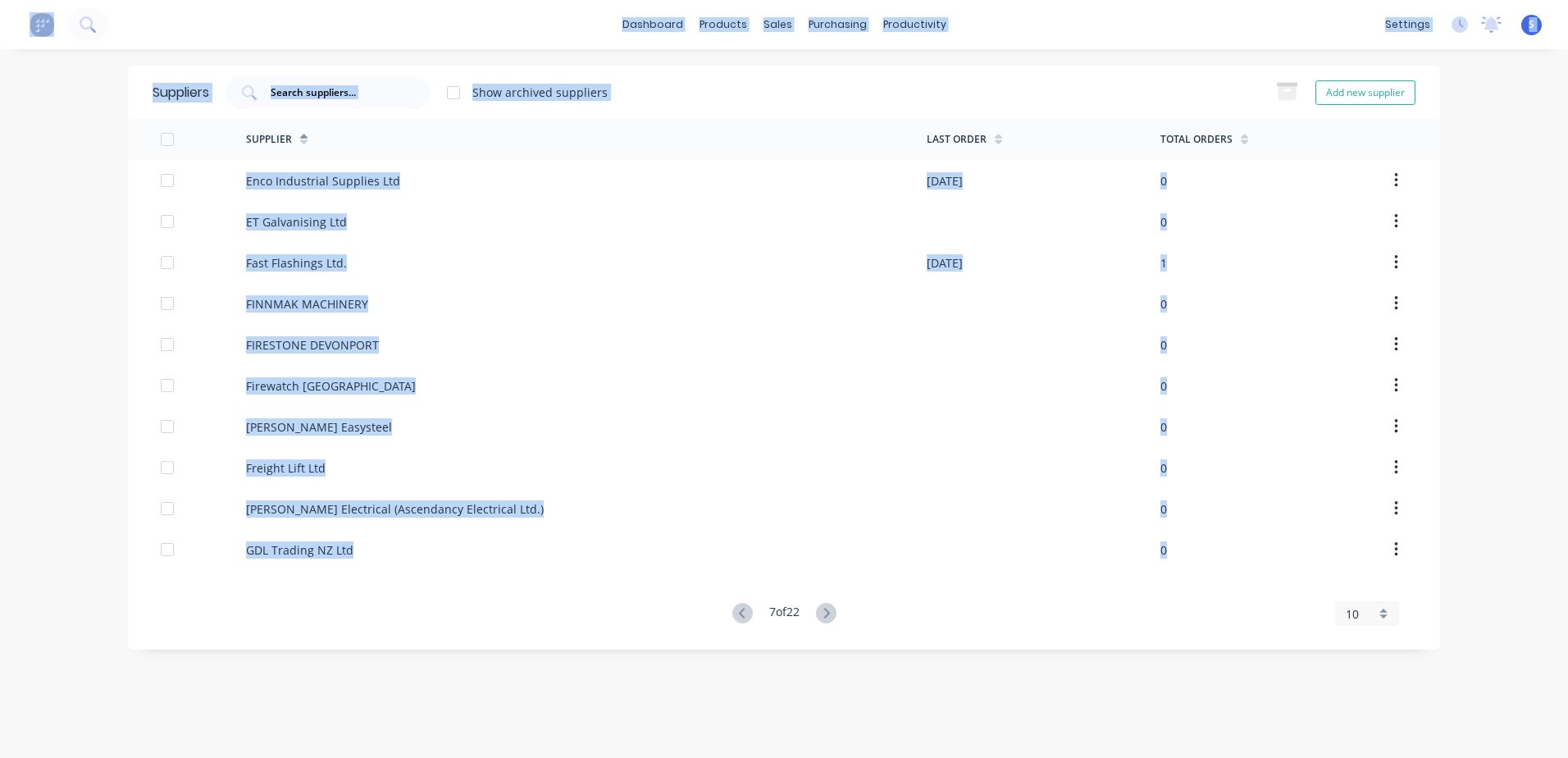
click at [829, 527] on icon at bounding box center [826, 613] width 20 height 20
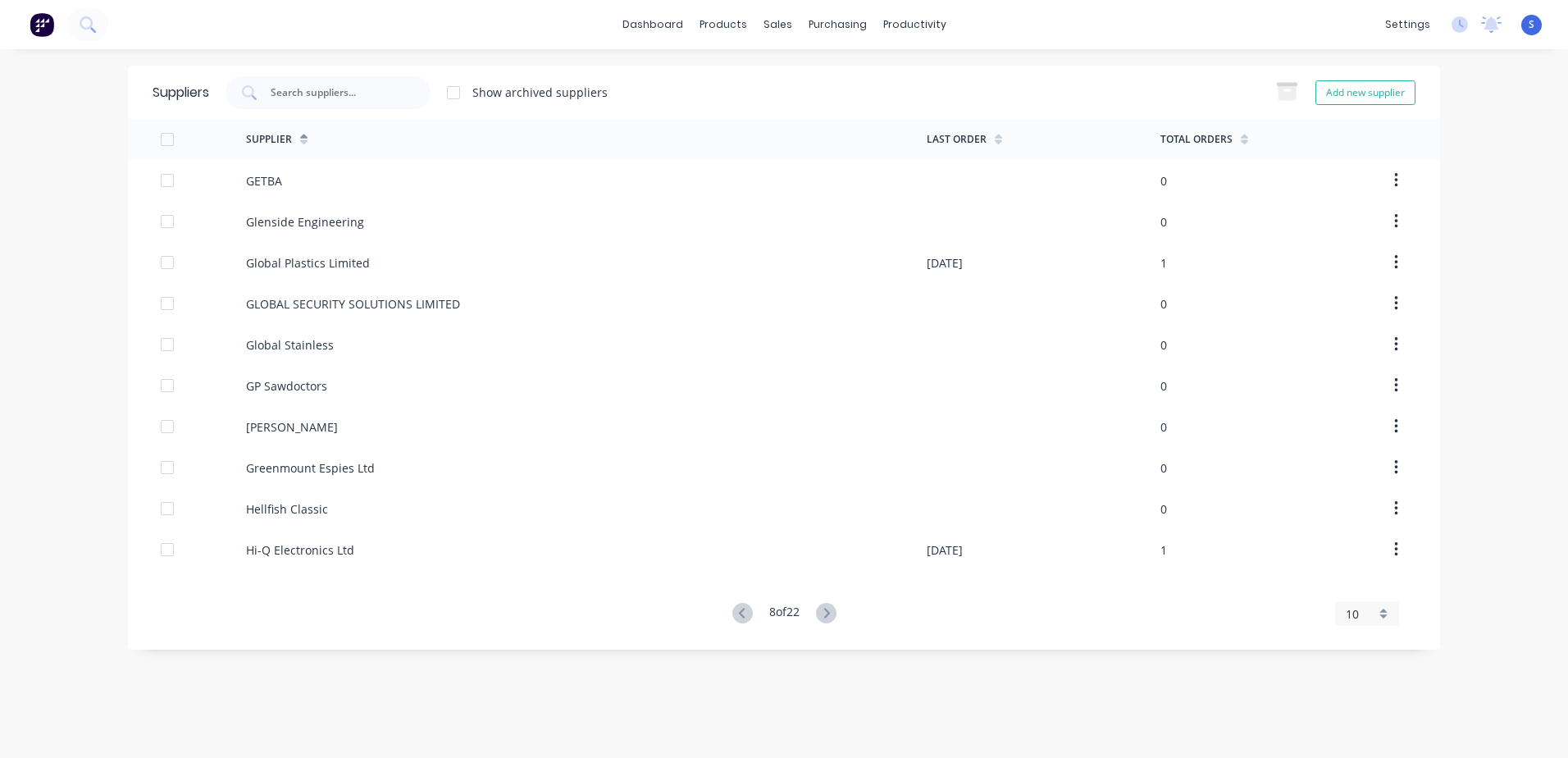
click at [829, 527] on icon at bounding box center [826, 613] width 20 height 20
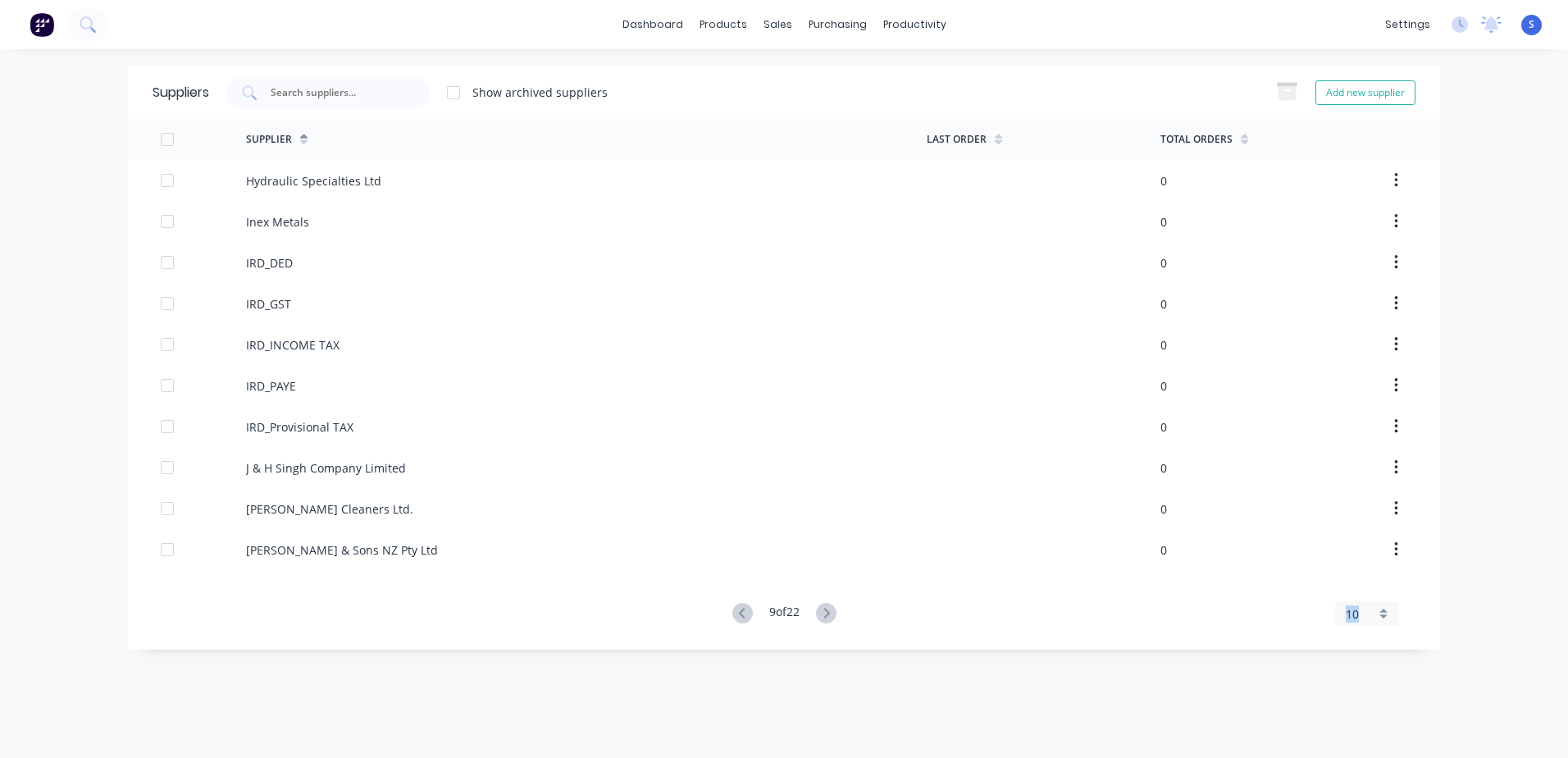
click at [829, 527] on icon at bounding box center [826, 613] width 20 height 20
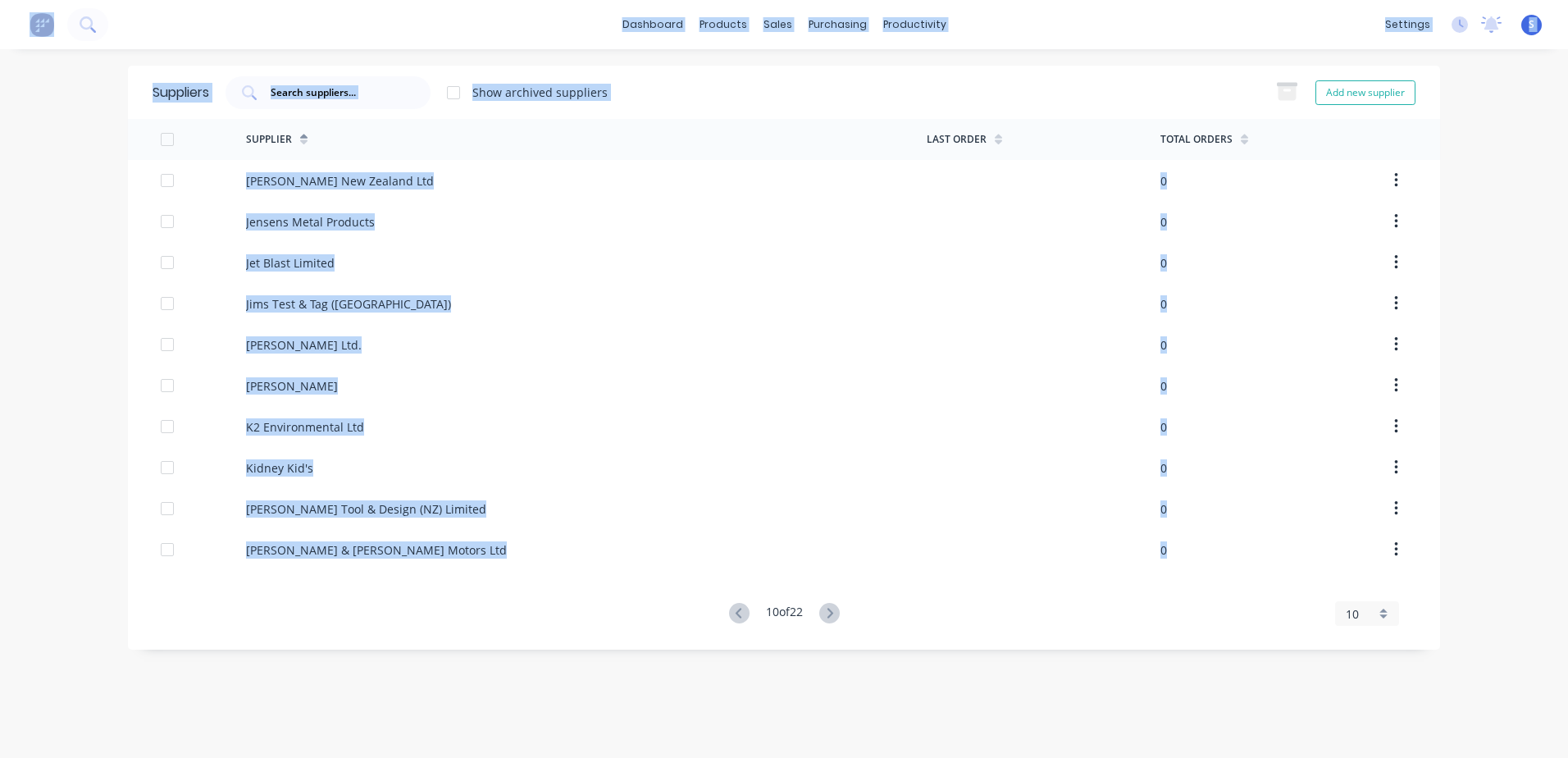
click at [829, 527] on icon at bounding box center [830, 613] width 20 height 20
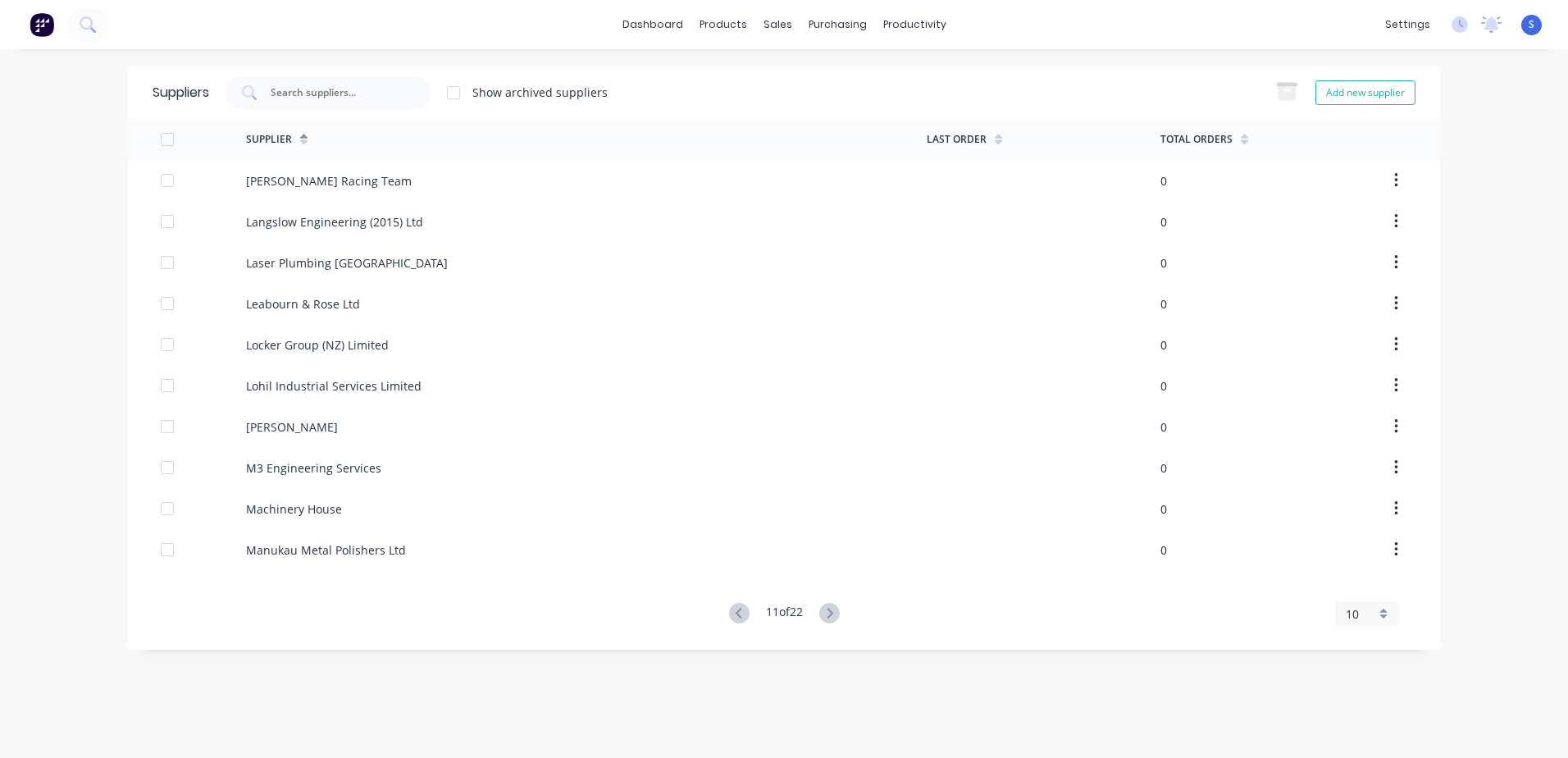
click at [829, 527] on icon at bounding box center [830, 613] width 20 height 20
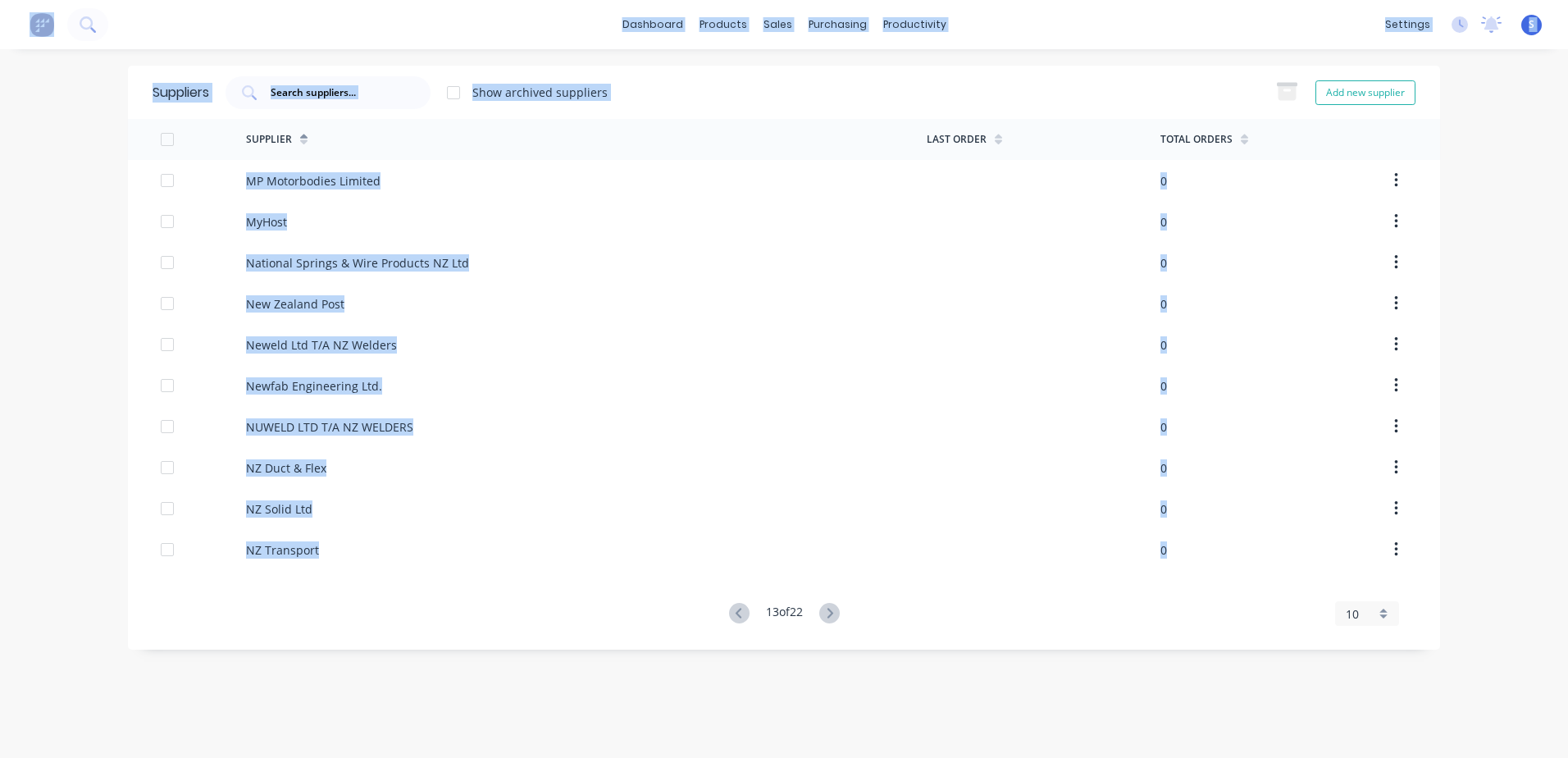
click at [829, 527] on icon at bounding box center [830, 613] width 20 height 20
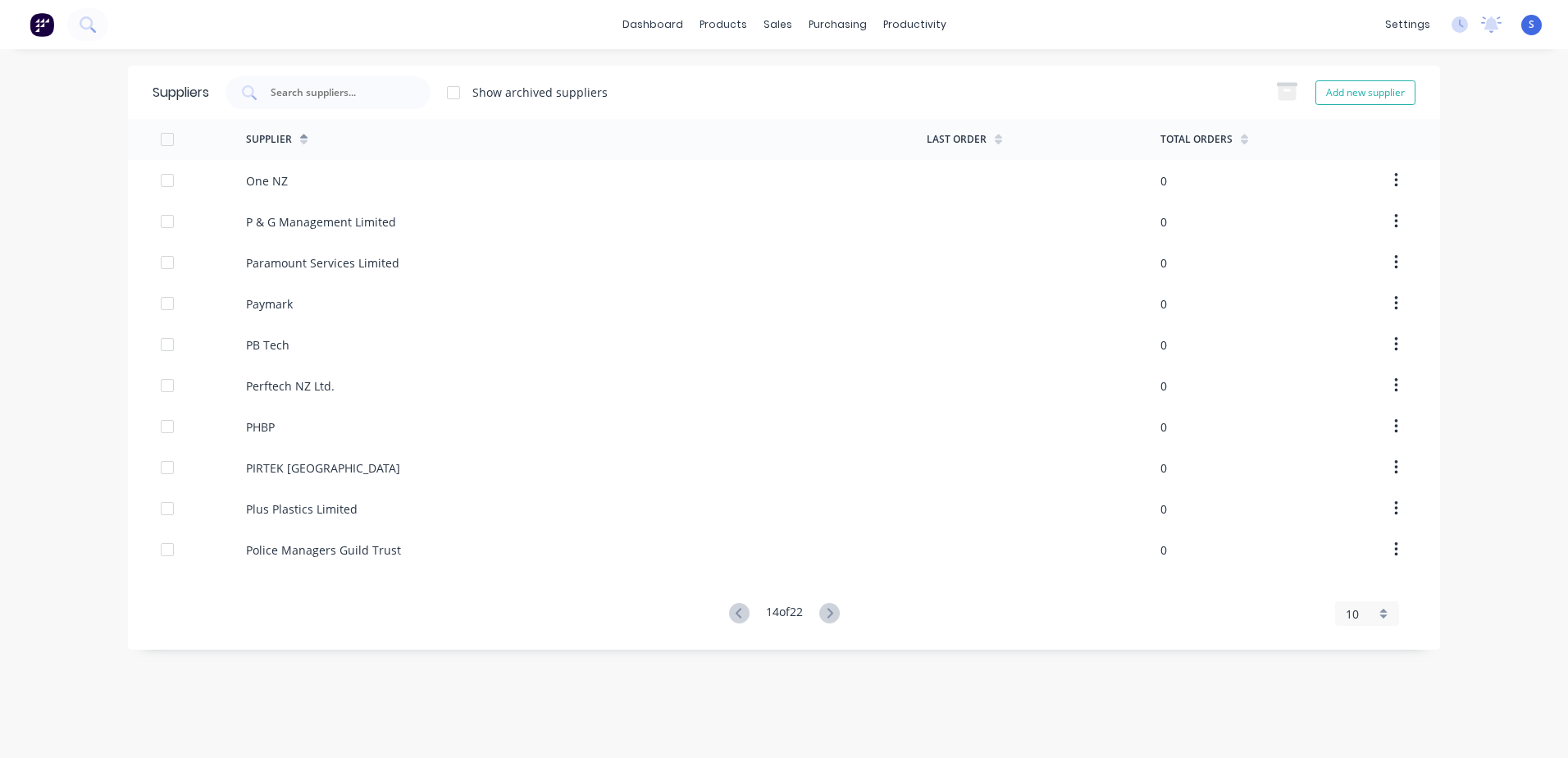
click at [829, 527] on icon at bounding box center [830, 613] width 20 height 20
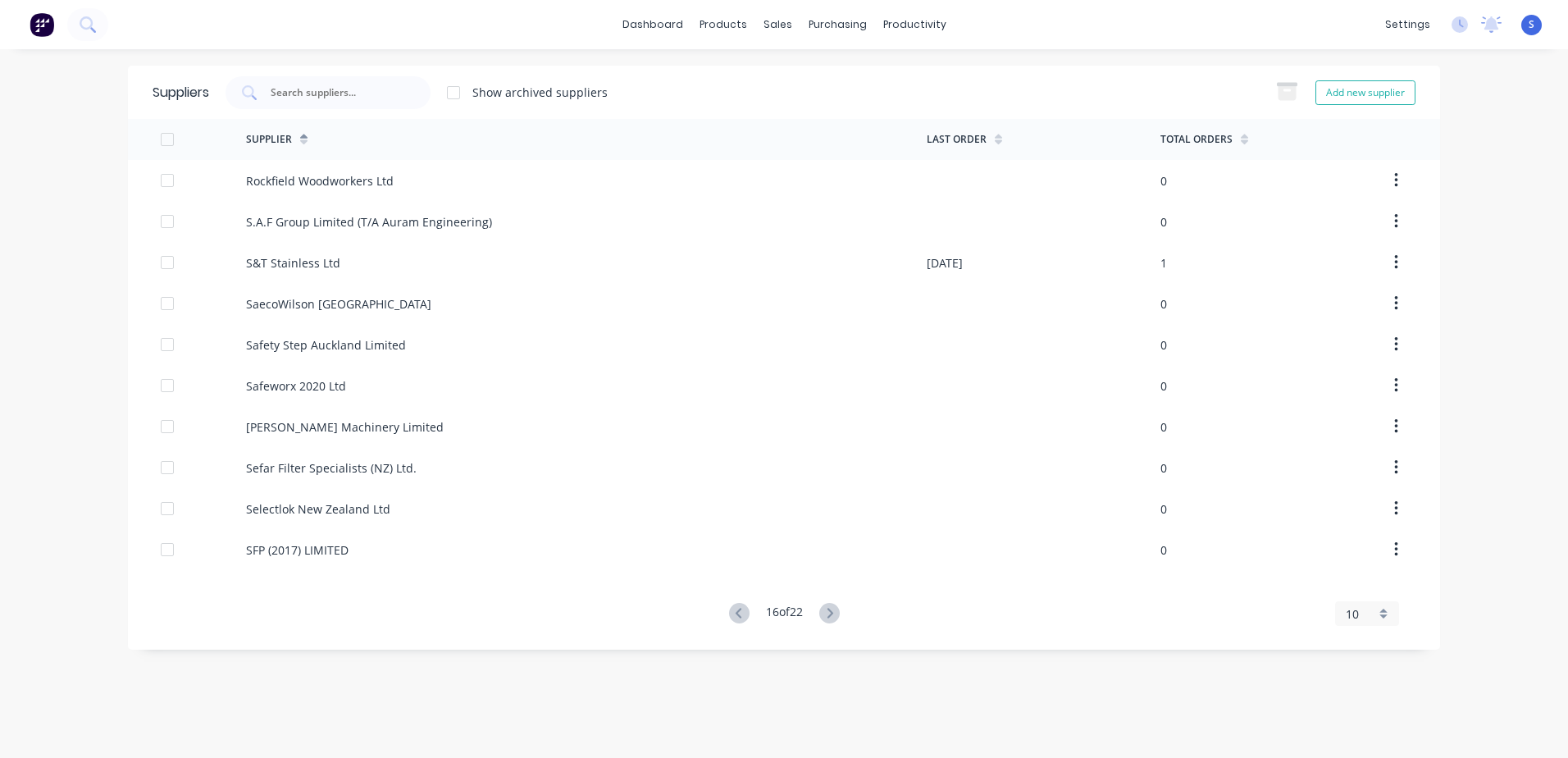
click at [169, 527] on div at bounding box center [167, 550] width 32 height 32
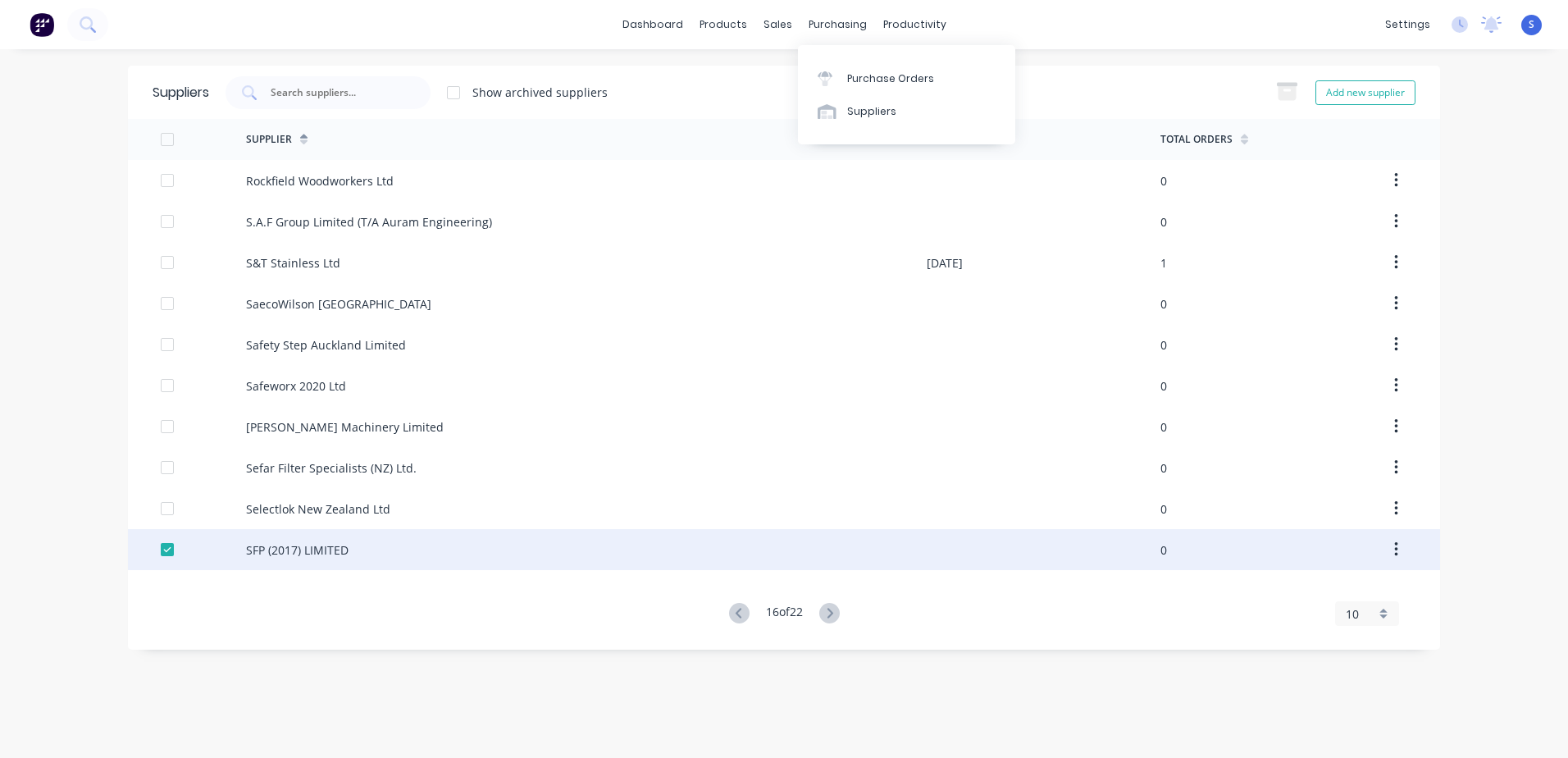
click at [851, 81] on div "Purchase Orders" at bounding box center [891, 79] width 87 height 15
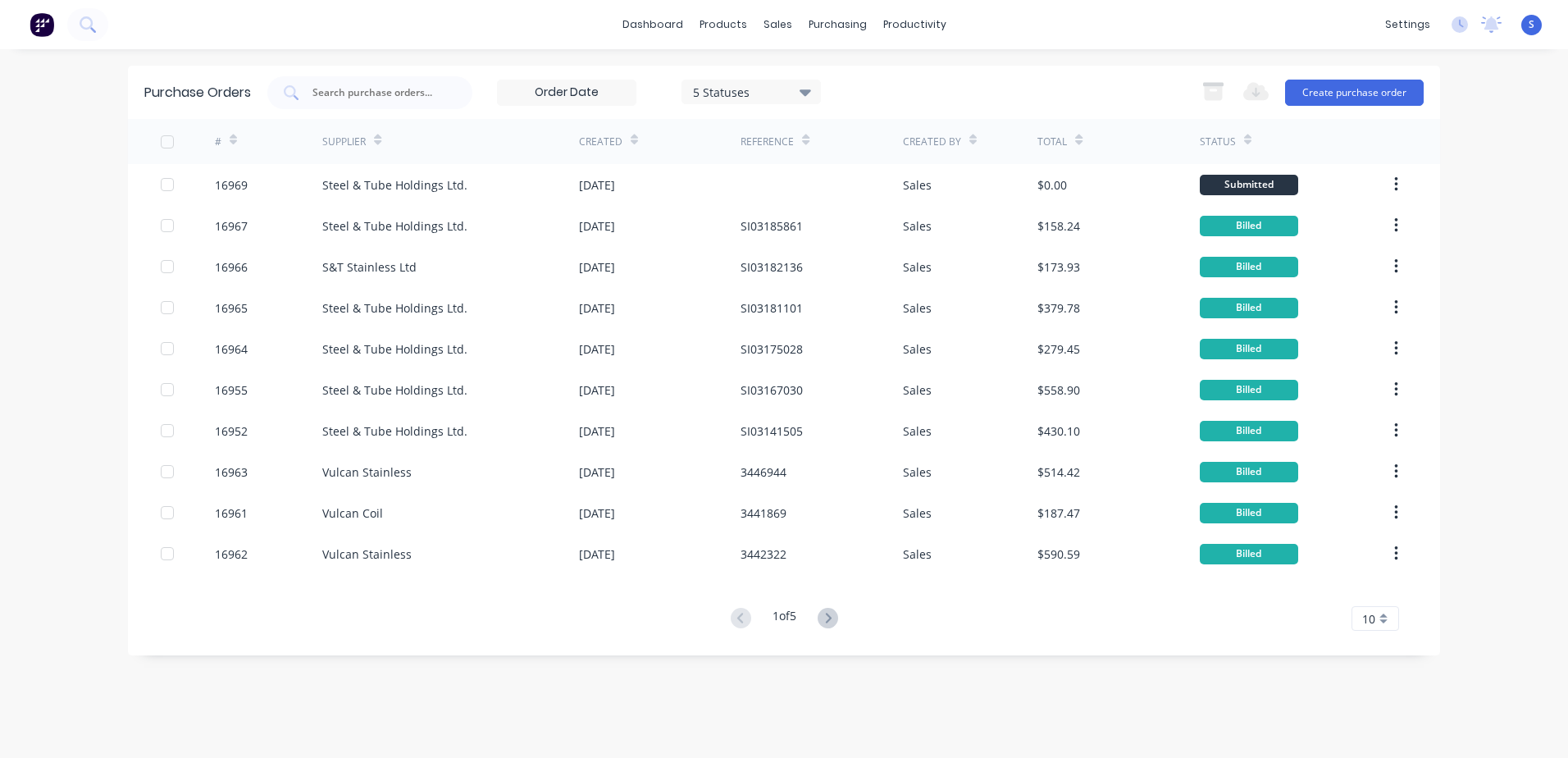
click at [1042, 90] on button "Create purchase order" at bounding box center [1355, 93] width 139 height 26
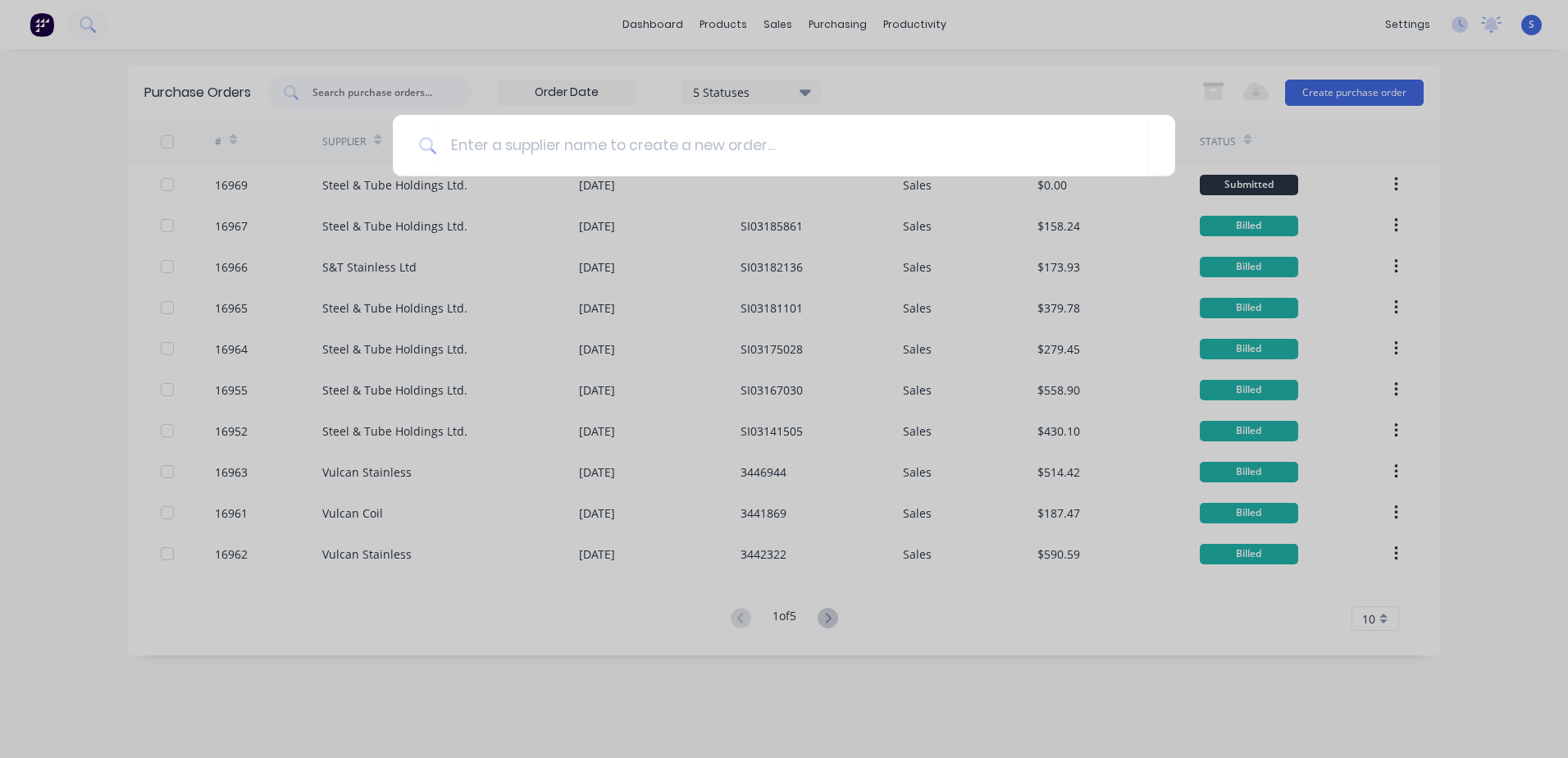
click at [455, 141] on input at bounding box center [793, 145] width 712 height 61
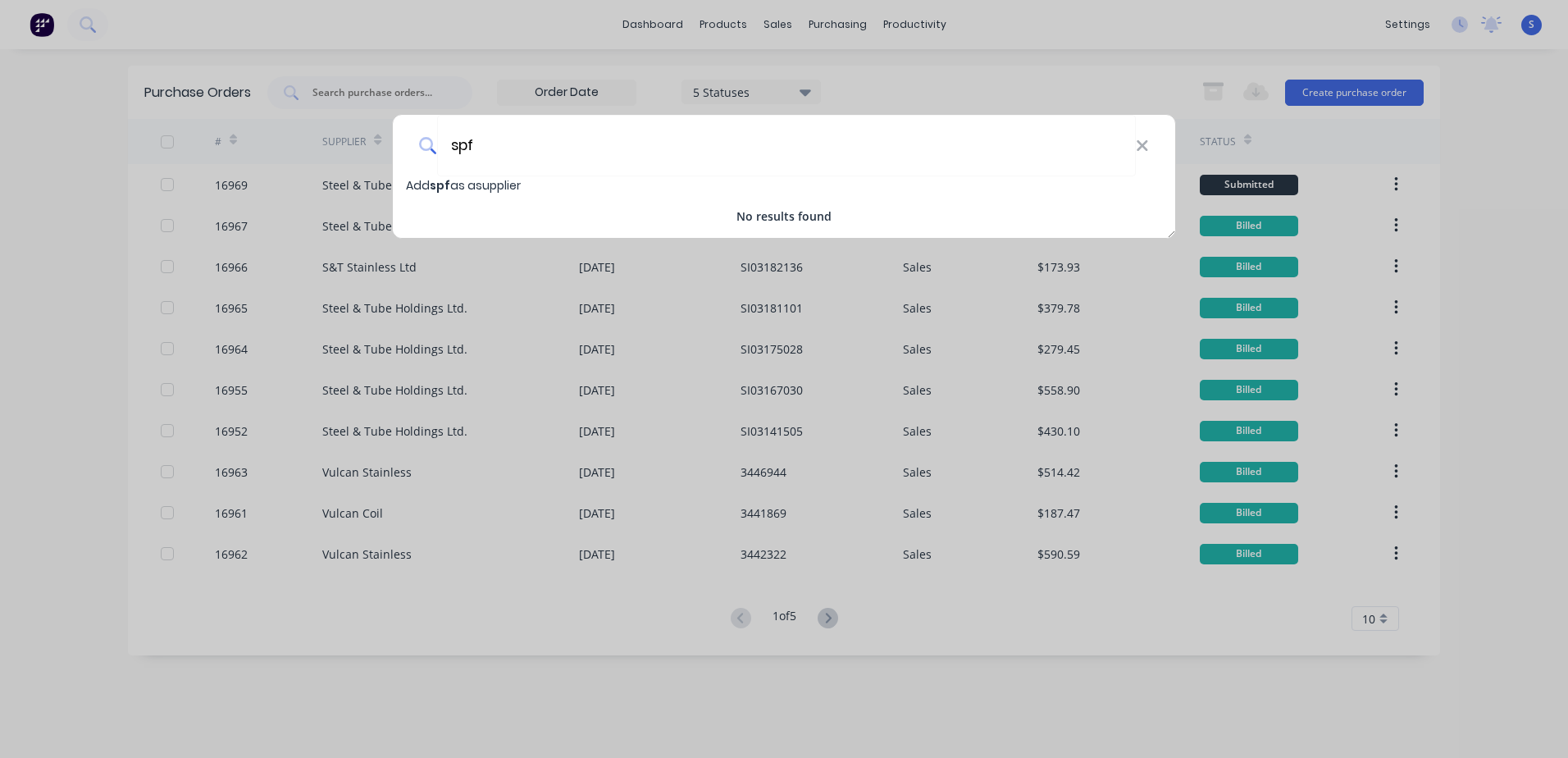
click at [445, 147] on input "spf" at bounding box center [786, 145] width 698 height 61
click at [474, 142] on input "spf" at bounding box center [786, 145] width 698 height 61
type input "s"
type input "SPF (2017) LTD"
click at [505, 184] on span "SPF (2017) LTD" at bounding box center [472, 185] width 86 height 17
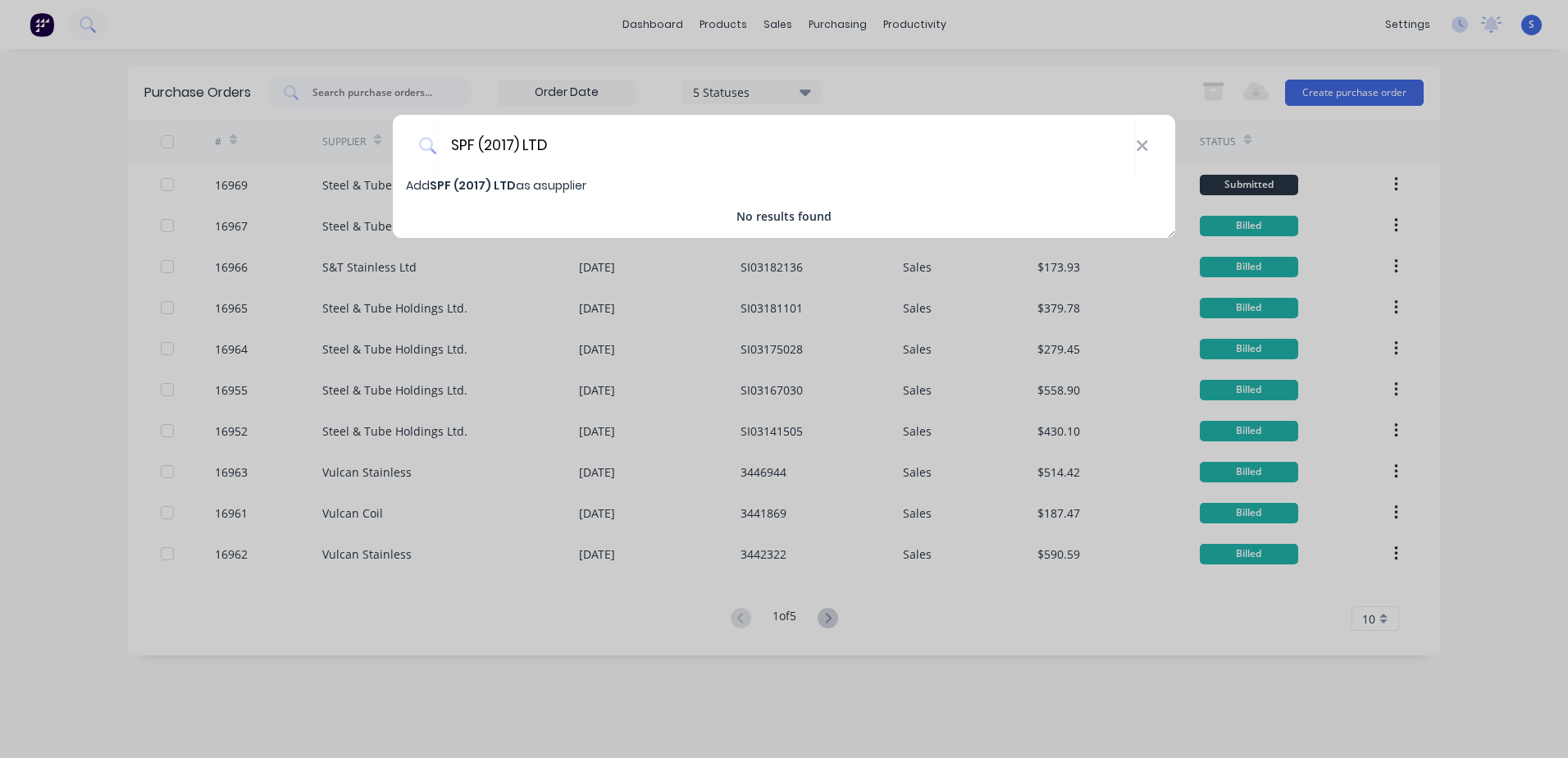
select select "AU"
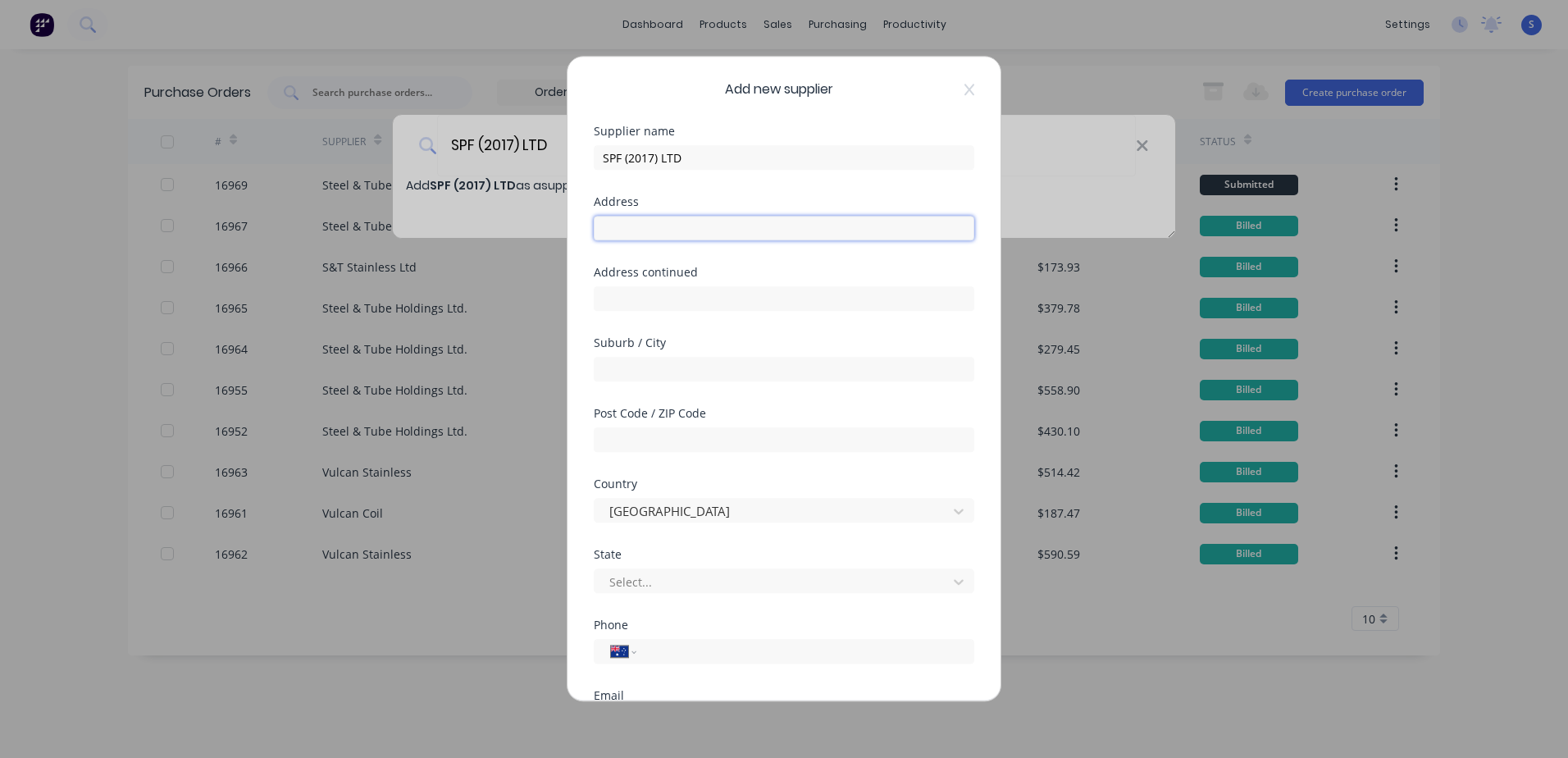
click at [613, 231] on input "text" at bounding box center [784, 228] width 381 height 25
type input "[STREET_ADDRESS]"
click at [618, 366] on input "text" at bounding box center [784, 369] width 381 height 25
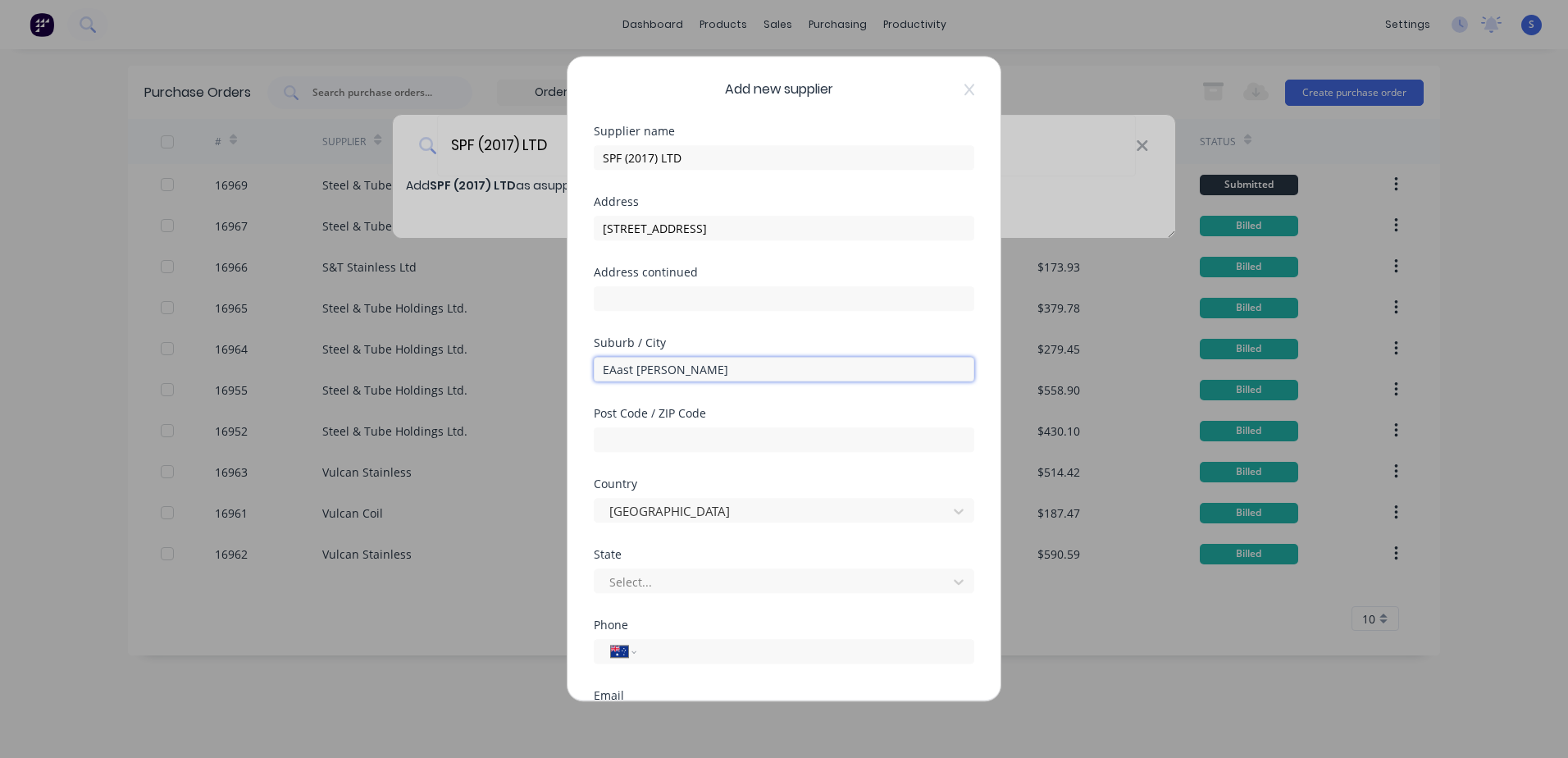
type input "EAast [PERSON_NAME]"
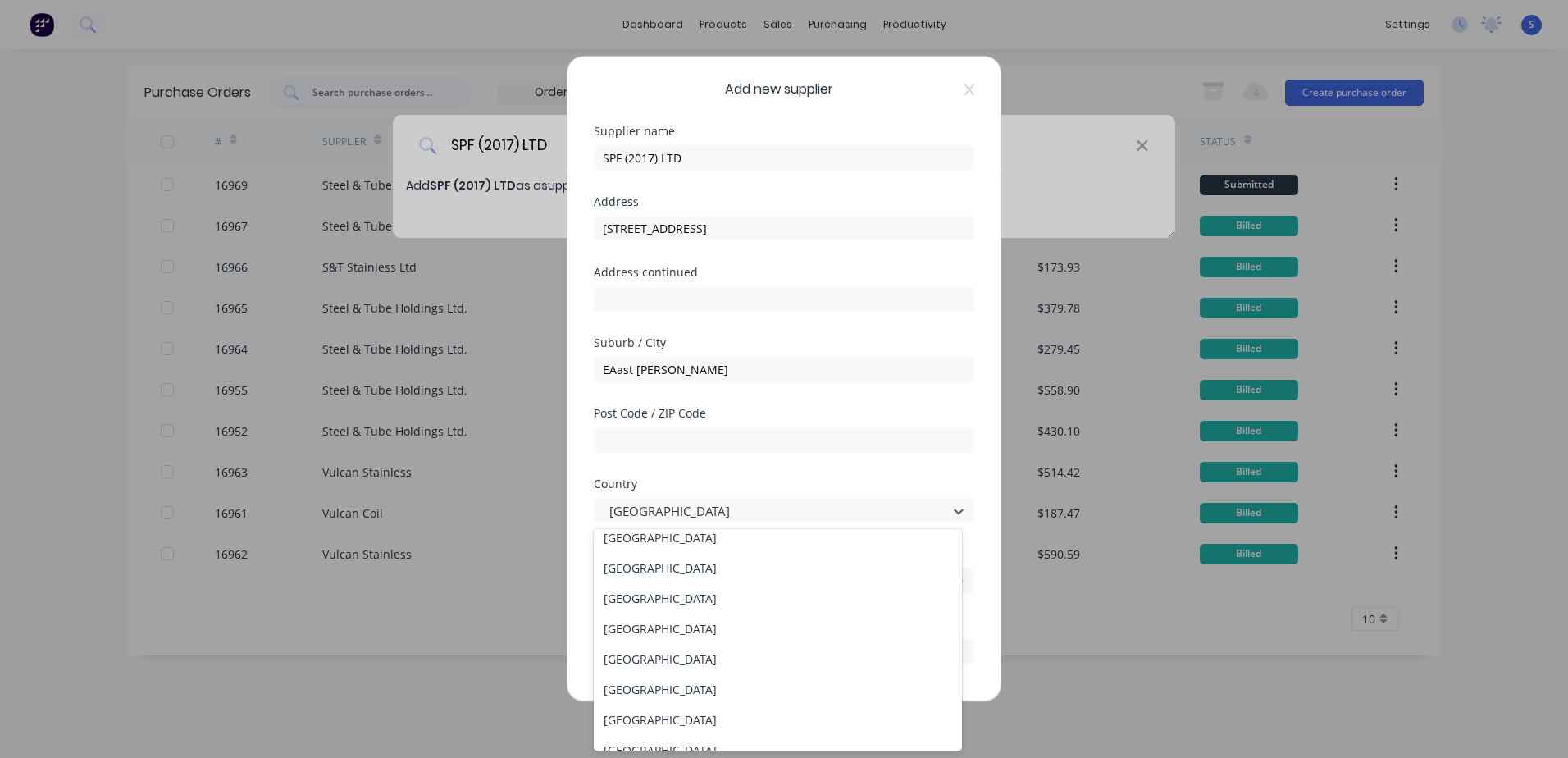
scroll to position [4710, 0]
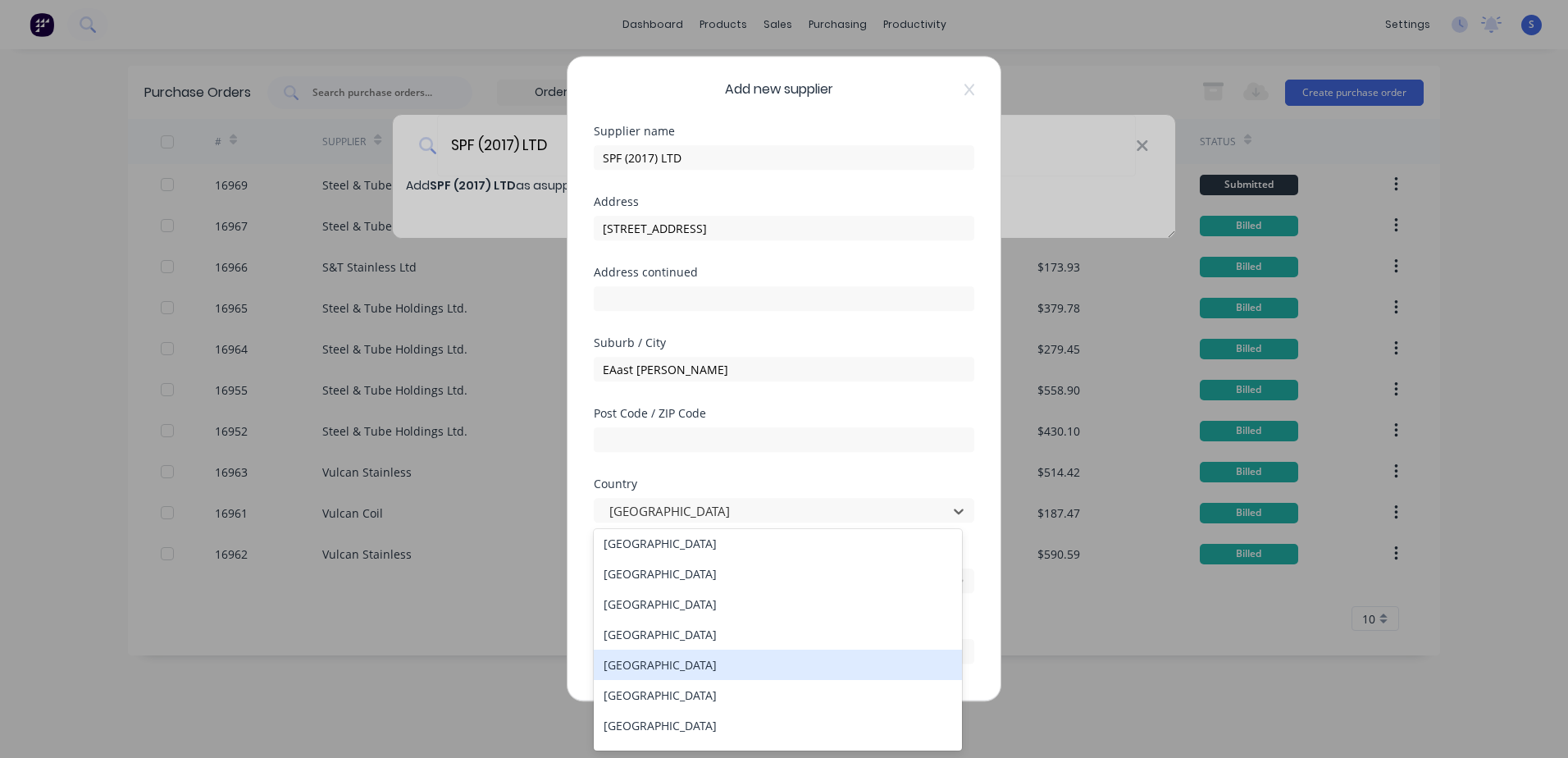
click at [720, 527] on div "[GEOGRAPHIC_DATA]" at bounding box center [778, 664] width 369 height 31
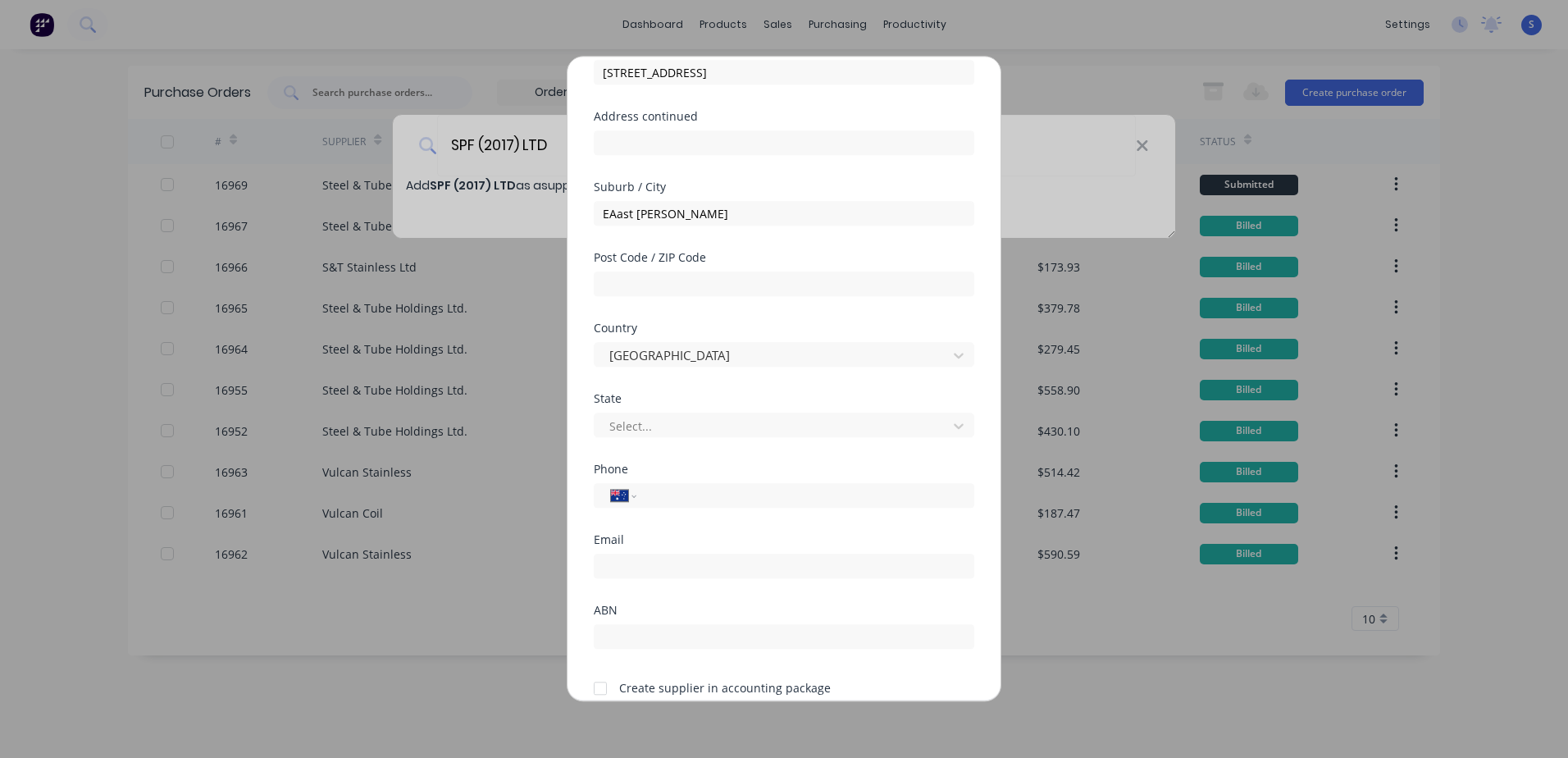
scroll to position [169, 0]
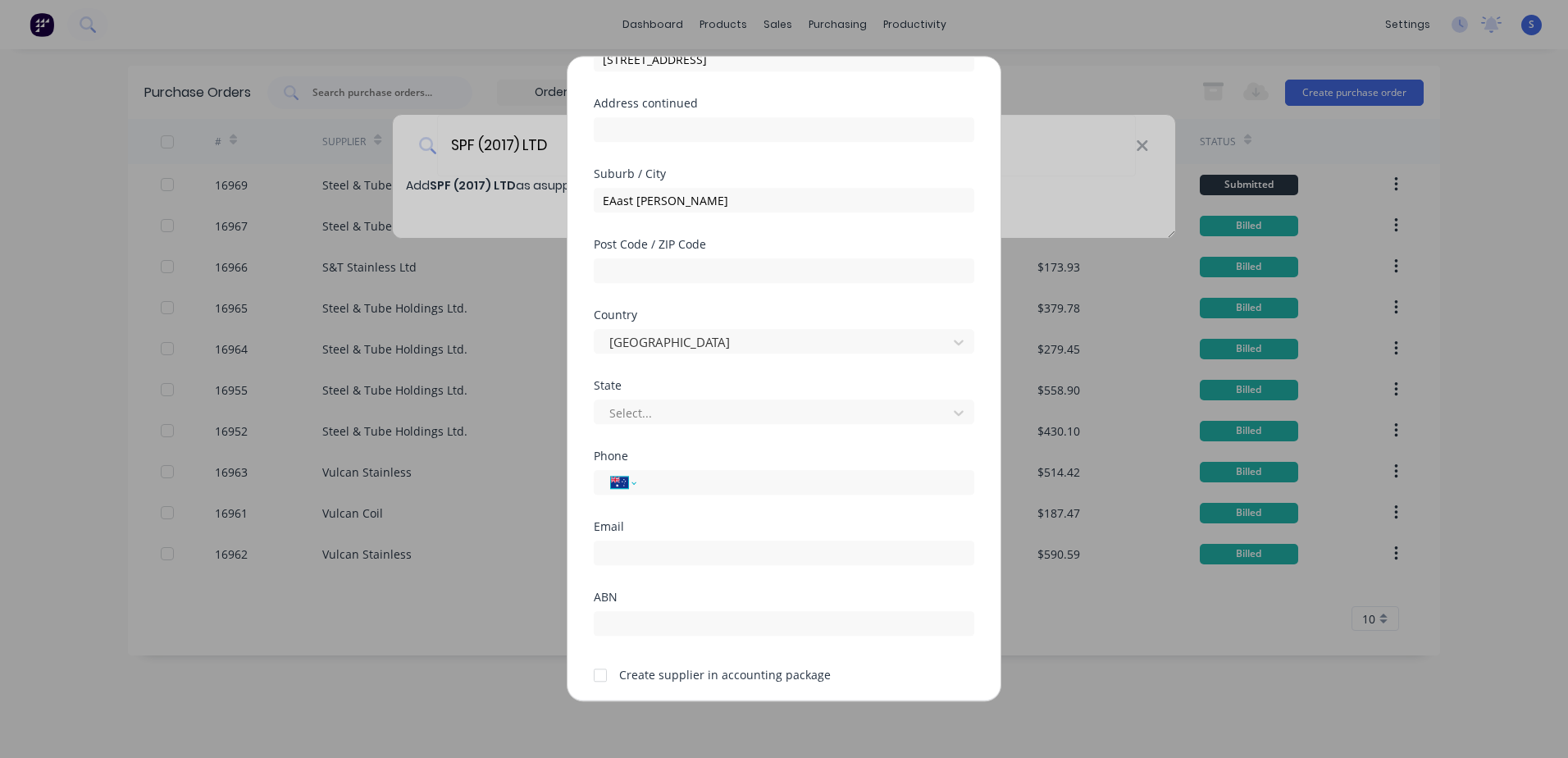
click at [621, 484] on select "International [GEOGRAPHIC_DATA] [GEOGRAPHIC_DATA] [GEOGRAPHIC_DATA] [GEOGRAPHIC…" at bounding box center [623, 482] width 25 height 23
click at [620, 475] on select "International [GEOGRAPHIC_DATA] [GEOGRAPHIC_DATA] [GEOGRAPHIC_DATA] [GEOGRAPHIC…" at bounding box center [623, 481] width 25 height 23
select select "NZ"
click at [611, 470] on select "International [GEOGRAPHIC_DATA] [GEOGRAPHIC_DATA] [GEOGRAPHIC_DATA] [GEOGRAPHIC…" at bounding box center [623, 481] width 25 height 23
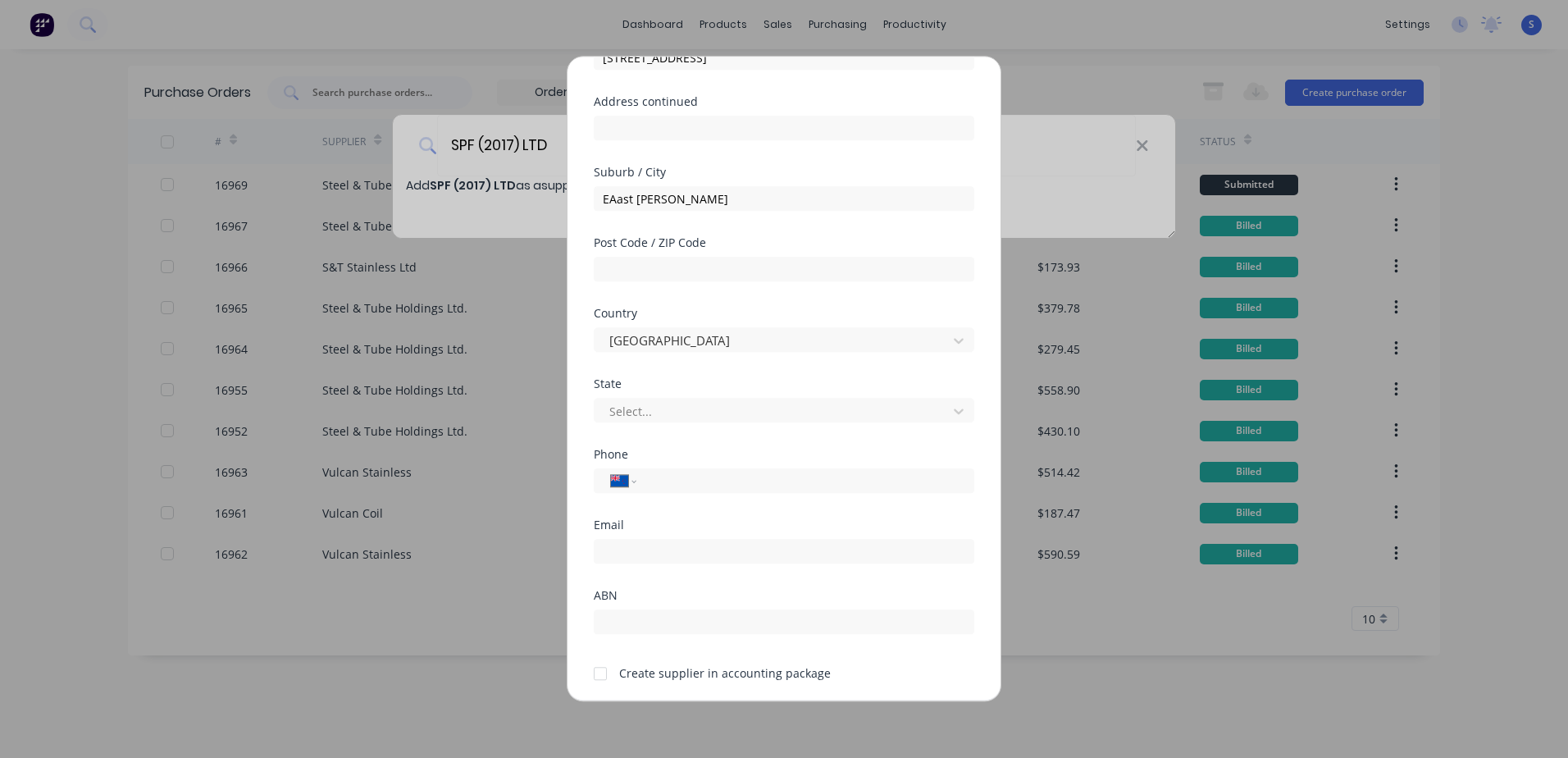
click at [659, 480] on input "tel" at bounding box center [803, 481] width 309 height 19
type input "09 274 4421"
click at [765, 527] on input "text" at bounding box center [784, 622] width 381 height 25
click at [1042, 527] on div "Add new supplier Supplier name SPF (2017) LTD Address 26 Stonedon Dr Address co…" at bounding box center [784, 379] width 1568 height 758
click at [1042, 88] on div "Add new supplier Supplier name SPF (2017) LTD Address 26 Stonedon Dr Address co…" at bounding box center [784, 379] width 1568 height 758
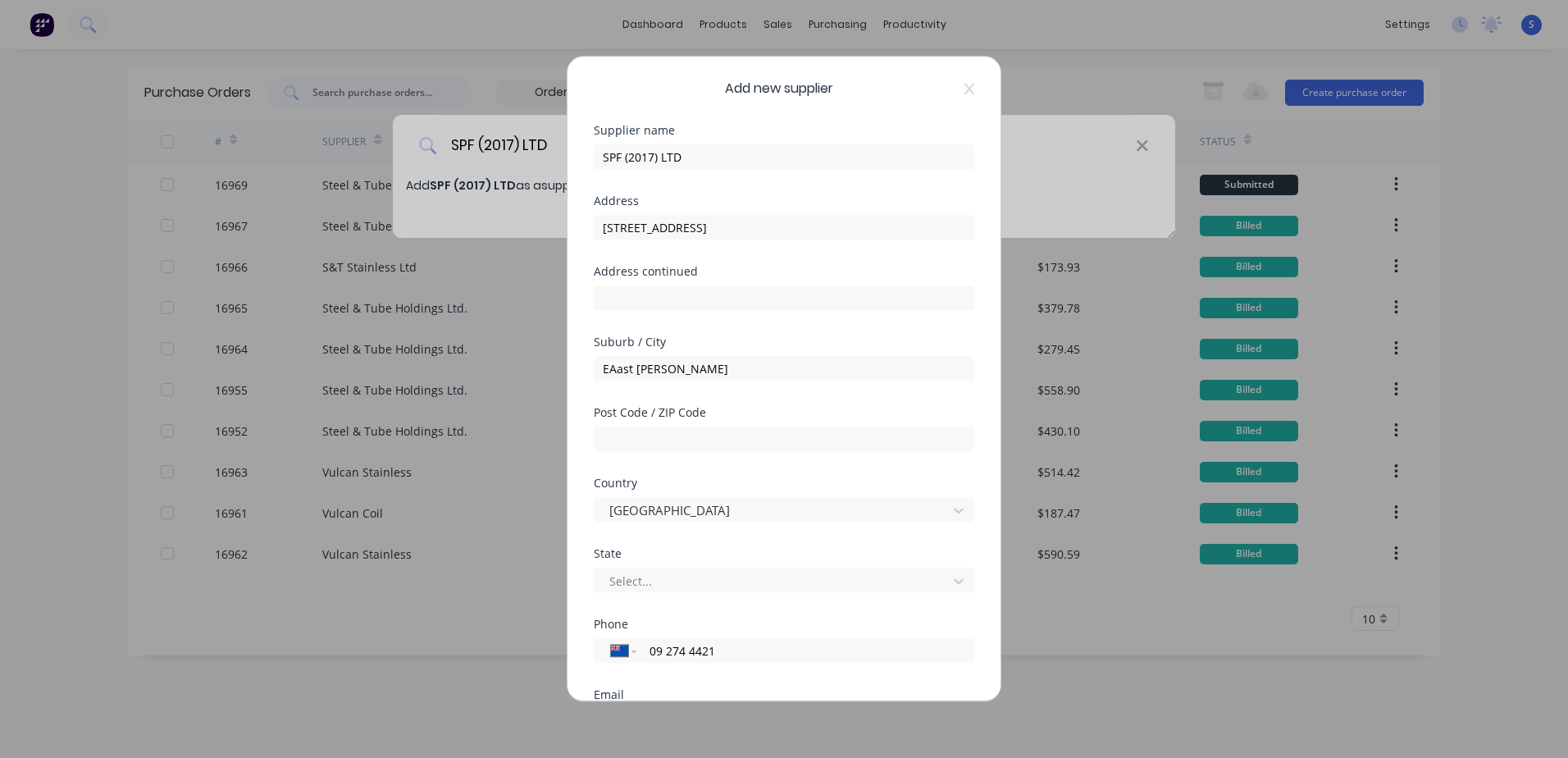
scroll to position [0, 0]
click at [1042, 113] on div "Add new supplier Supplier name SPF (2017) LTD Address 26 Stonedon Dr Address co…" at bounding box center [784, 379] width 1568 height 758
click at [1042, 147] on div "Add new supplier Supplier name SPF (2017) LTD Address 26 Stonedon Dr Address co…" at bounding box center [784, 379] width 1568 height 758
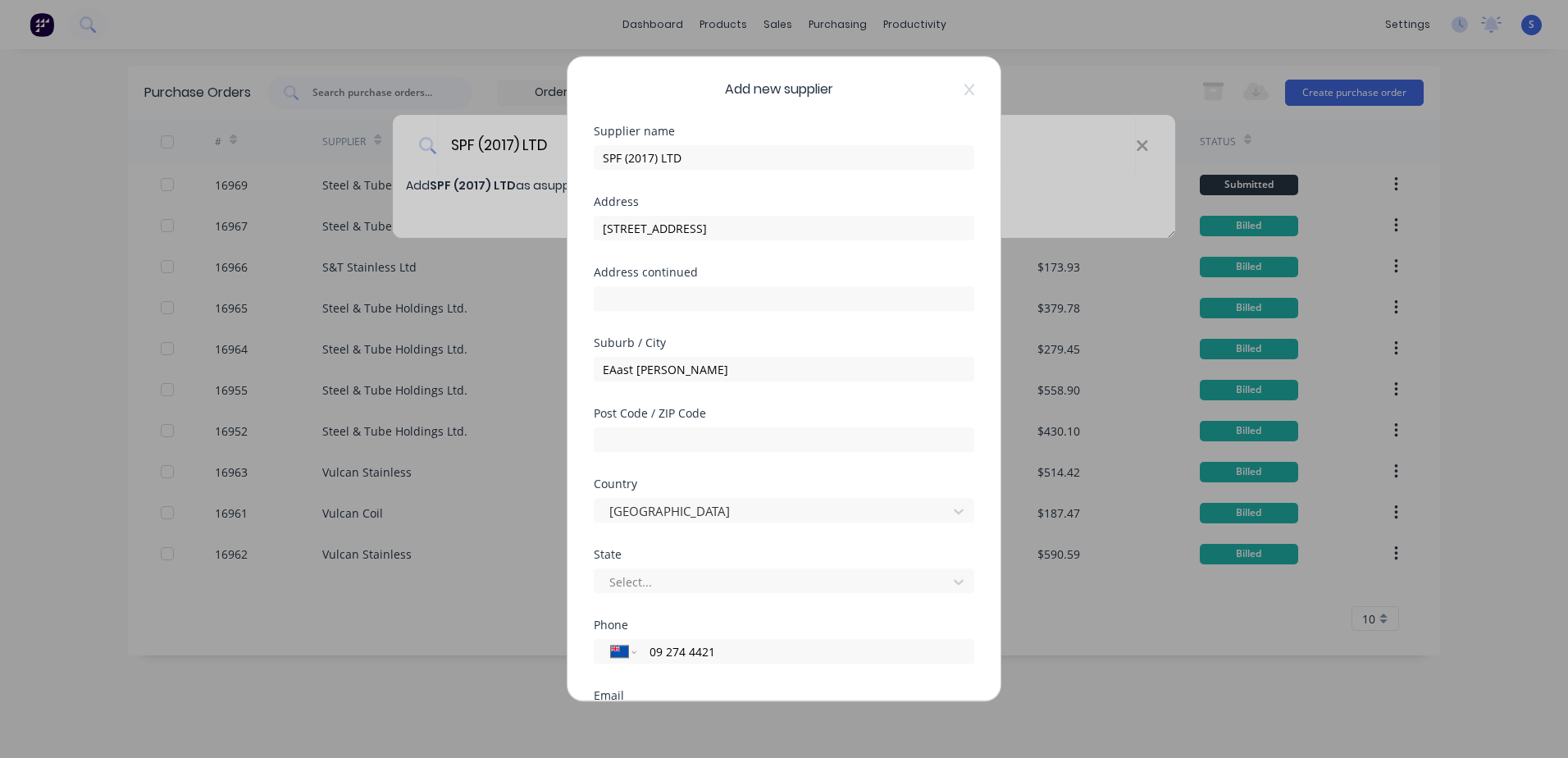
click at [1042, 147] on div "Add new supplier Supplier name SPF (2017) LTD Address 26 Stonedon Dr Address co…" at bounding box center [784, 379] width 1568 height 758
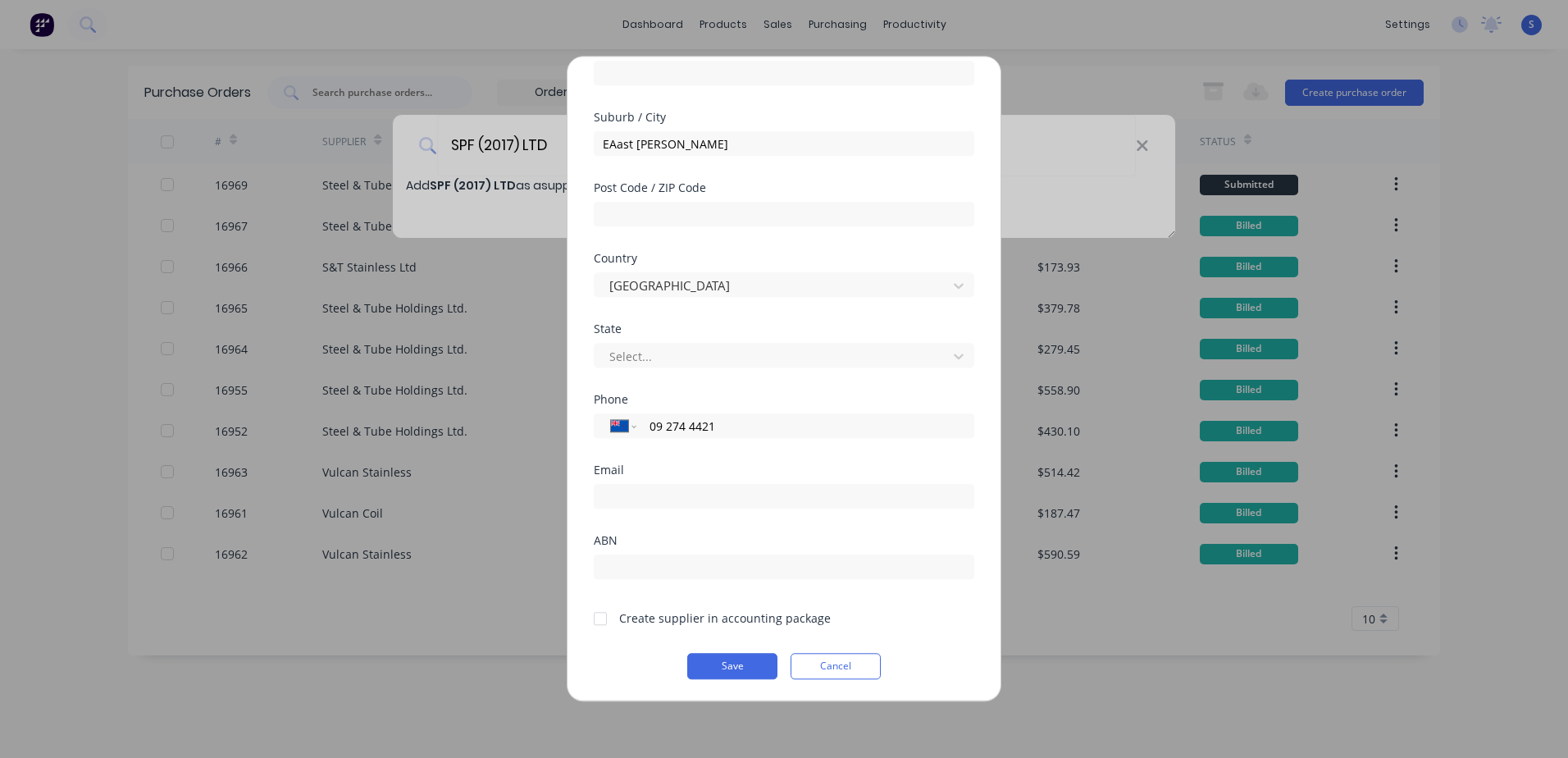
scroll to position [227, 0]
click at [717, 527] on button "Save" at bounding box center [732, 664] width 90 height 26
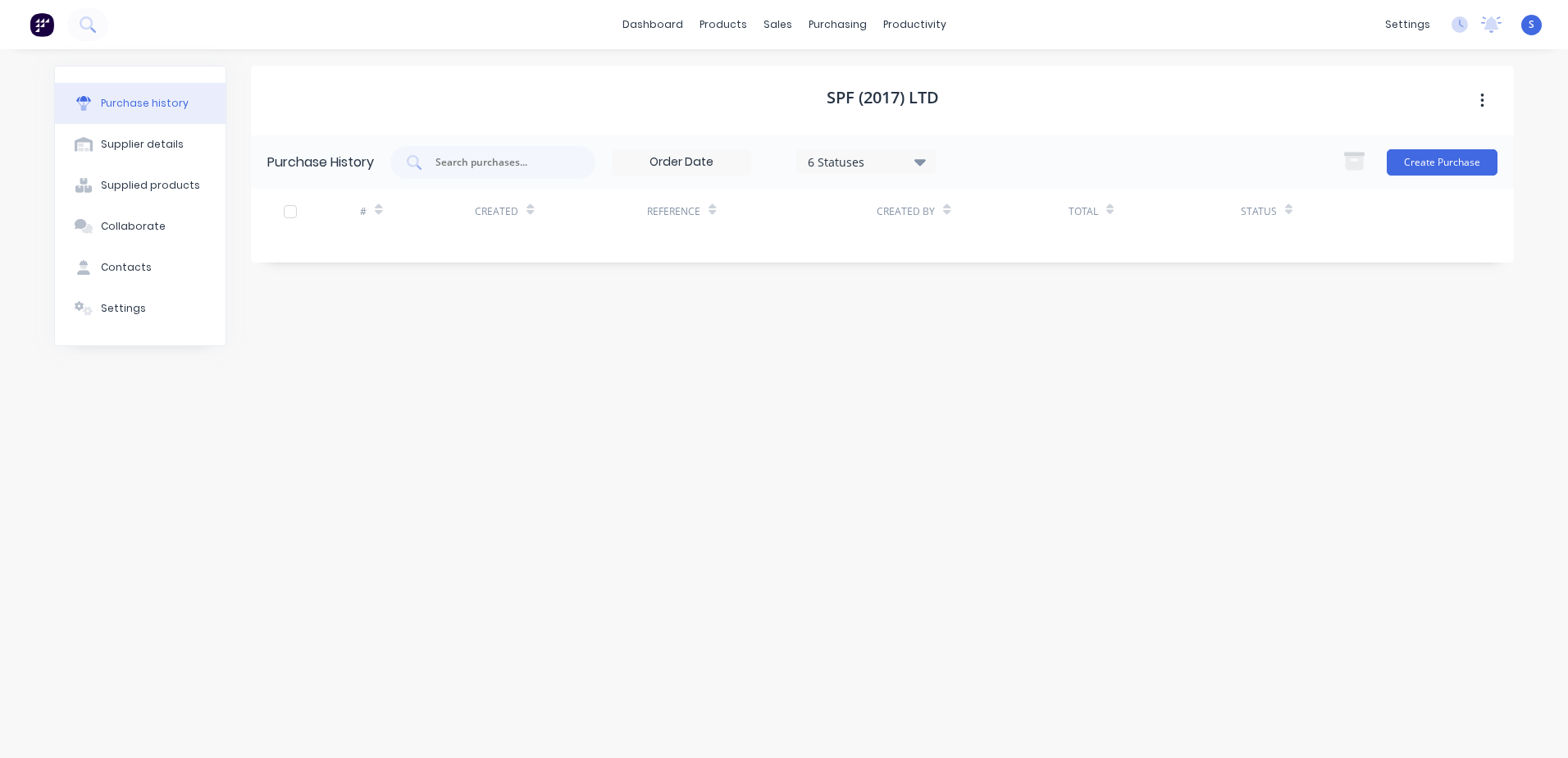
click at [1042, 161] on button "Create Purchase" at bounding box center [1442, 162] width 111 height 26
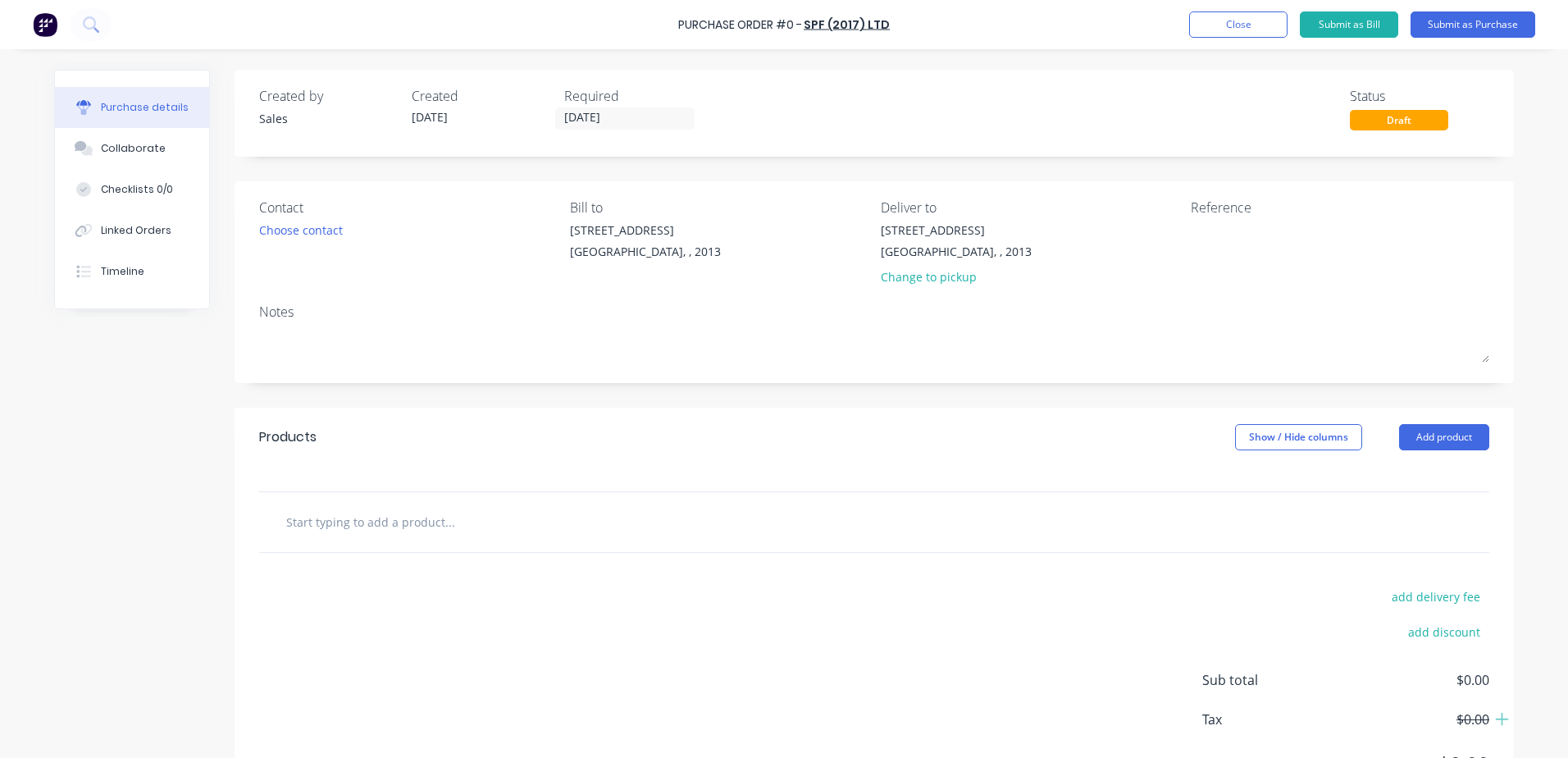
click at [294, 334] on textarea at bounding box center [874, 345] width 1230 height 37
type textarea "2"
type textarea "x"
type textarea "2"
type textarea "x"
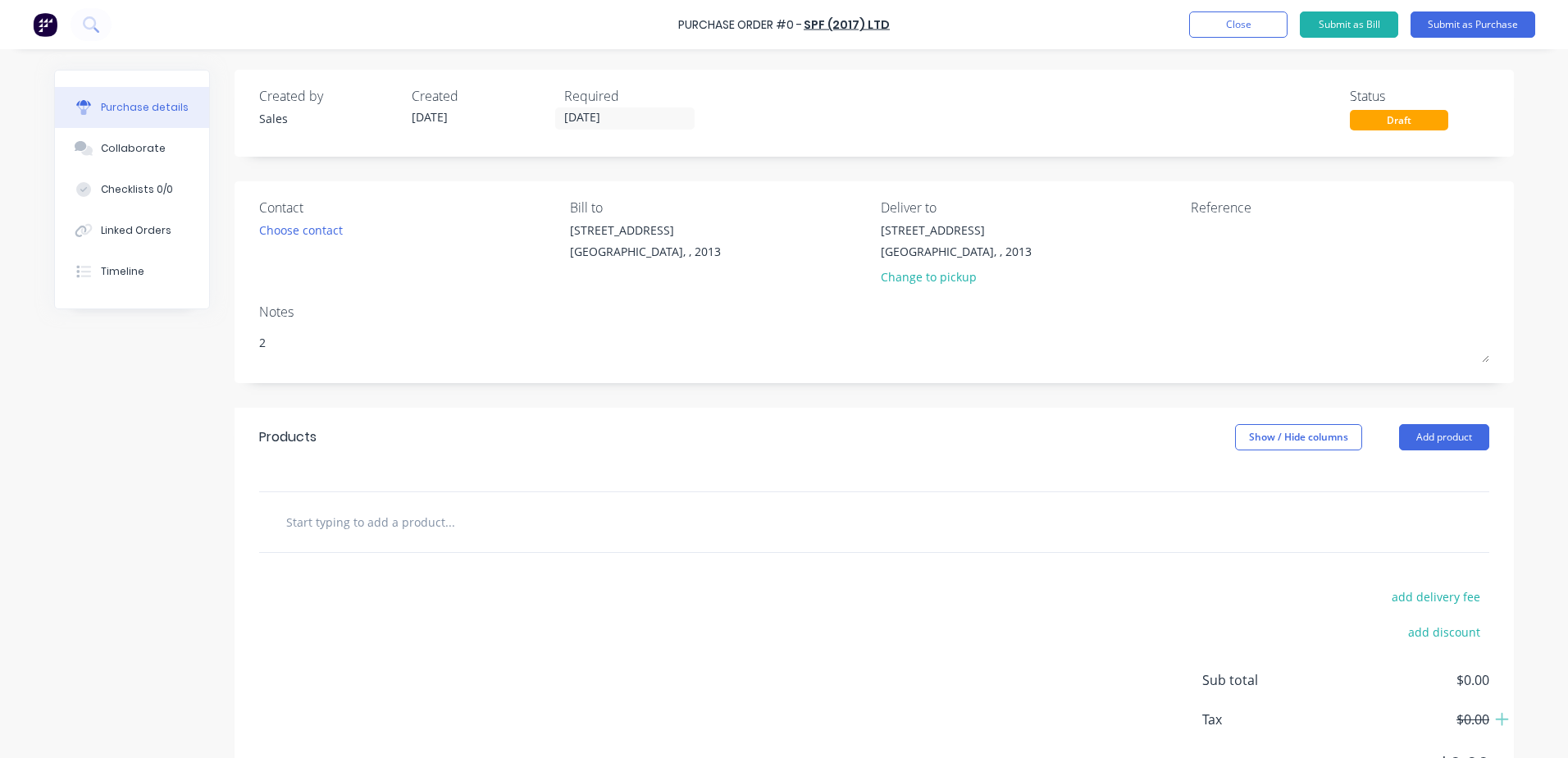
type textarea "2 o"
type textarea "x"
type textarea "2 of"
type textarea "x"
type textarea "2 of"
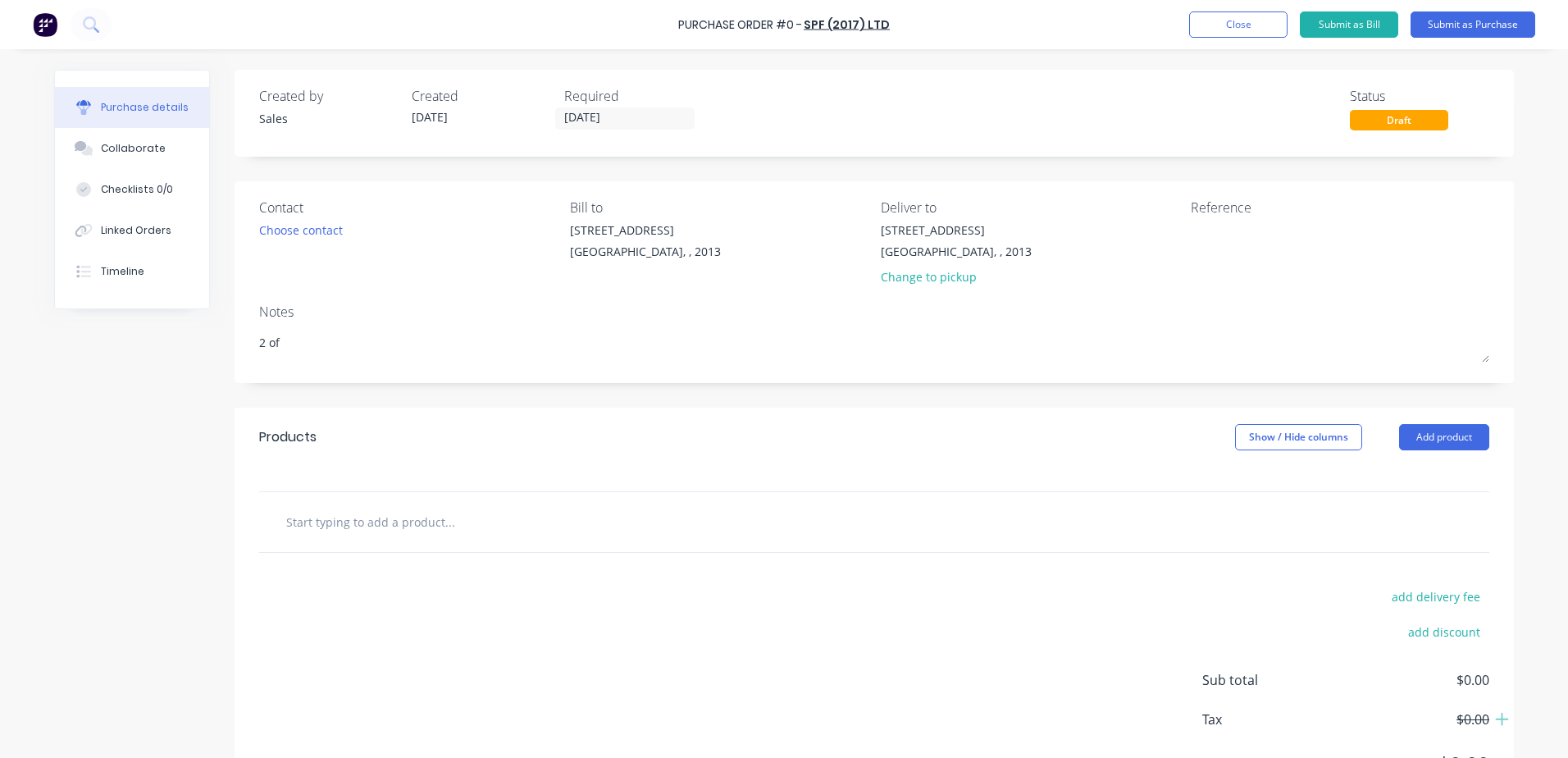
type textarea "x"
type textarea "2 of"
type textarea "x"
type textarea "2 off"
type textarea "x"
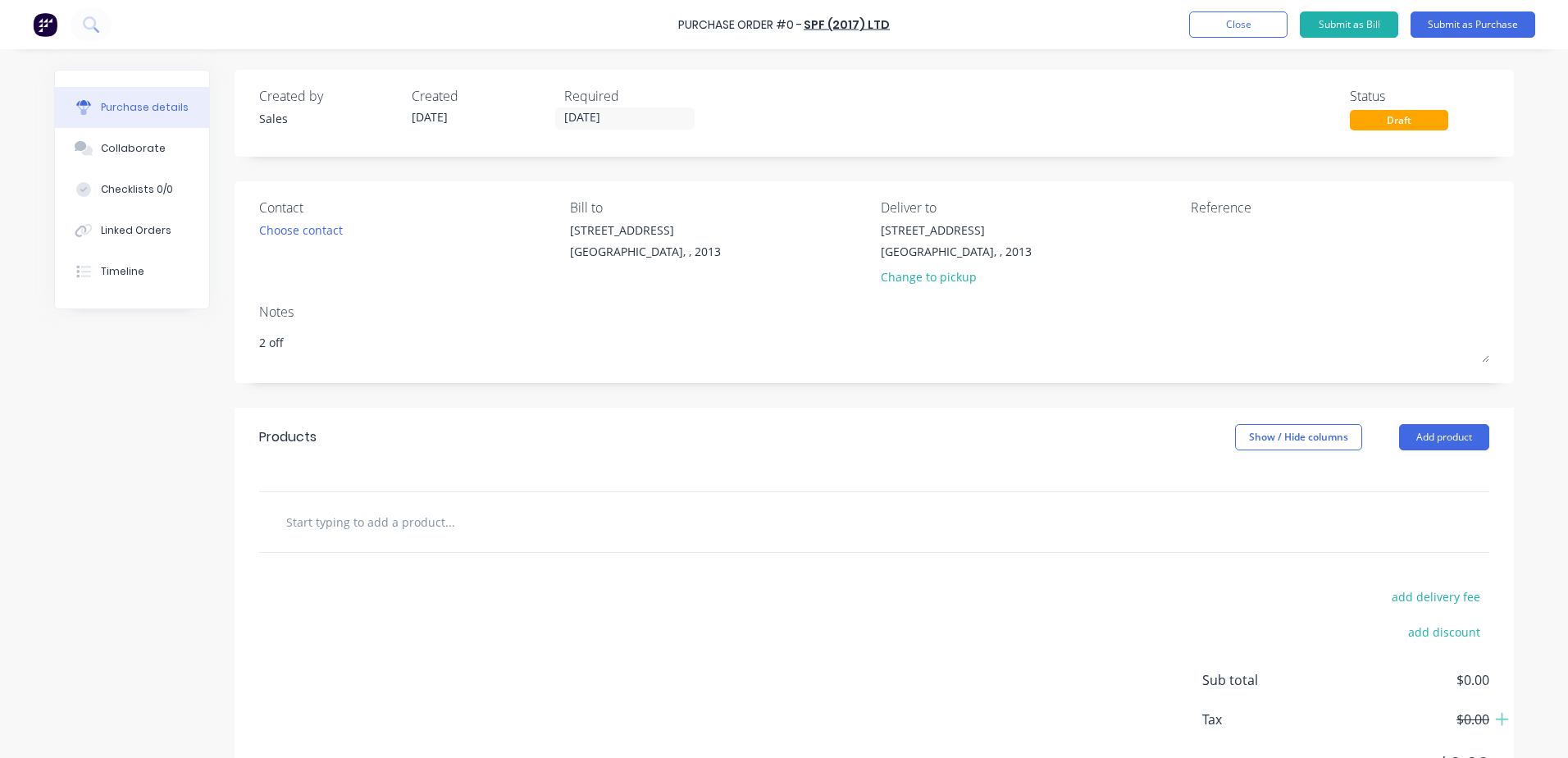
type textarea "2 off"
type textarea "x"
type textarea "2 off 3"
type textarea "x"
type textarea "2 off 35"
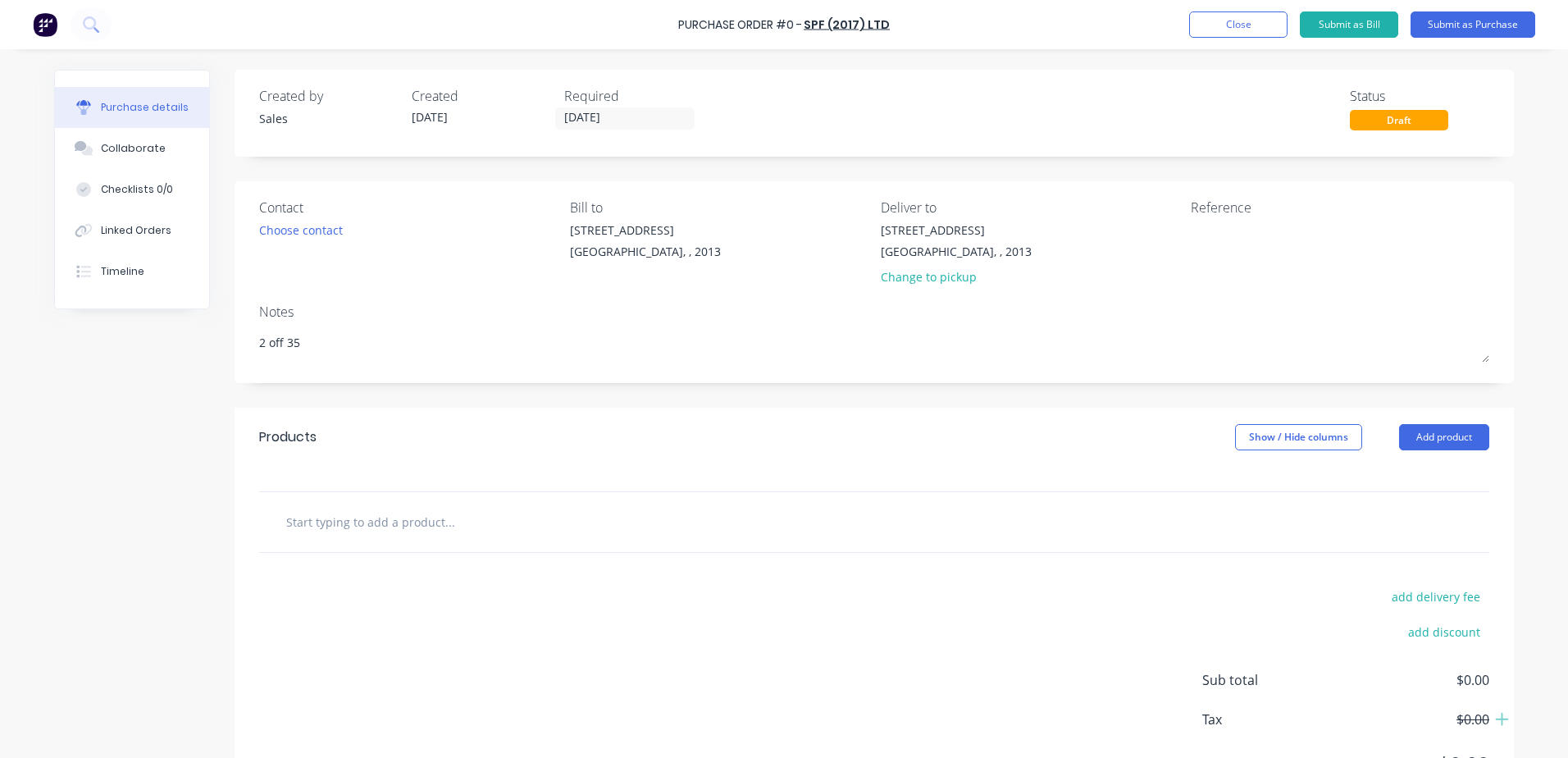
type textarea "x"
type textarea "2 off 350"
type textarea "x"
type textarea "2 off 350d"
type textarea "x"
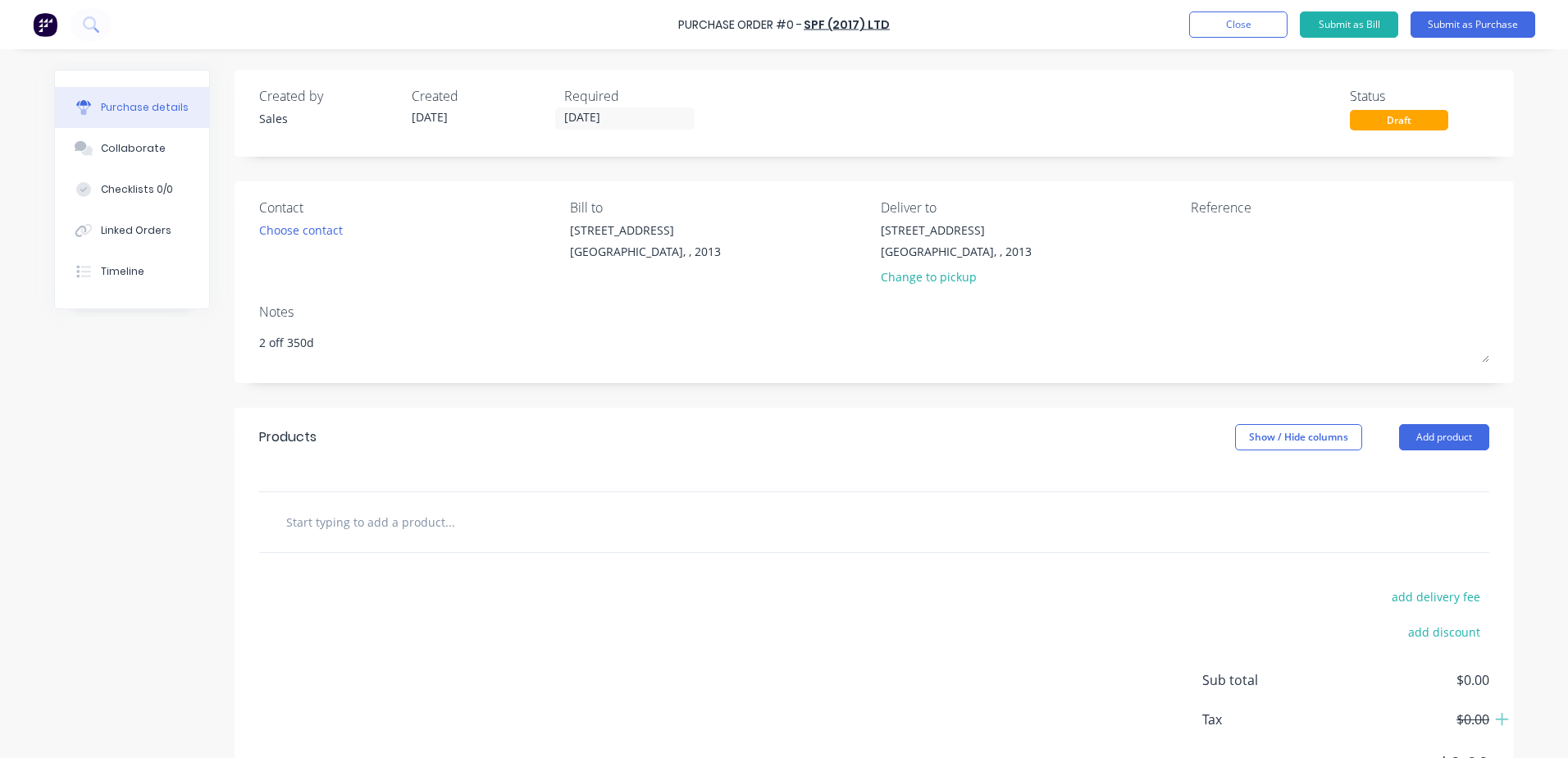
type textarea "2 off 350di"
type textarea "x"
type textarea "2 off 350dia"
type textarea "x"
type textarea "2 off 350dia"
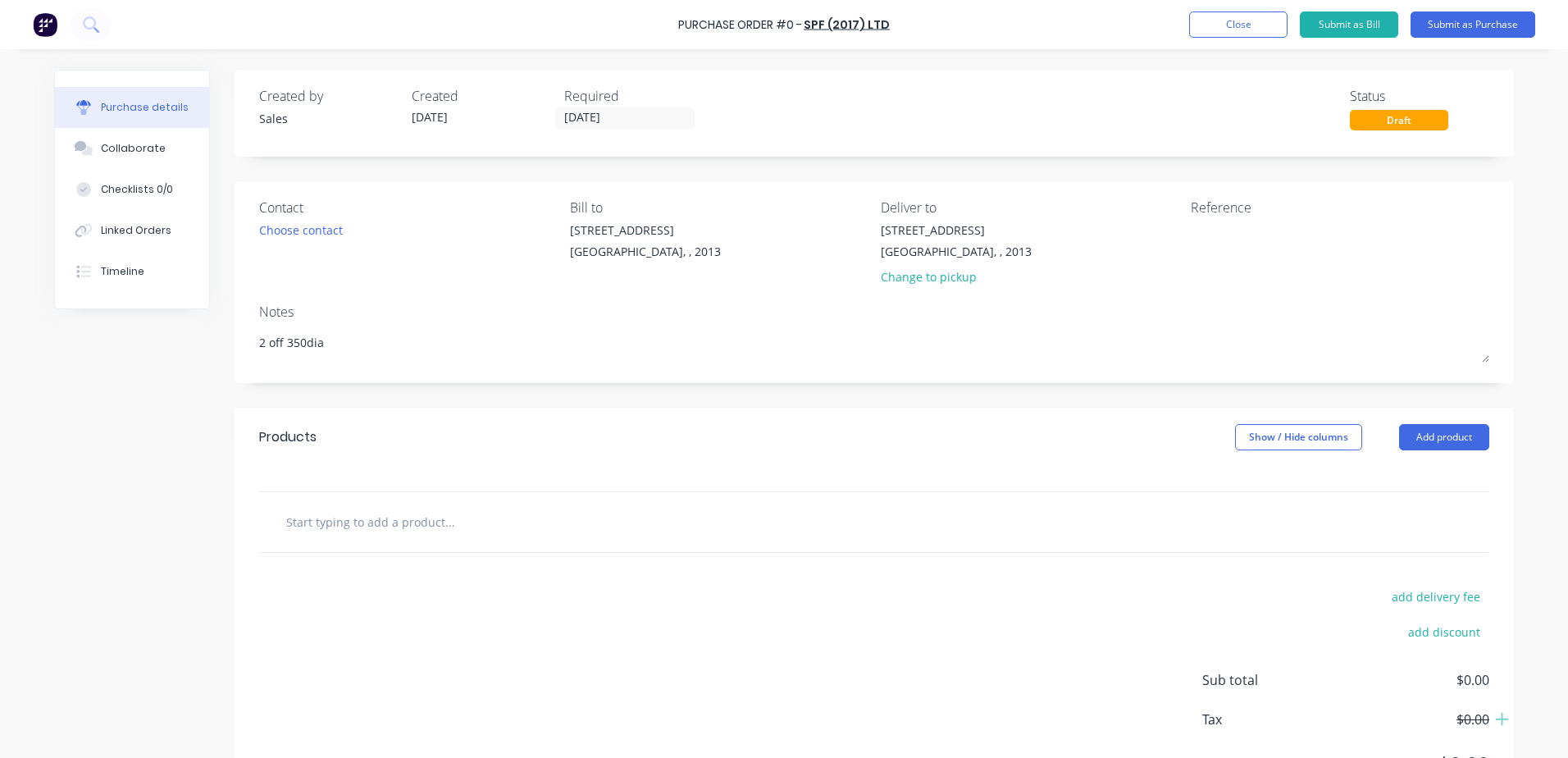
type textarea "x"
type textarea "2 off 350dia"
type textarea "x"
type textarea "2 off 350dia aj"
type textarea "x"
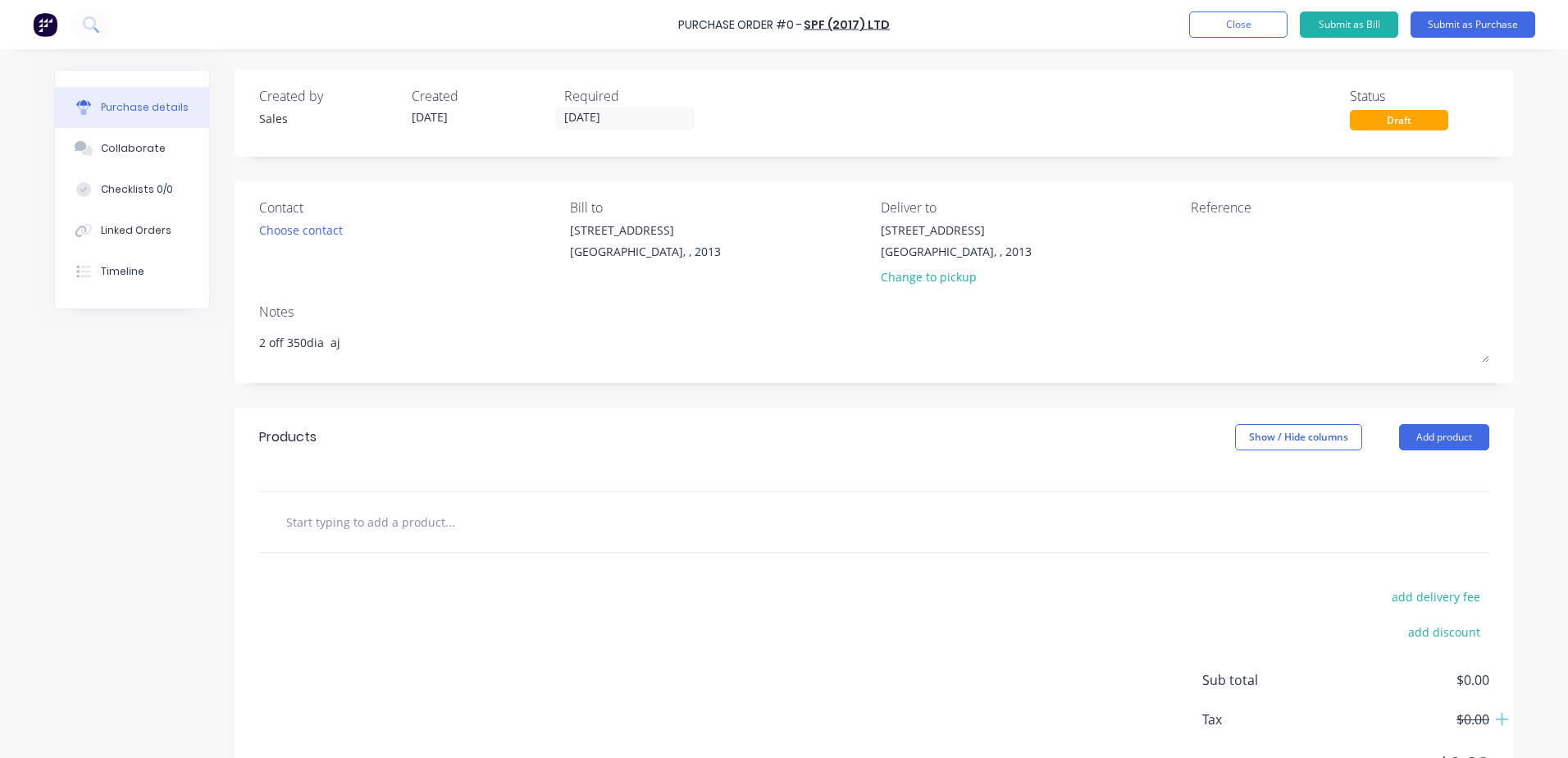
type textarea "2 off 350dia aju"
type textarea "x"
type textarea "2 off 350dia ajus"
type textarea "x"
type textarea "2 off 350dia ajust"
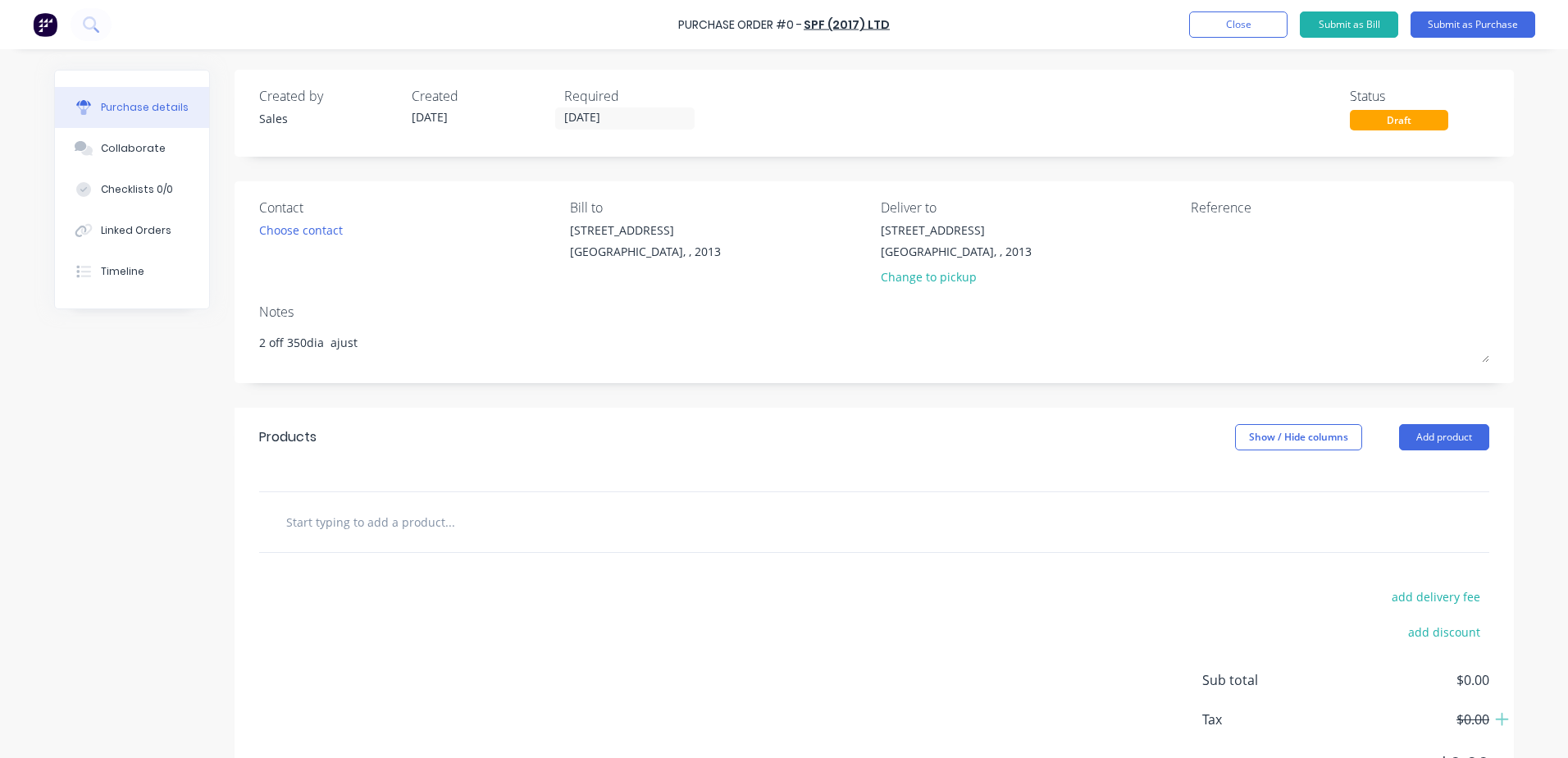
type textarea "x"
type textarea "2 off 350dia ajusta"
type textarea "x"
type textarea "2 off 350dia ajustab"
type textarea "x"
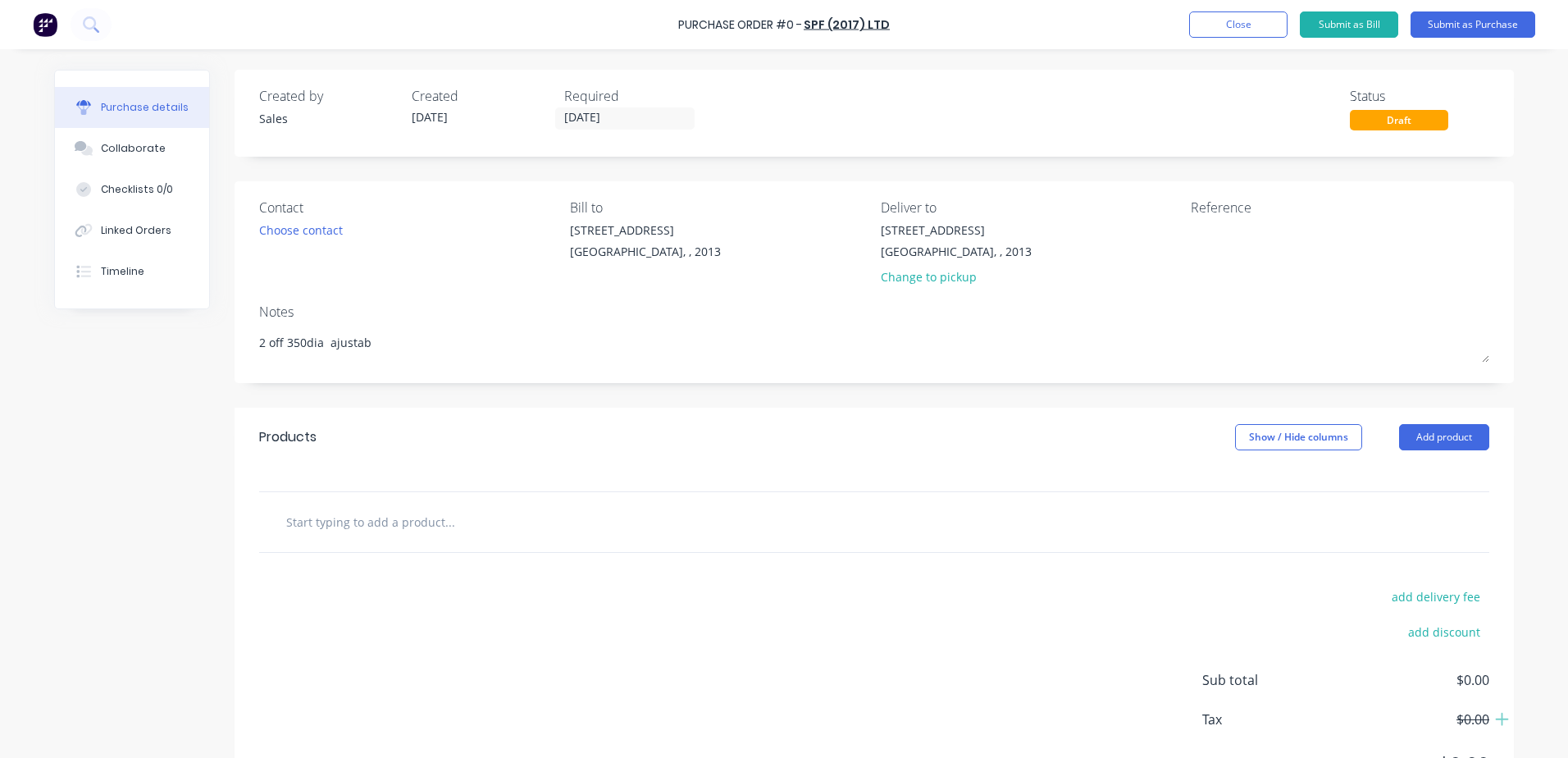
type textarea "2 off 350dia ajustabl"
type textarea "x"
type textarea "2 off 350dia ajustable"
type textarea "x"
type textarea "2 off 350dia ajustable"
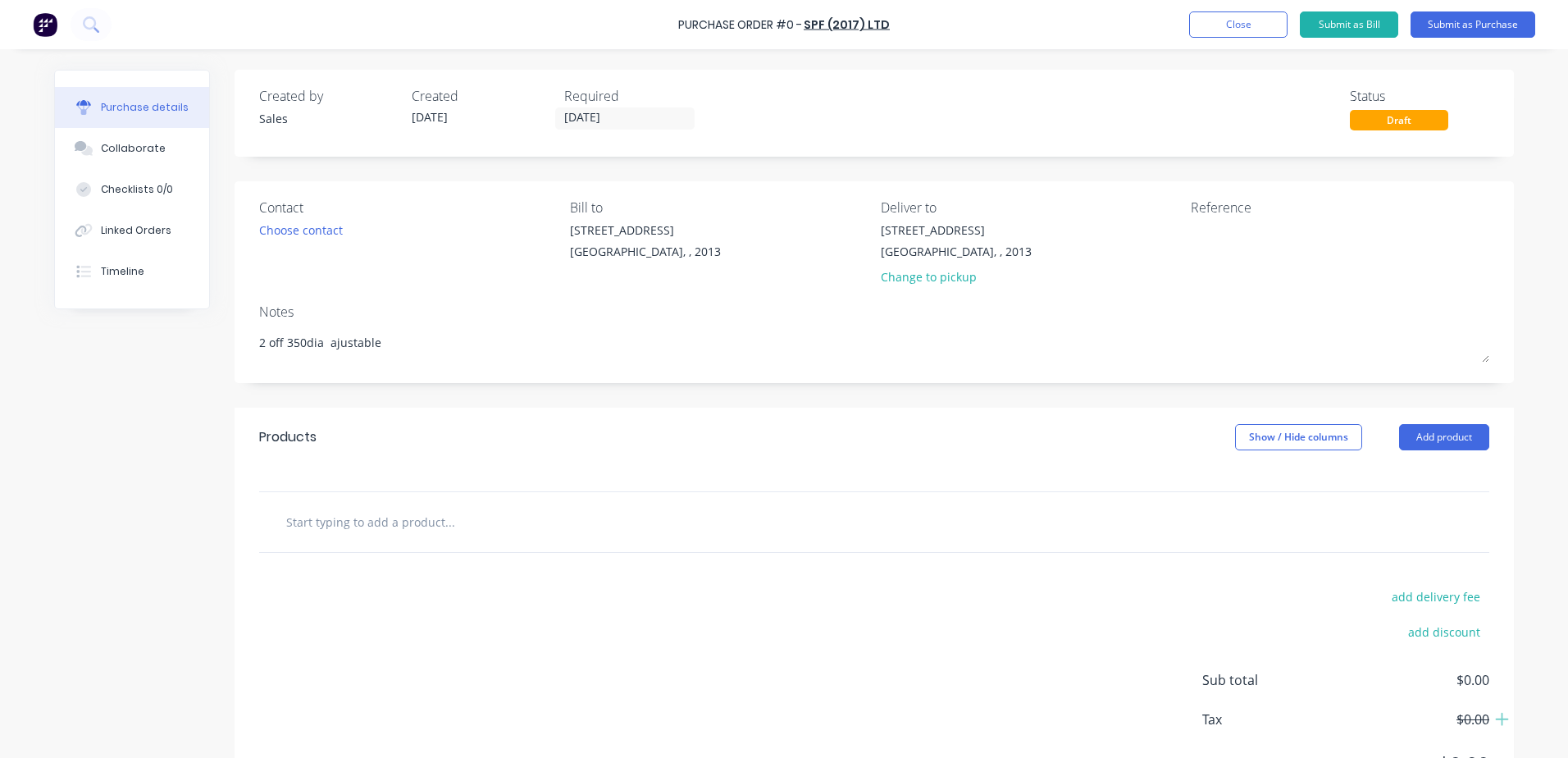
type textarea "x"
type textarea "2 off 350dia ajustable b"
type textarea "x"
type textarea "2 off 350dia ajustable be"
type textarea "x"
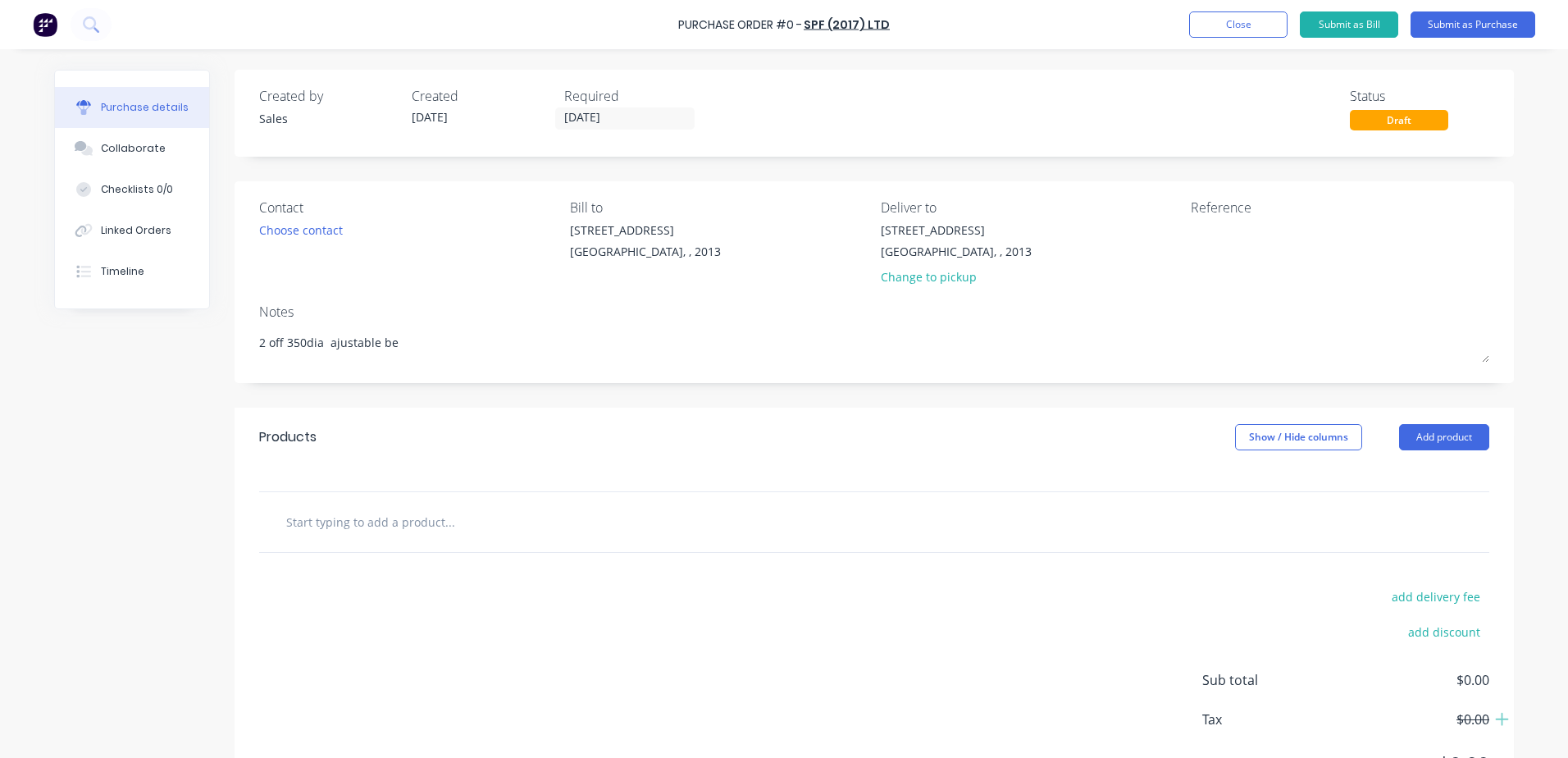
type textarea "2 off 350dia ajustable ben"
type textarea "x"
type textarea "2 off 350dia ajustable bend"
type textarea "x"
type textarea "2 off 350dia ajustable bends"
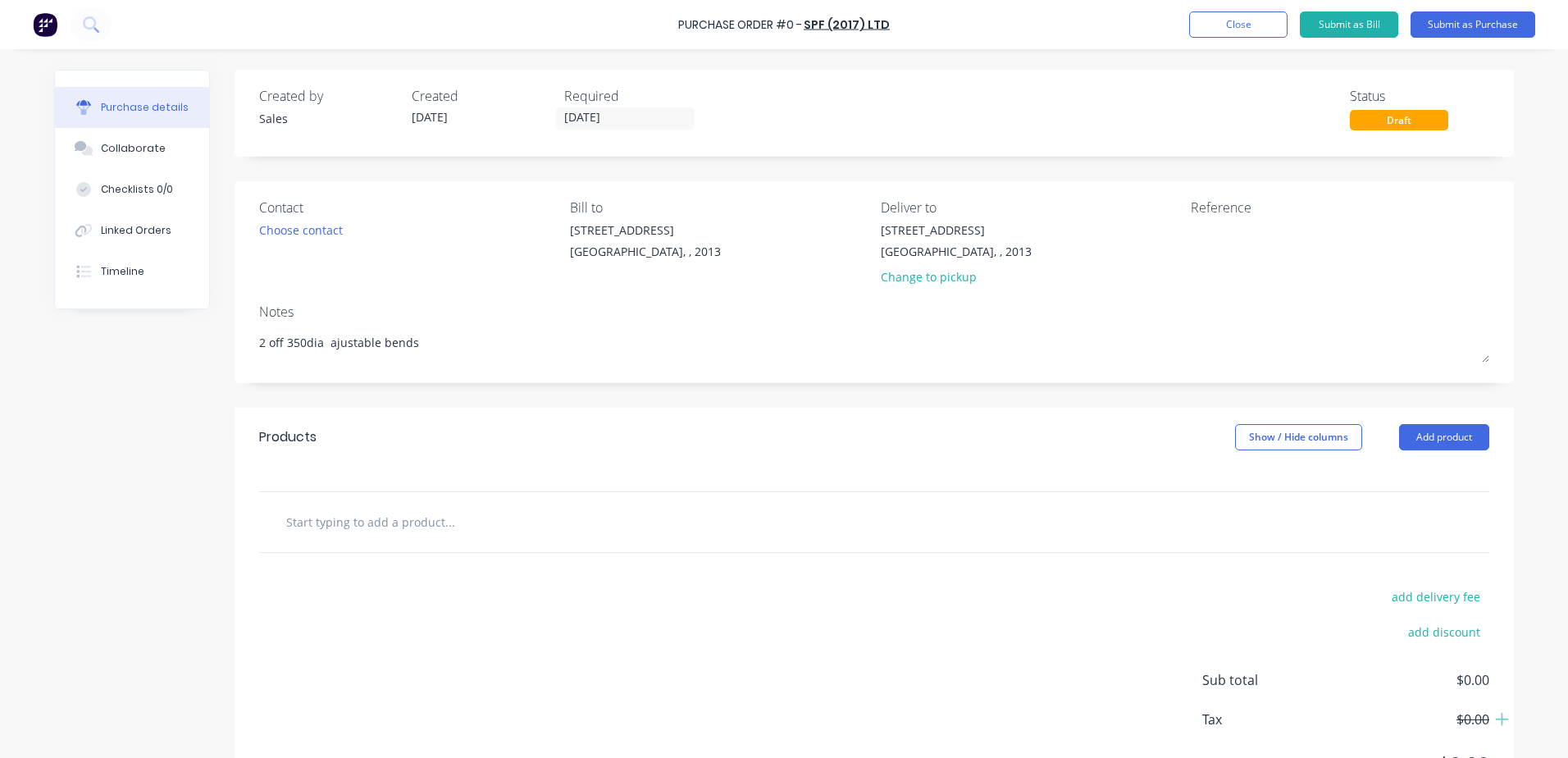
click at [329, 338] on textarea "2 off 350dia ajustable bends" at bounding box center [874, 345] width 1230 height 37
type textarea "x"
type textarea "2 off 350dia adjustable bends"
click at [458, 347] on textarea "2 off 350dia adjustable bends" at bounding box center [874, 345] width 1230 height 37
type textarea "x"
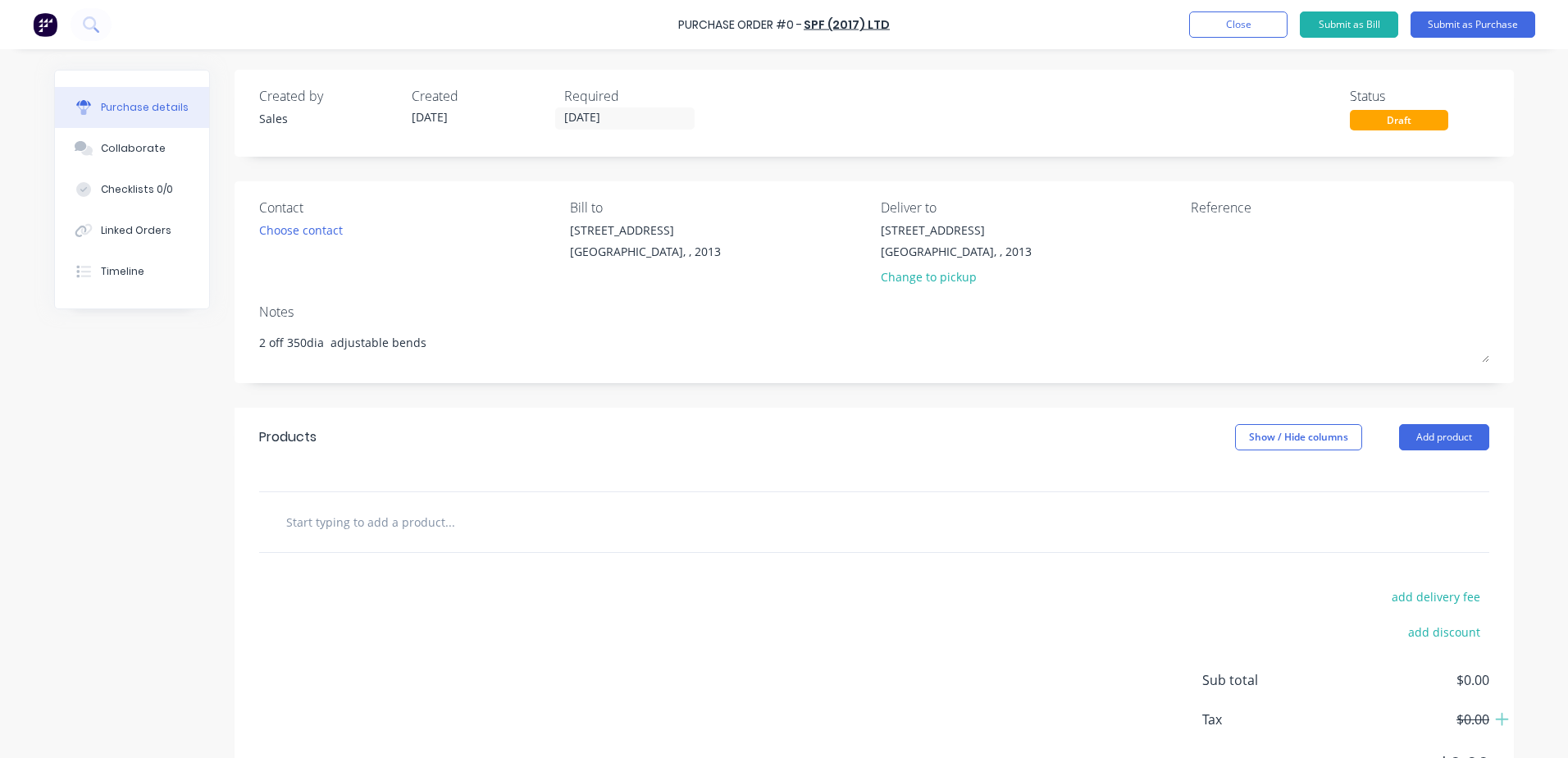
type textarea "2 off 350dia adjustable bends"
type textarea "x"
type textarea "2 off 350dia adjustable bends"
type textarea "x"
type textarea "2 off 350dia adjustable bends ."
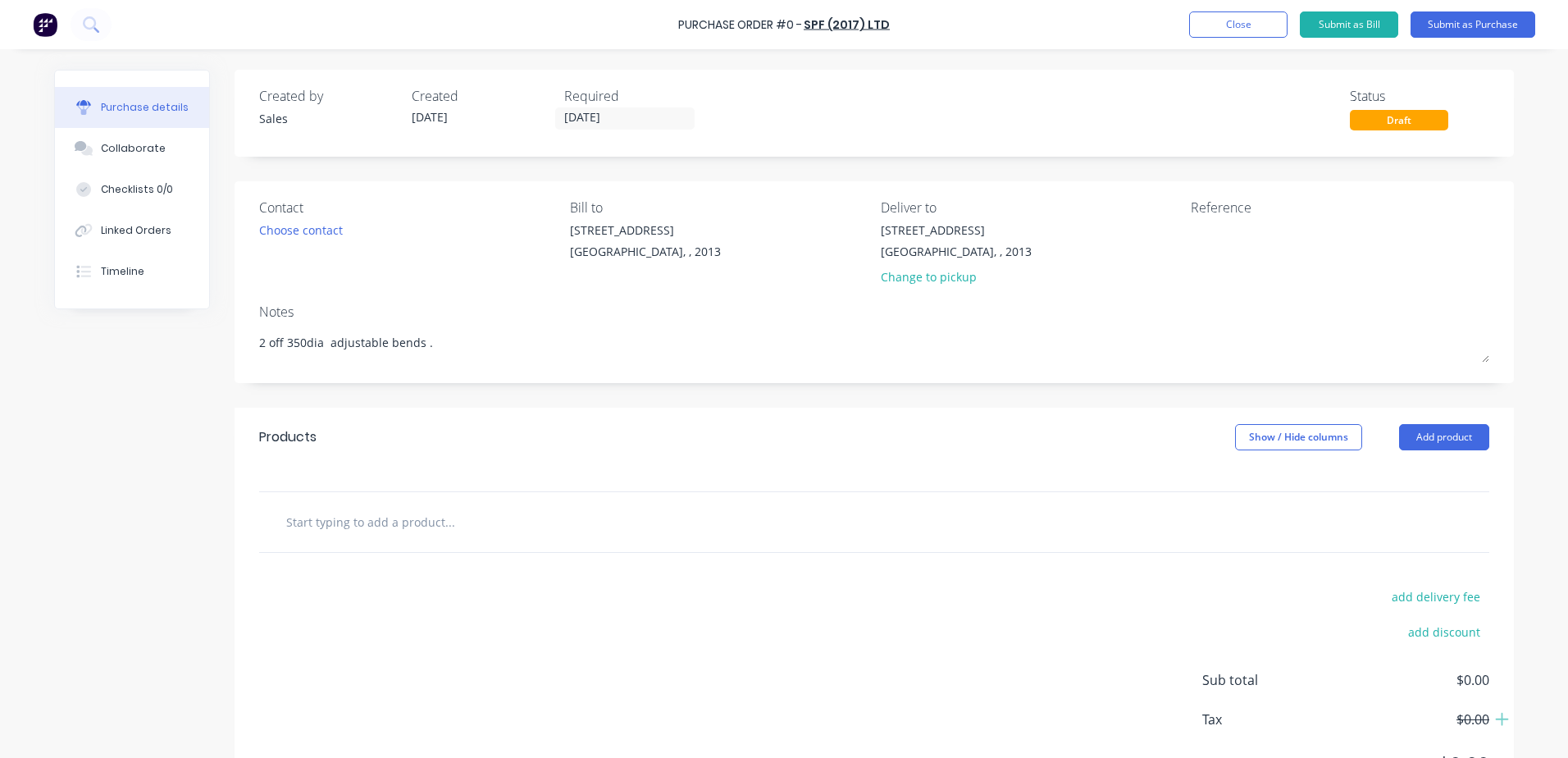
type textarea "x"
type textarea "2 off 350dia adjustable bends ."
type textarea "x"
type textarea "2 off 350dia adjustable bends . 1"
type textarea "x"
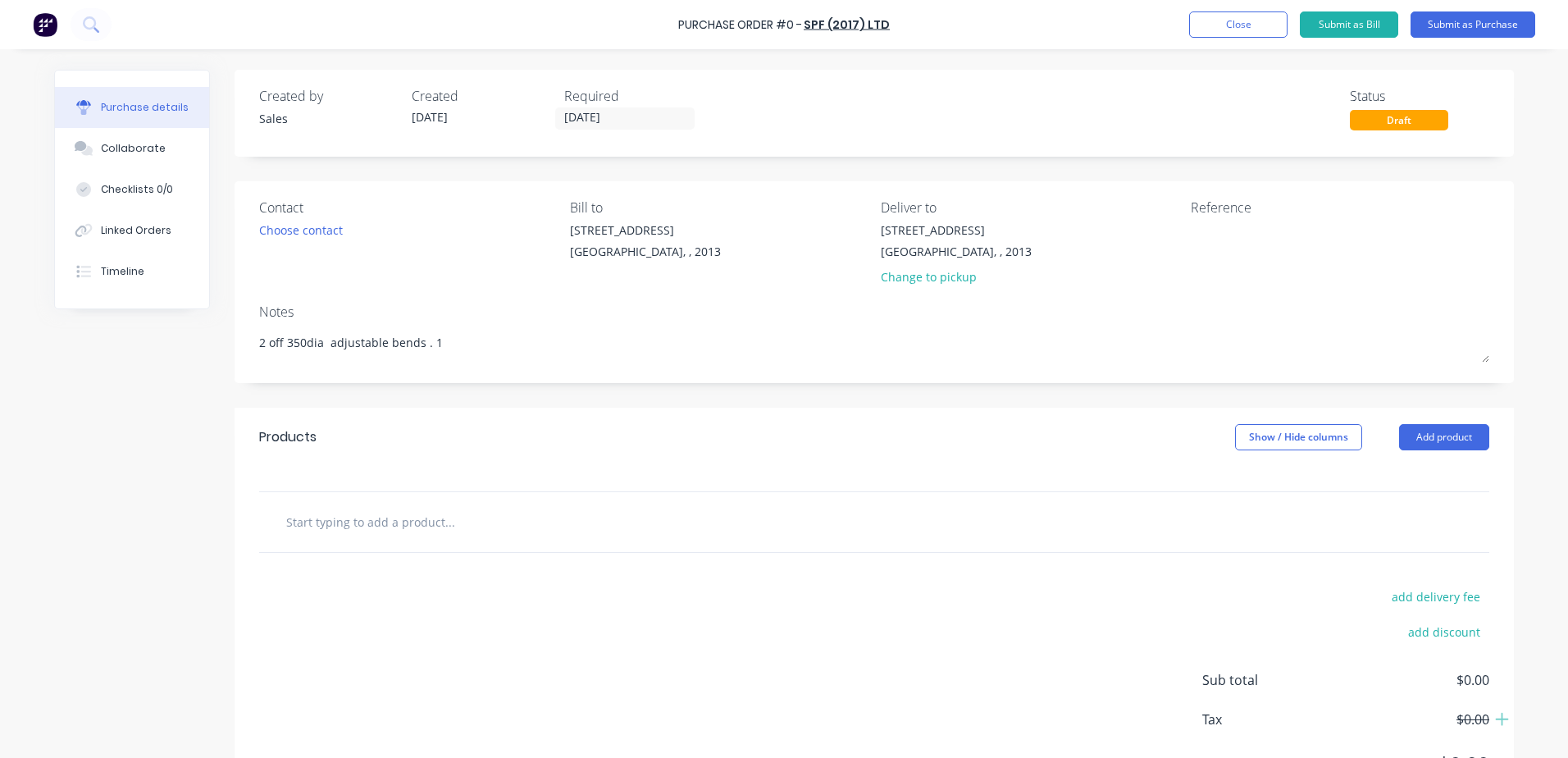
type textarea "2 off 350dia adjustable bends . 1"
type textarea "x"
type textarea "2 off 350dia adjustable bends . 1 l"
type textarea "x"
type textarea "2 off 350dia adjustable bends . 1 le"
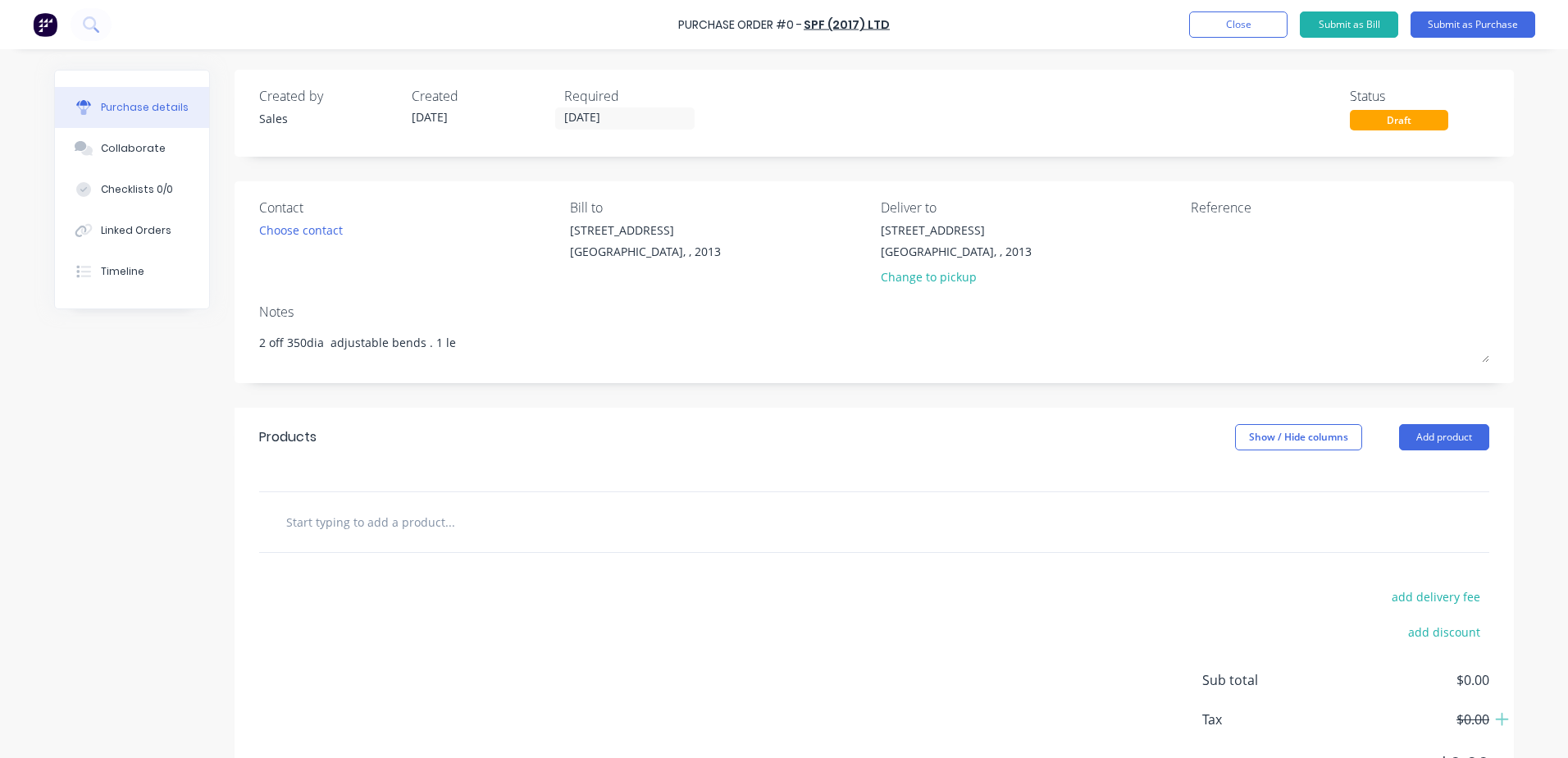
type textarea "x"
type textarea "2 off 350dia adjustable bends . 1 len"
type textarea "x"
type textarea "2 off 350dia adjustable bends . 1 leng"
type textarea "x"
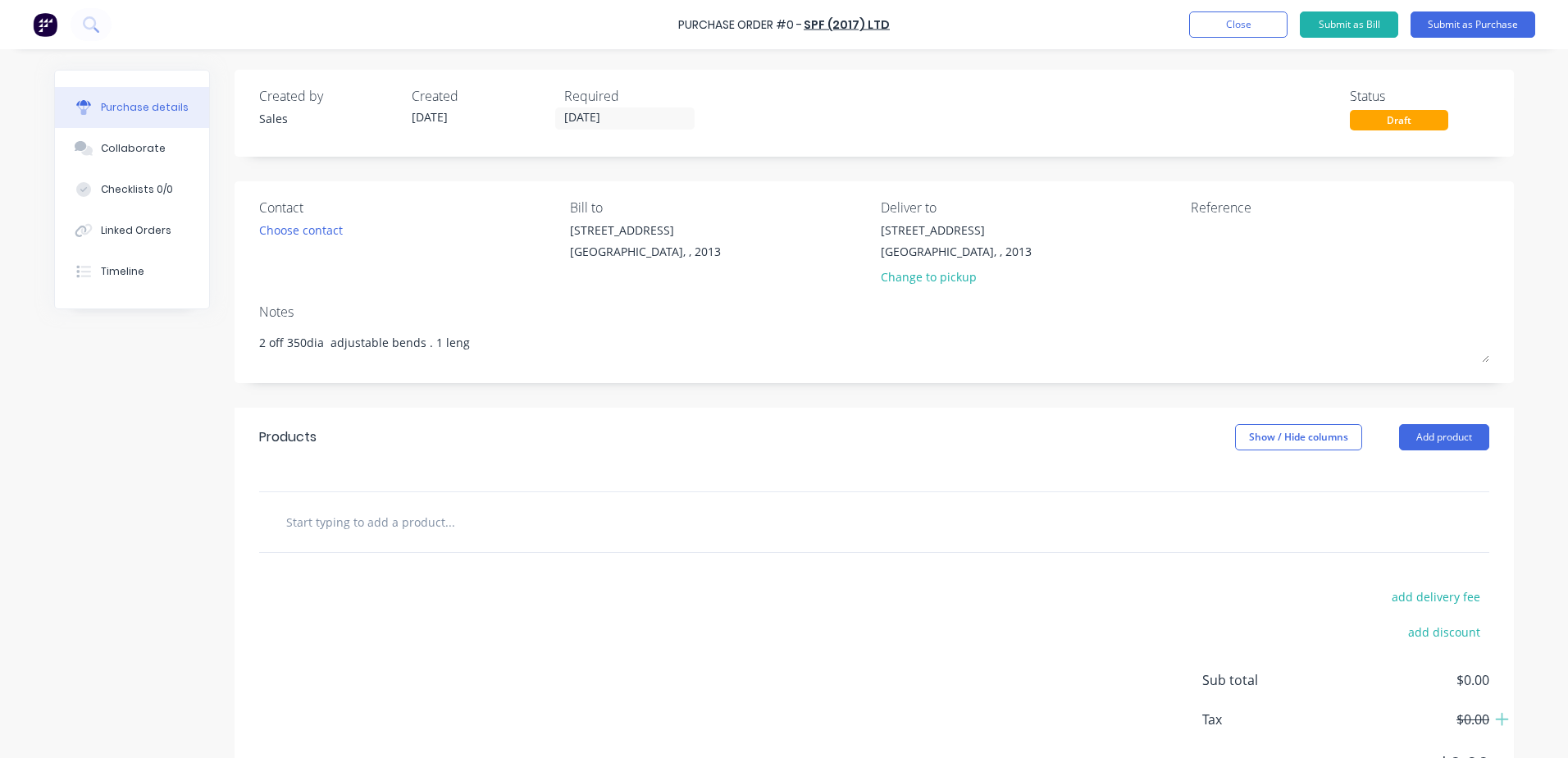
type textarea "2 off 350dia adjustable bends . 1 lengt"
type textarea "x"
type textarea "2 off 350dia adjustable bends . 1 length"
type textarea "x"
type textarea "2 off 350dia adjustable bends . 1 length"
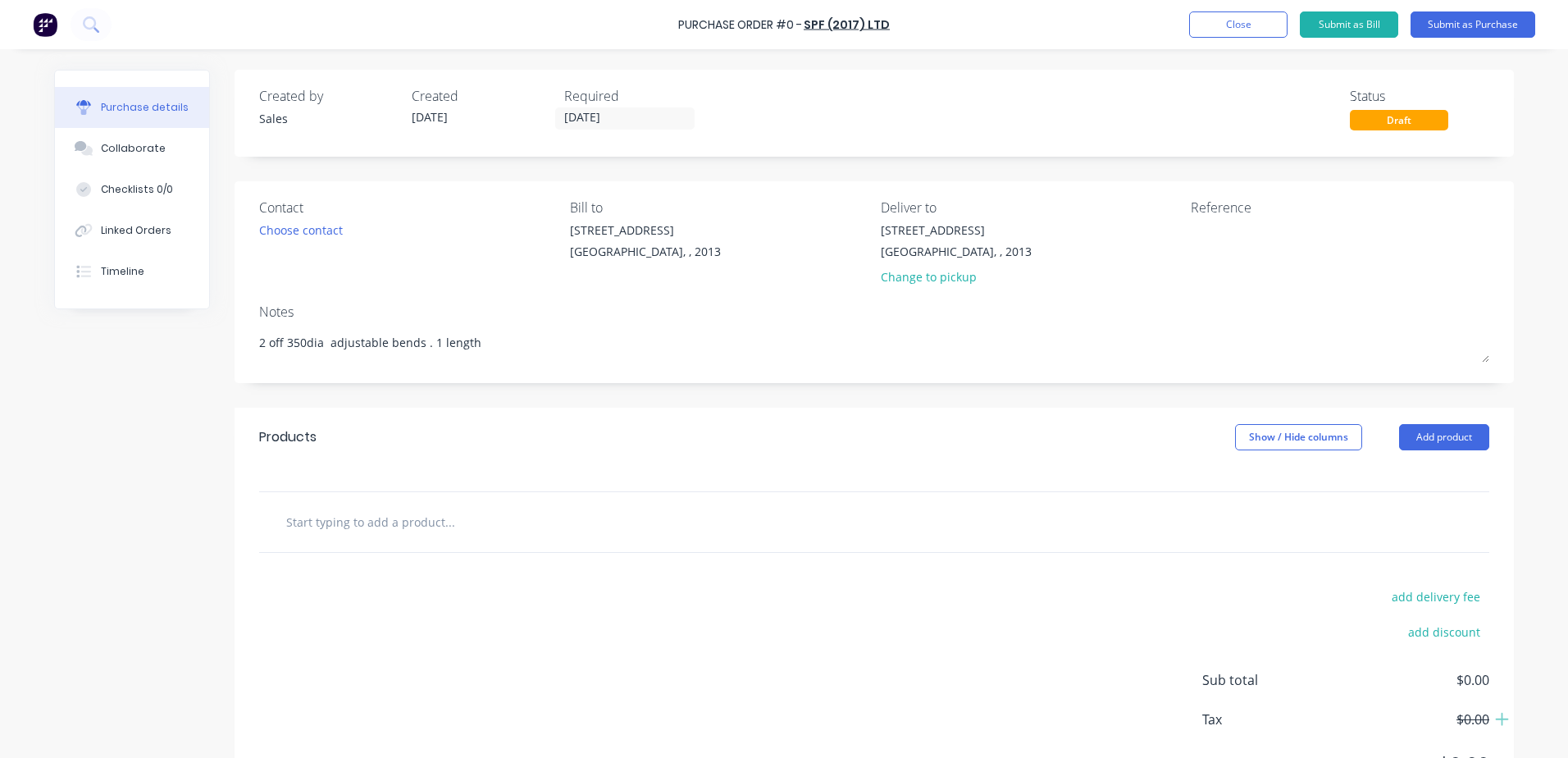
type textarea "x"
type textarea "2 off 350dia adjustable bends . 1 length o"
type textarea "x"
type textarea "2 off 350dia adjustable bends . 1 length of"
type textarea "x"
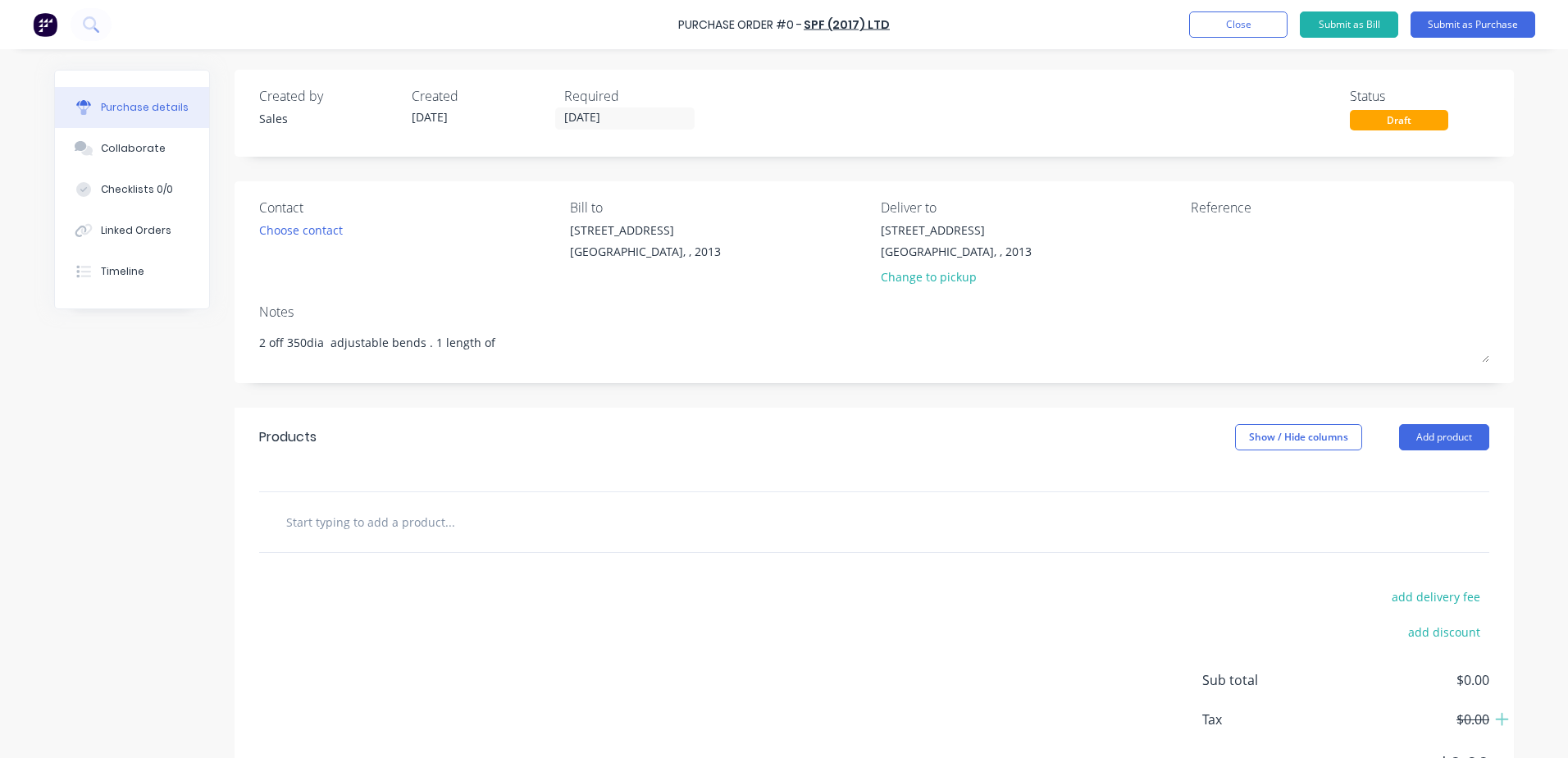
type textarea "2 off 350dia adjustable bends . 1 length off"
type textarea "x"
type textarea "2 off 350dia adjustable bends . 1 length off"
type textarea "x"
type textarea "2 off 350dia adjustable bends . 1 length off 3"
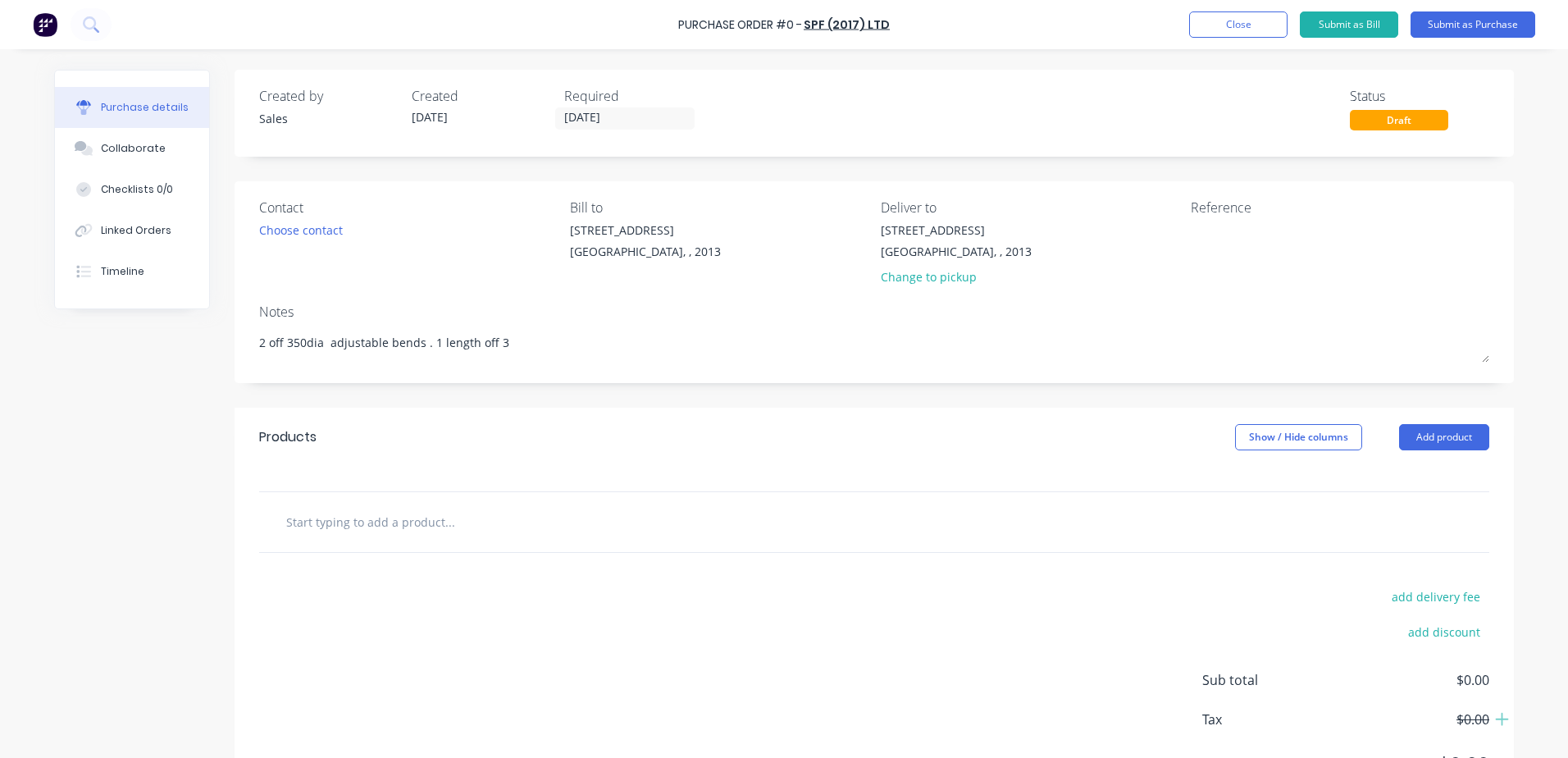
type textarea "x"
type textarea "2 off 350dia adjustable bends . 1 length off 30"
type textarea "x"
type textarea "2 off 350dia adjustable bends . 1 length off 3"
type textarea "x"
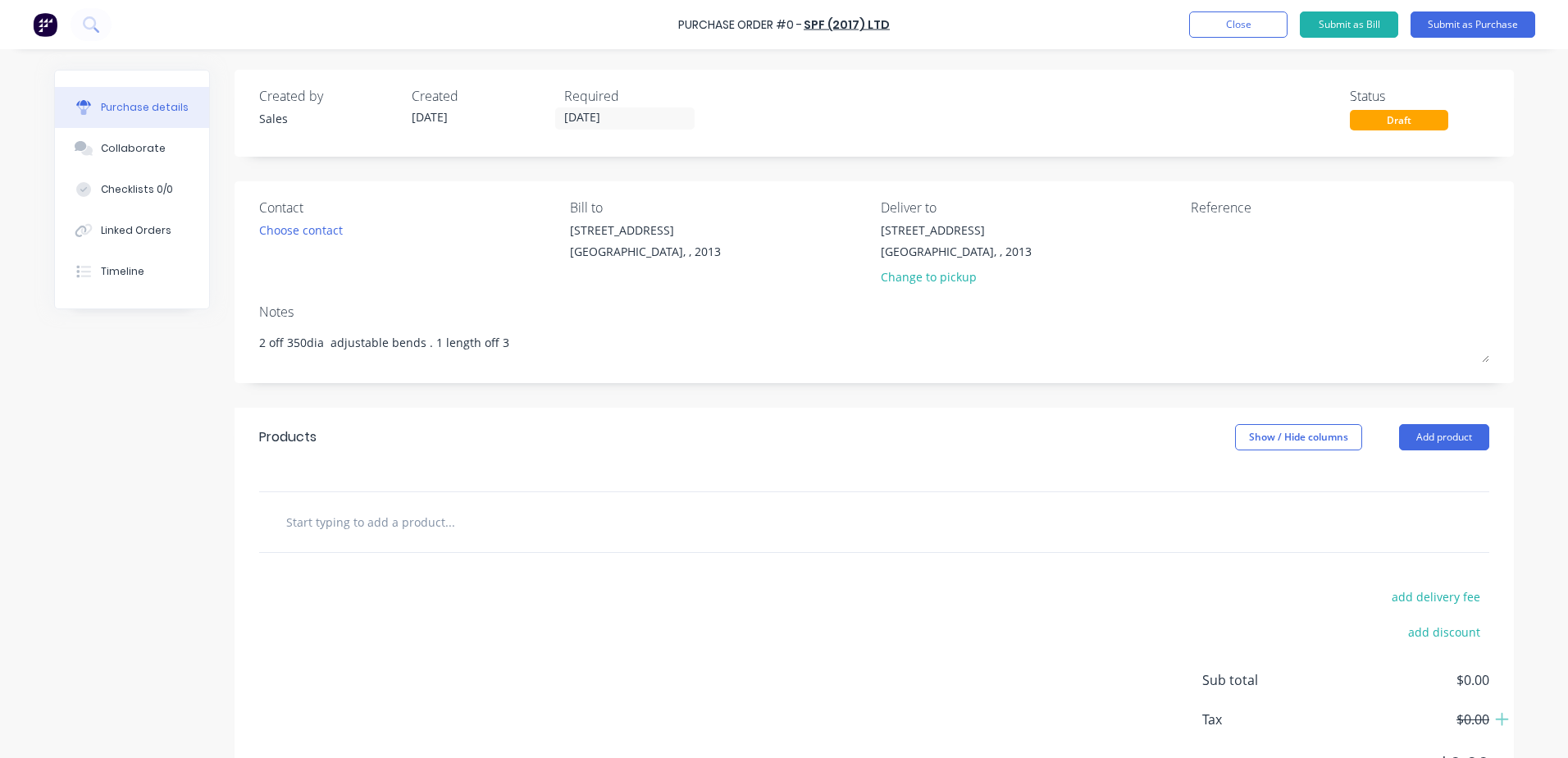
type textarea "2 off 350dia adjustable bends . 1 length off 35"
type textarea "x"
type textarea "2 off 350dia adjustable bends . 1 length off 359"
type textarea "x"
type textarea "2 off 350dia adjustable bends . 1 length off 35"
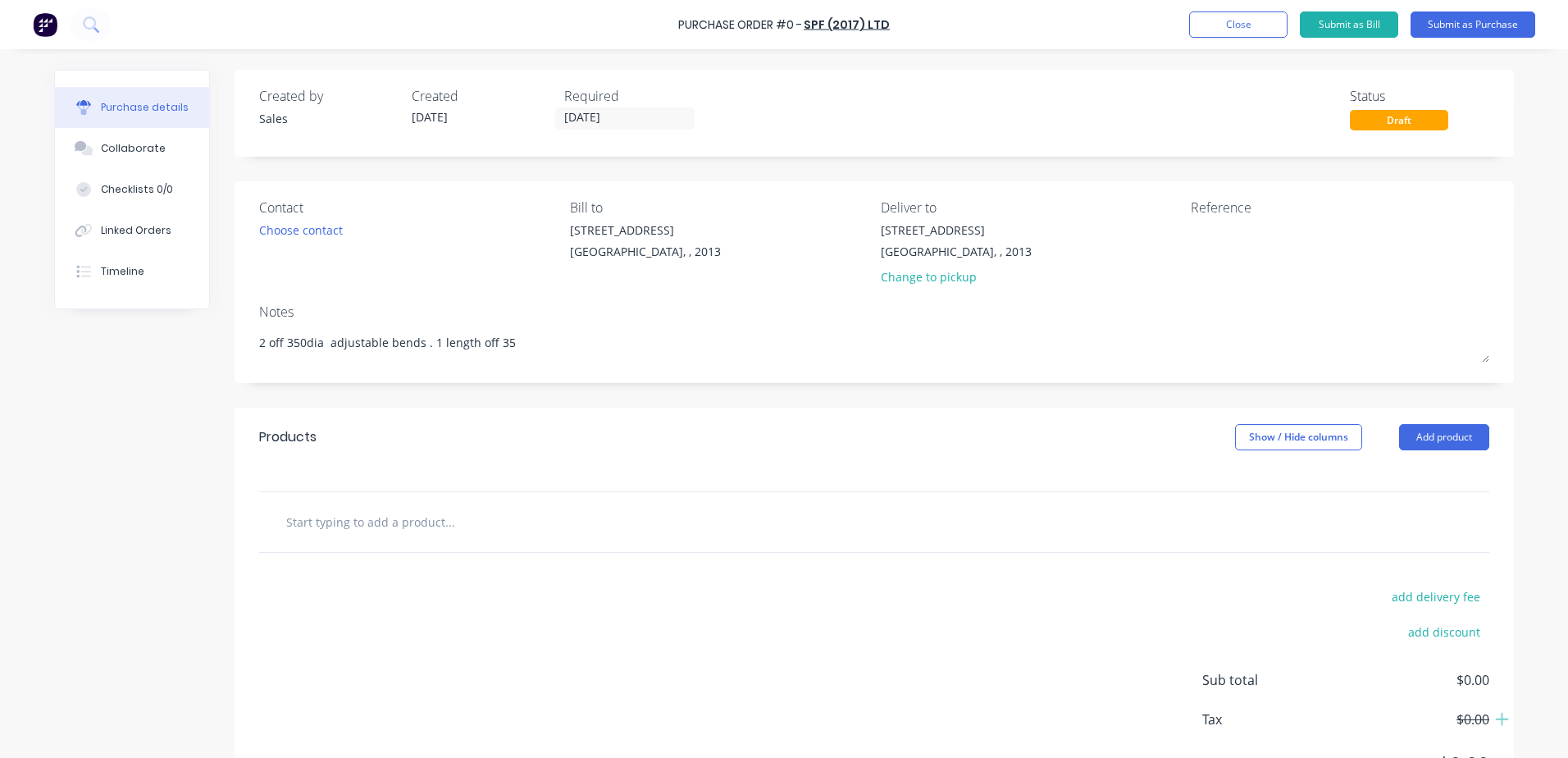
type textarea "x"
type textarea "2 off 350dia adjustable bends . 1 length off 350"
type textarea "x"
type textarea "2 off 350dia adjustable bends . 1 length off 350"
type textarea "x"
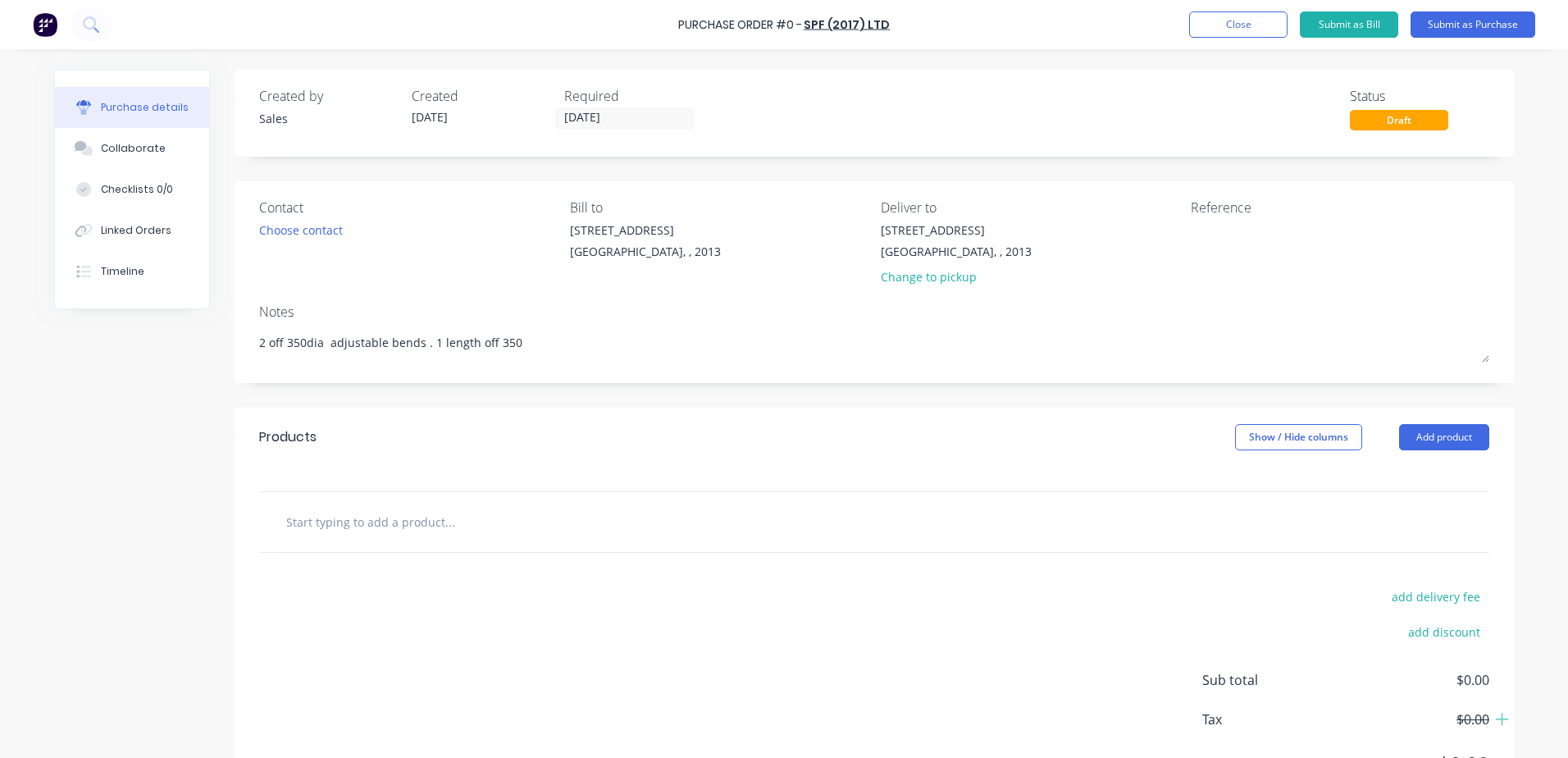
type textarea "2 off 350dia adjustable bends . 1 length off 350 d"
type textarea "x"
type textarea "2 off 350dia adjustable bends . 1 length off 350 di"
type textarea "x"
type textarea "2 off 350dia adjustable bends . 1 length off 350 dia"
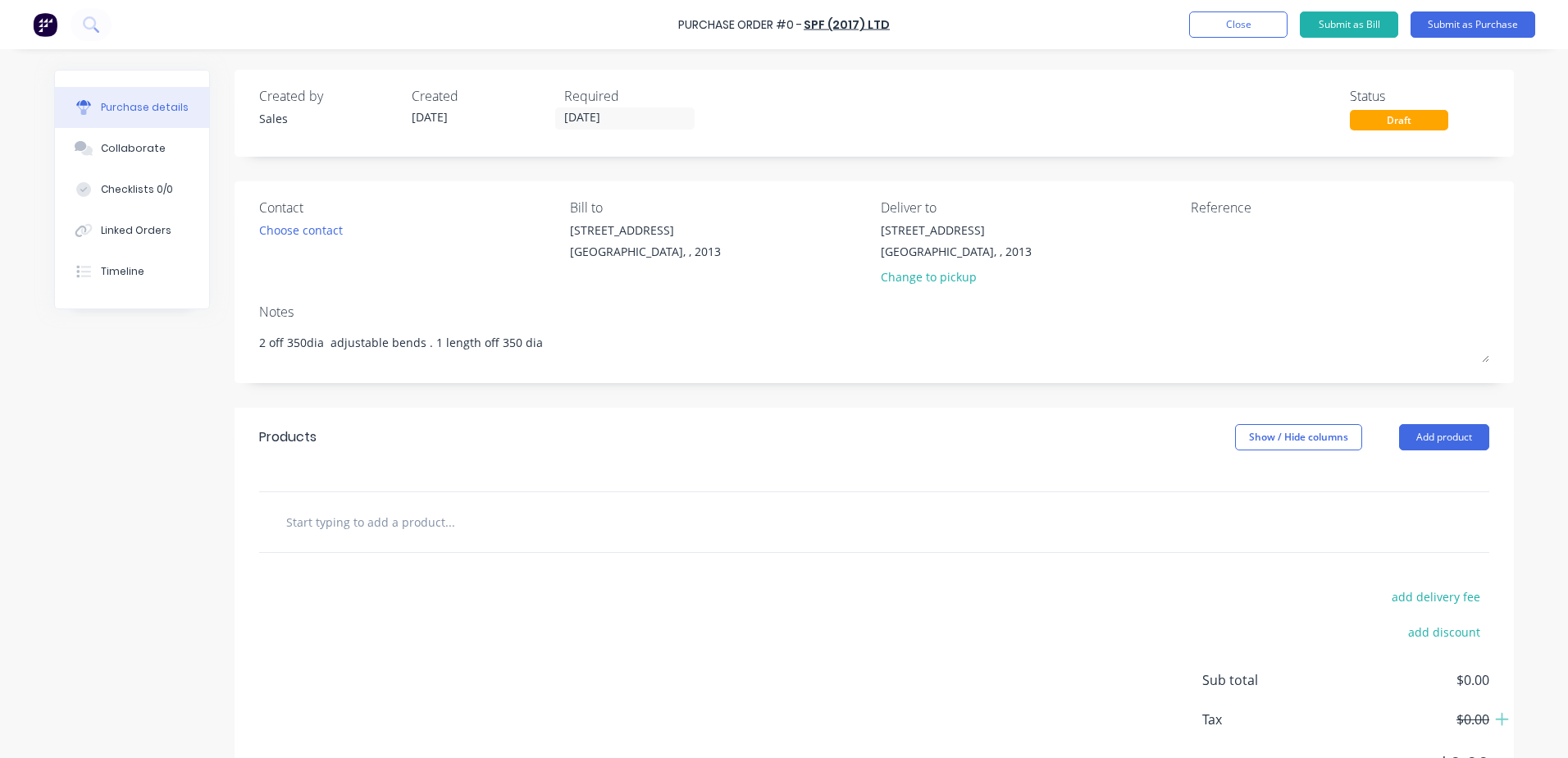
type textarea "x"
type textarea "2 off 350dia adjustable bends . 1 length off 350 dia"
type textarea "x"
type textarea "2 off 350dia adjustable bends . 1 length off 350 dia"
type textarea "x"
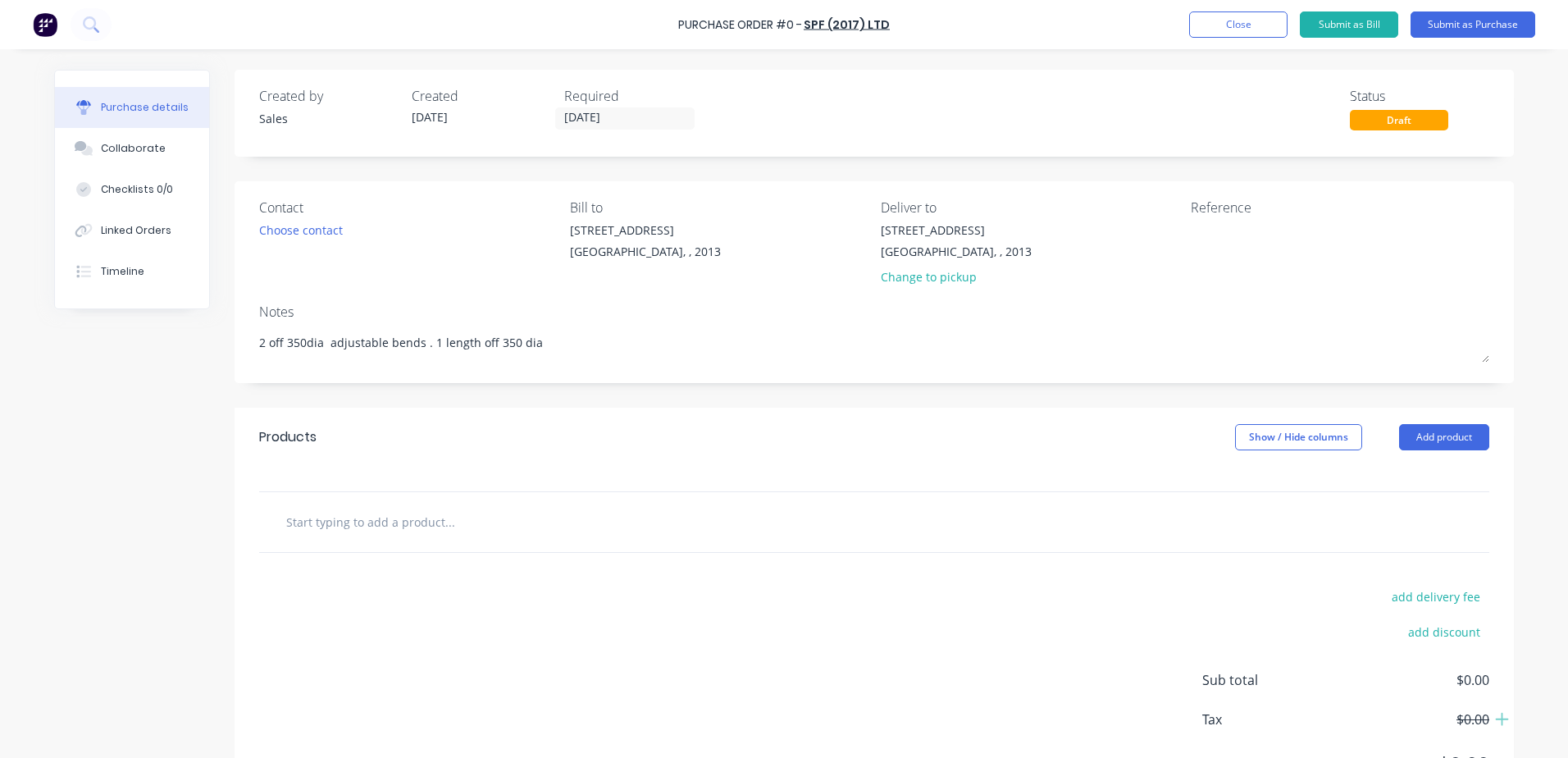
type textarea "2 off 350dia adjustable bends . 1 length off 350 dia t"
type textarea "x"
type textarea "2 off 350dia adjustable bends . 1 length off 350 dia tu"
type textarea "x"
type textarea "2 off 350dia adjustable bends . 1 length off 350 dia tub"
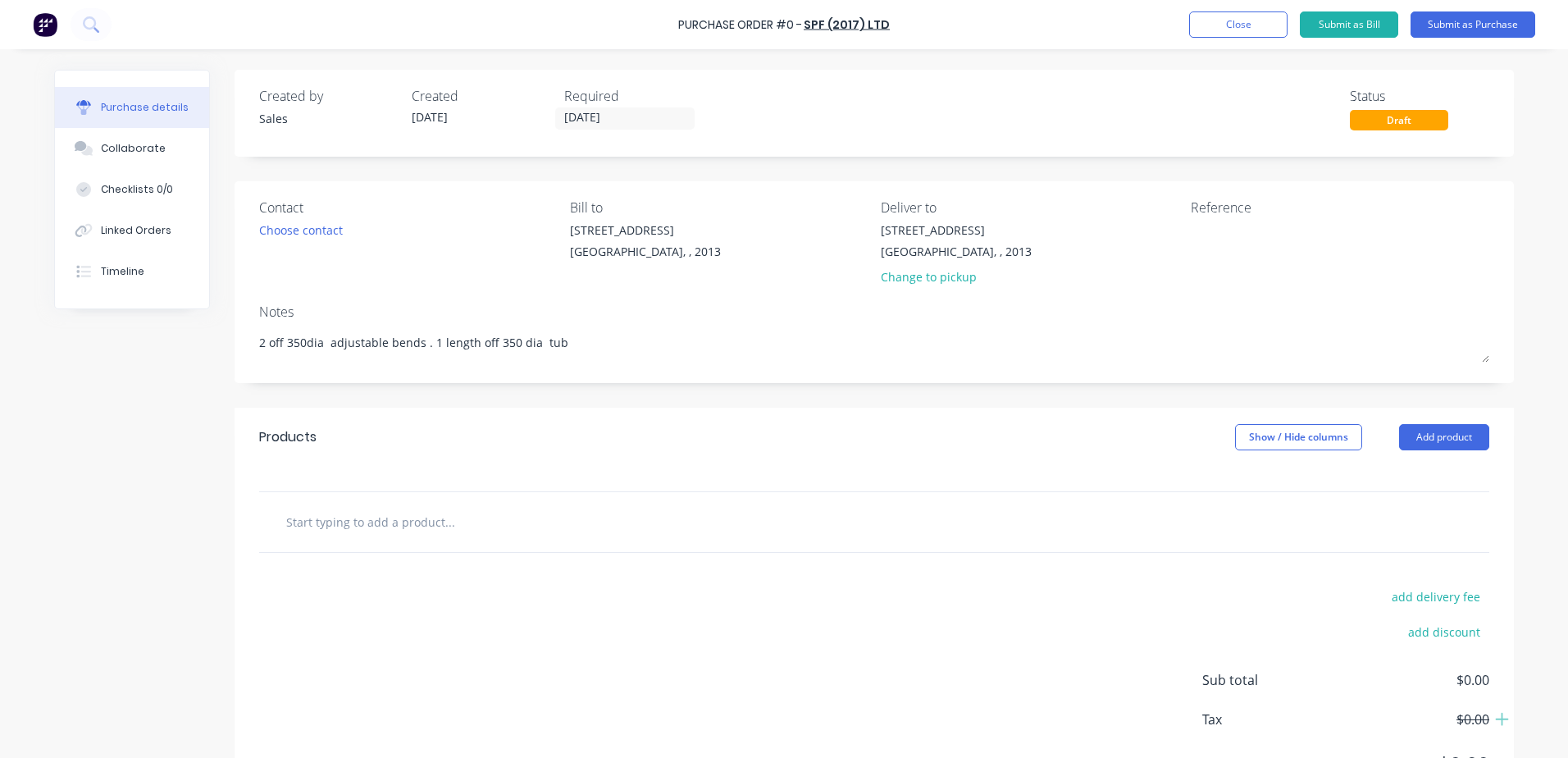
type textarea "x"
type textarea "2 off 350dia adjustable bends . 1 length off 350 dia tube"
type textarea "x"
type textarea "2 off 350dia adjustable bends . 1 length off 350 dia tube"
type textarea "x"
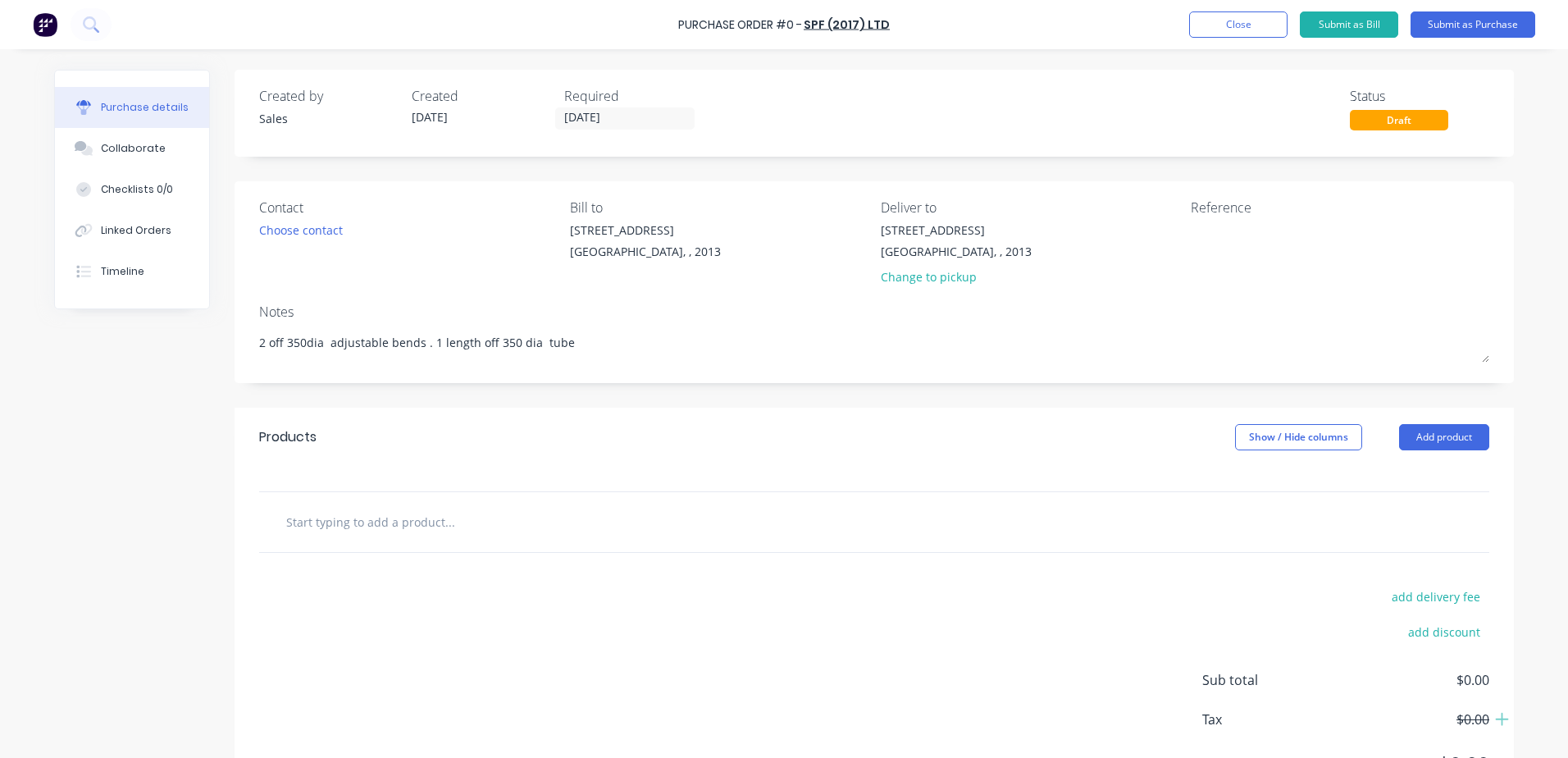
type textarea "2 off 350dia adjustable bends . 1 length off 350 dia tube ,"
type textarea "x"
type textarea "2 off 350dia adjustable bends . 1 length off 350 dia tube ,3"
type textarea "x"
type textarea "2 off 350dia adjustable bends . 1 length off 350 dia tube ,3"
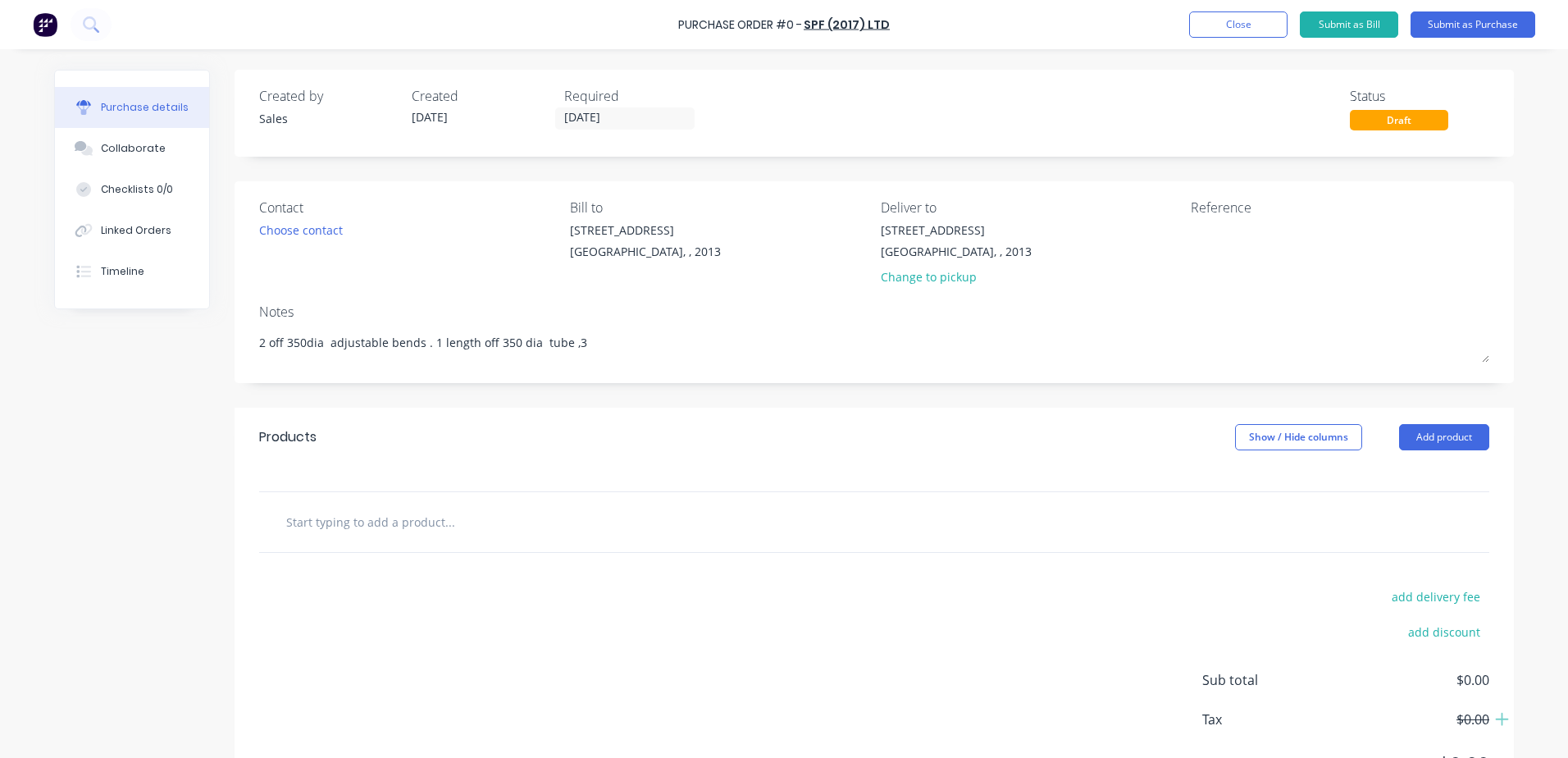
type textarea "x"
type textarea "2 off 350dia adjustable bends . 1 length off 350 dia tube ,3 o"
type textarea "x"
type textarea "2 off 350dia adjustable bends . 1 length off 350 dia tube ,3 of"
type textarea "x"
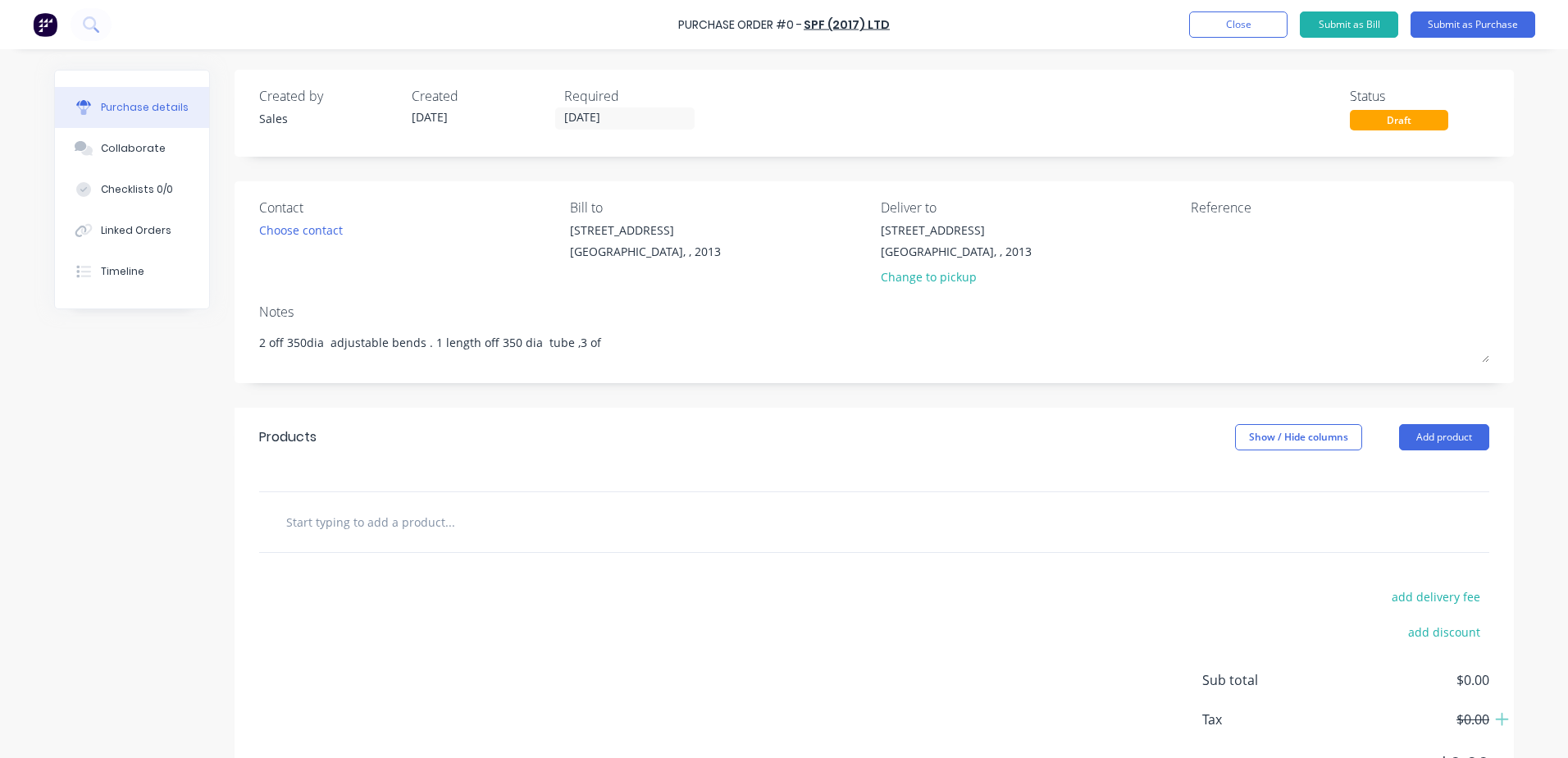
type textarea "2 off 350dia adjustable bends . 1 length off 350 dia tube ,3 off"
type textarea "x"
type textarea "2 off 350dia adjustable bends . 1 length off 350 dia tube ,3 off"
type textarea "x"
type textarea "2 off 350dia adjustable bends . 1 length off 350 dia tube ,3 off c"
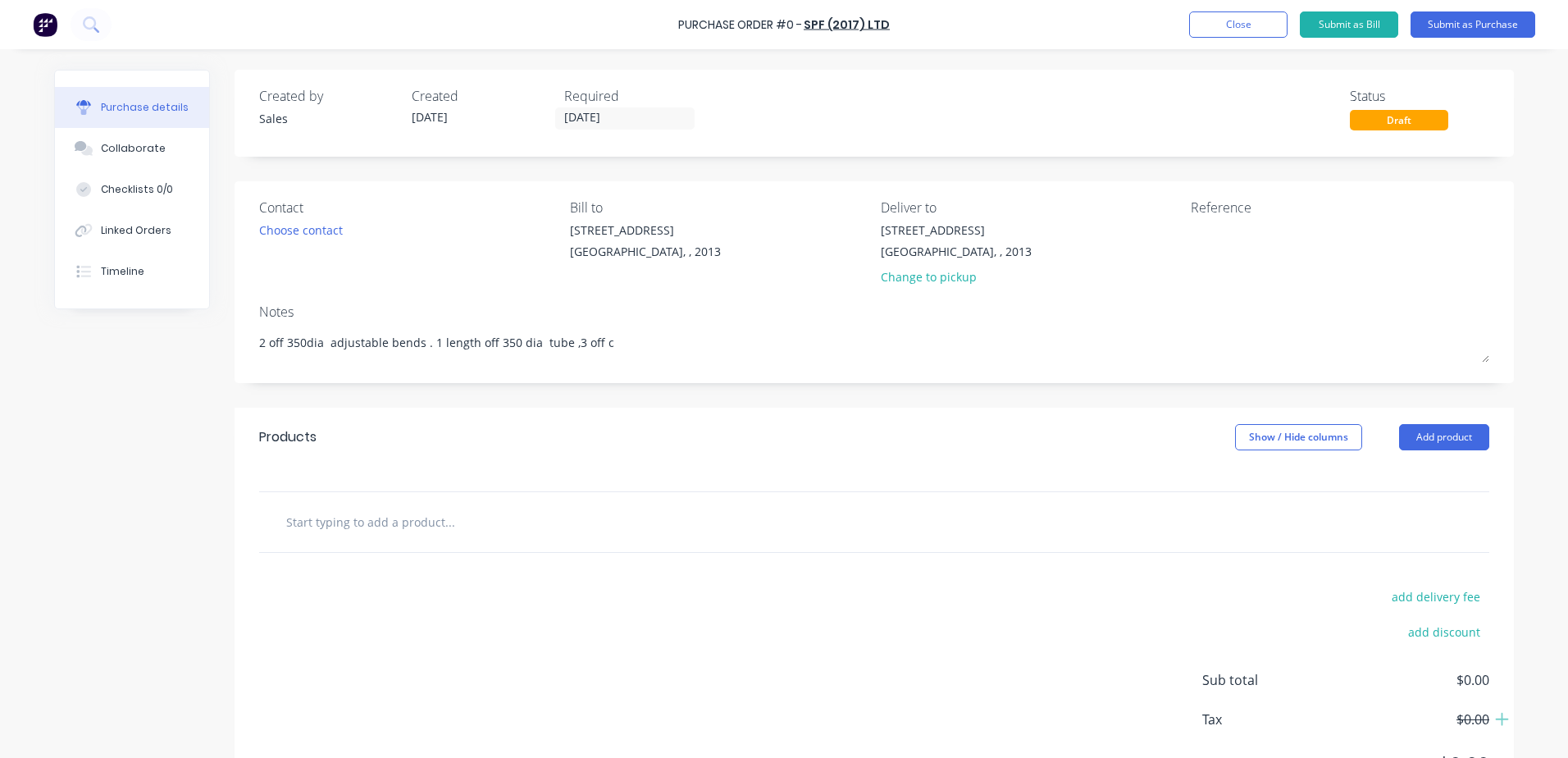
type textarea "x"
type textarea "2 off 350dia adjustable bends . 1 length off 350 dia tube ,3 off co"
type textarea "x"
type textarea "2 off 350dia adjustable bends . 1 length off 350 dia tube ,3 off con"
type textarea "x"
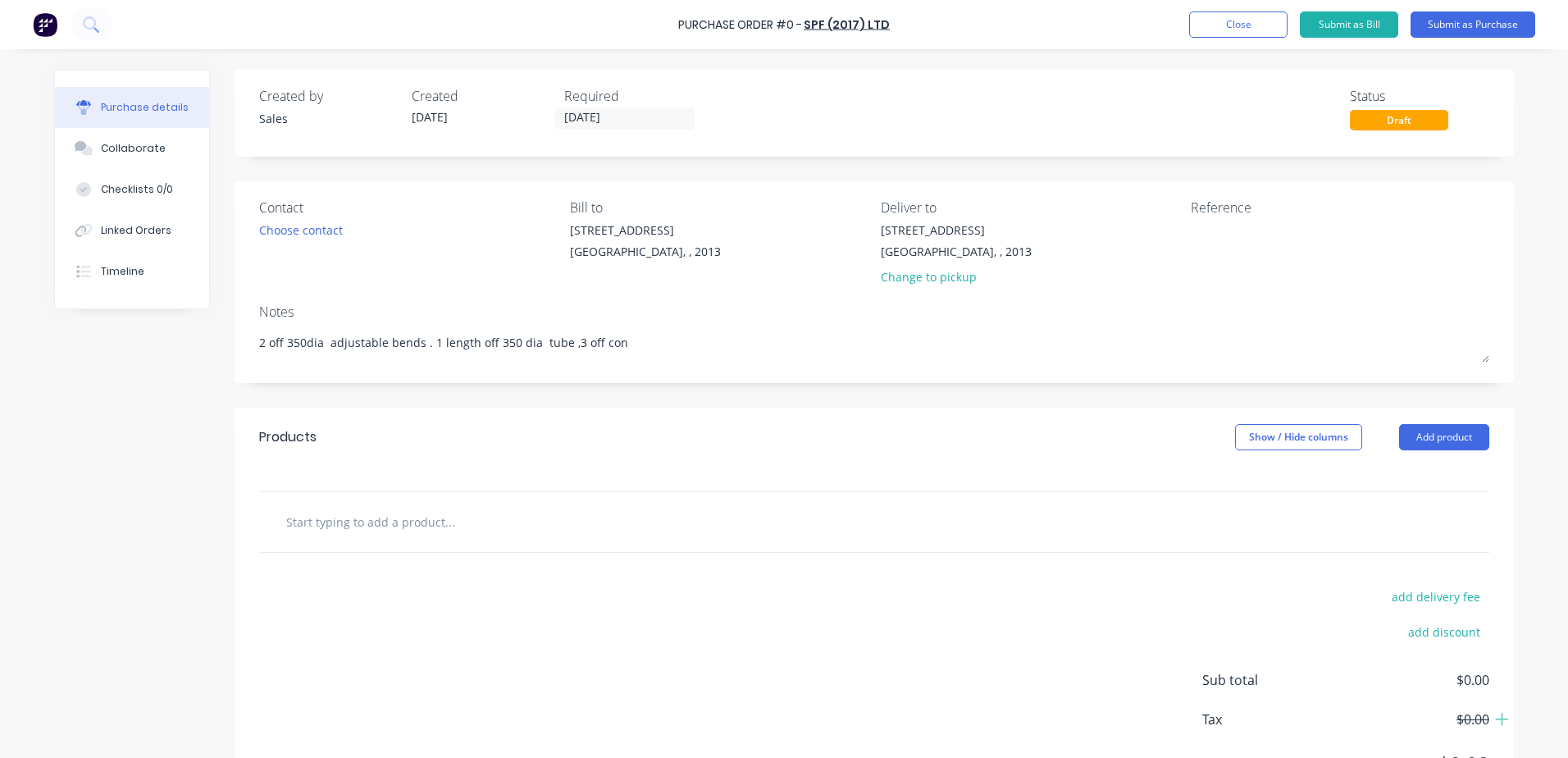
type textarea "2 off 350dia adjustable bends . 1 length off 350 dia tube ,3 off conn"
type textarea "x"
type textarea "2 off 350dia adjustable bends . 1 length off 350 dia tube ,3 off conne"
type textarea "x"
type textarea "2 off 350dia adjustable bends . 1 length off 350 dia tube ,3 off connec"
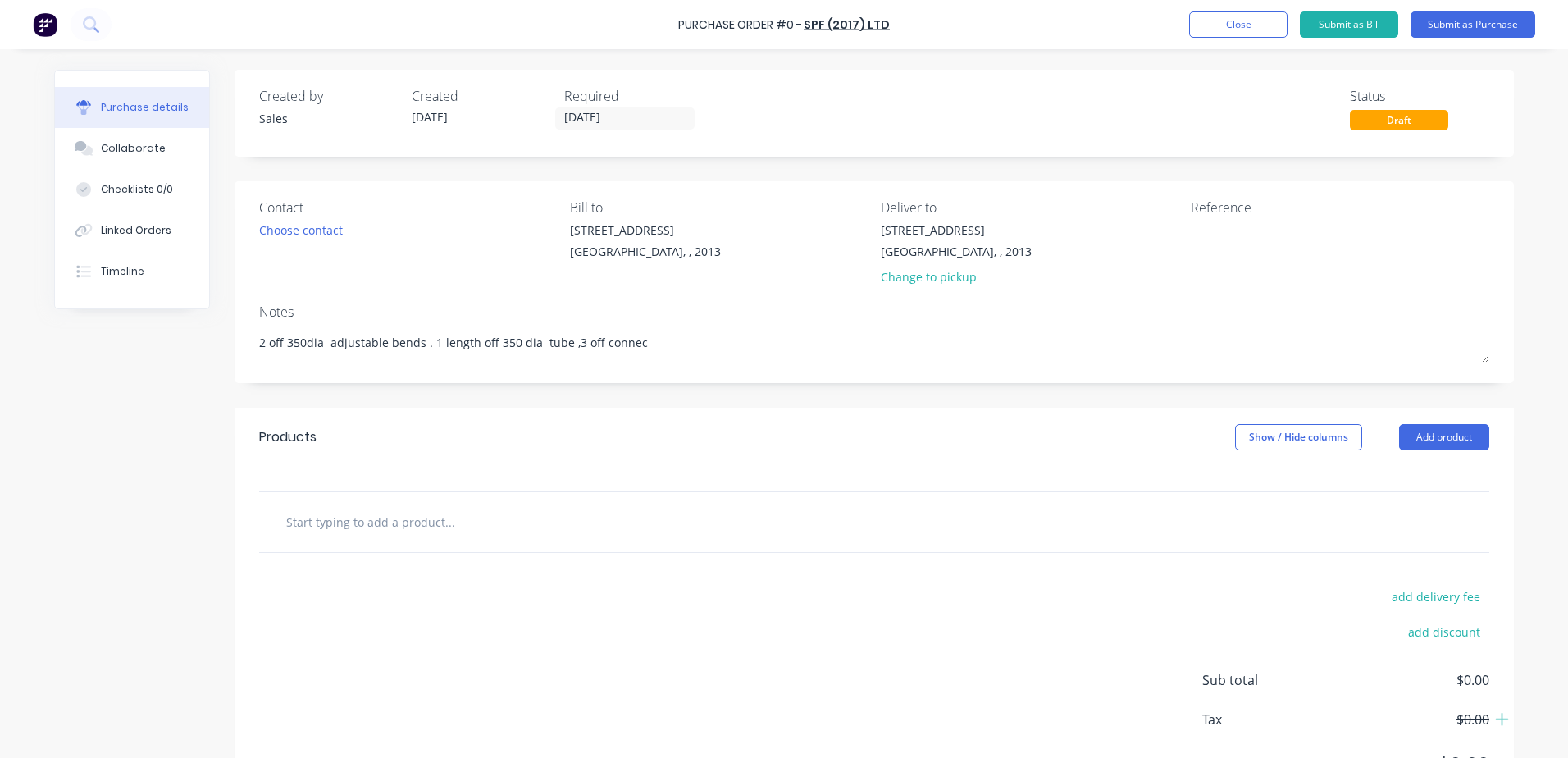
type textarea "x"
type textarea "2 off 350dia adjustable bends . 1 length off 350 dia tube ,3 off connect"
type textarea "x"
type textarea "2 off 350dia adjustable bends . 1 length off 350 dia tube ,3 off connecto"
type textarea "x"
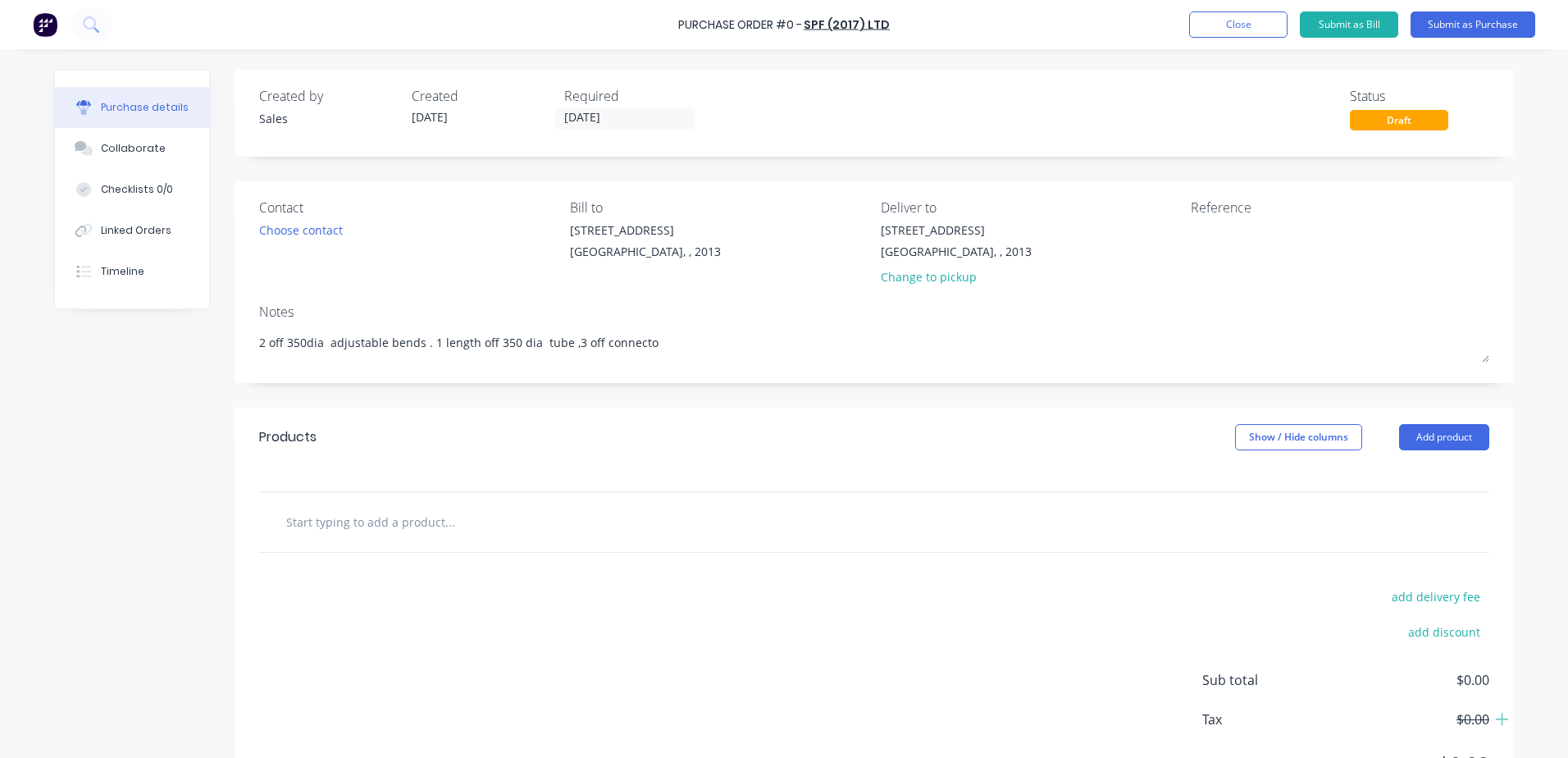
type textarea "2 off 350dia adjustable bends . 1 length off 350 dia tube ,3 off connector"
type textarea "x"
type textarea "2 off 350dia adjustable bends . 1 length off 350 dia tube ,3 off connectors"
type textarea "x"
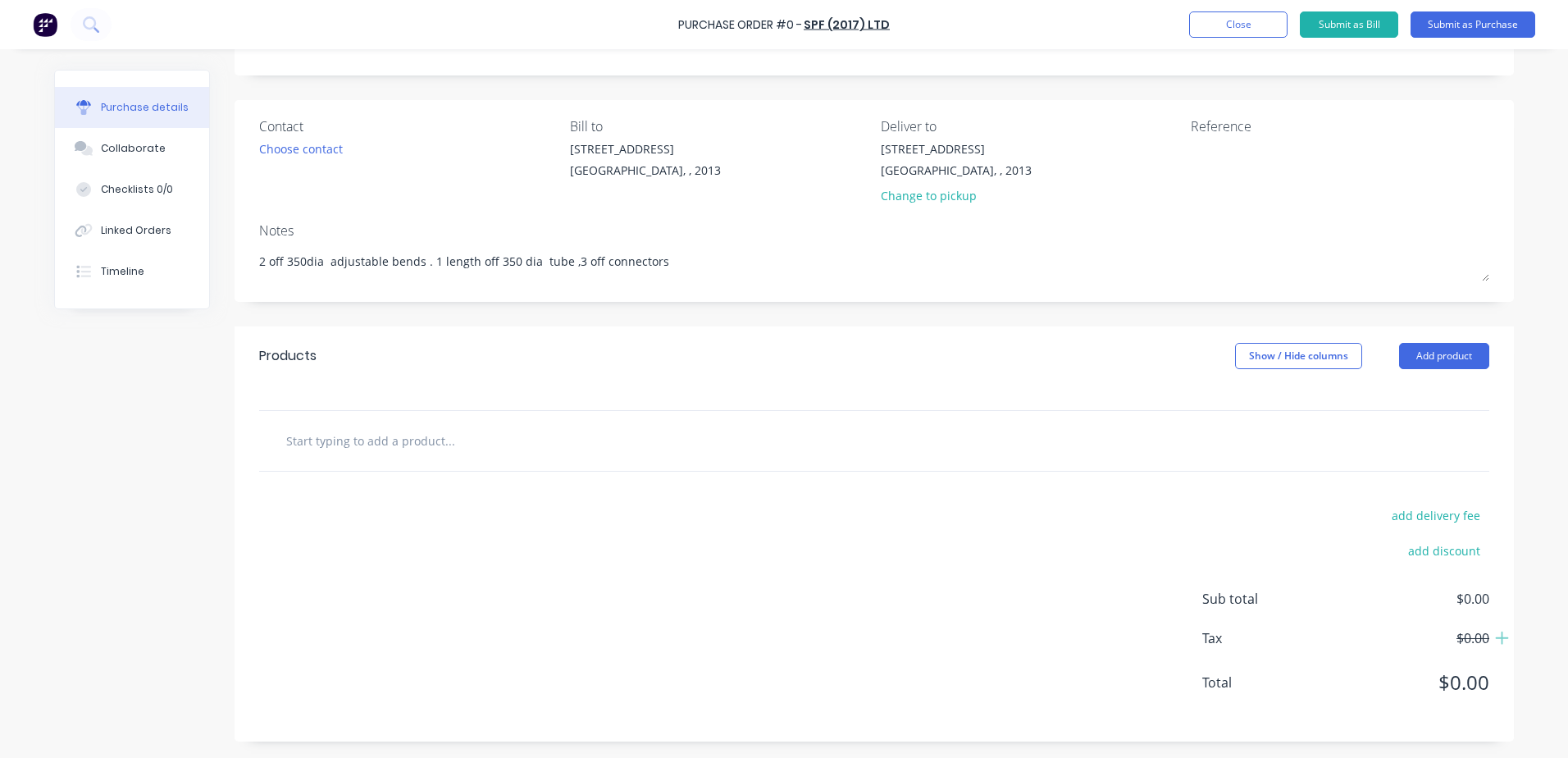
type textarea "2 off 350dia adjustable bends . 1 length off 350 dia tube ,3 off connectors"
type textarea "x"
type textarea "2 off 350dia adjustable bends . 1 length off 350 dia tube ,3 off connectors"
click at [447, 436] on input "text" at bounding box center [449, 440] width 328 height 32
type textarea "x"
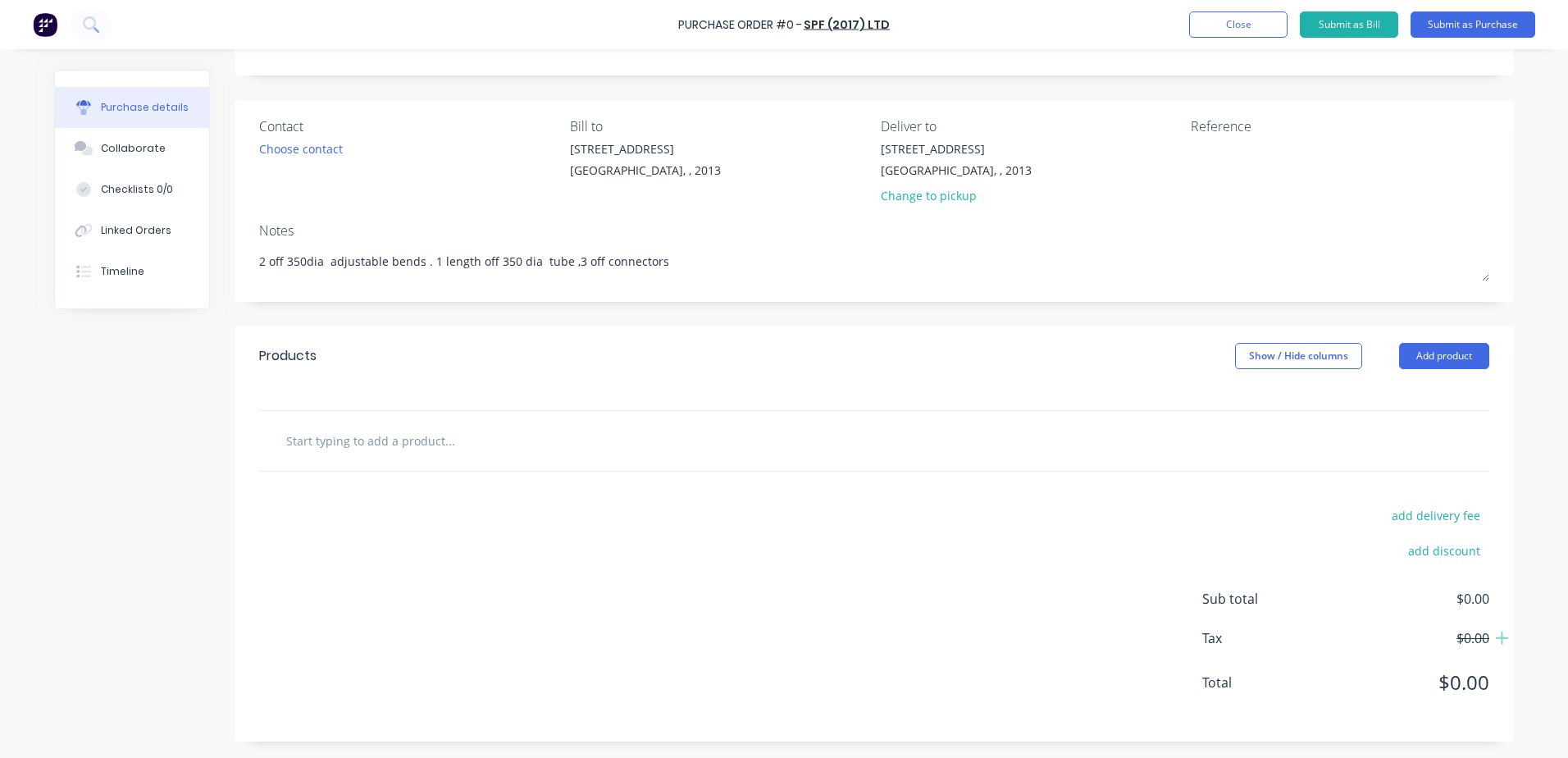
type input "2"
type textarea "x"
type input "2"
type textarea "x"
type input "2 o"
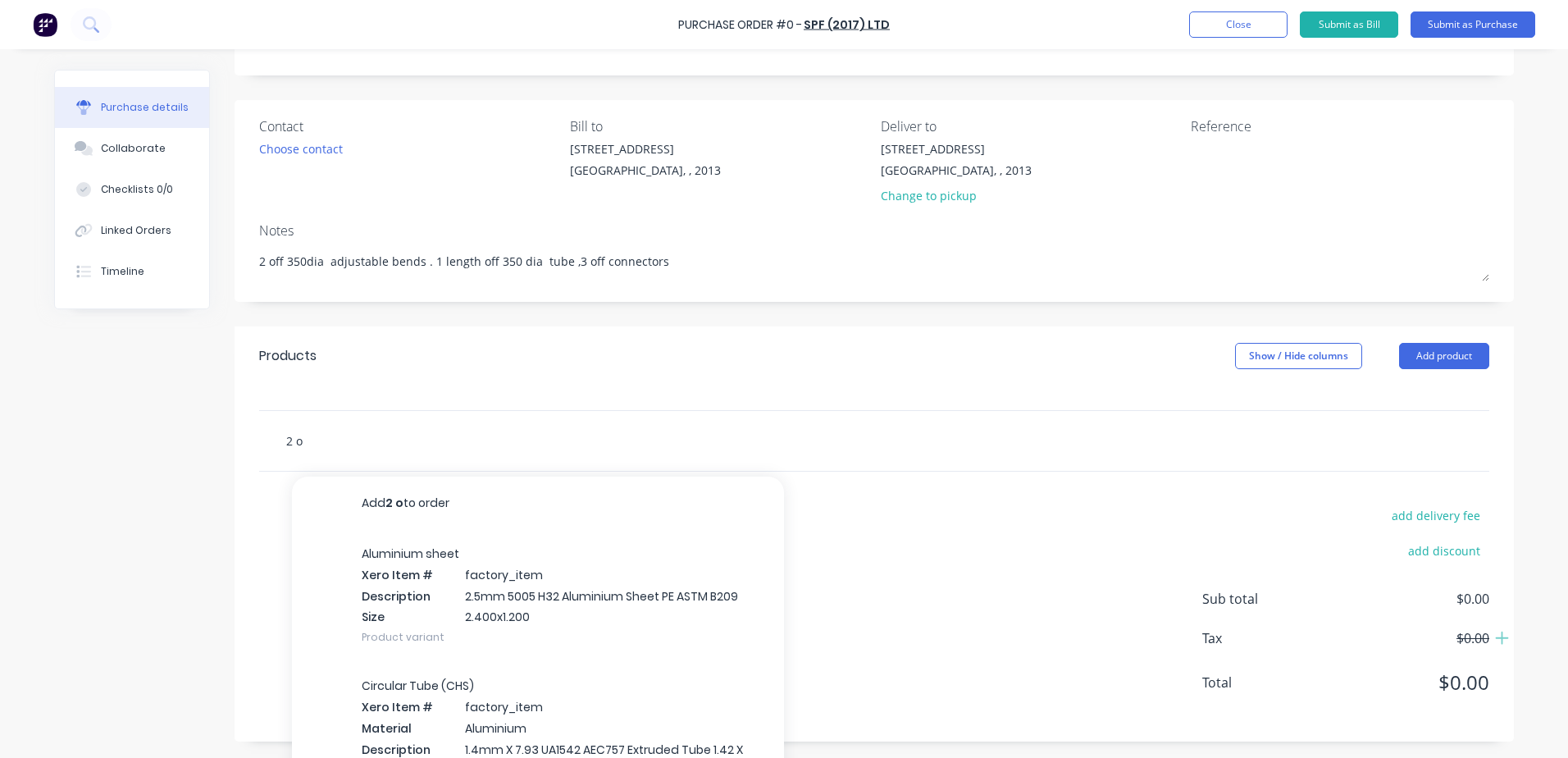
type textarea "x"
type input "2 of"
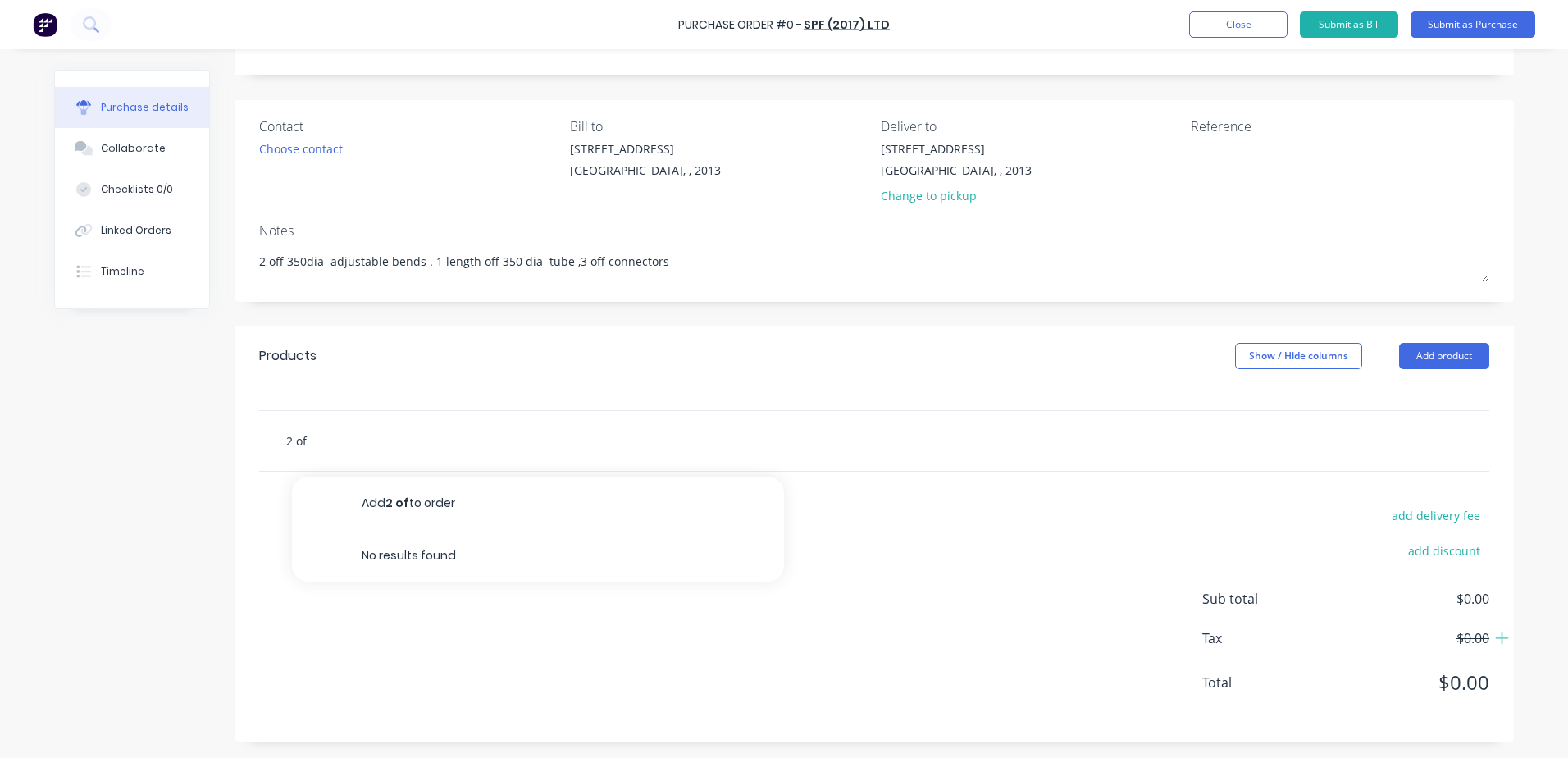
type textarea "x"
type input "2 off"
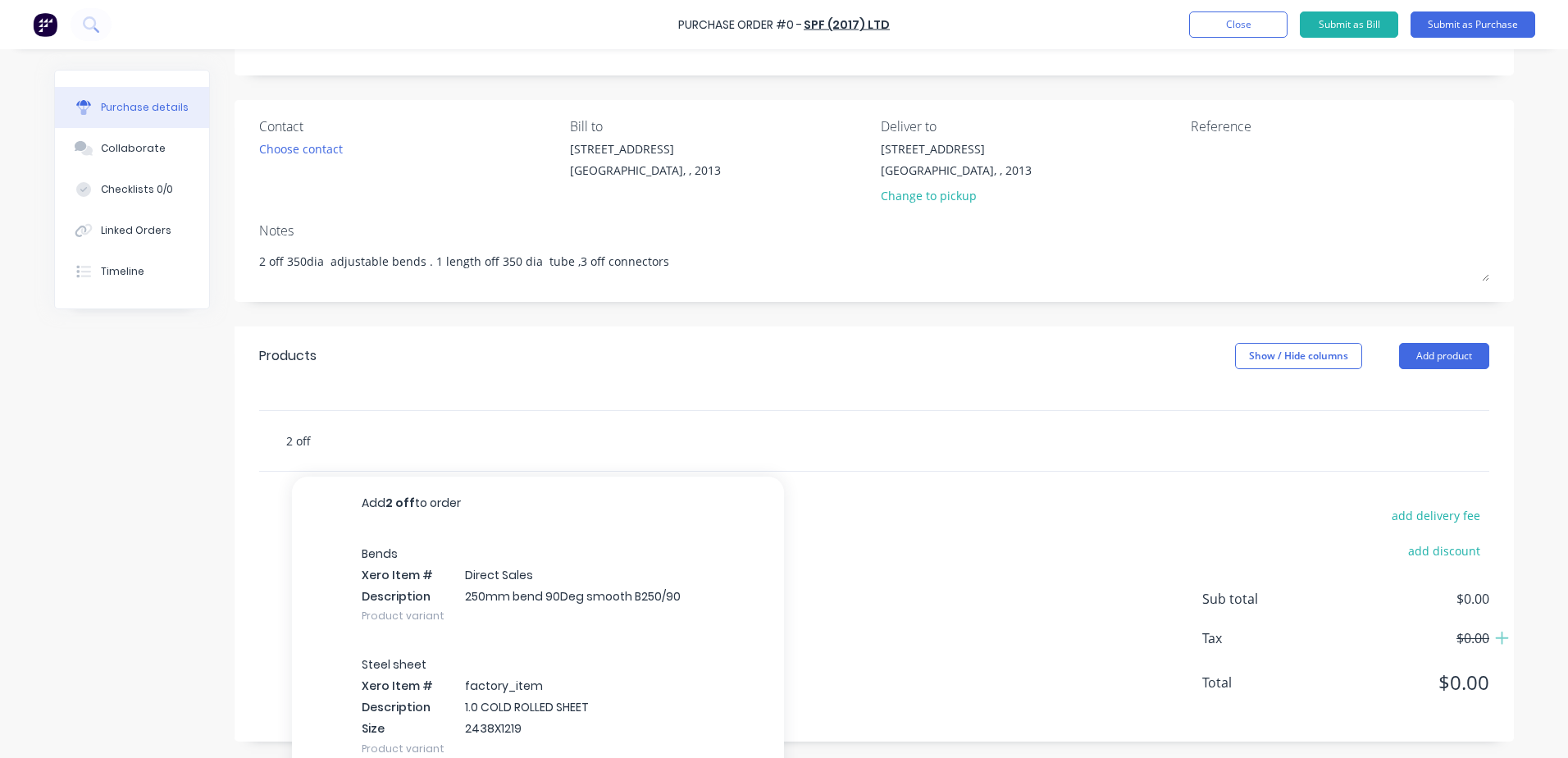
type textarea "x"
type input "2 off3"
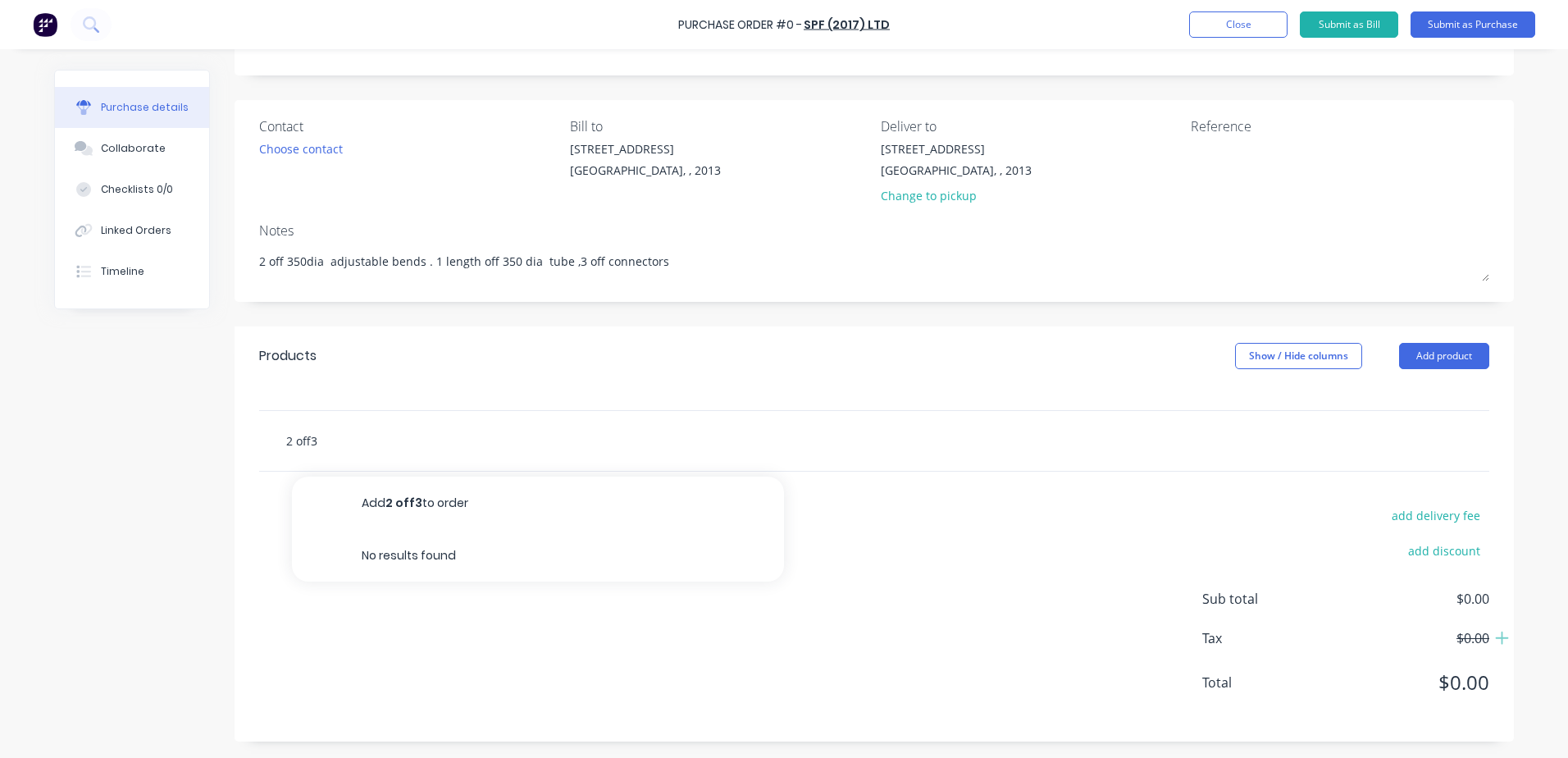
type textarea "x"
type input "2 off35"
type textarea "x"
type input "2 off350"
type textarea "x"
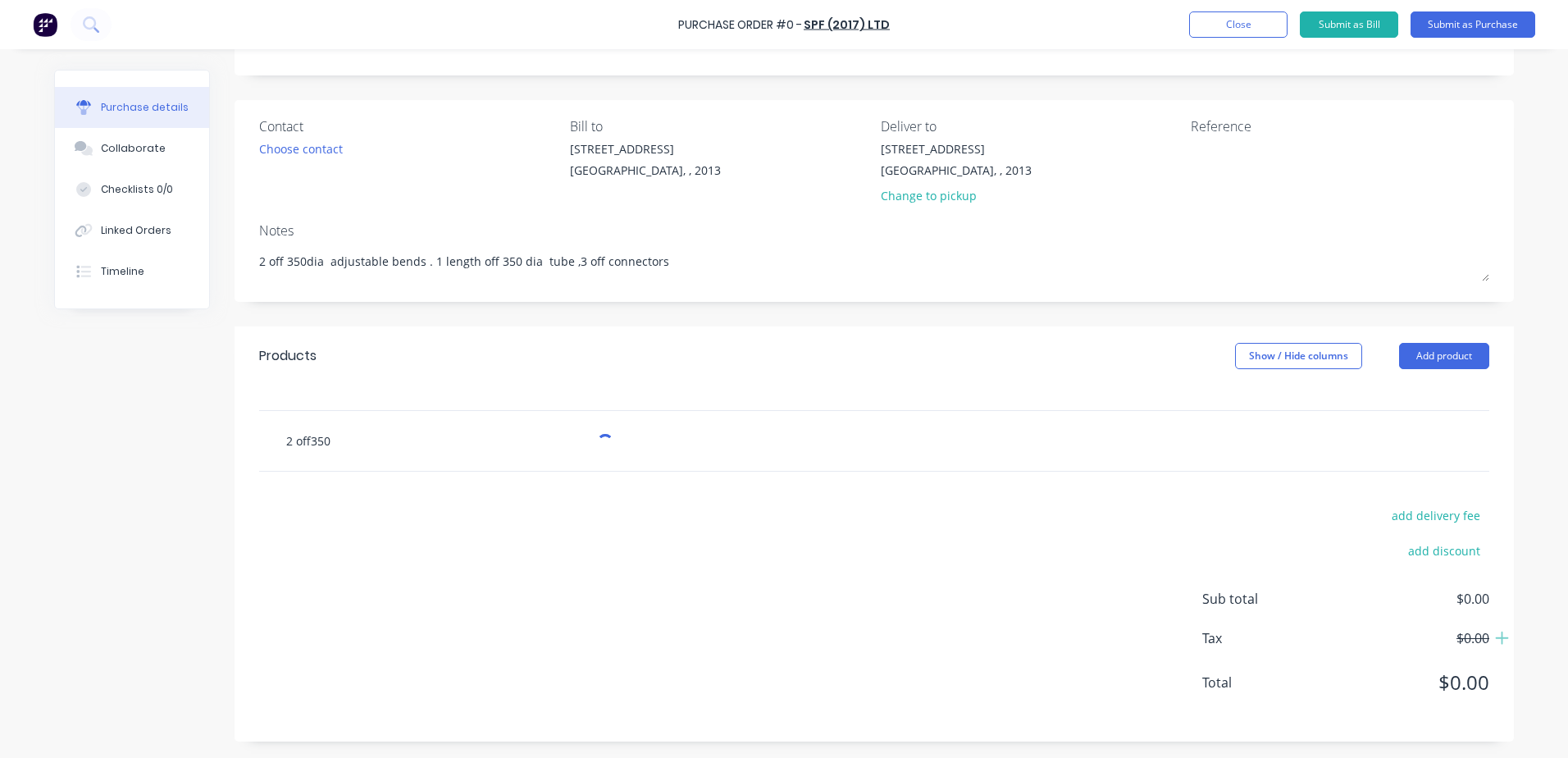
type input "2 off350"
type textarea "x"
type input "2 off350 d"
type textarea "x"
type input "2 off350 di"
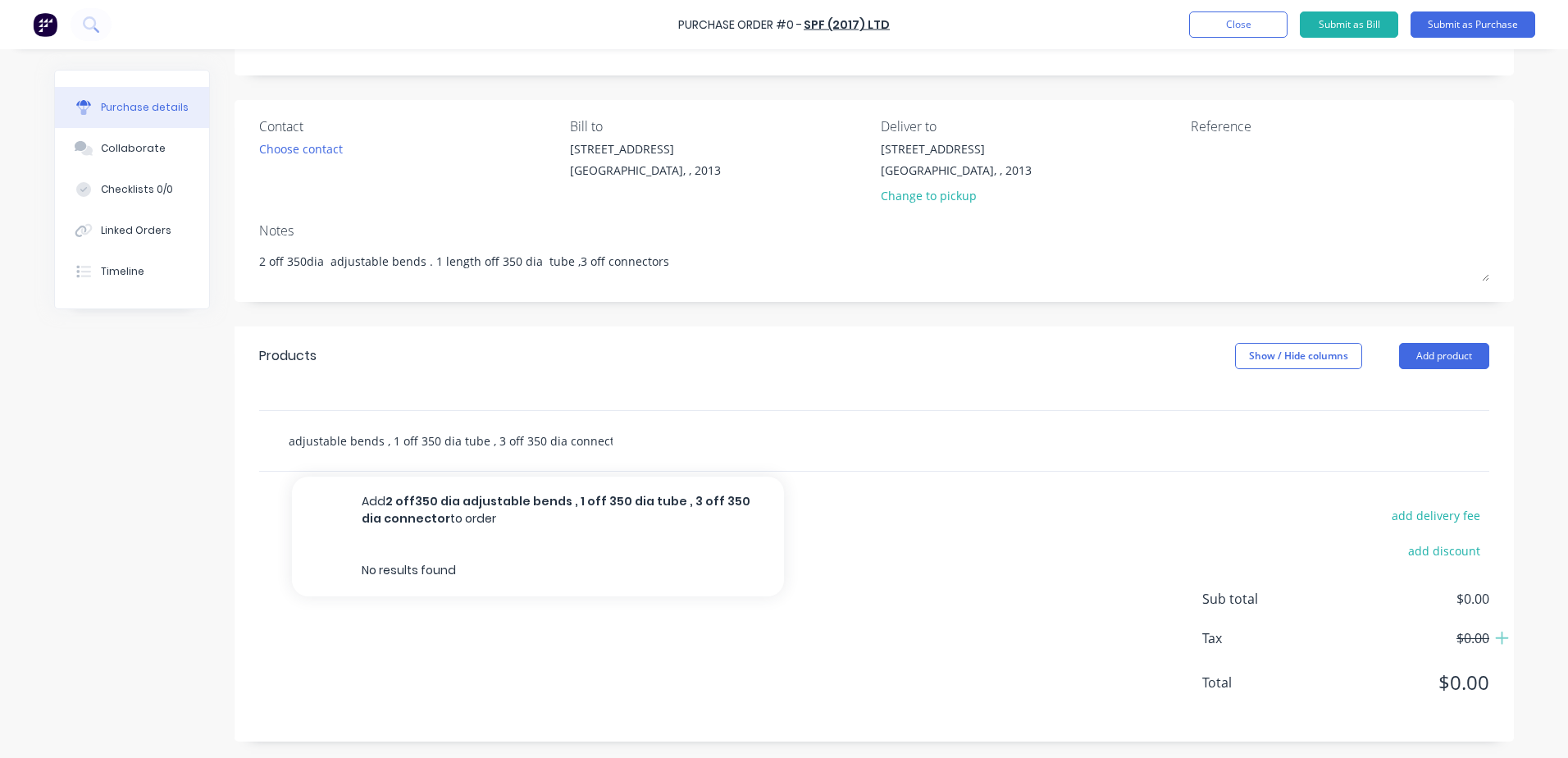
scroll to position [0, 75]
click at [1042, 22] on button "Submit as Purchase" at bounding box center [1473, 24] width 125 height 26
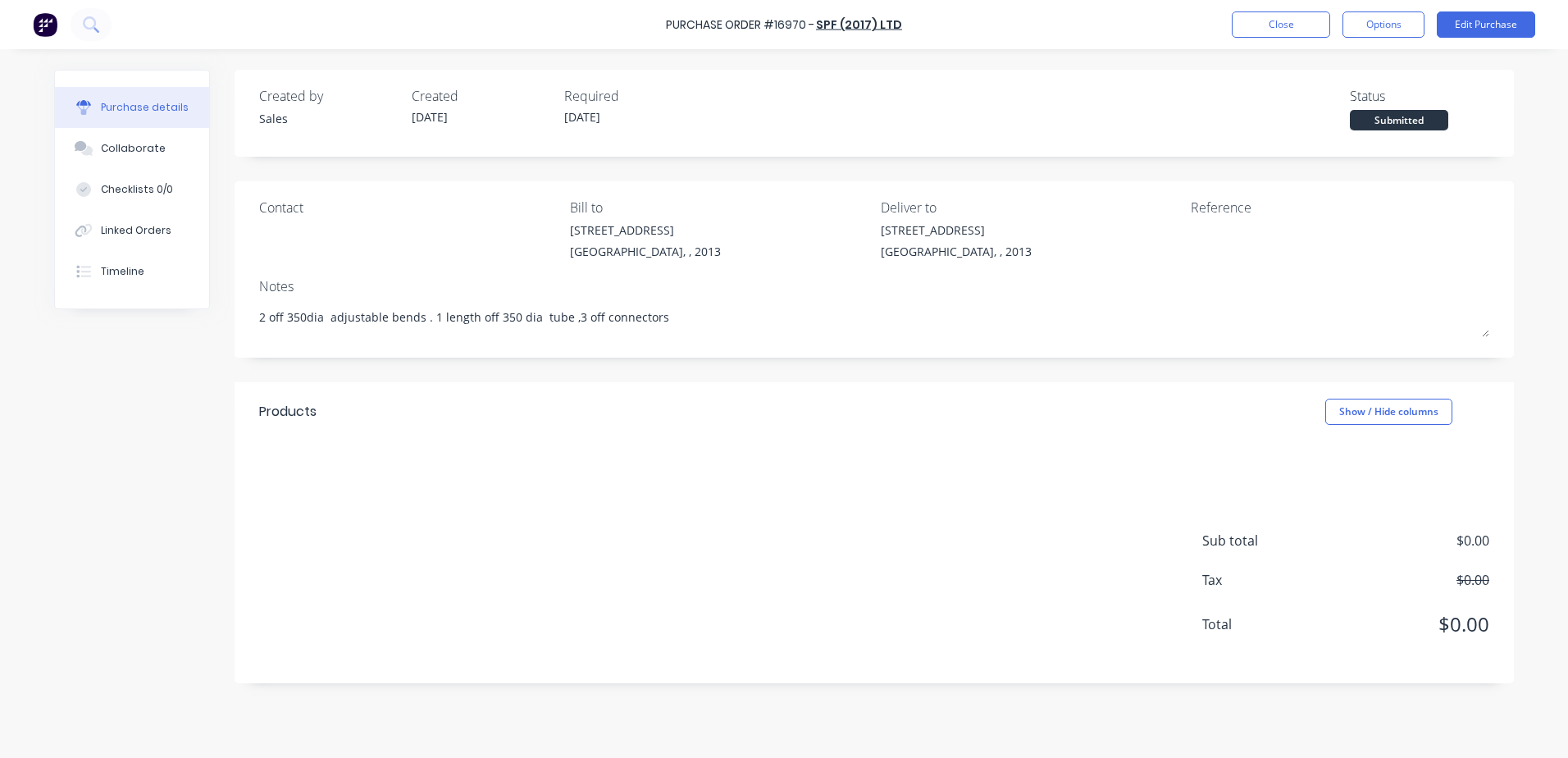
click at [101, 225] on div "Linked Orders" at bounding box center [136, 231] width 70 height 15
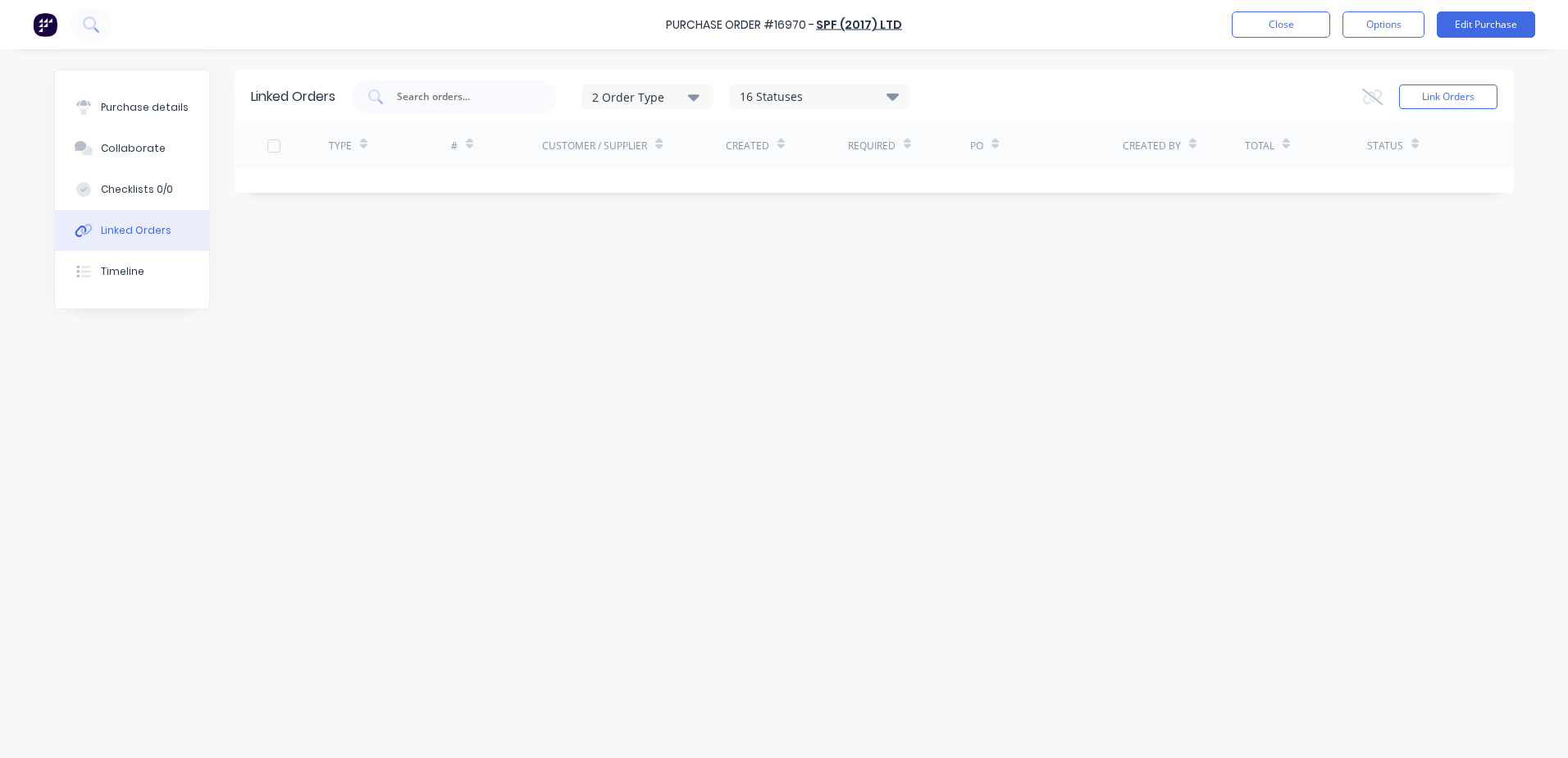
click at [1042, 96] on button "Link Orders" at bounding box center [1449, 96] width 98 height 25
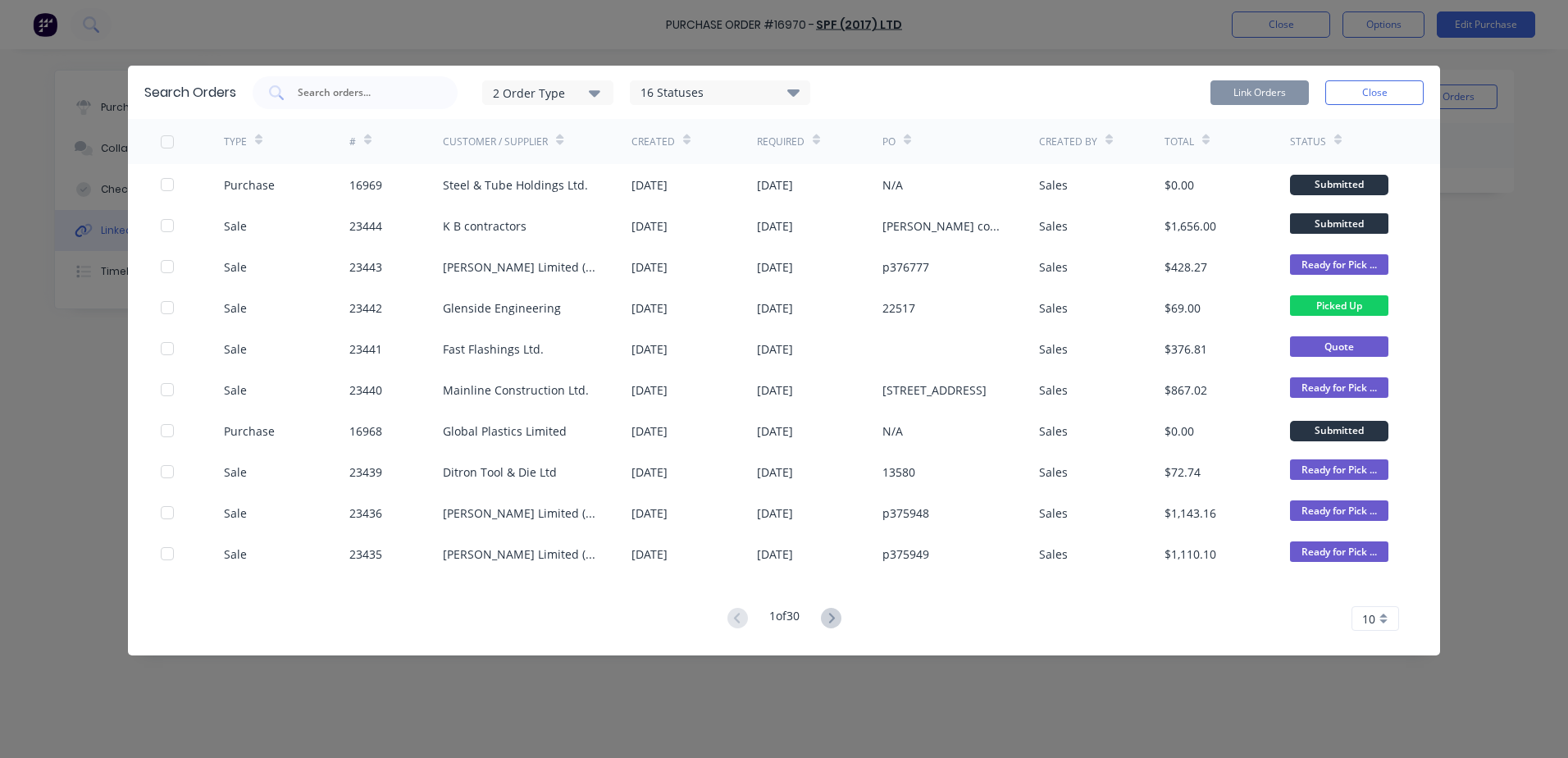
click at [168, 223] on div at bounding box center [167, 225] width 32 height 32
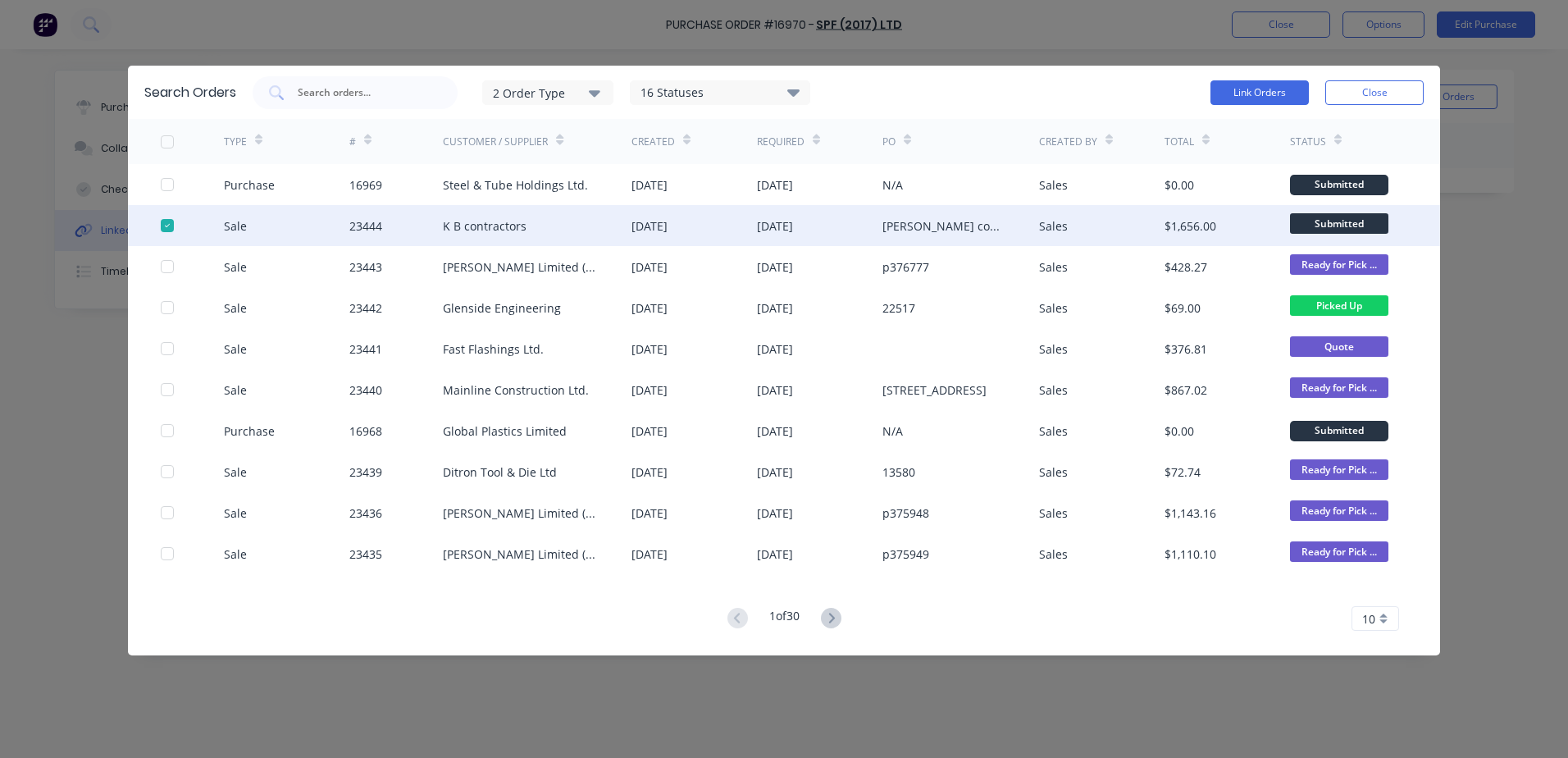
click at [1042, 92] on button "Link Orders" at bounding box center [1260, 93] width 98 height 25
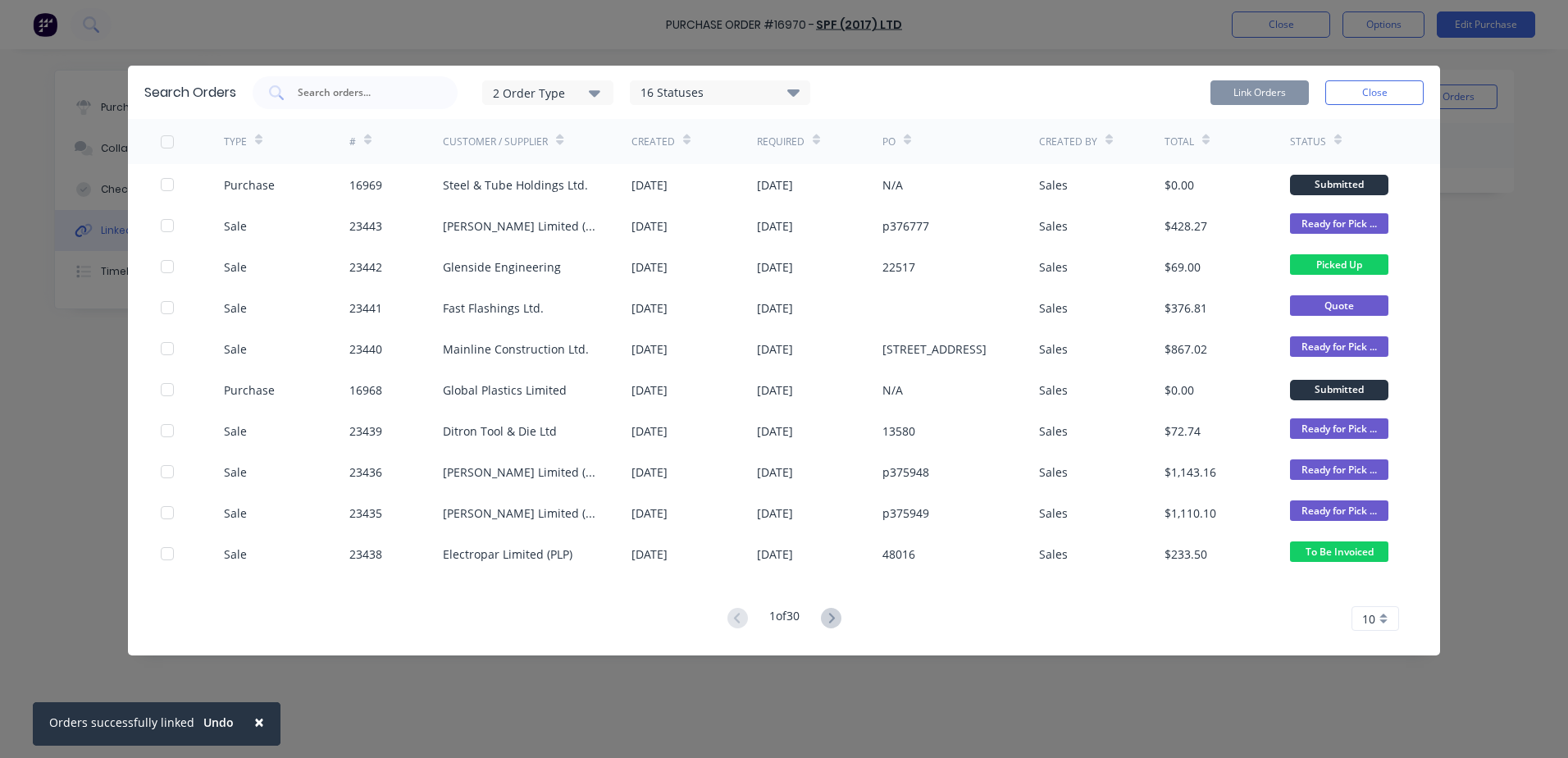
click at [1042, 90] on button "Close" at bounding box center [1374, 93] width 98 height 25
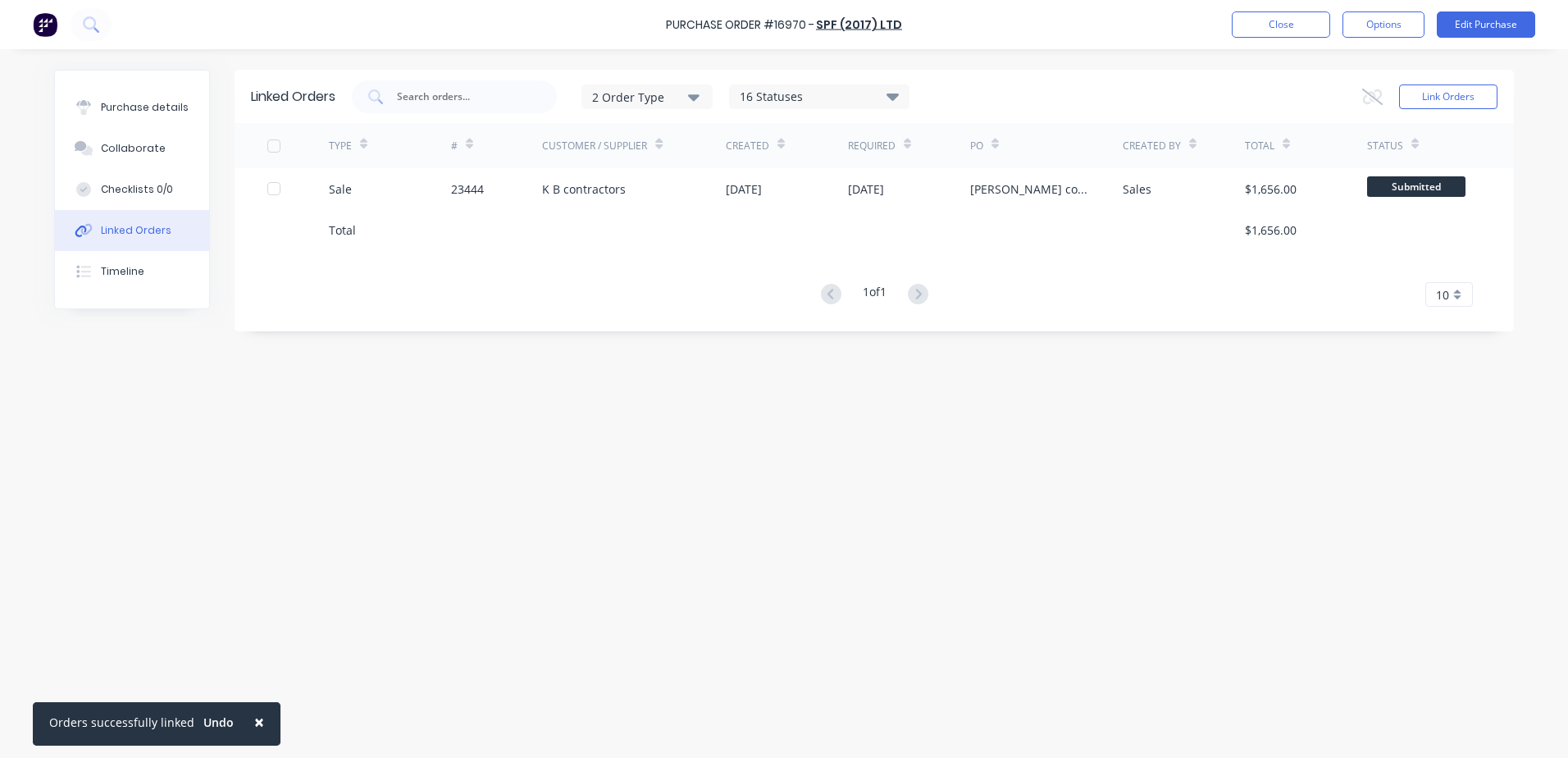
click at [1042, 20] on button "Close" at bounding box center [1281, 24] width 98 height 26
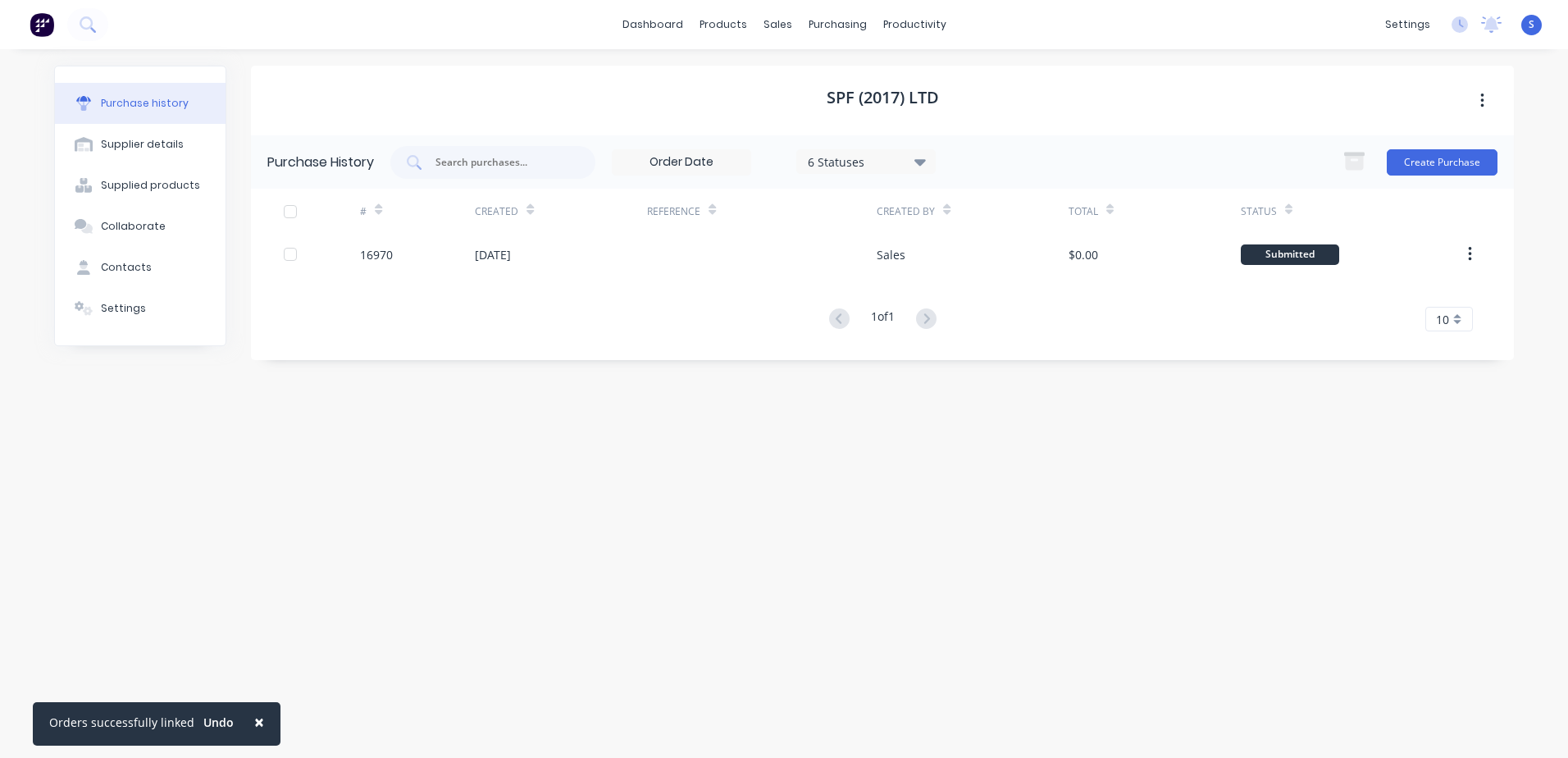
click at [335, 246] on div at bounding box center [321, 254] width 76 height 41
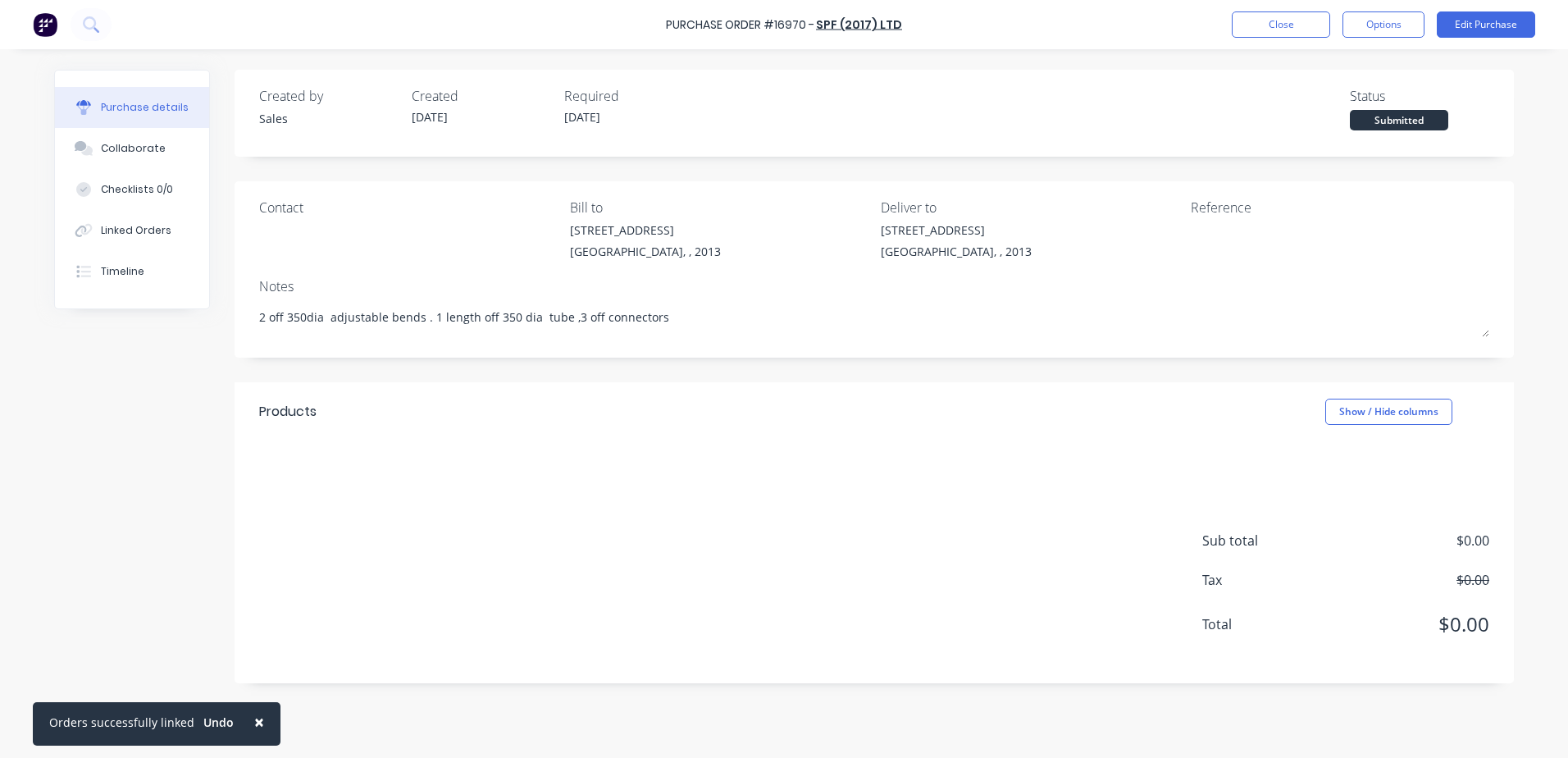
click at [1042, 24] on button "Options" at bounding box center [1384, 24] width 82 height 26
click at [1042, 62] on div "Print / Email" at bounding box center [1347, 67] width 126 height 24
click at [1042, 129] on div "Without pricing" at bounding box center [1347, 133] width 126 height 24
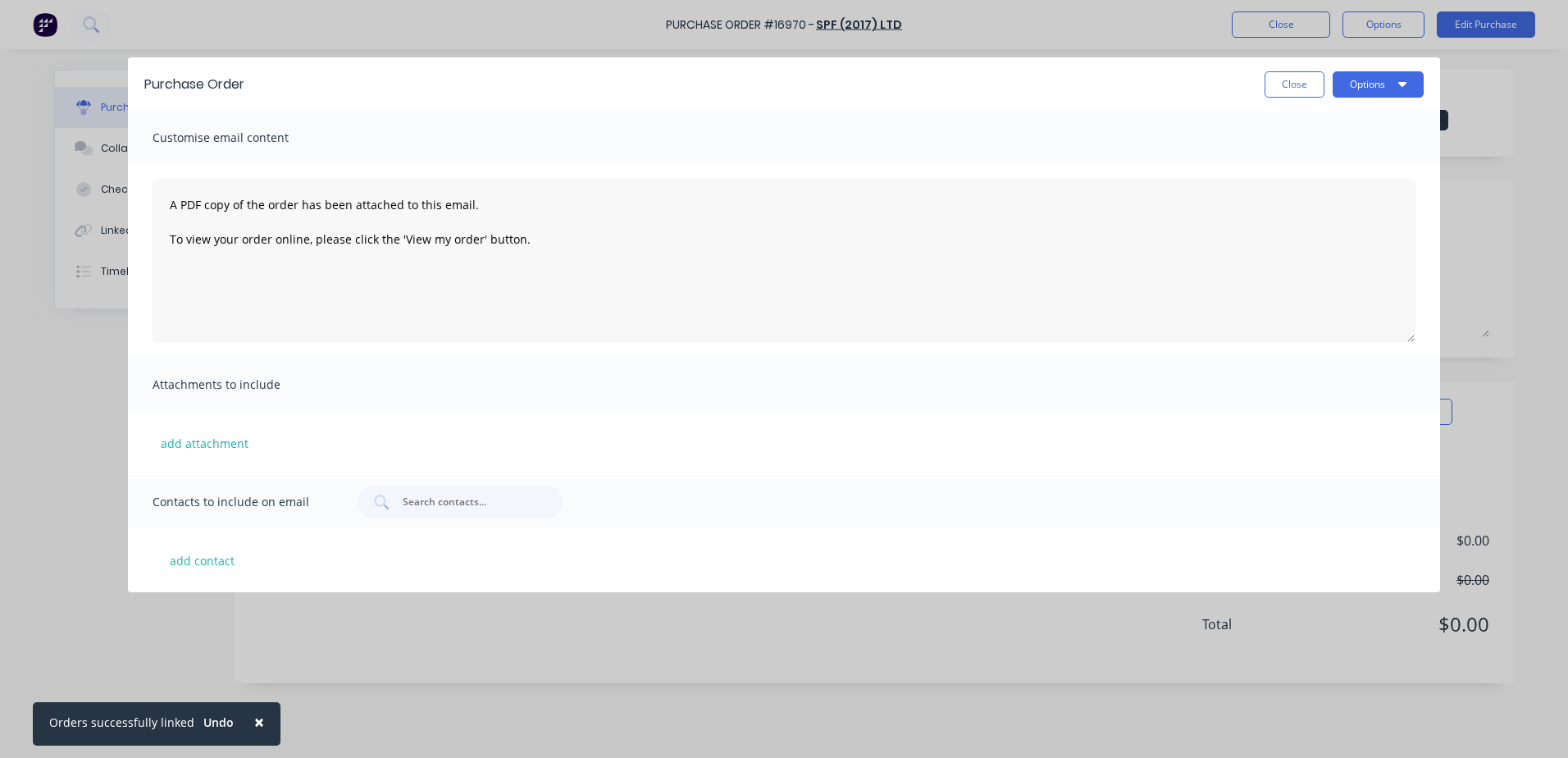
click at [1042, 84] on button "Options" at bounding box center [1378, 84] width 91 height 26
click at [1042, 124] on div "Print" at bounding box center [1346, 126] width 126 height 24
click at [1042, 79] on button "Close" at bounding box center [1294, 84] width 60 height 26
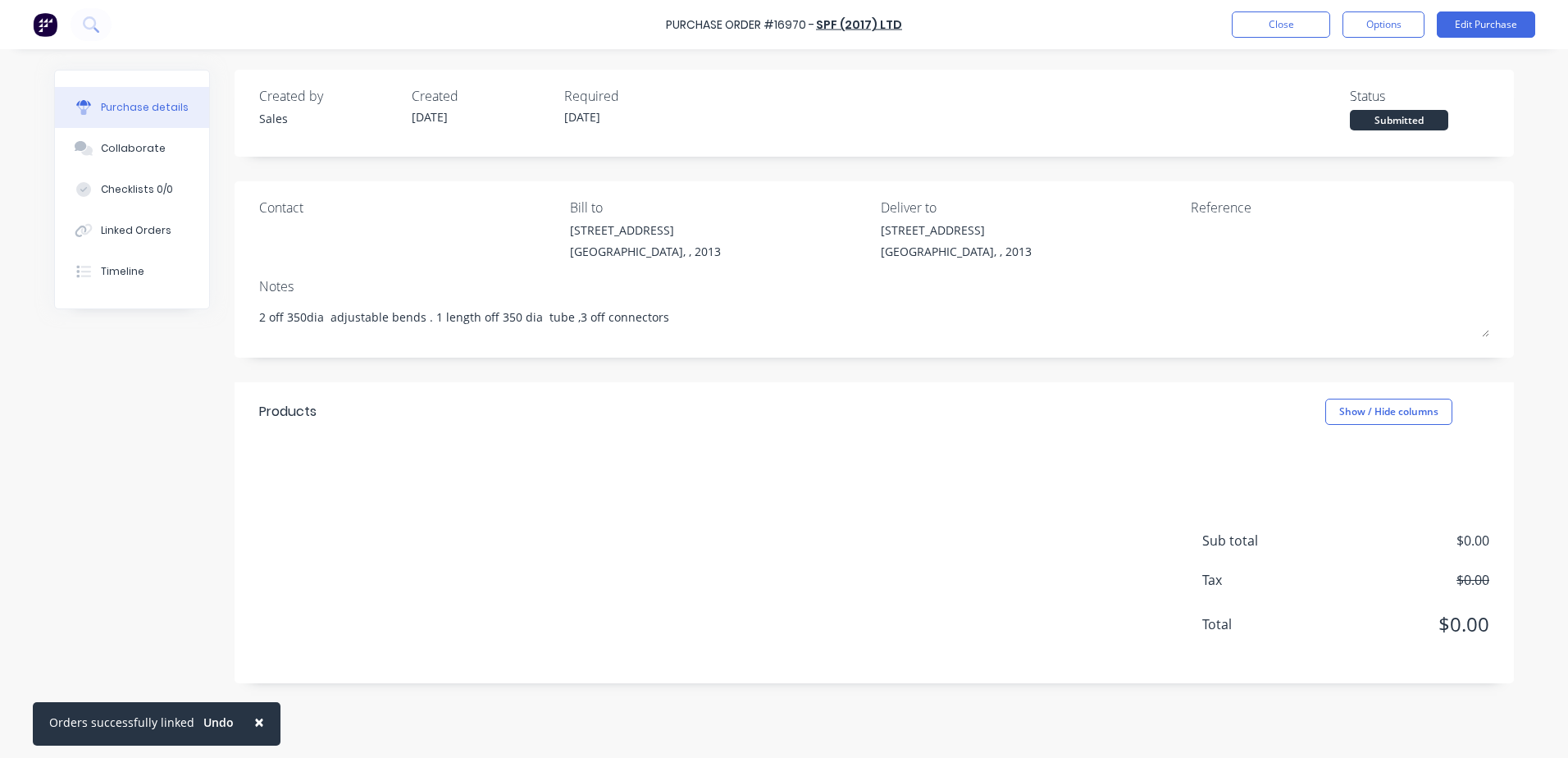
click at [1042, 23] on button "Close" at bounding box center [1281, 24] width 98 height 26
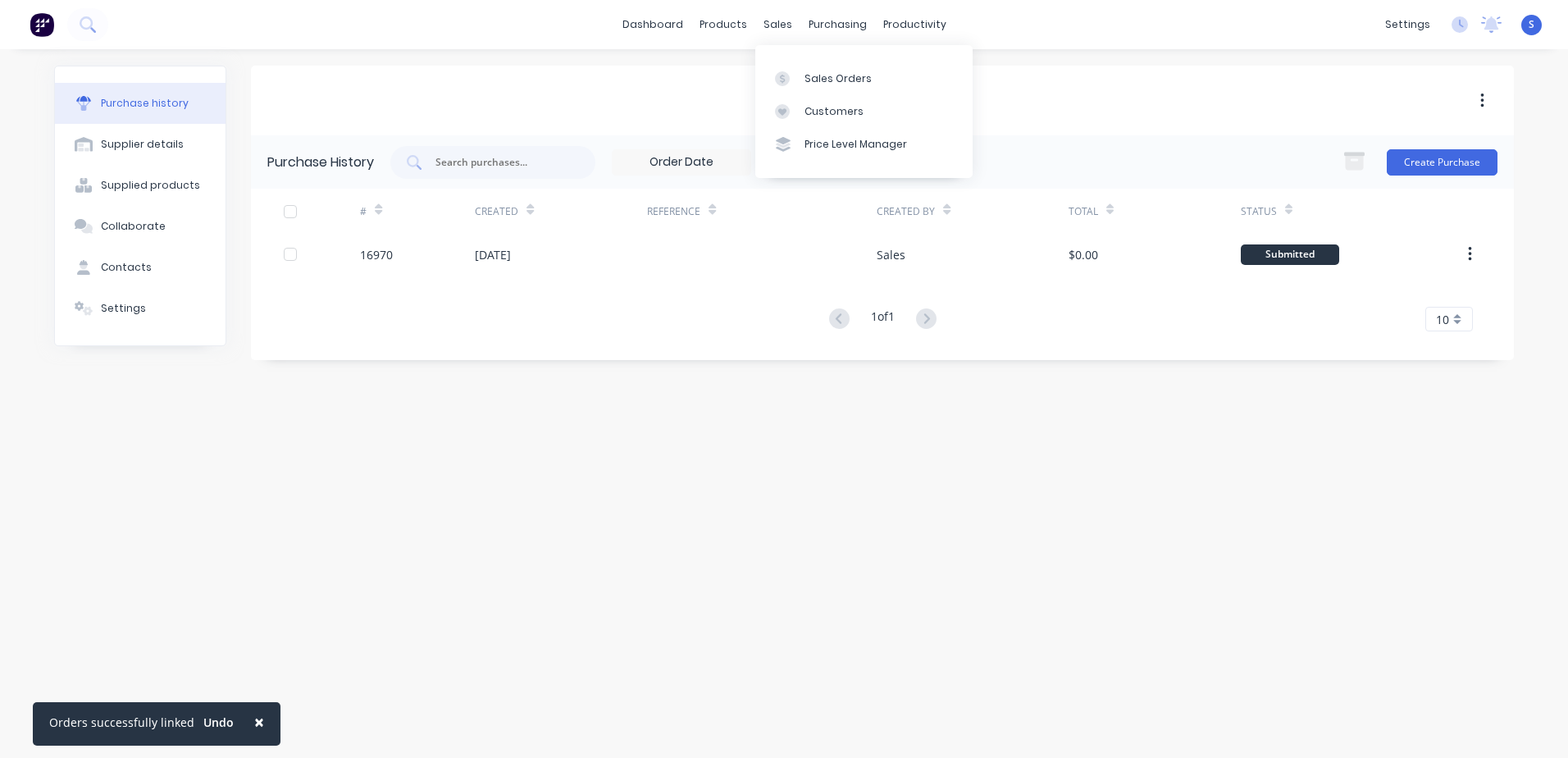
click at [821, 82] on div "Sales Orders" at bounding box center [838, 79] width 68 height 15
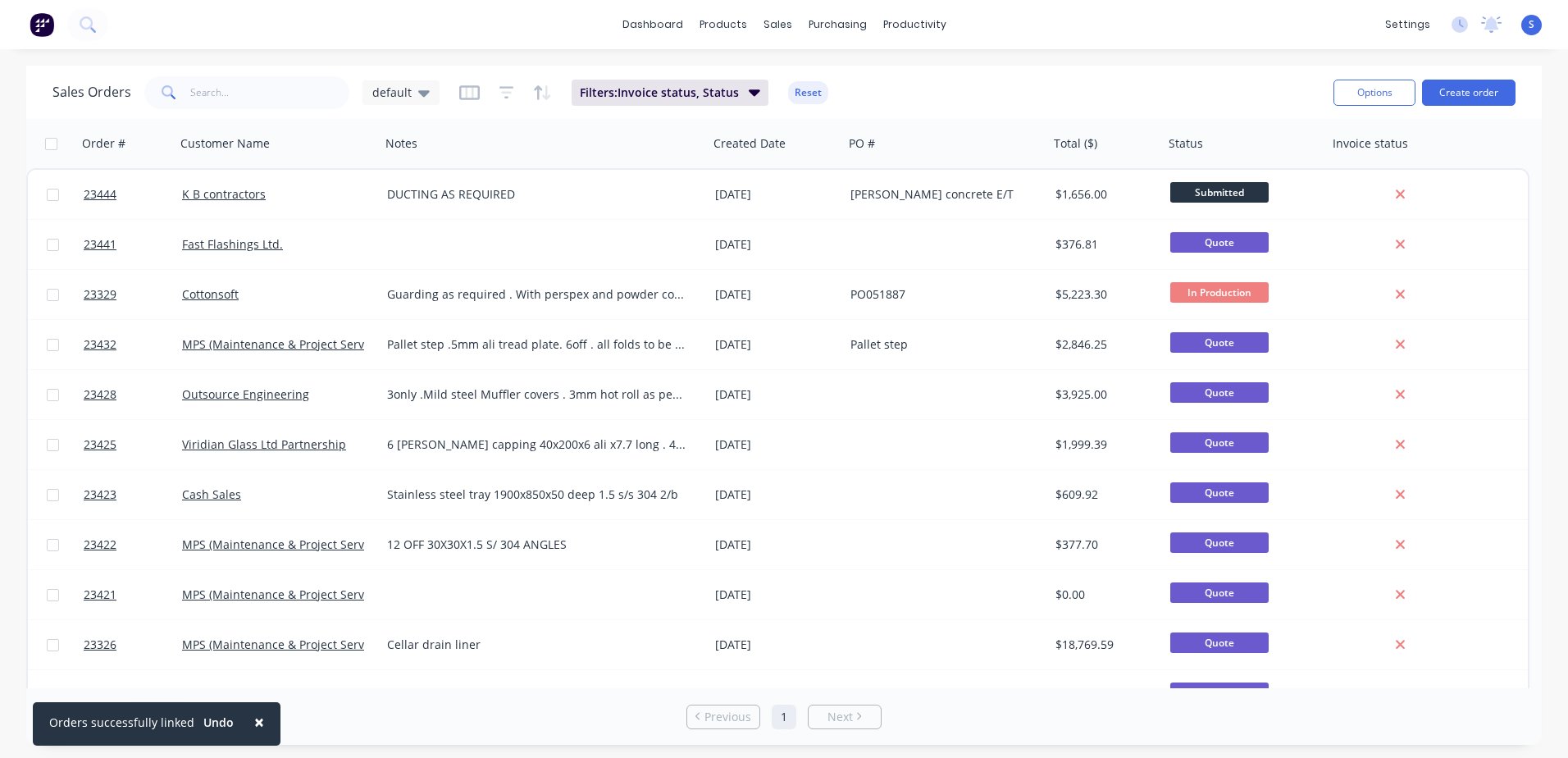
click at [120, 192] on link "23444" at bounding box center [132, 194] width 98 height 49
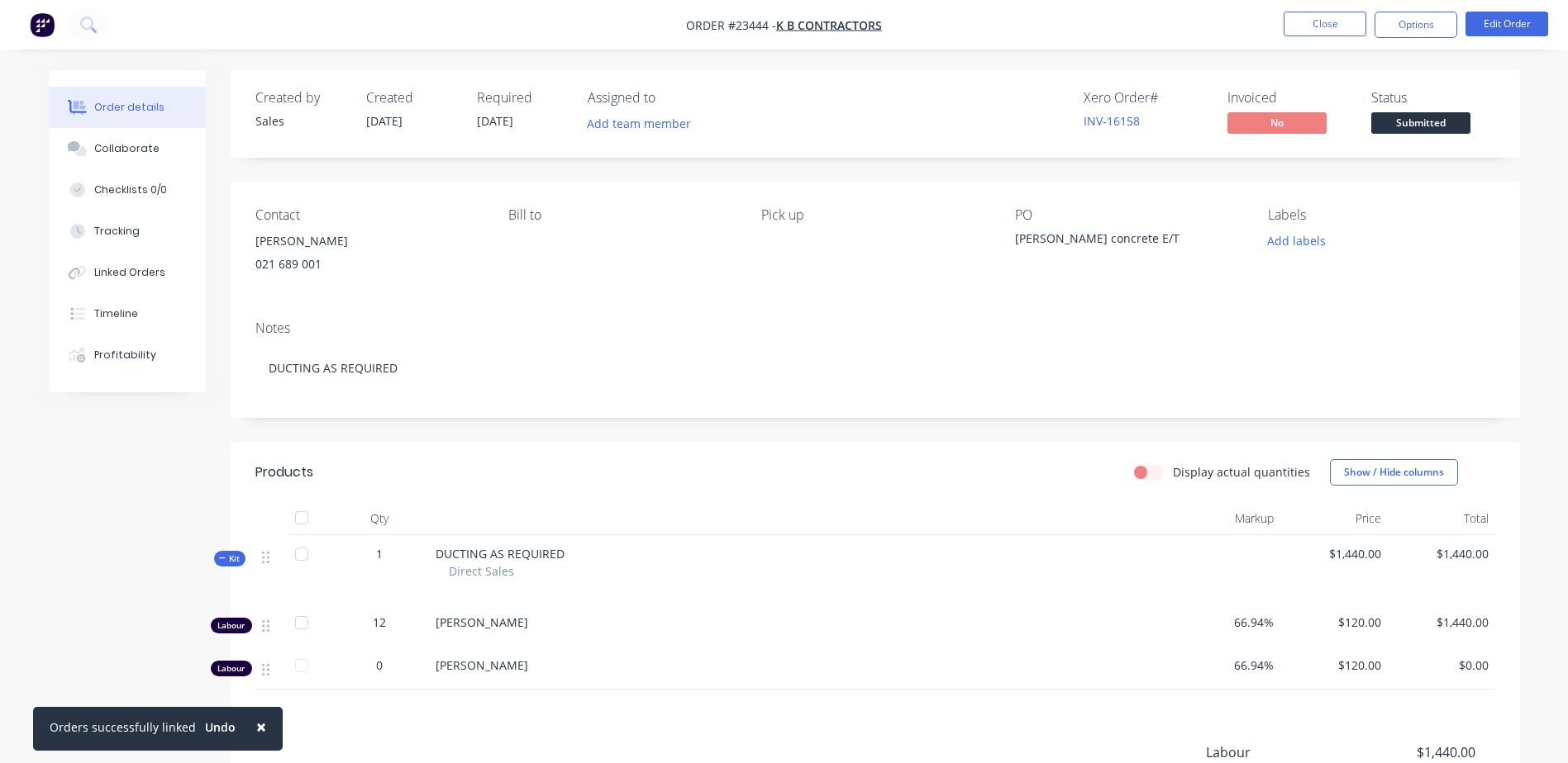
click at [1050, 21] on button "Close" at bounding box center [1324, 23] width 83 height 25
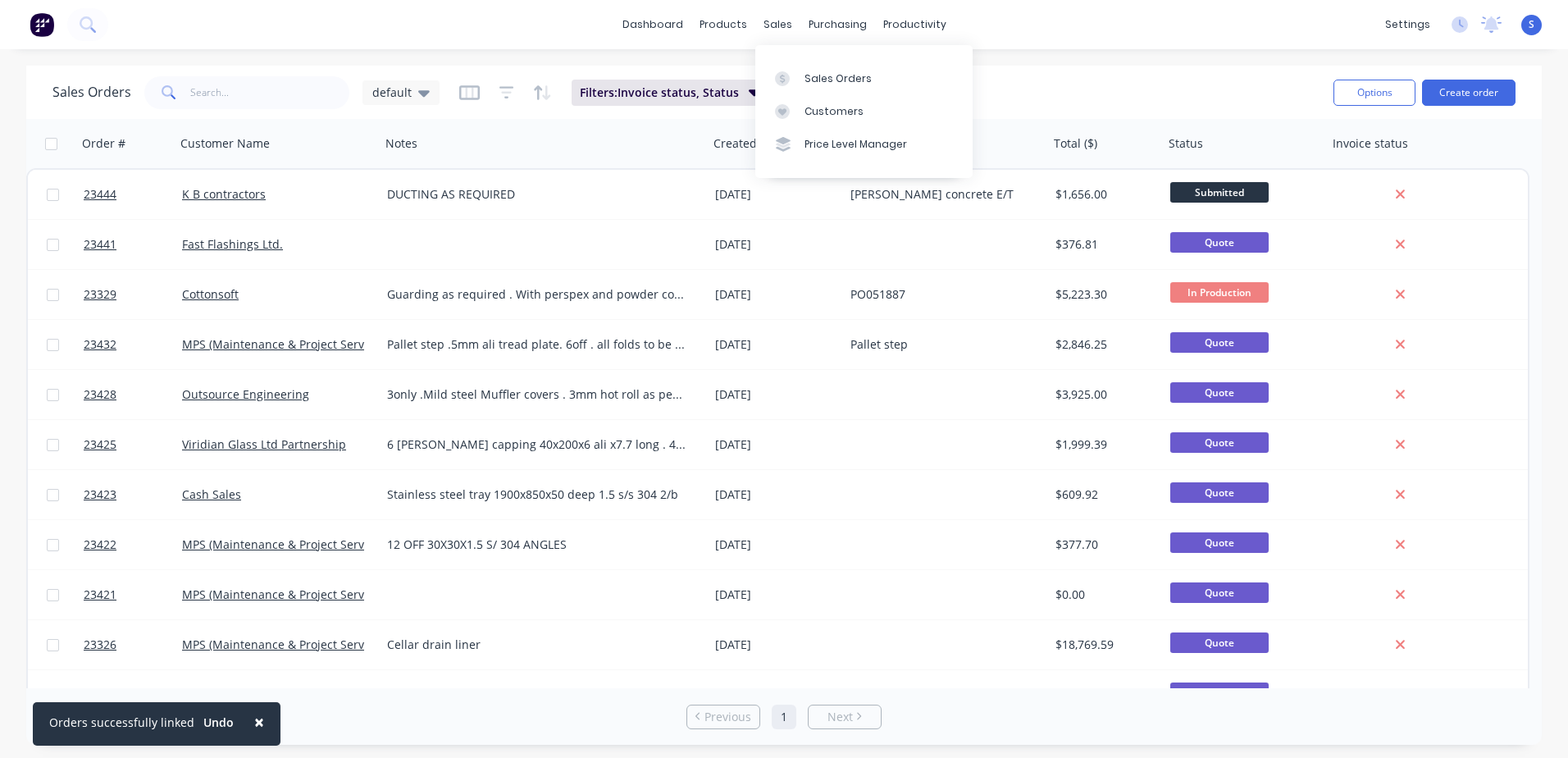
click at [797, 76] on div at bounding box center [787, 79] width 25 height 15
click at [1042, 88] on button "Create order" at bounding box center [1468, 93] width 94 height 26
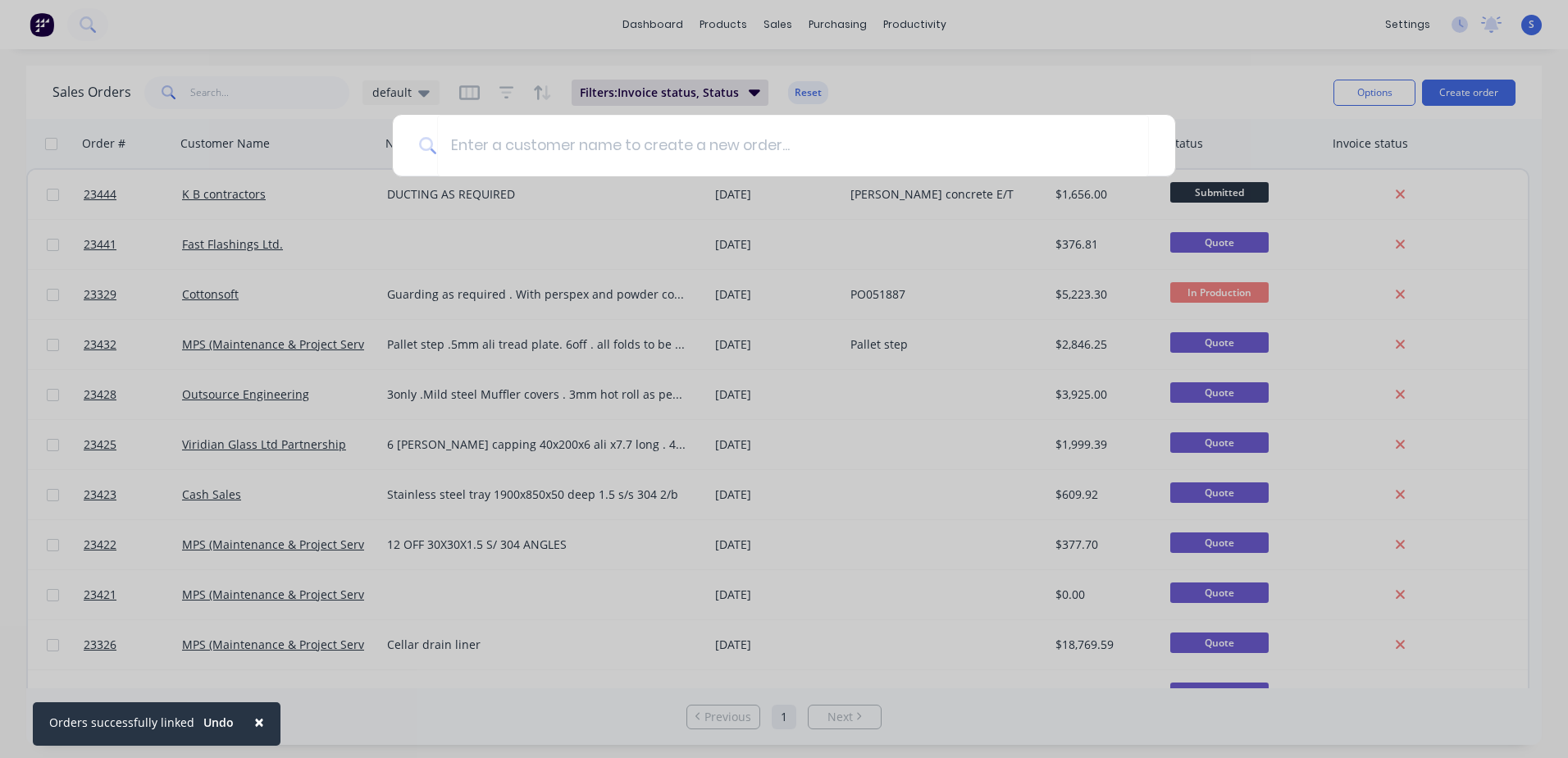
click at [458, 145] on input at bounding box center [793, 145] width 712 height 61
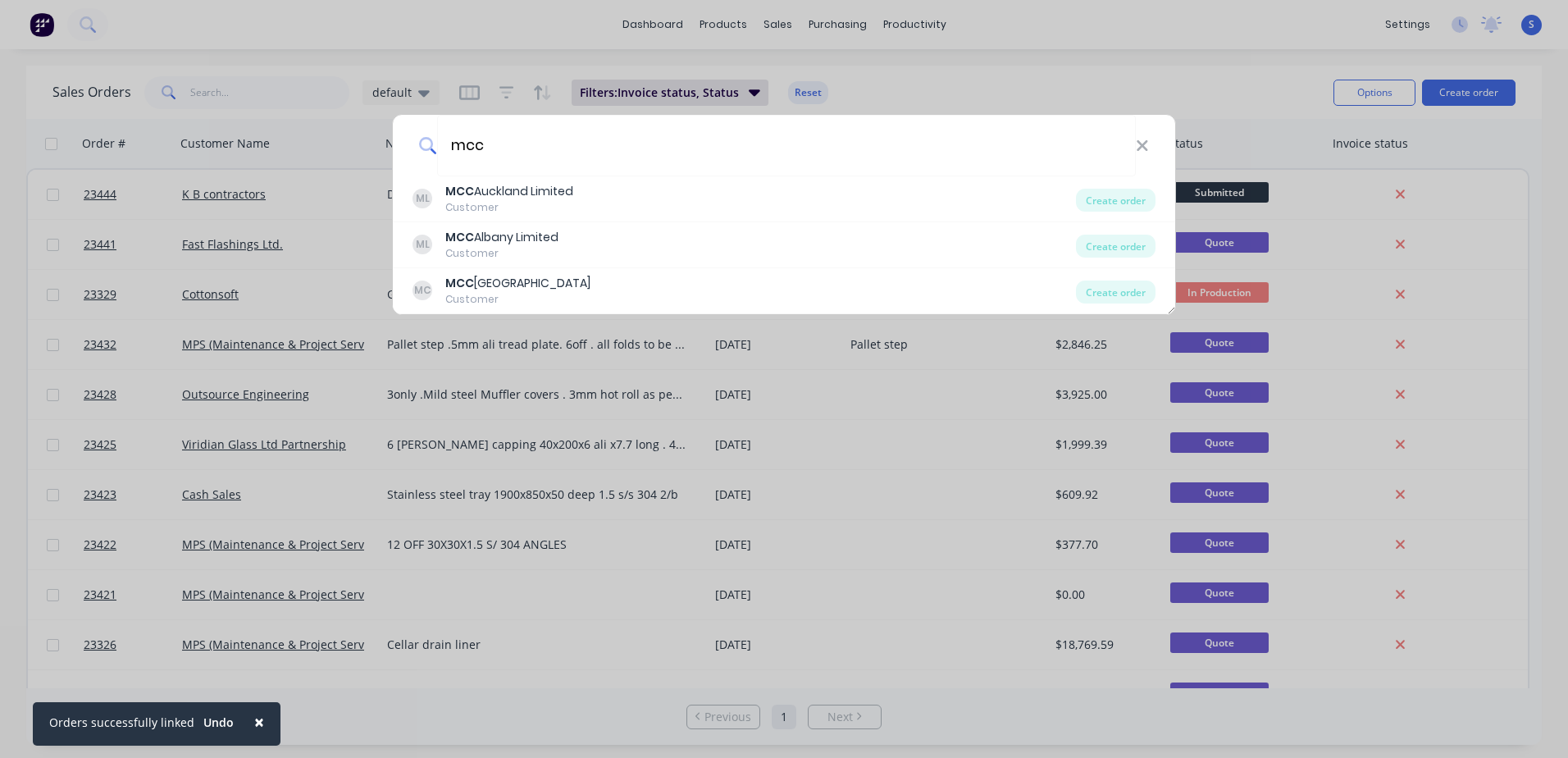
click at [488, 193] on div "MCC Auckland Limited" at bounding box center [509, 191] width 128 height 18
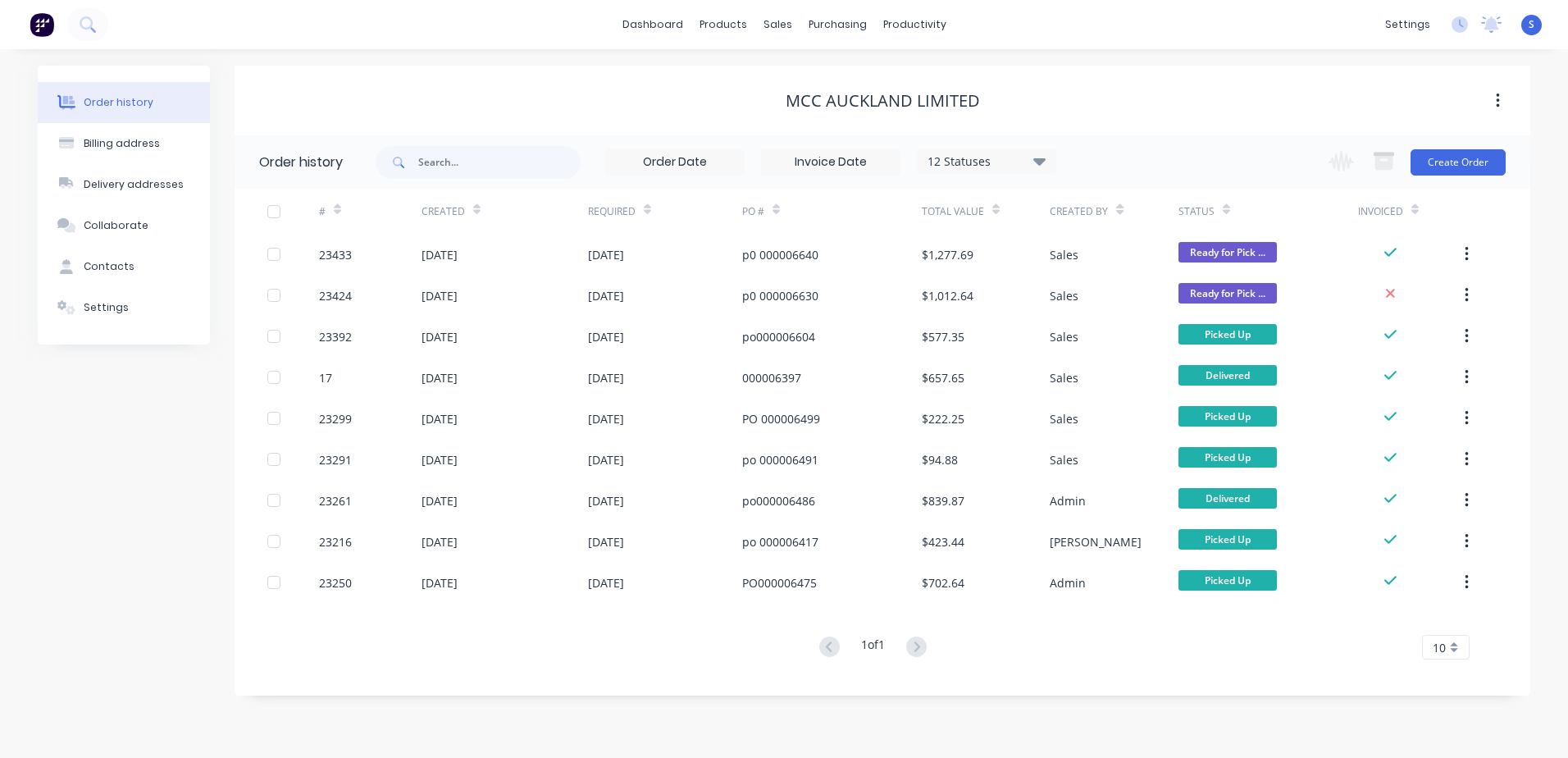
click at [1042, 159] on button "Create Order" at bounding box center [1458, 162] width 95 height 26
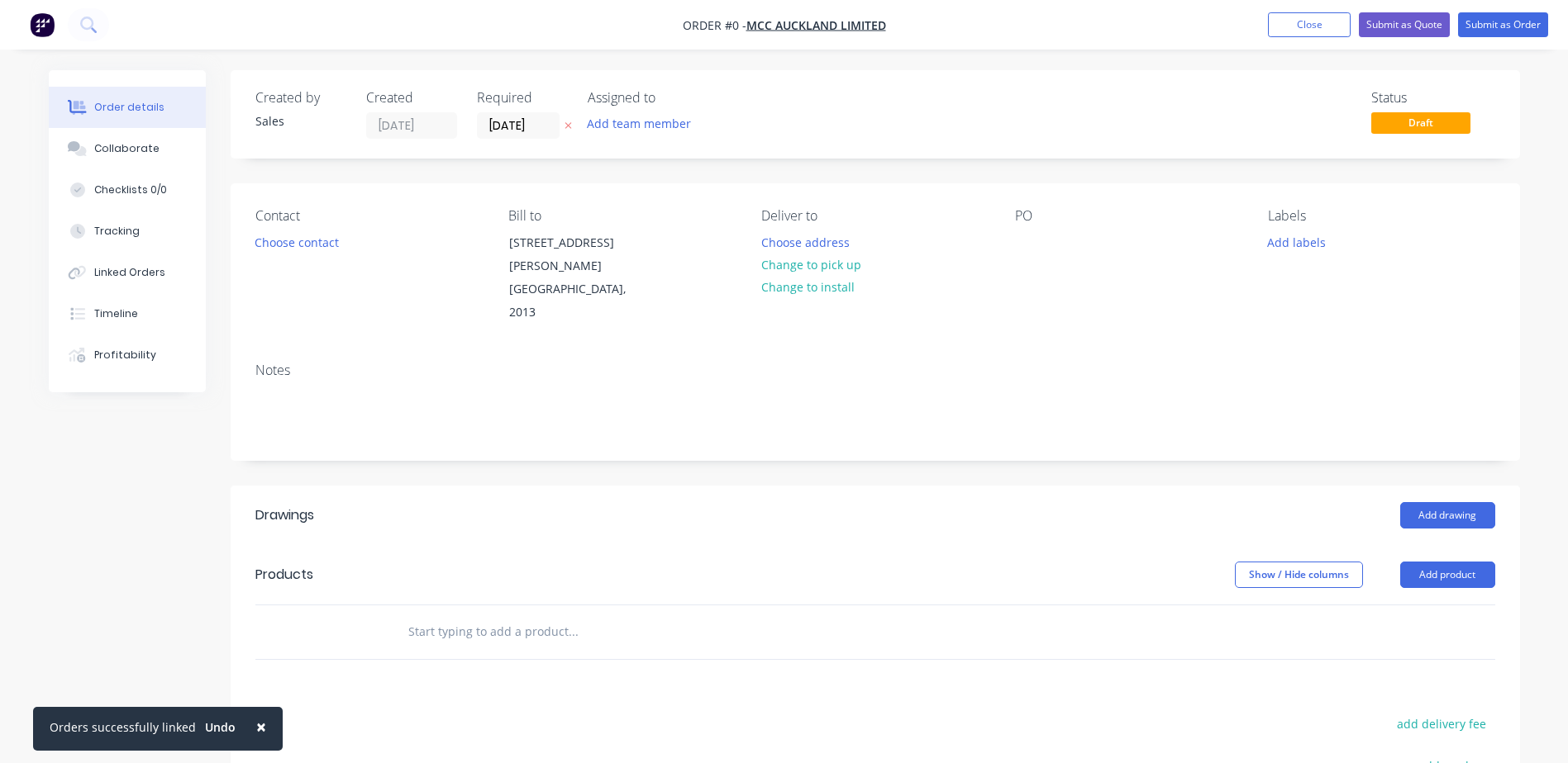
click at [291, 238] on button "Choose contact" at bounding box center [296, 242] width 102 height 22
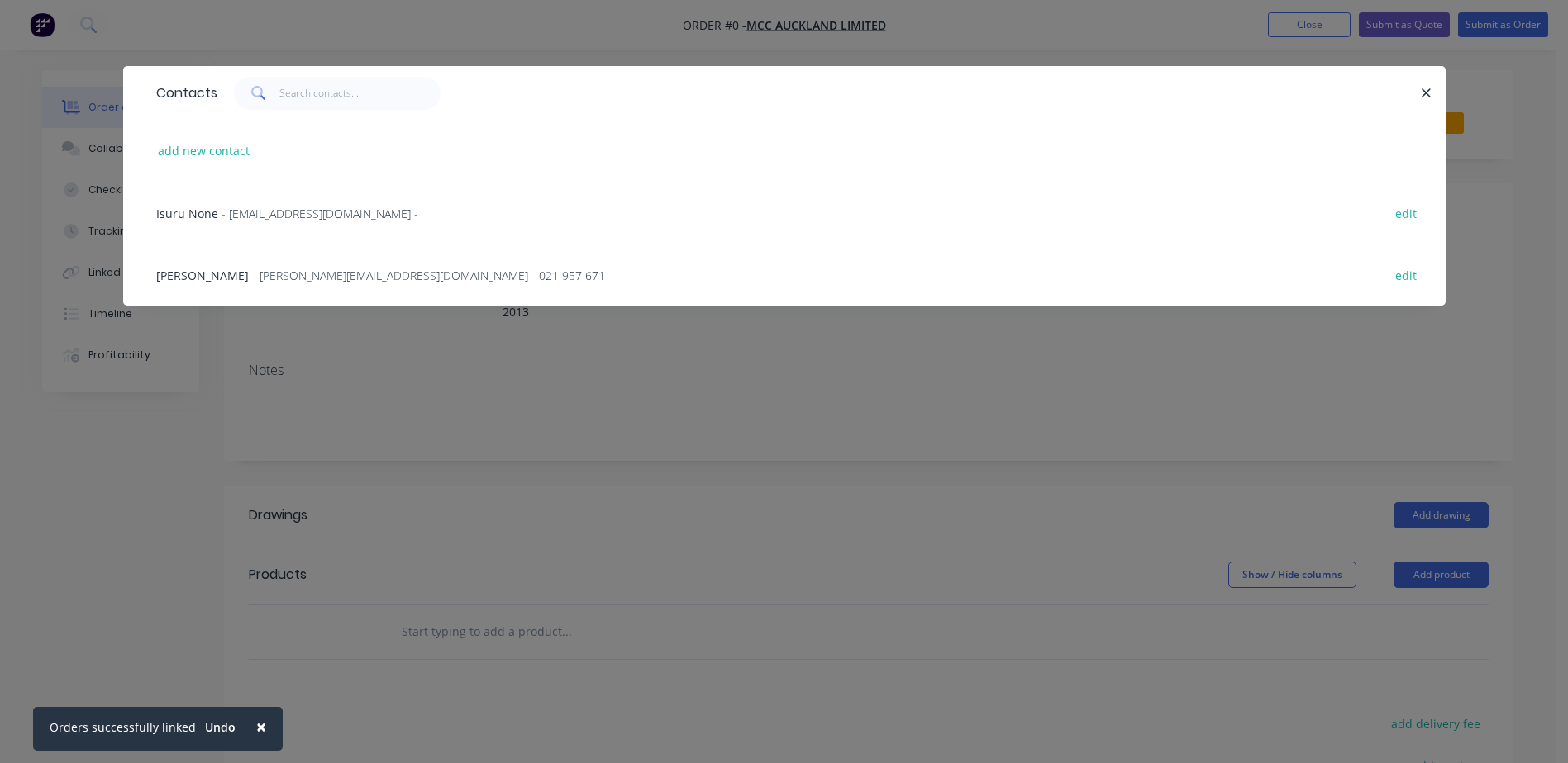
click at [252, 277] on span "- [PERSON_NAME][EMAIL_ADDRESS][DOMAIN_NAME] - 021 957 671" at bounding box center [428, 275] width 353 height 16
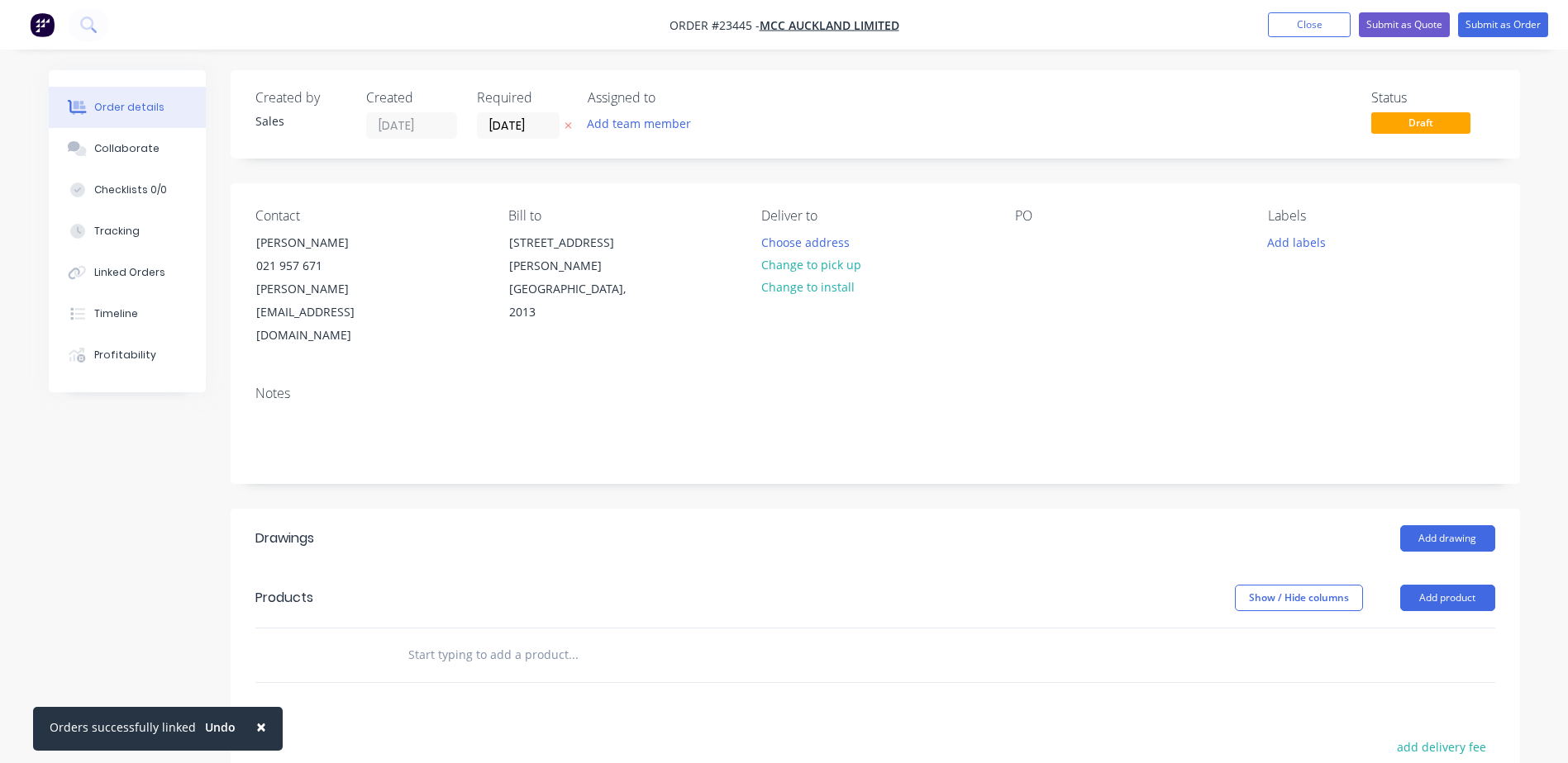
click at [798, 261] on button "Change to pick up" at bounding box center [811, 265] width 118 height 22
click at [1017, 233] on div at bounding box center [1028, 243] width 26 height 24
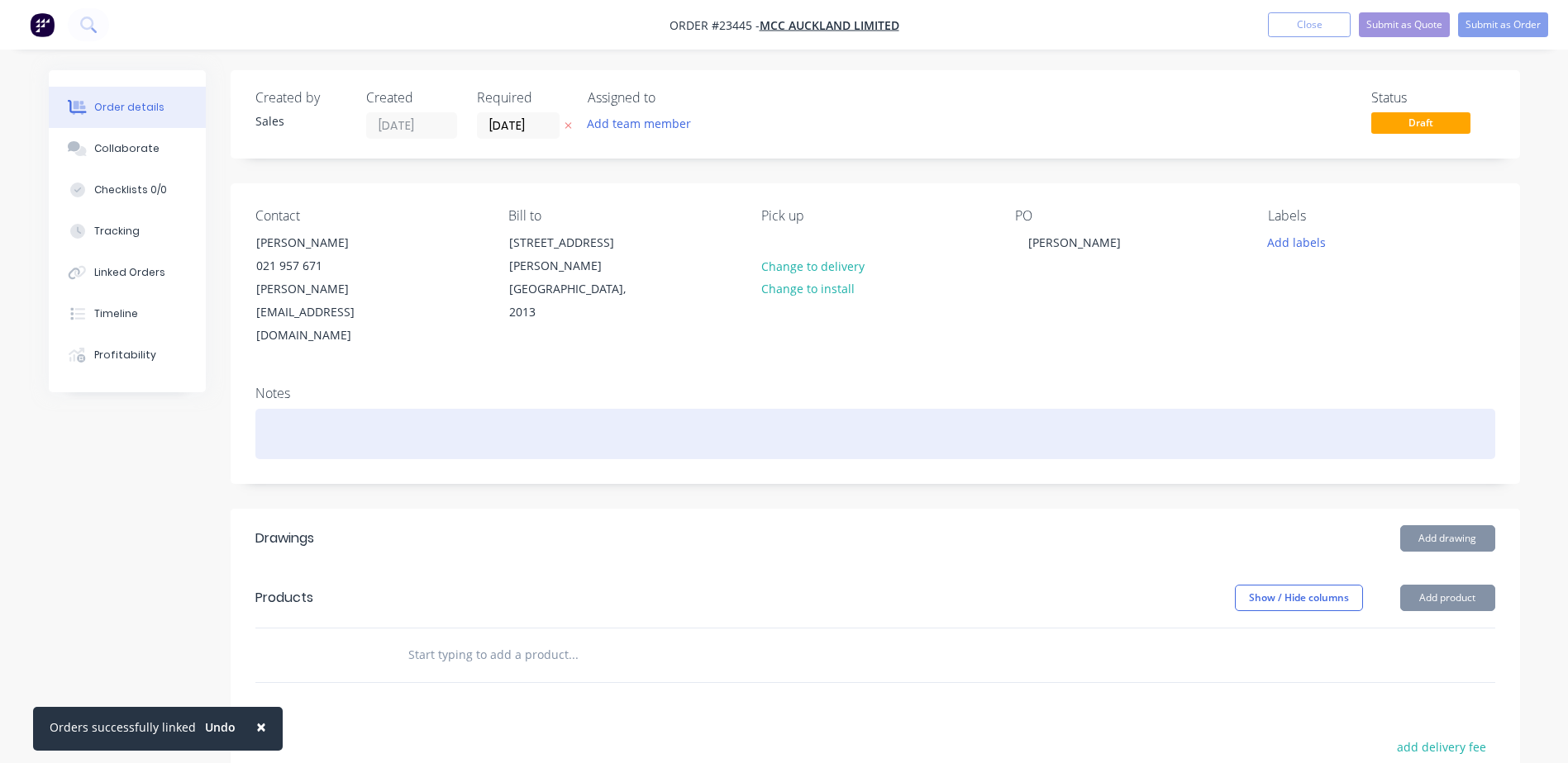
click at [277, 409] on div at bounding box center [875, 434] width 1239 height 50
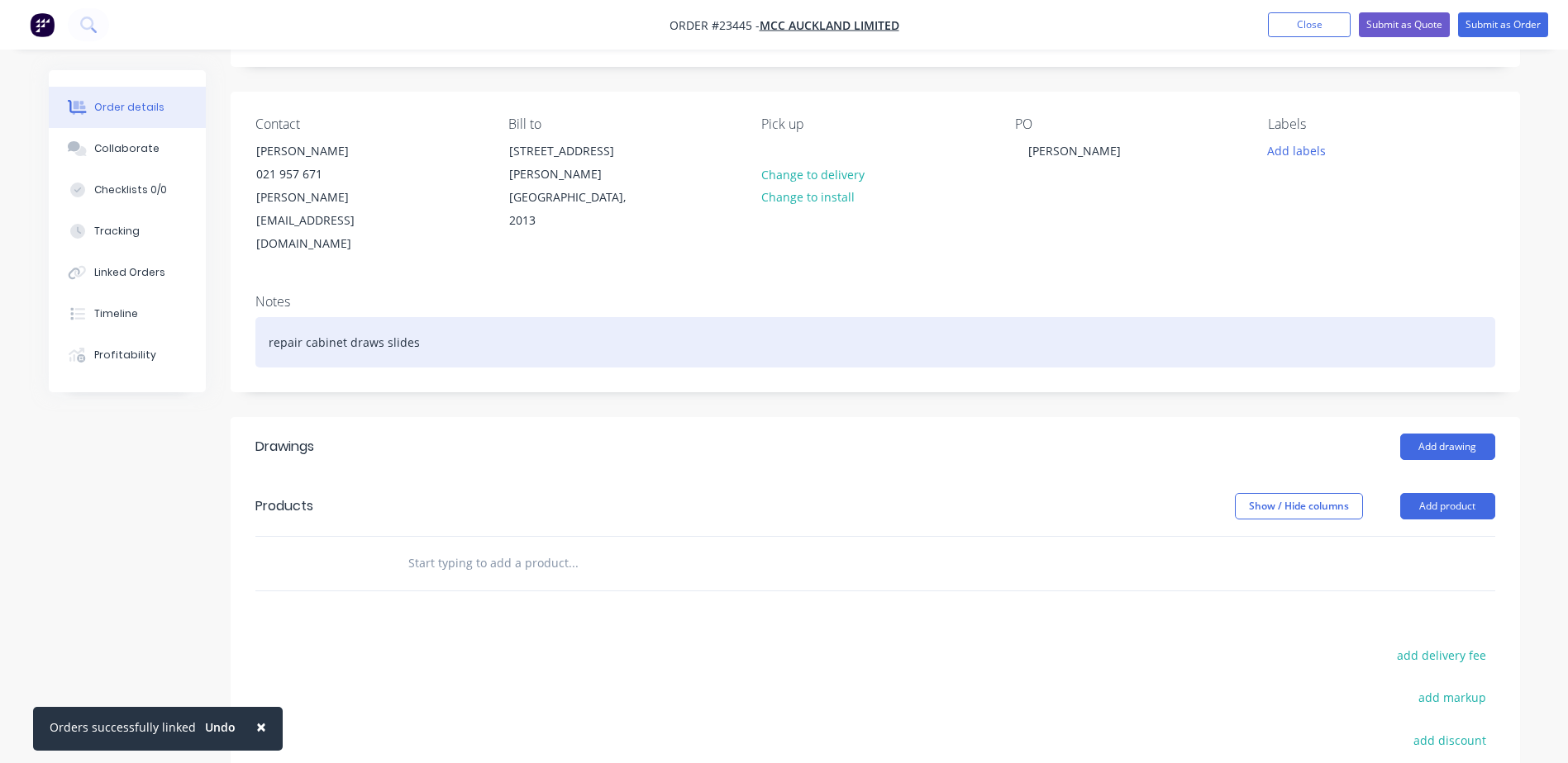
scroll to position [97, 0]
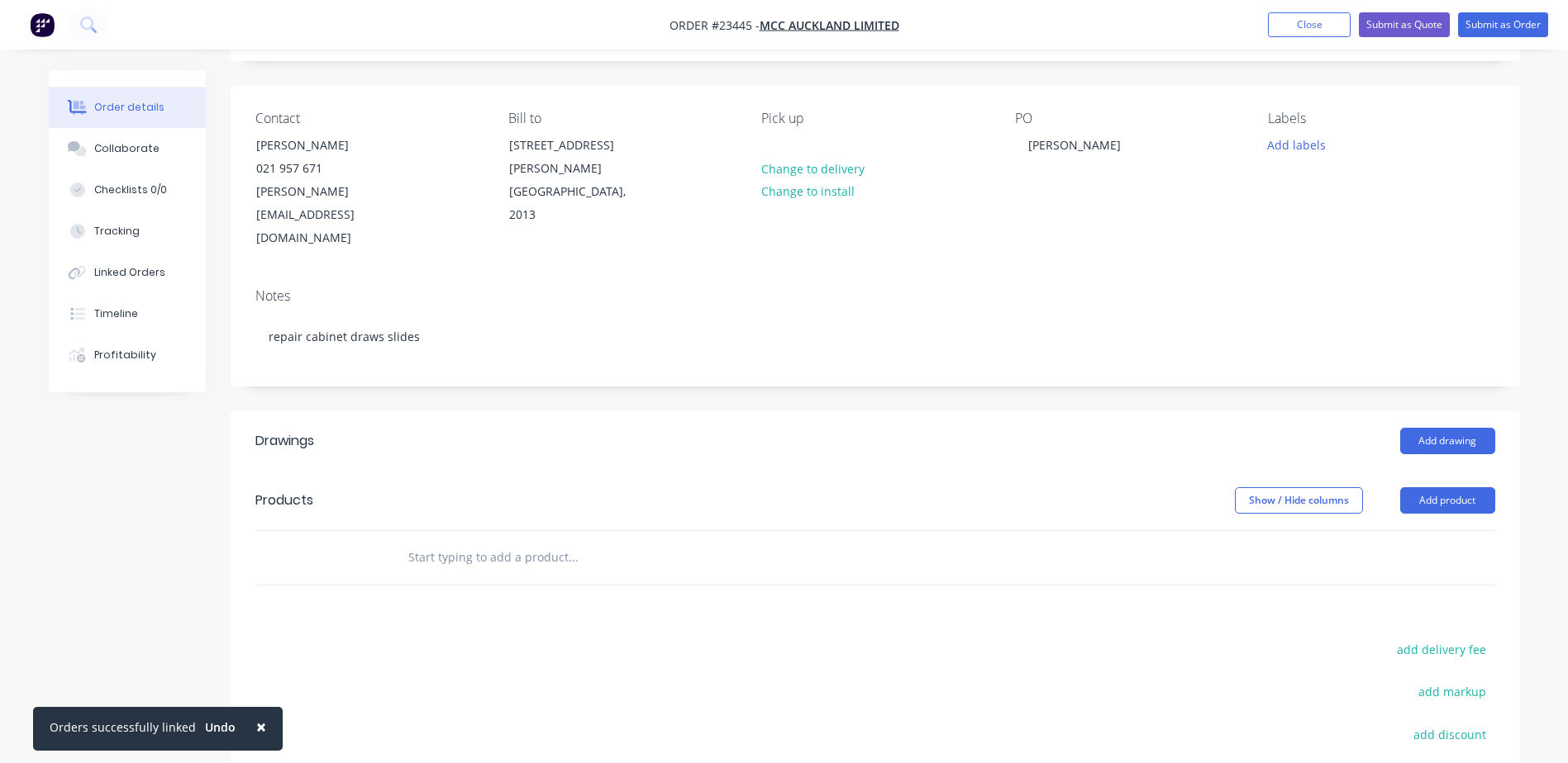
click at [1050, 487] on button "Add product" at bounding box center [1448, 500] width 95 height 26
click at [1050, 531] on div "Product catalogue" at bounding box center [1417, 543] width 127 height 24
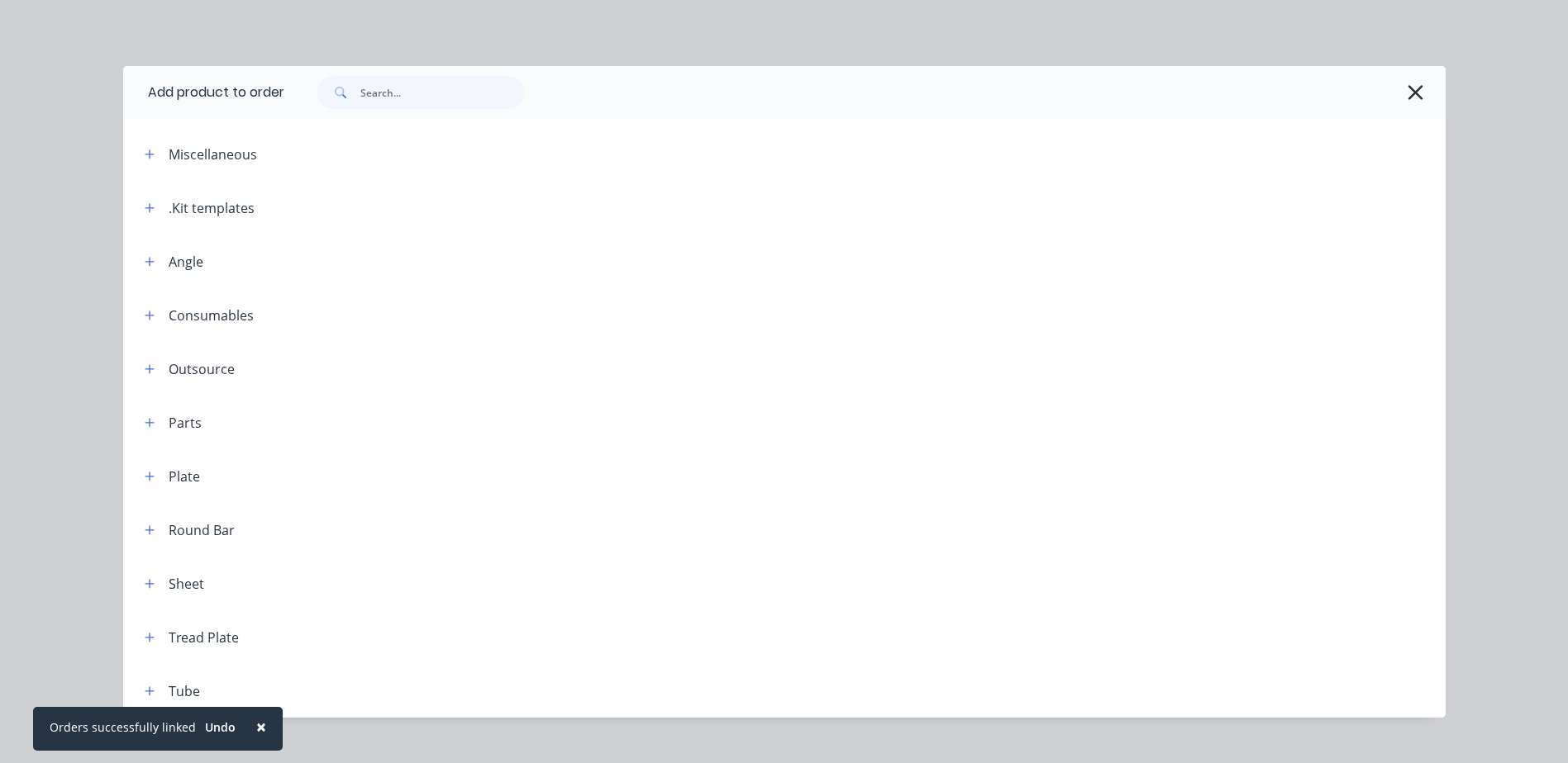
click at [145, 203] on icon "button" at bounding box center [149, 208] width 10 height 11
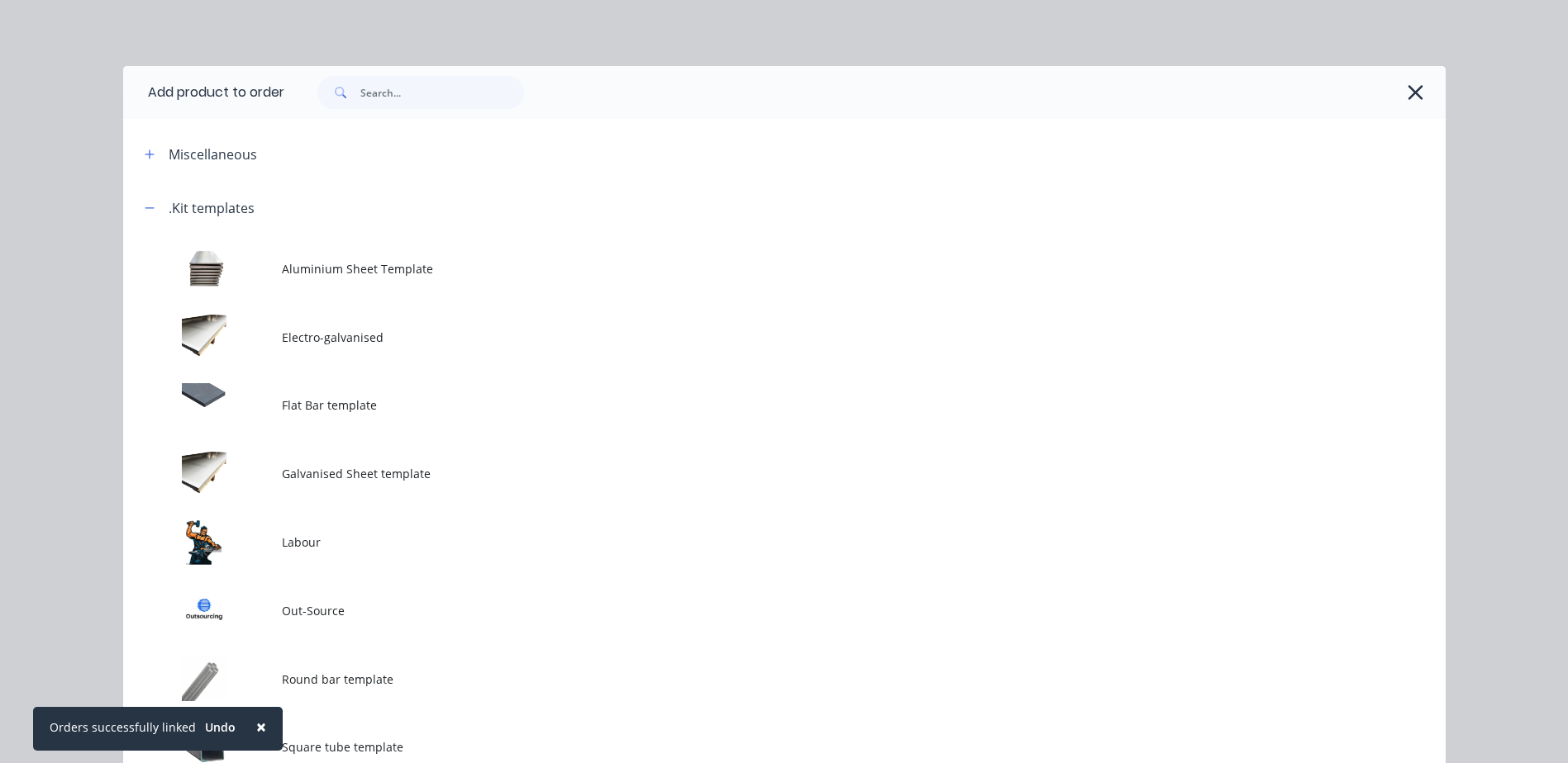
click at [231, 531] on td at bounding box center [203, 542] width 159 height 68
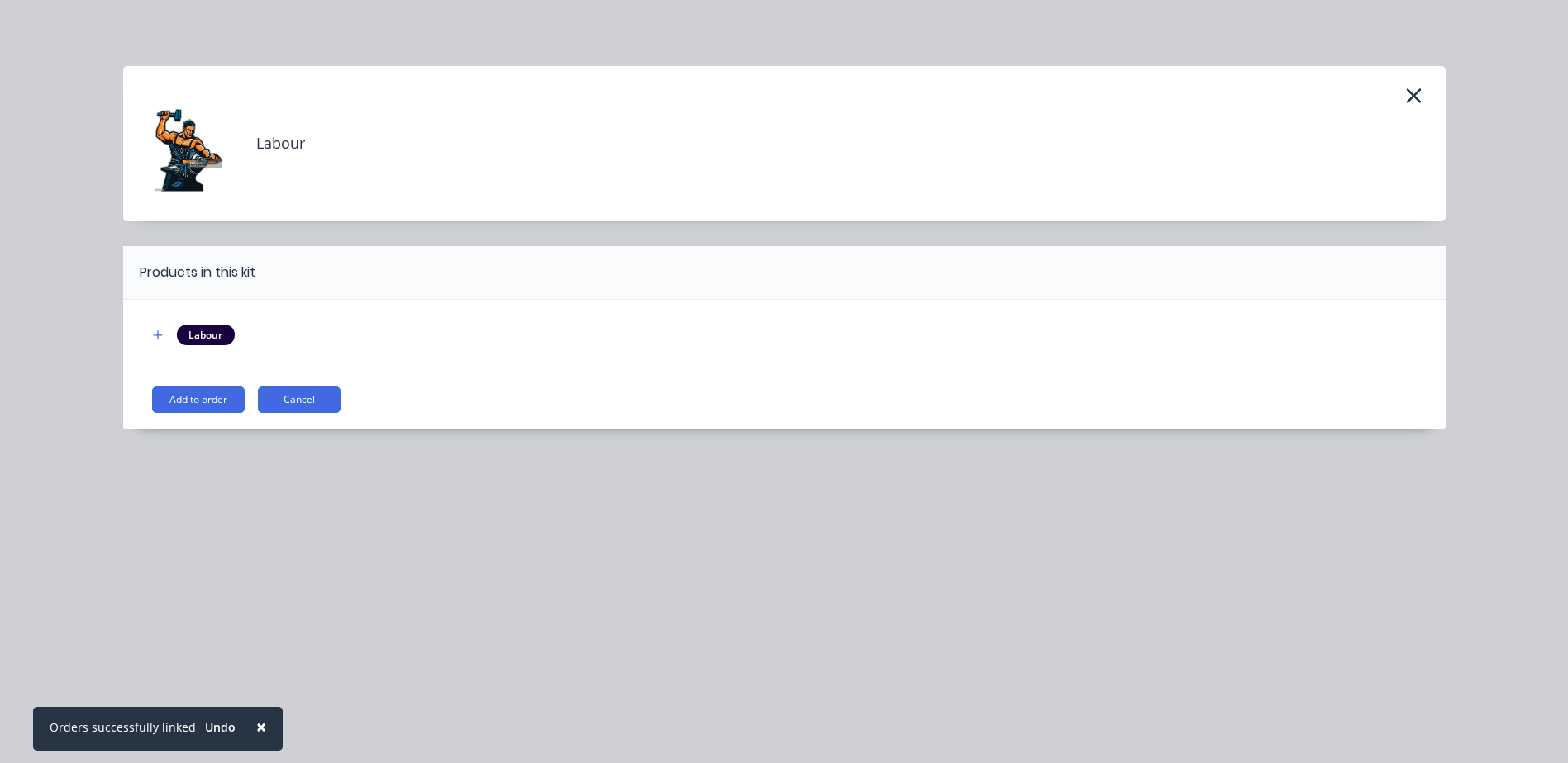
click at [207, 395] on button "Add to order" at bounding box center [198, 399] width 92 height 26
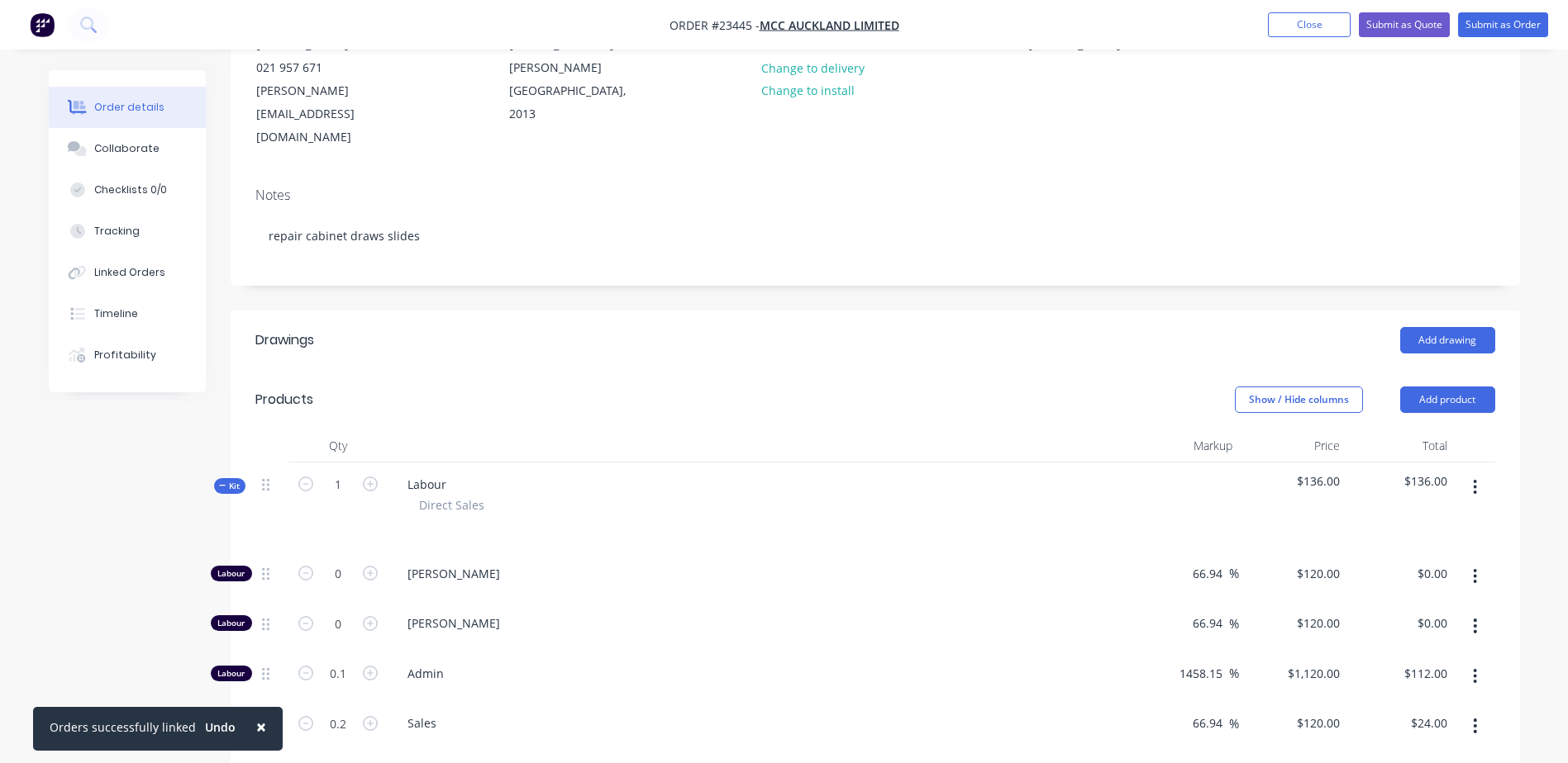
scroll to position [210, 0]
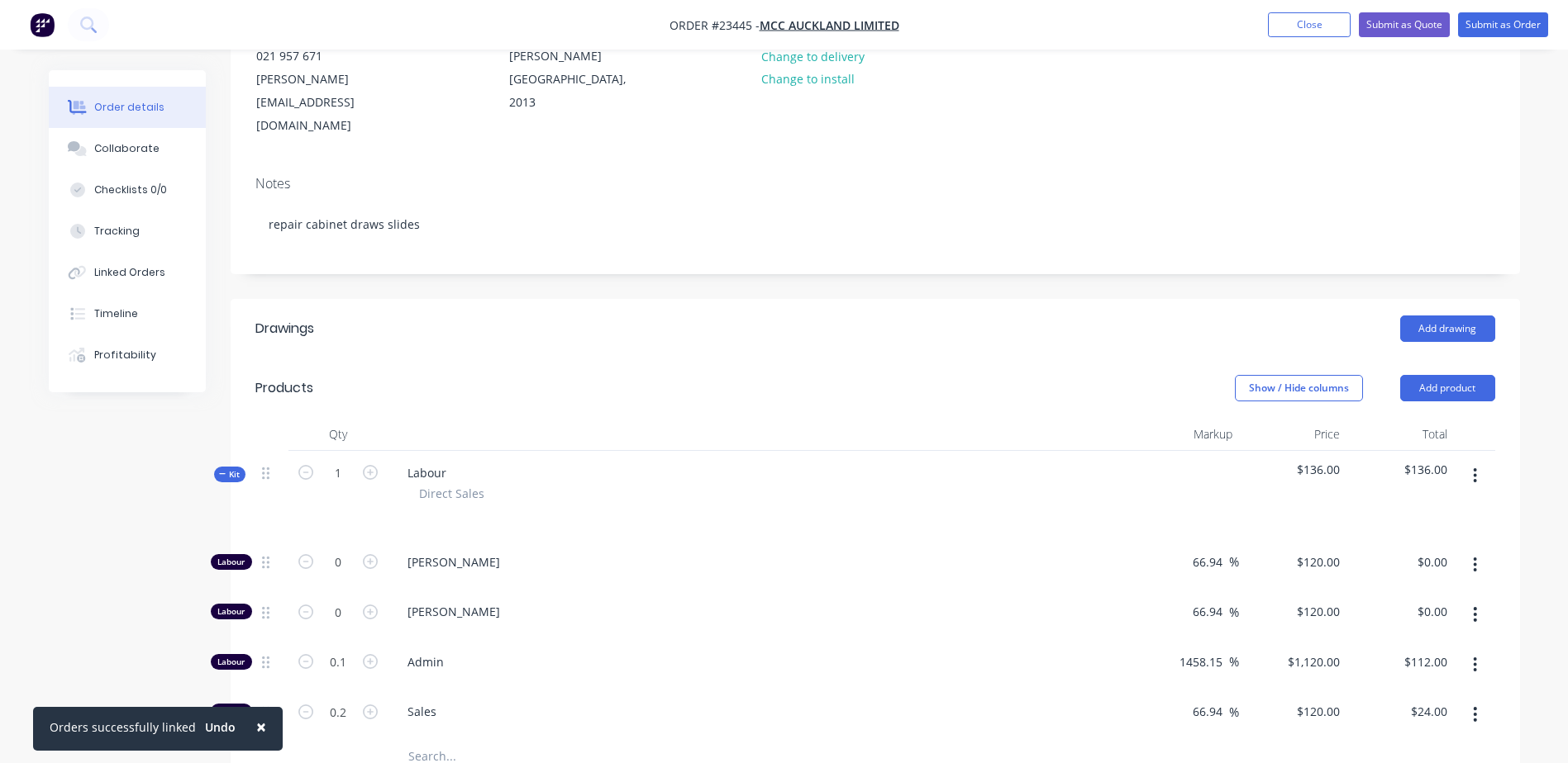
click at [369, 531] on icon "button" at bounding box center [371, 612] width 15 height 15
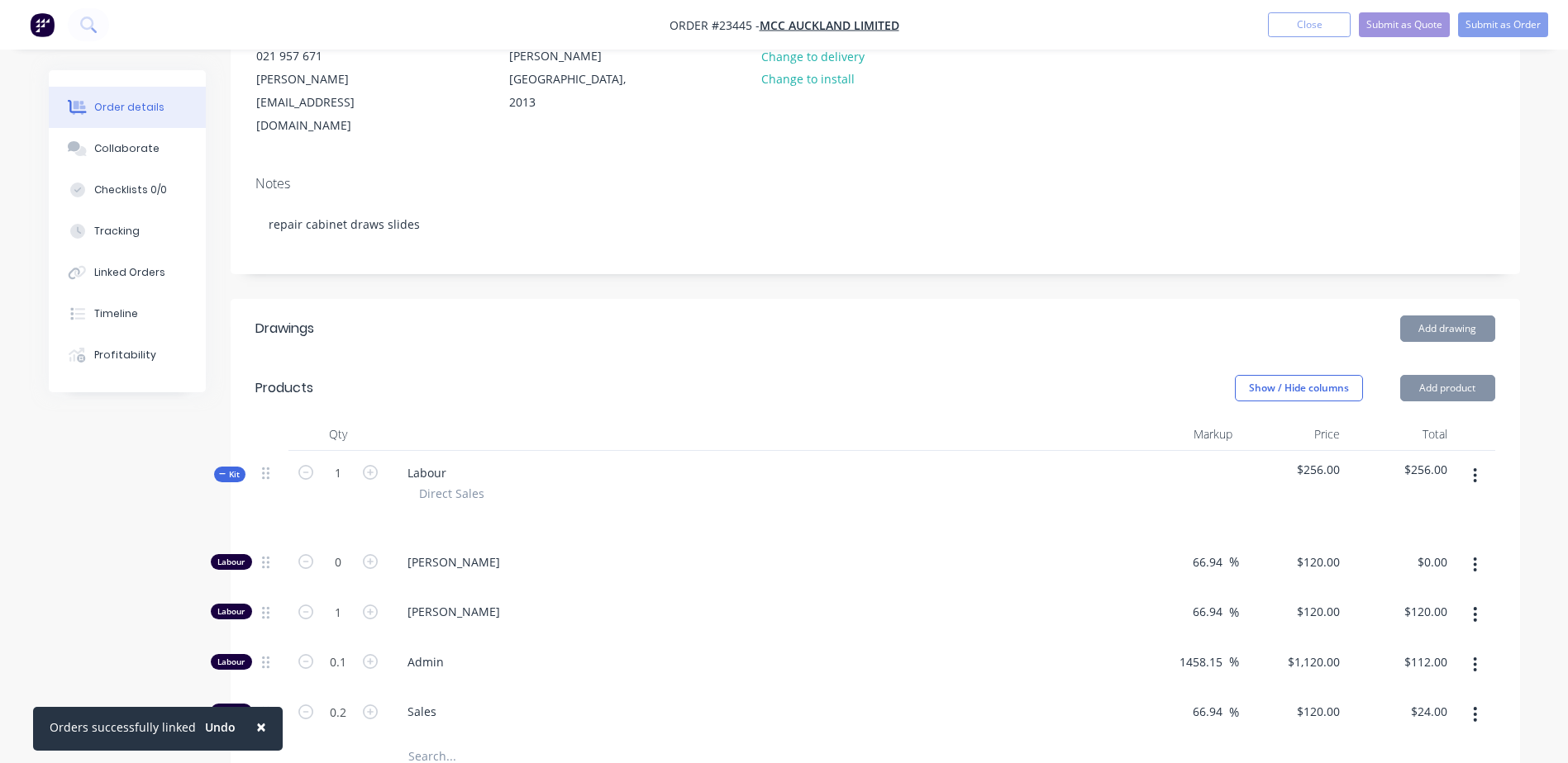
click at [369, 531] on icon "button" at bounding box center [371, 612] width 15 height 15
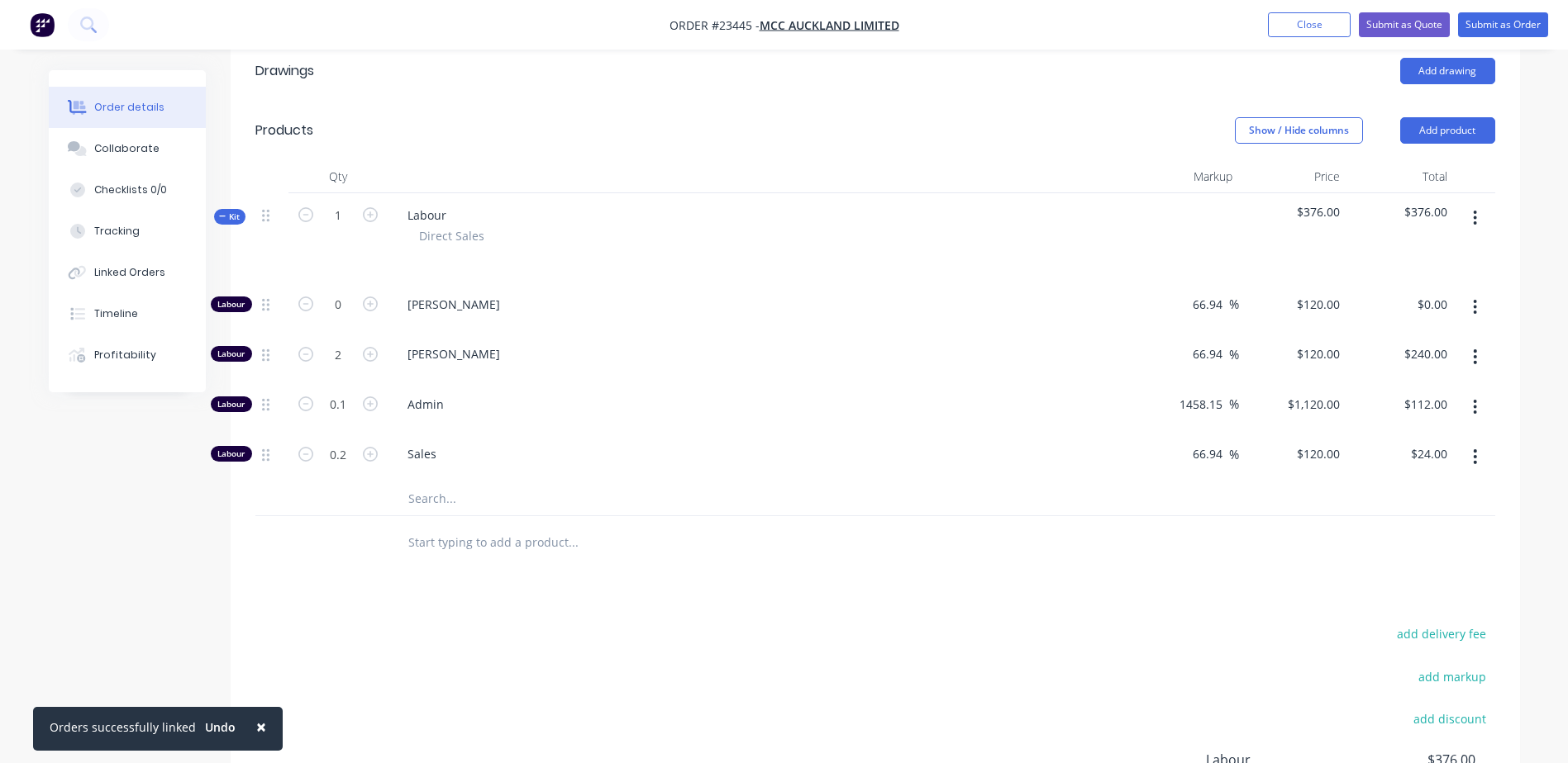
scroll to position [483, 0]
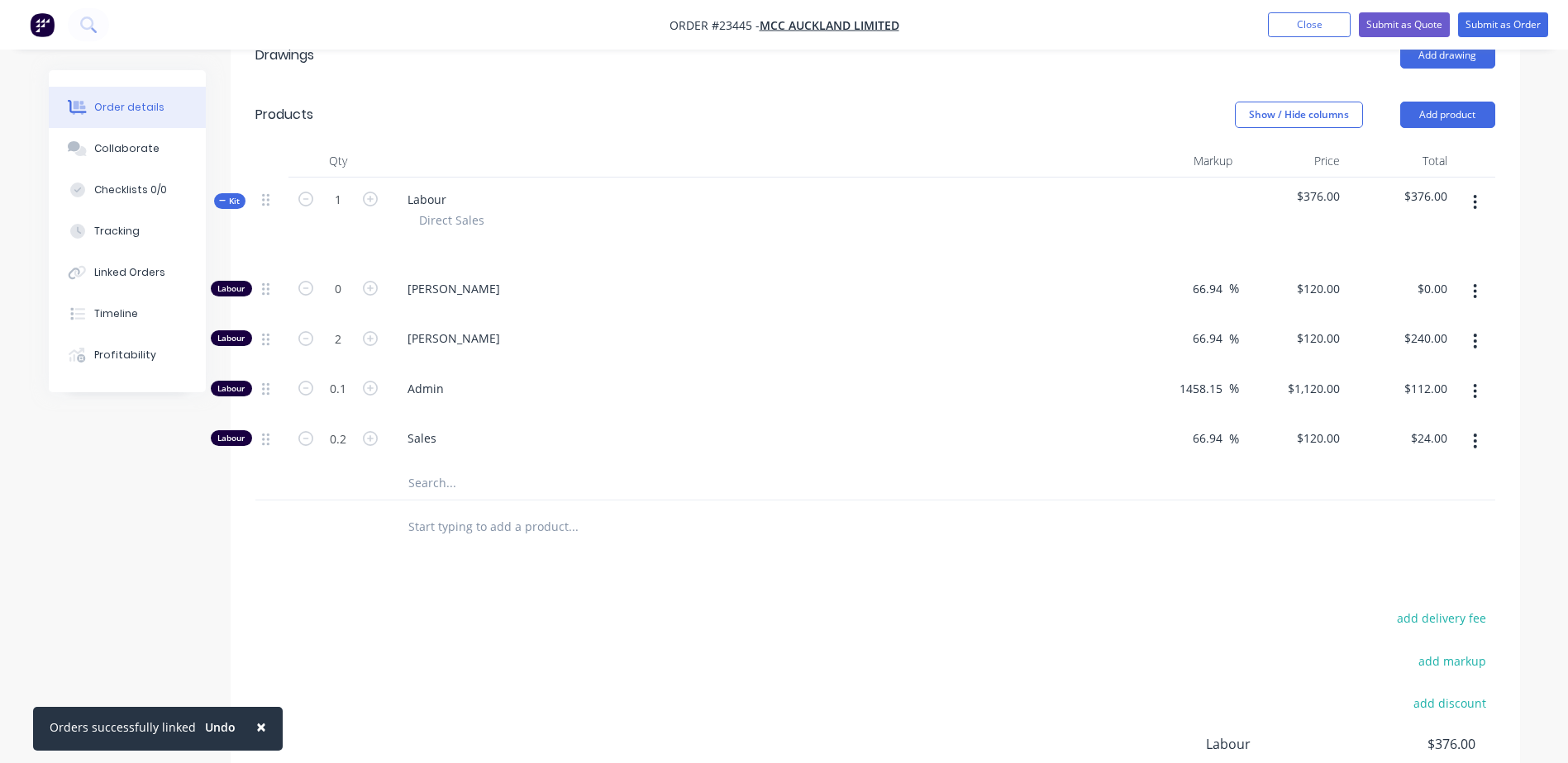
click at [1050, 434] on icon "button" at bounding box center [1476, 441] width 4 height 15
click at [1050, 531] on div "Delete" at bounding box center [1417, 550] width 127 height 24
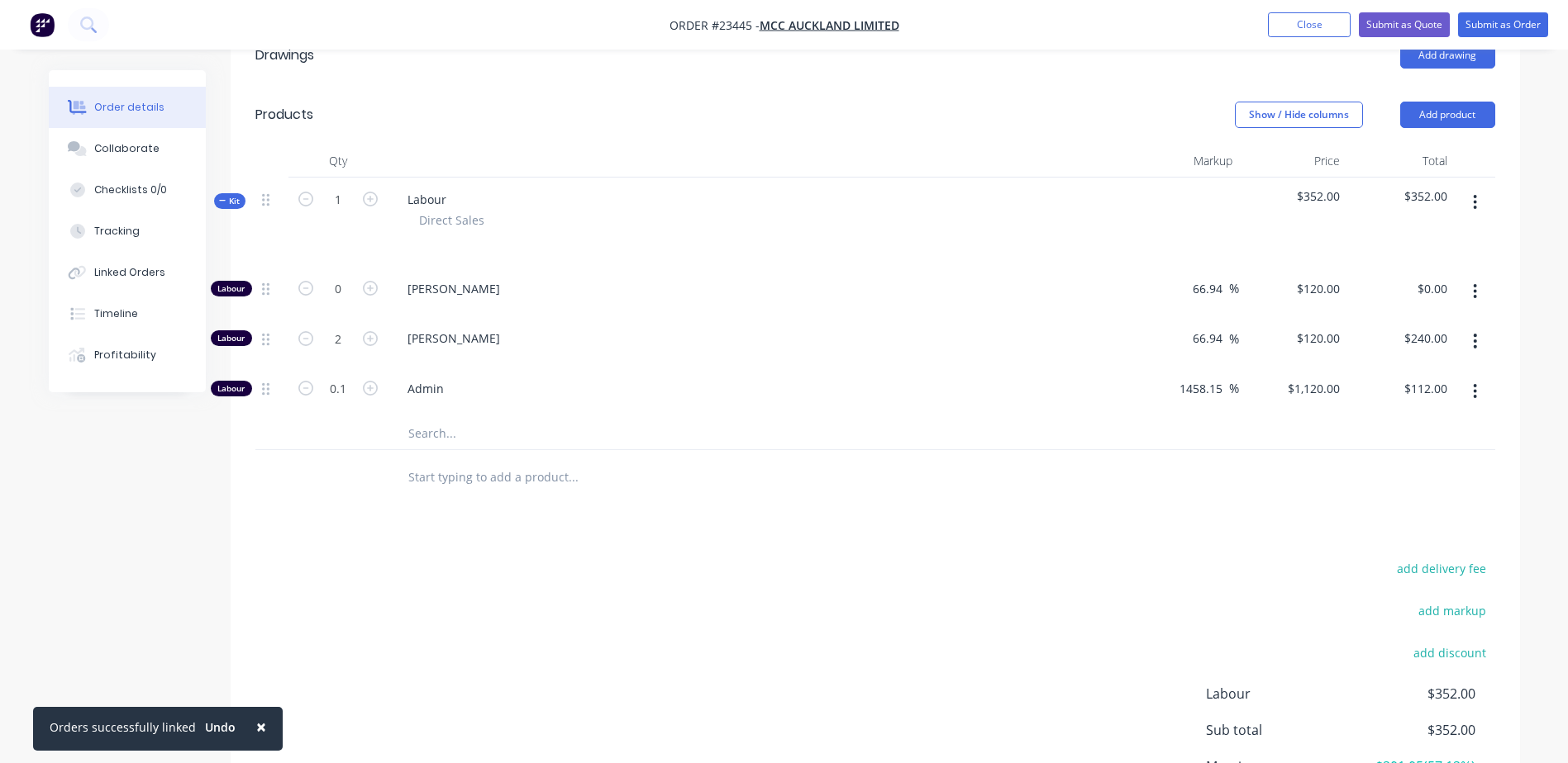
click at [1050, 384] on icon "button" at bounding box center [1476, 392] width 4 height 15
click at [1050, 489] on div "Delete" at bounding box center [1417, 501] width 127 height 24
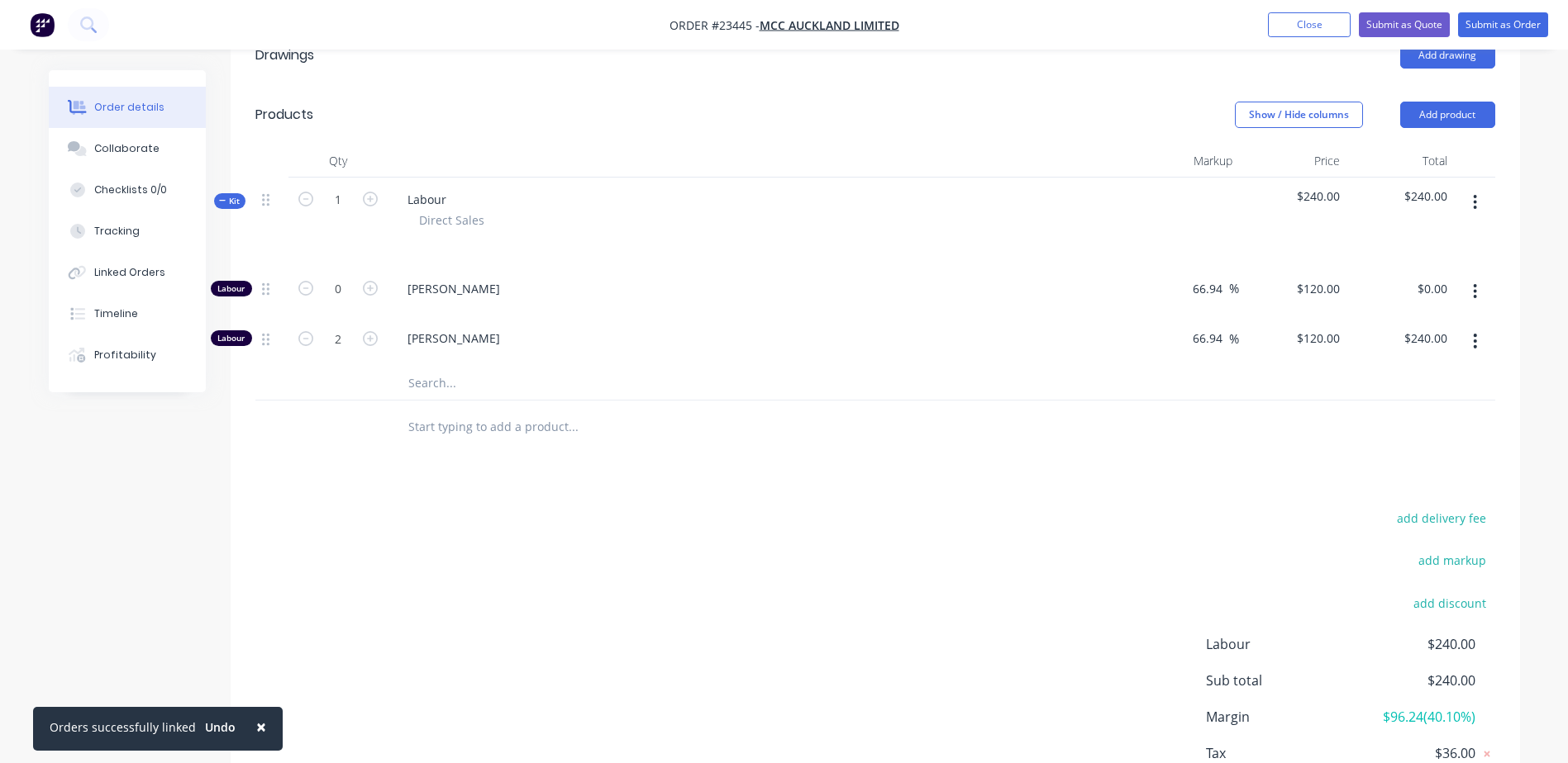
click at [257, 531] on span "×" at bounding box center [261, 727] width 10 height 23
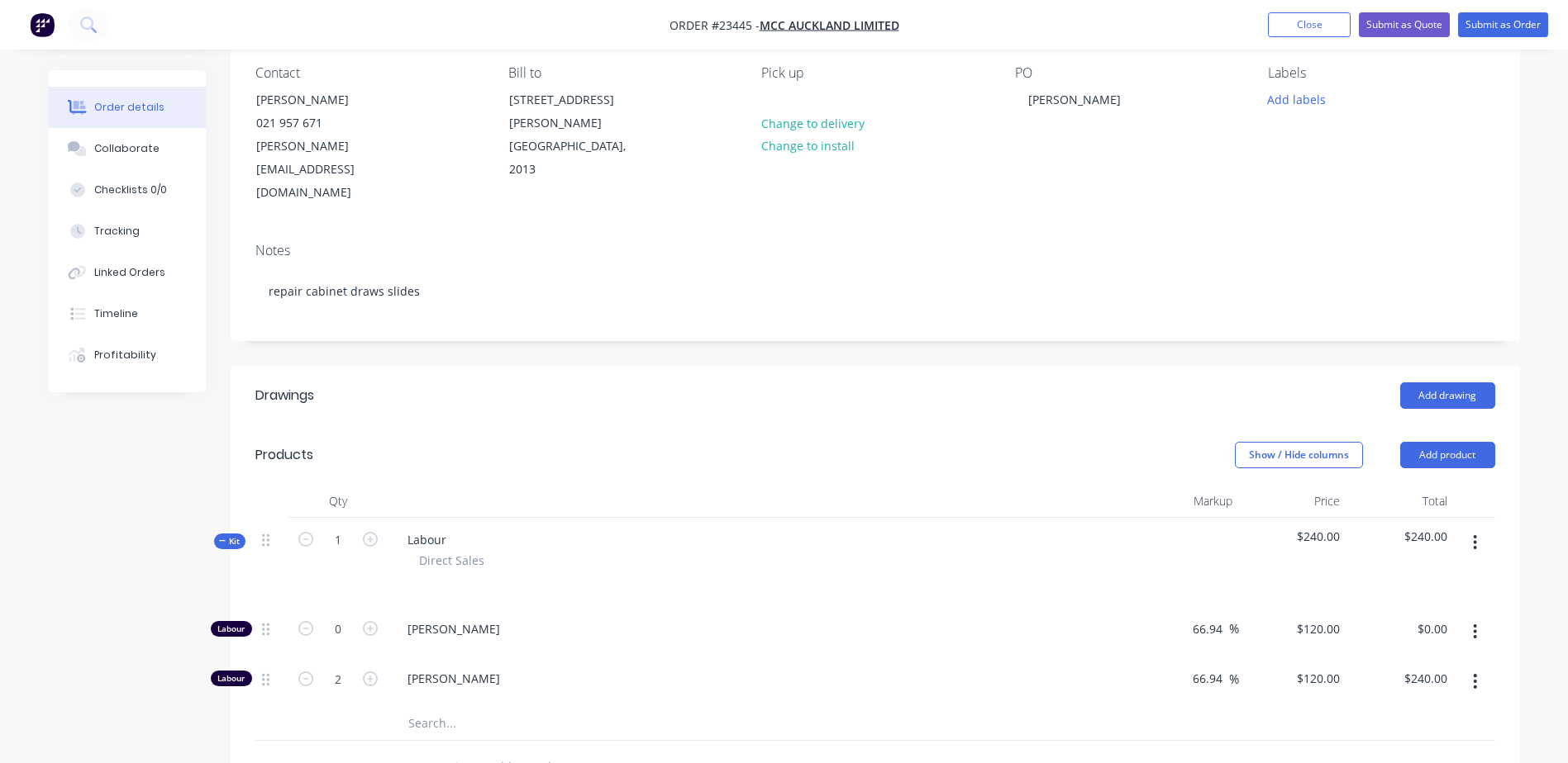
scroll to position [137, 0]
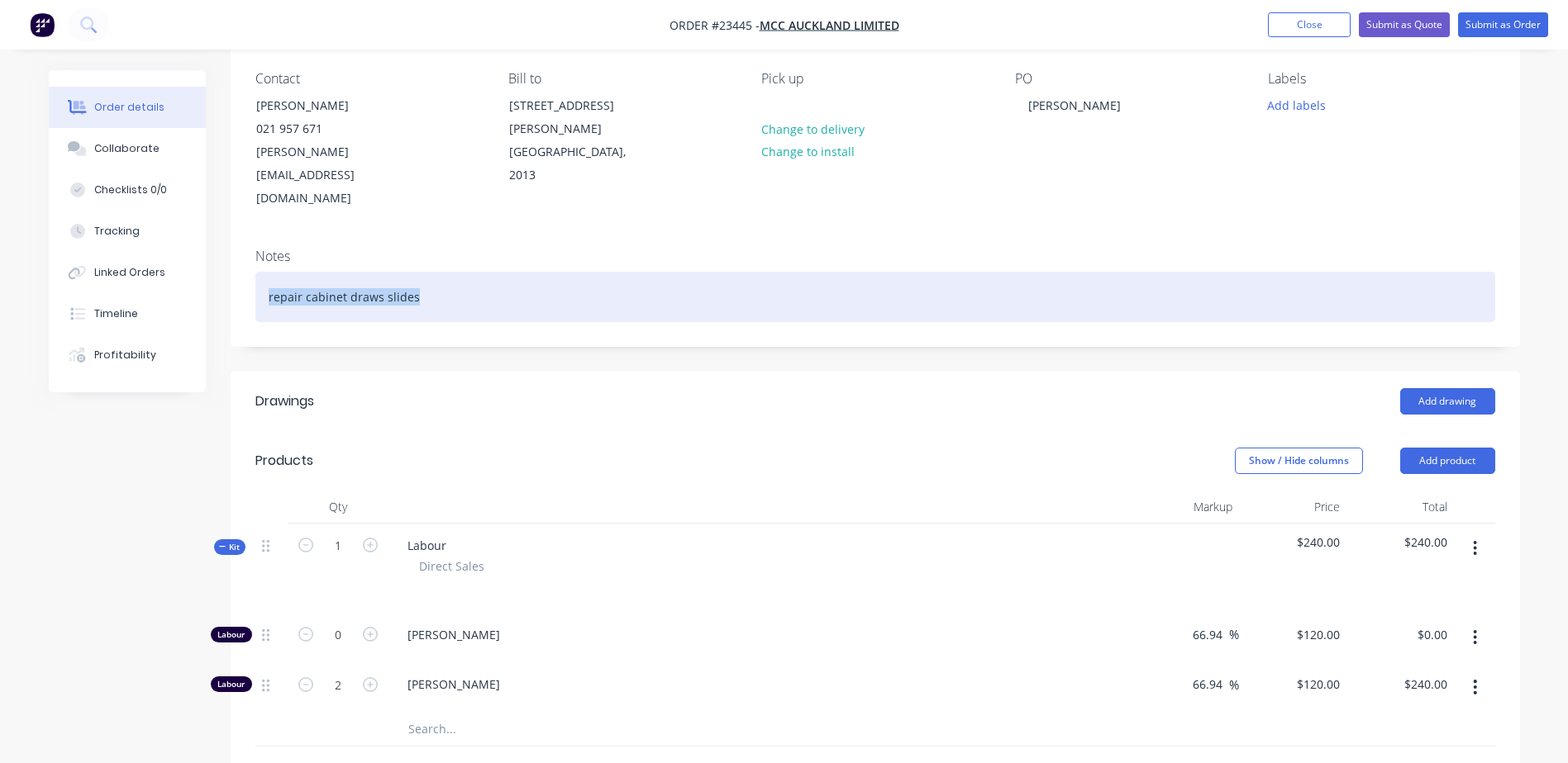
drag, startPoint x: 422, startPoint y: 252, endPoint x: 265, endPoint y: 251, distance: 157.0
click at [265, 271] on div "repair cabinet draws slides" at bounding box center [875, 297] width 1239 height 50
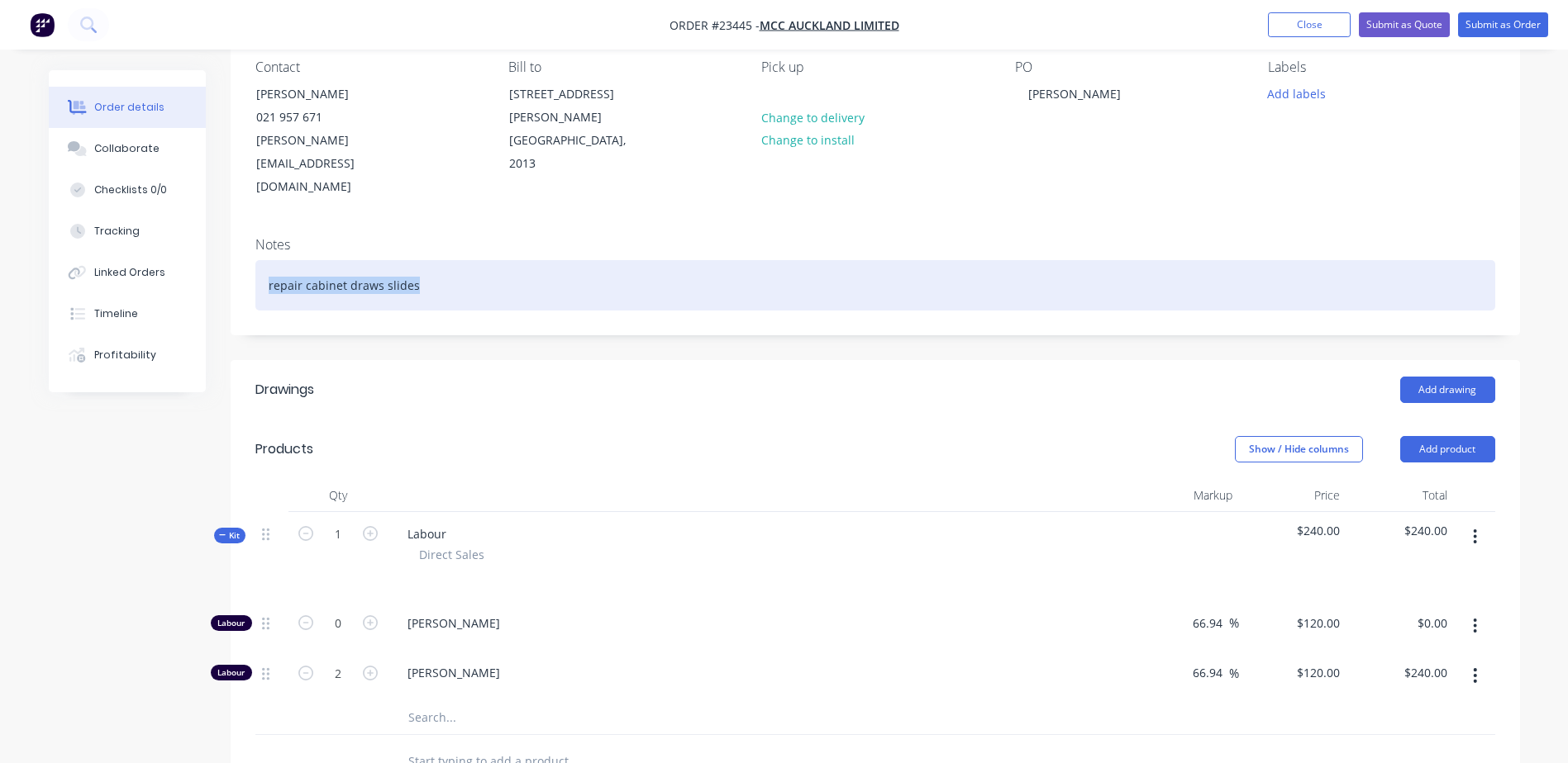
scroll to position [151, 0]
copy div "repair cabinet draws slides"
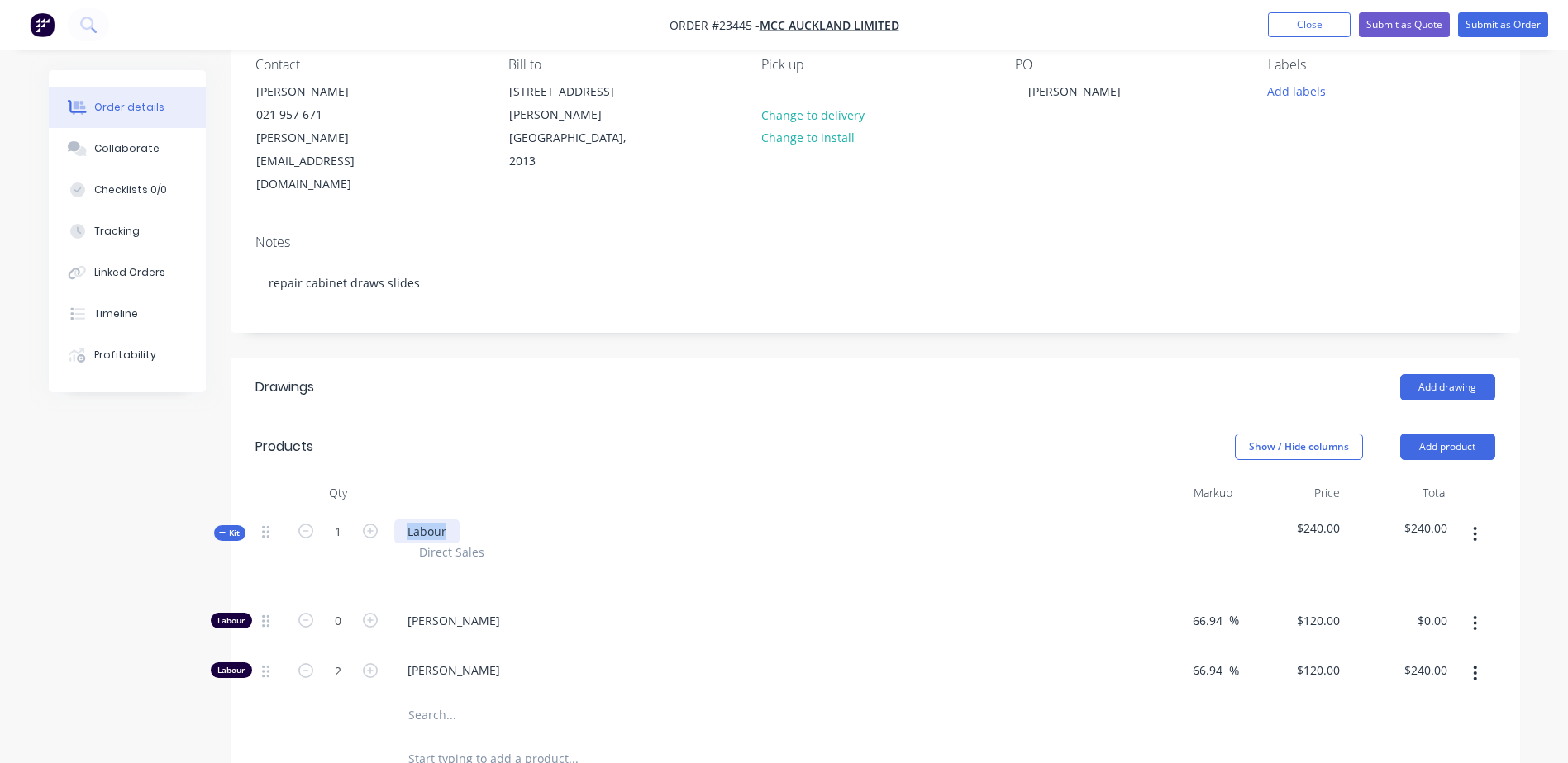
drag, startPoint x: 451, startPoint y: 480, endPoint x: 400, endPoint y: 487, distance: 51.5
click at [400, 520] on div "Labour" at bounding box center [427, 532] width 65 height 24
paste div
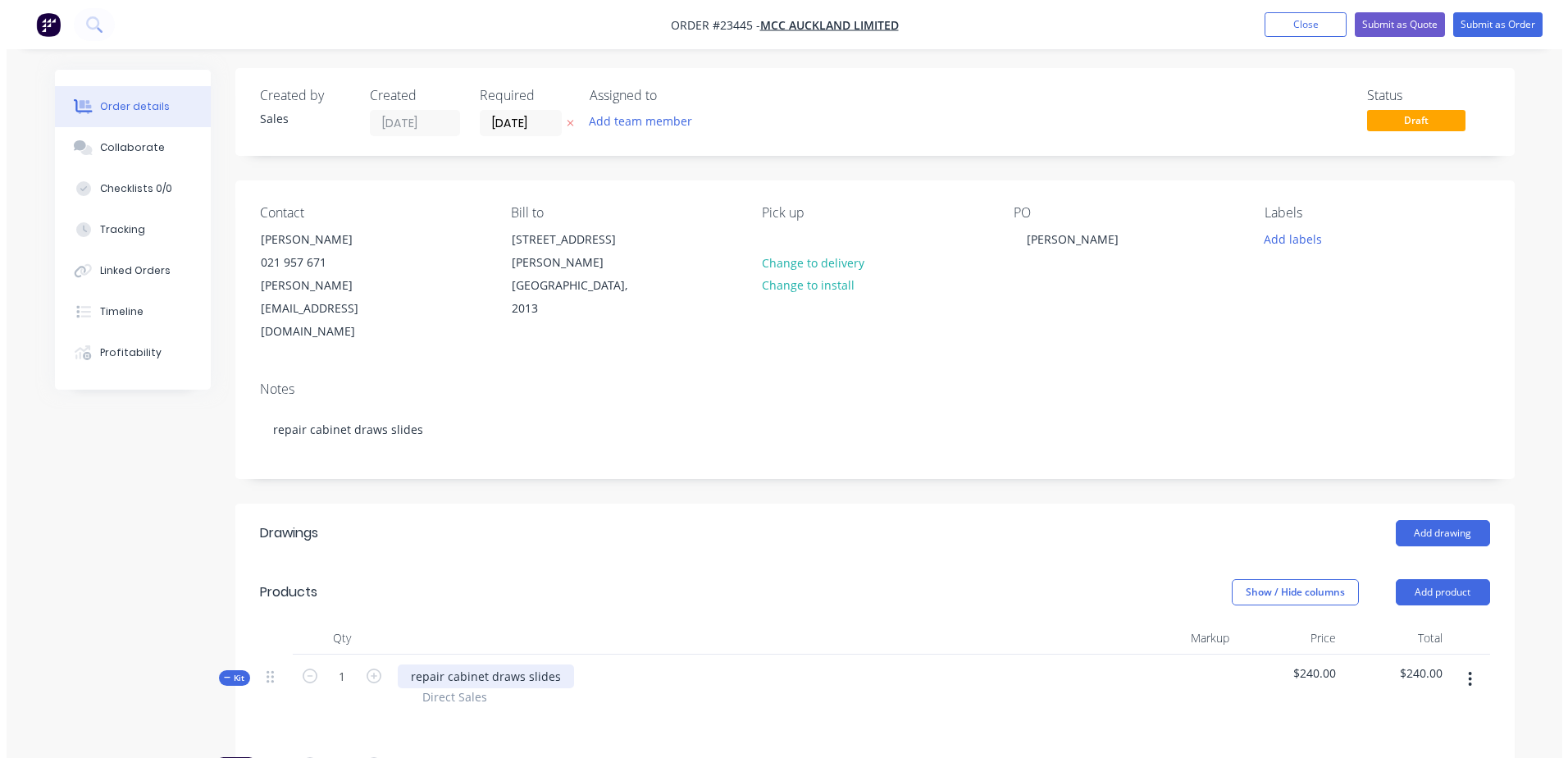
scroll to position [0, 0]
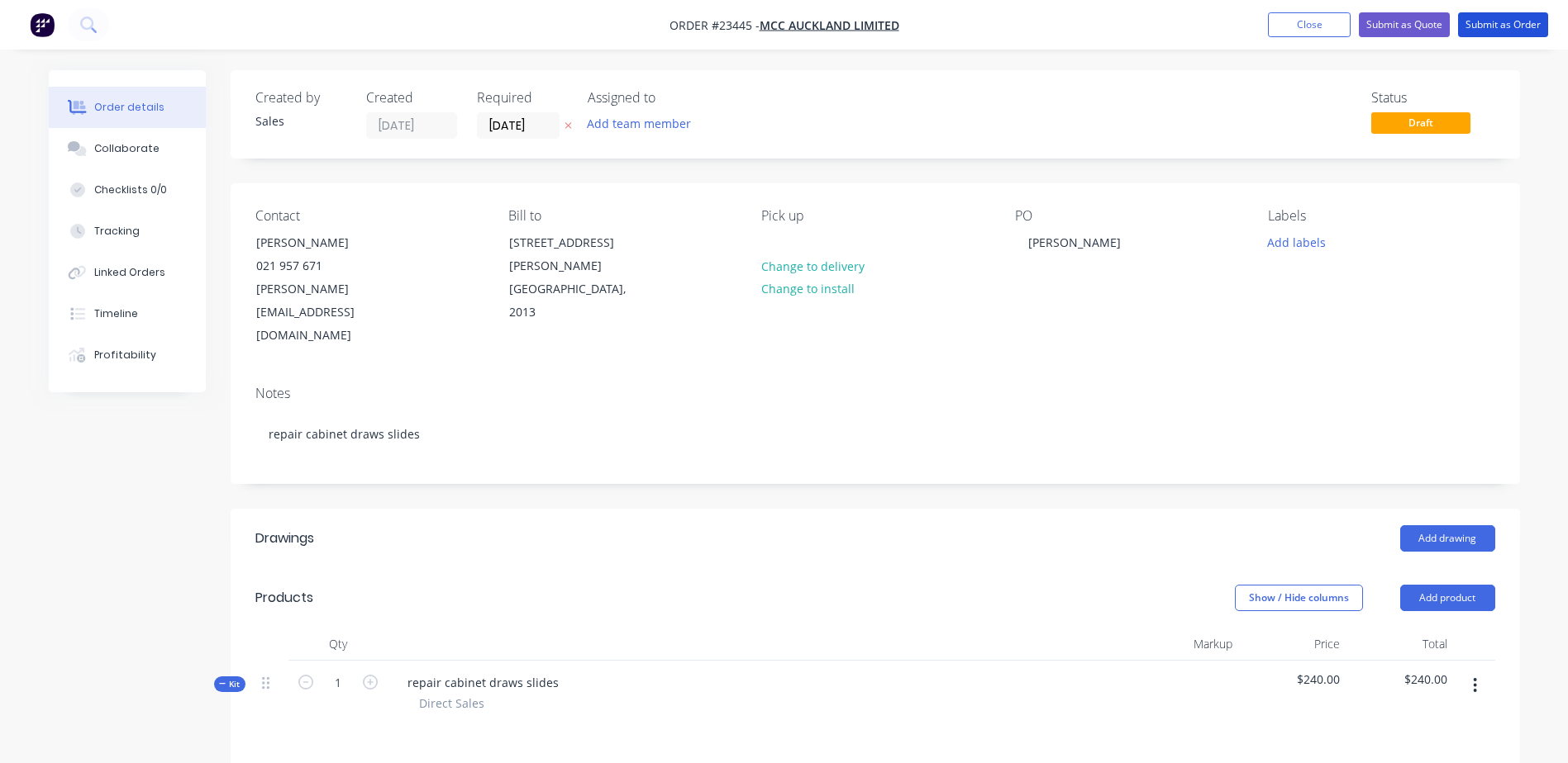
click at [1050, 22] on button "Submit as Order" at bounding box center [1503, 24] width 91 height 25
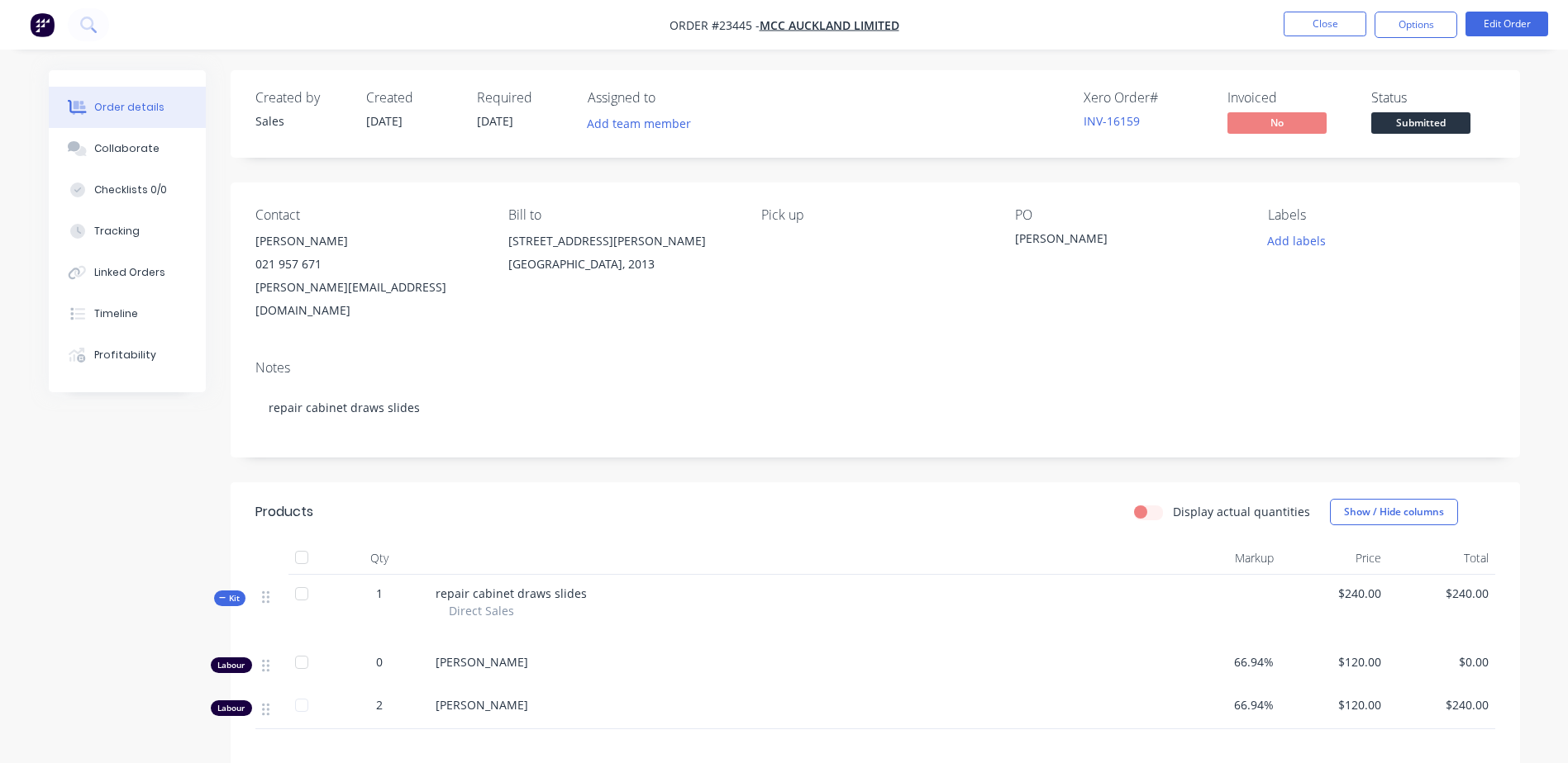
click at [1050, 20] on button "Options" at bounding box center [1416, 24] width 83 height 26
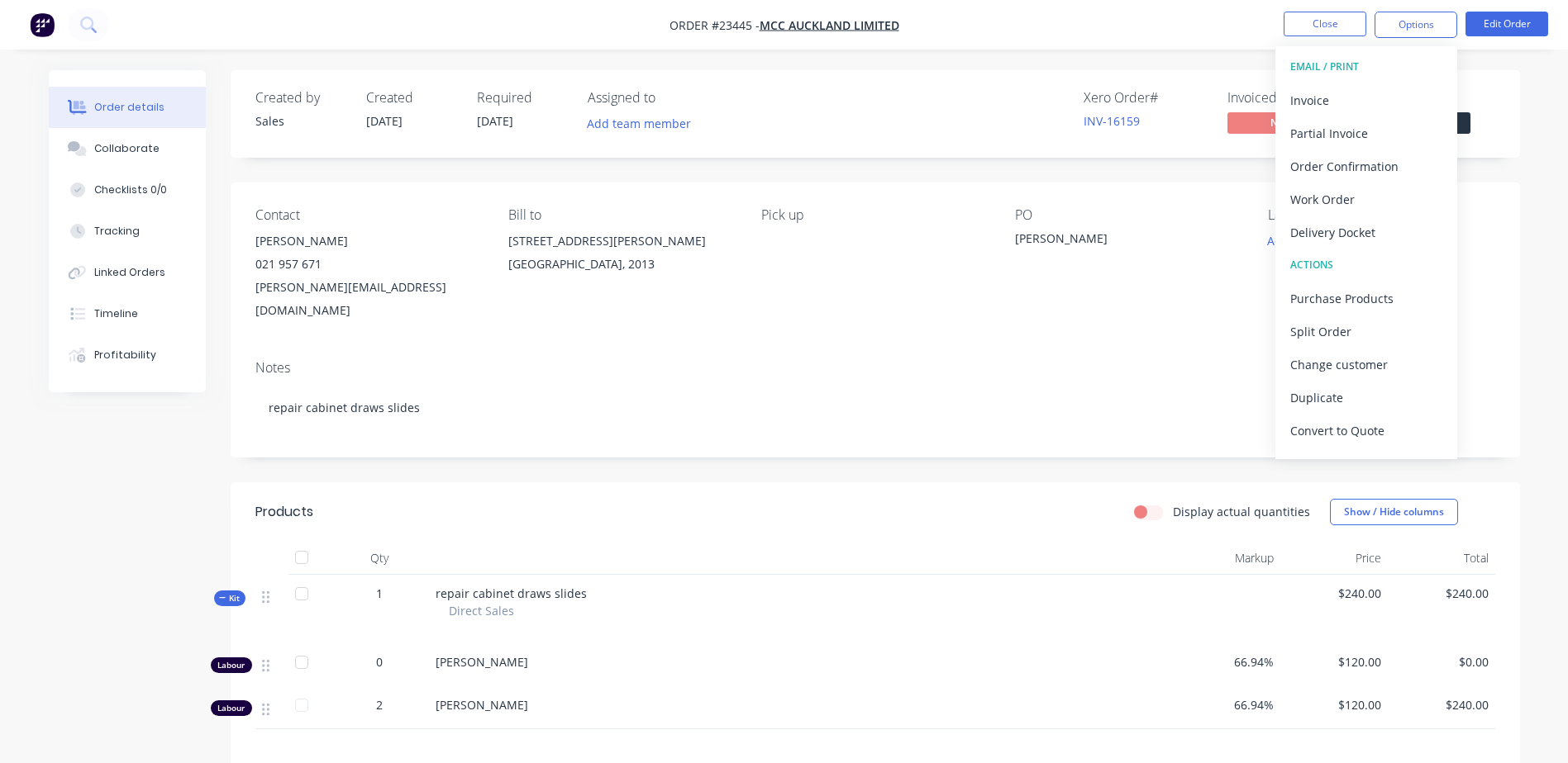
click at [1050, 199] on div "Work Order" at bounding box center [1365, 200] width 152 height 24
click at [1050, 169] on div "Without pricing" at bounding box center [1365, 167] width 152 height 24
click at [1050, 19] on button "Close" at bounding box center [1324, 23] width 83 height 25
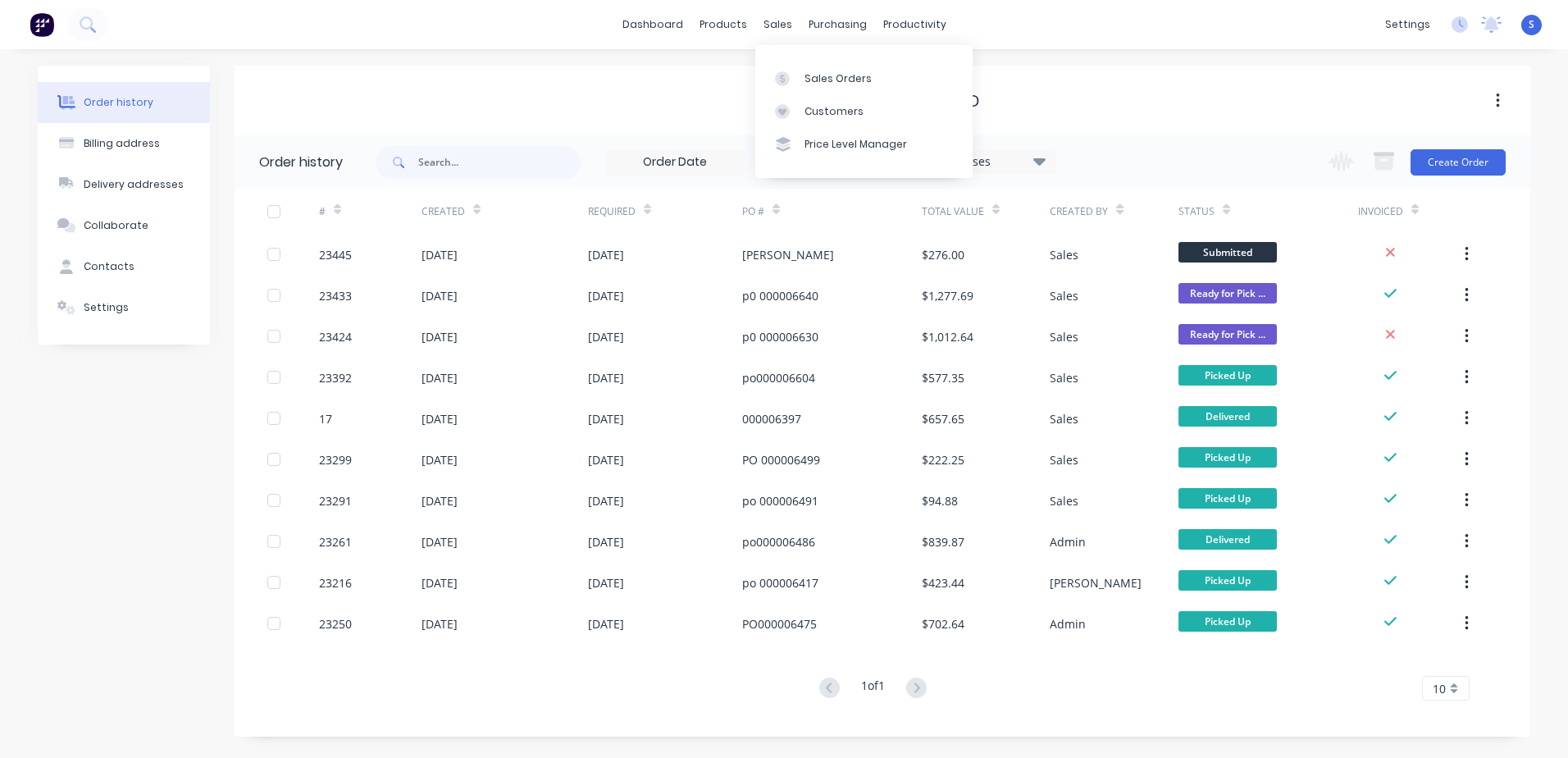
click at [797, 81] on div at bounding box center [787, 79] width 25 height 15
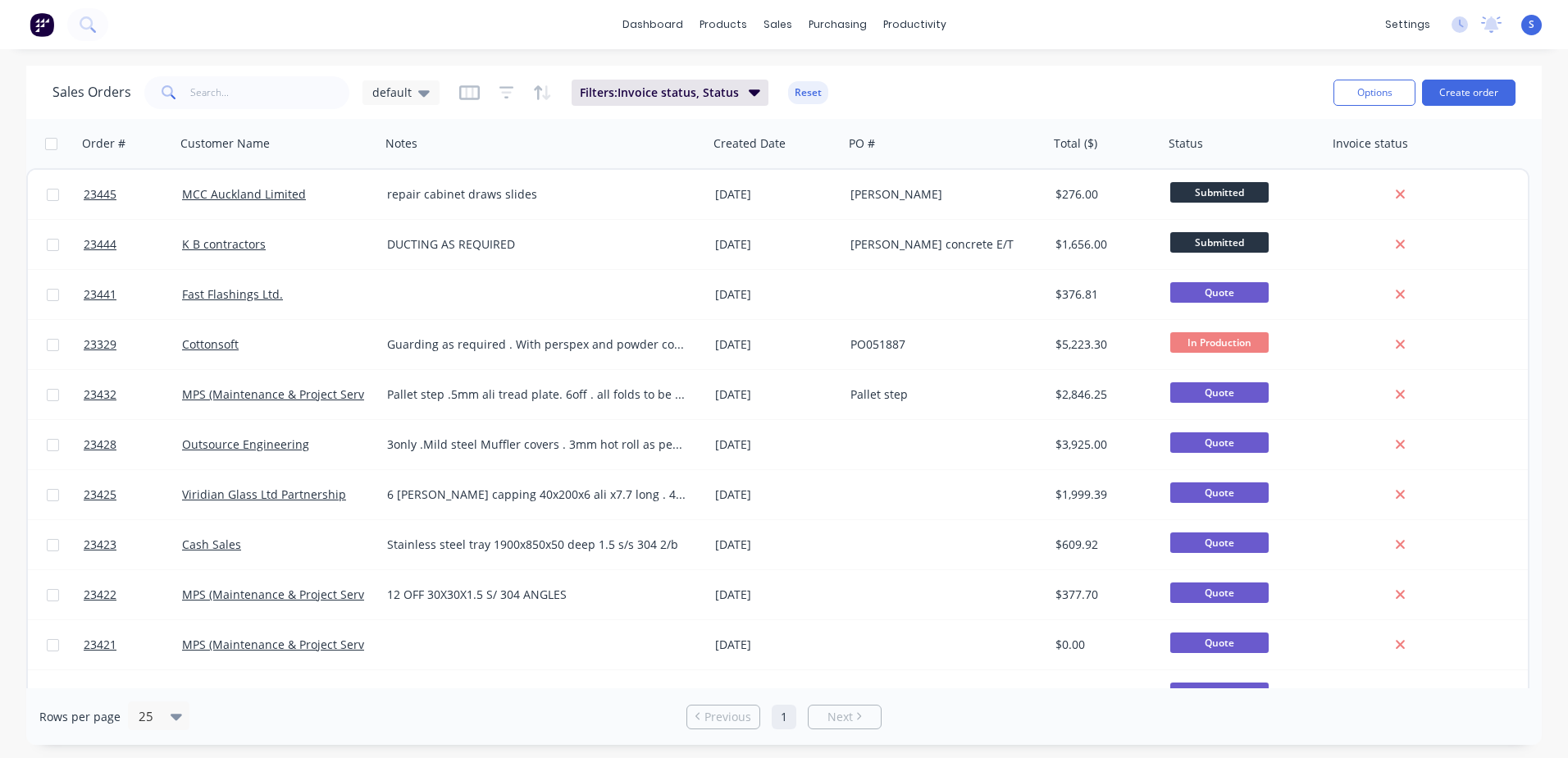
click at [1042, 238] on span "Submitted" at bounding box center [1220, 243] width 98 height 20
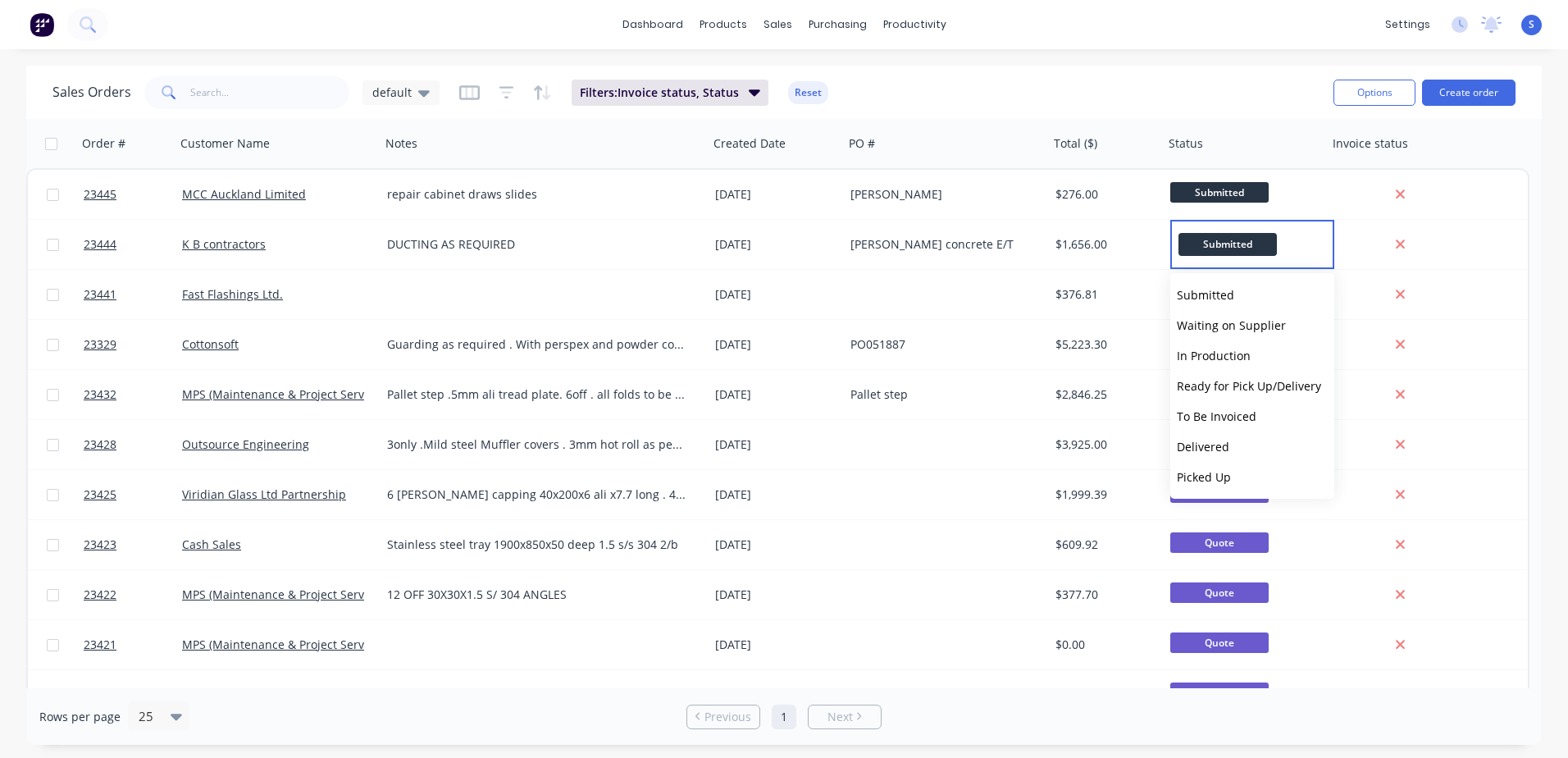
click at [1042, 354] on span "In Production" at bounding box center [1214, 355] width 74 height 16
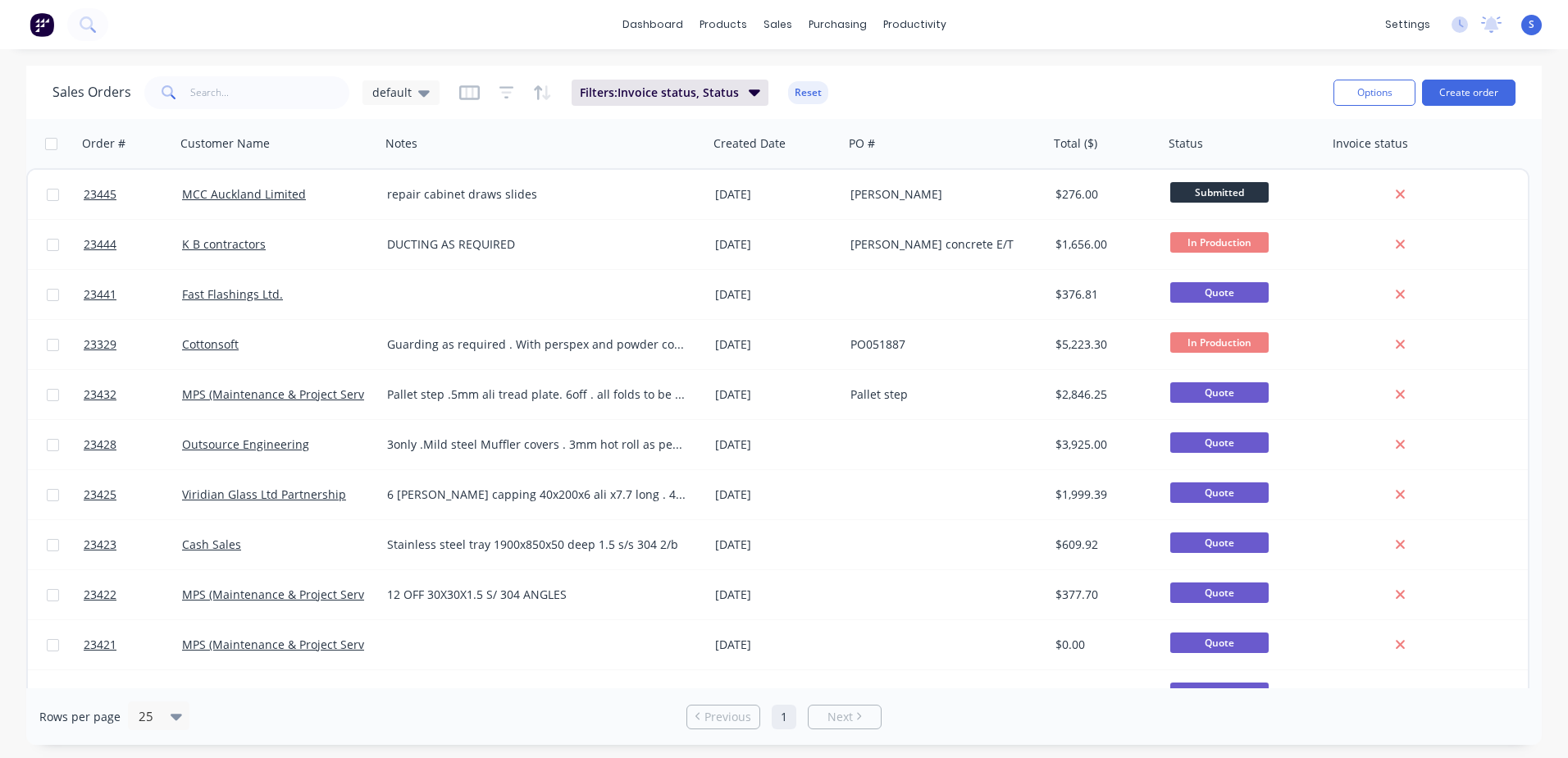
click at [1042, 190] on span "Submitted" at bounding box center [1220, 193] width 98 height 20
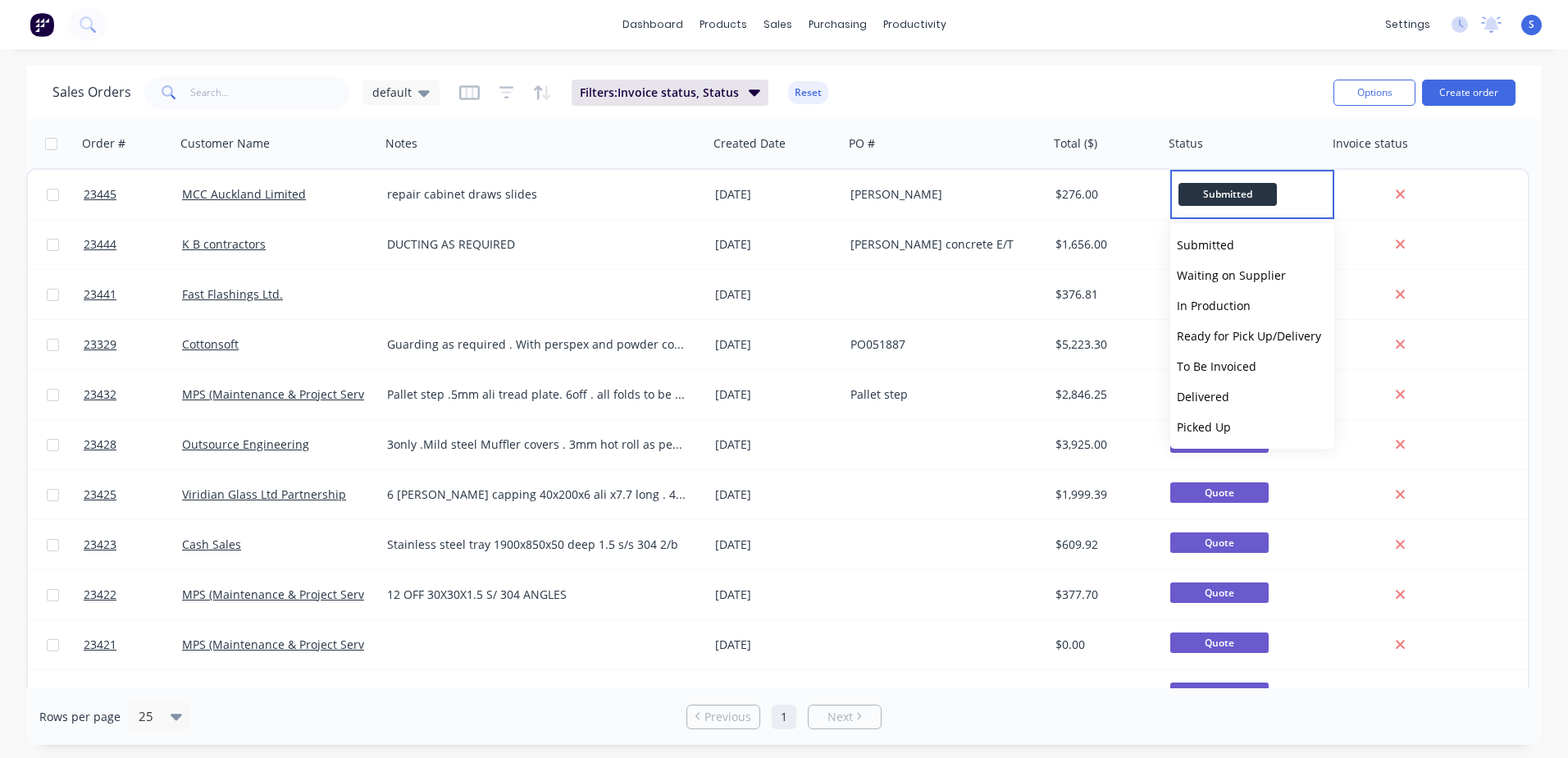
click at [1042, 299] on span "In Production" at bounding box center [1214, 305] width 74 height 16
